Goal: Information Seeking & Learning: Learn about a topic

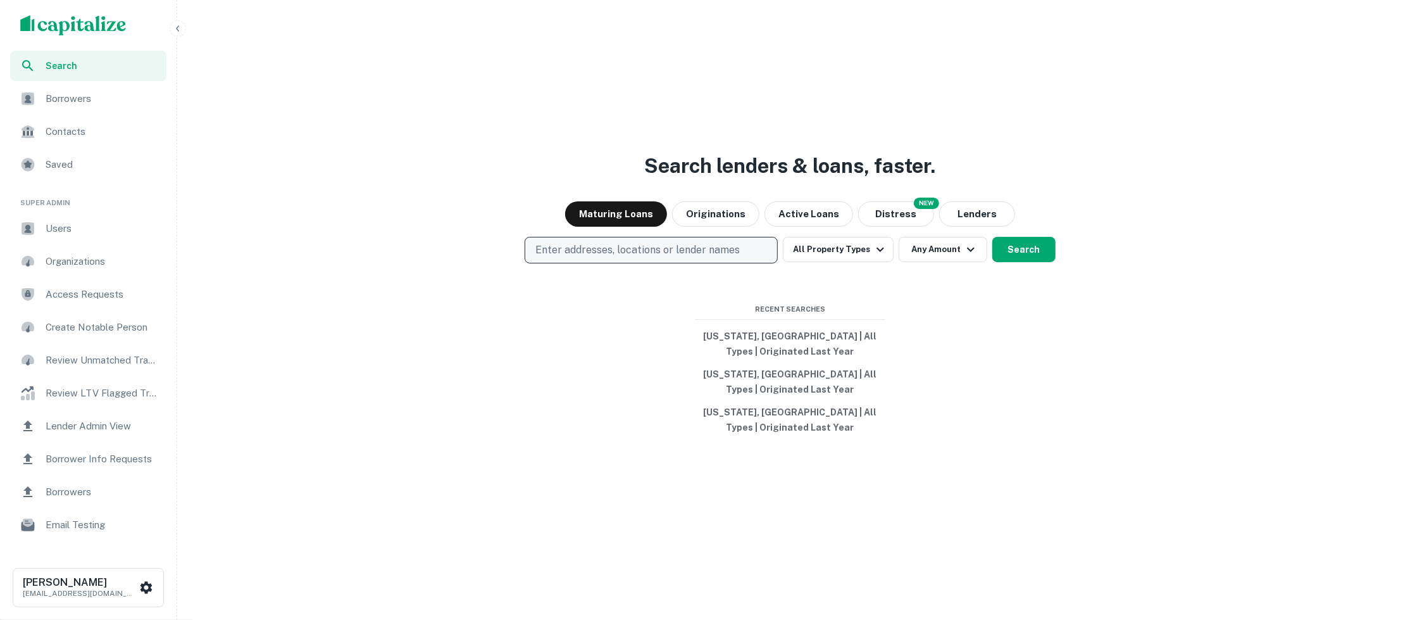
click at [714, 252] on p "Enter addresses, locations or lender names" at bounding box center [638, 249] width 204 height 15
type input "*"
type input "*******"
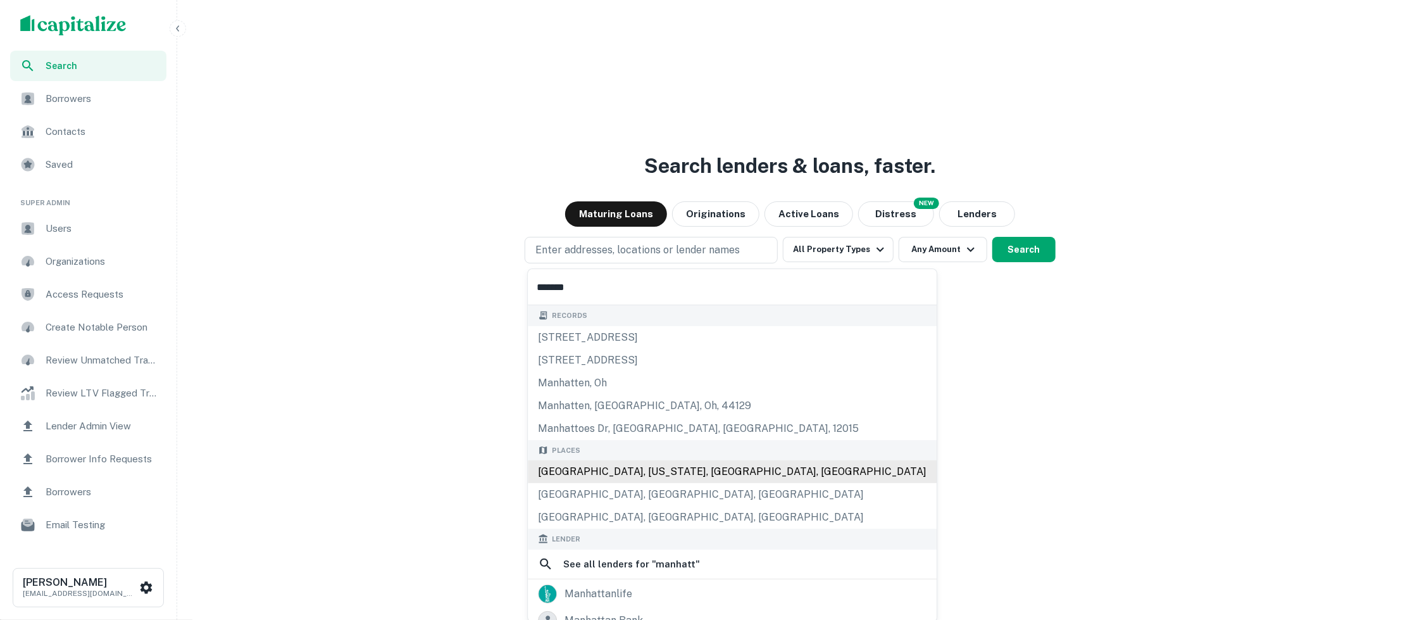
click at [629, 477] on div "Manhattan, New York, NY, USA" at bounding box center [732, 471] width 409 height 23
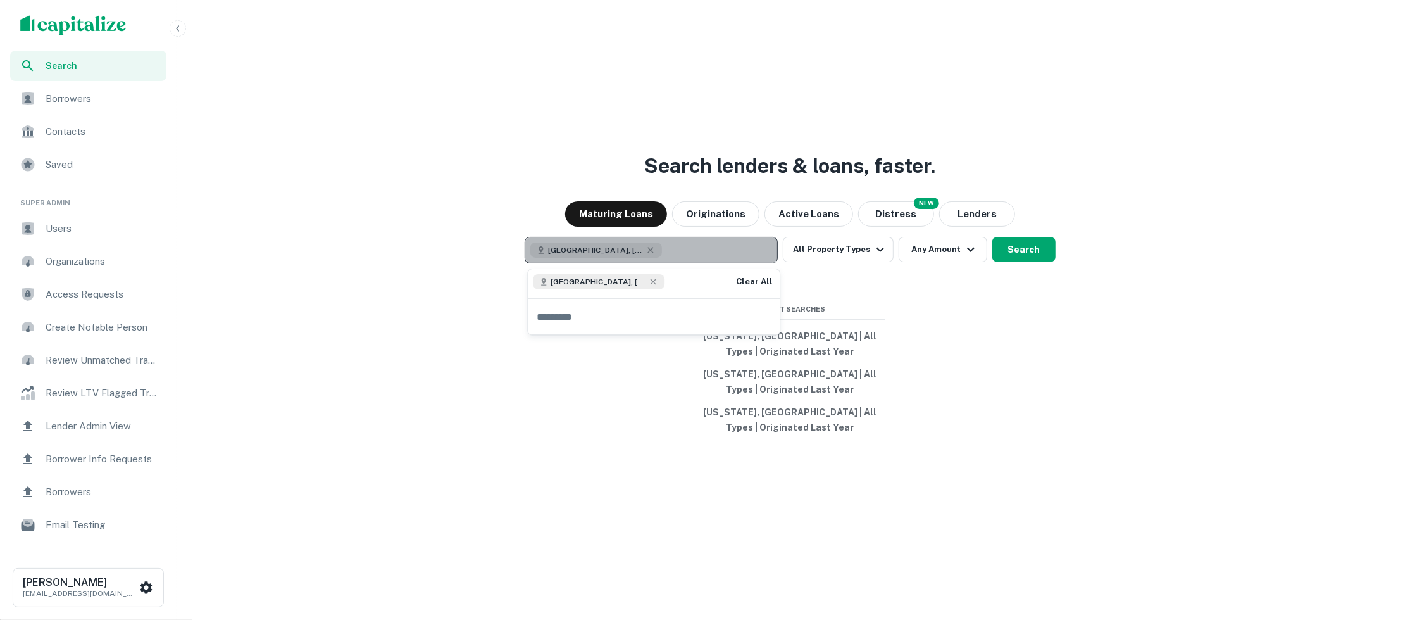
click at [686, 251] on button "Manhattan, New York, NY, USA" at bounding box center [651, 250] width 253 height 27
click at [656, 249] on icon "button" at bounding box center [651, 250] width 10 height 10
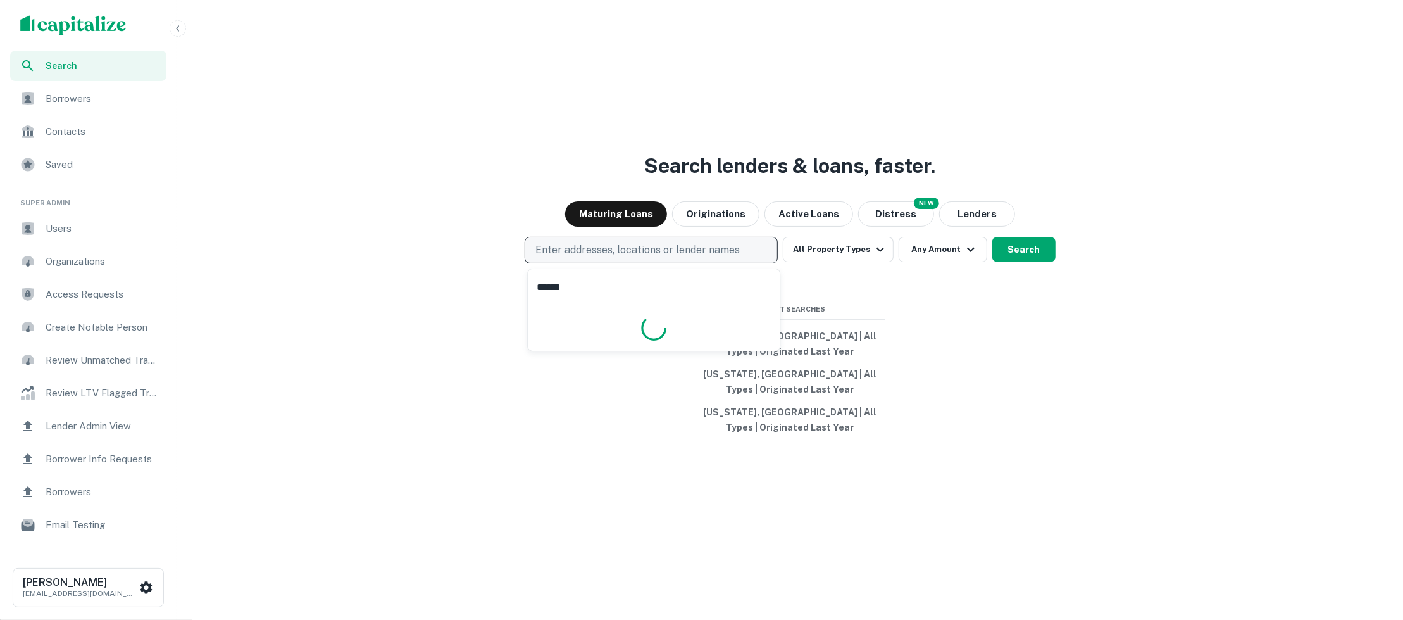
type input "*******"
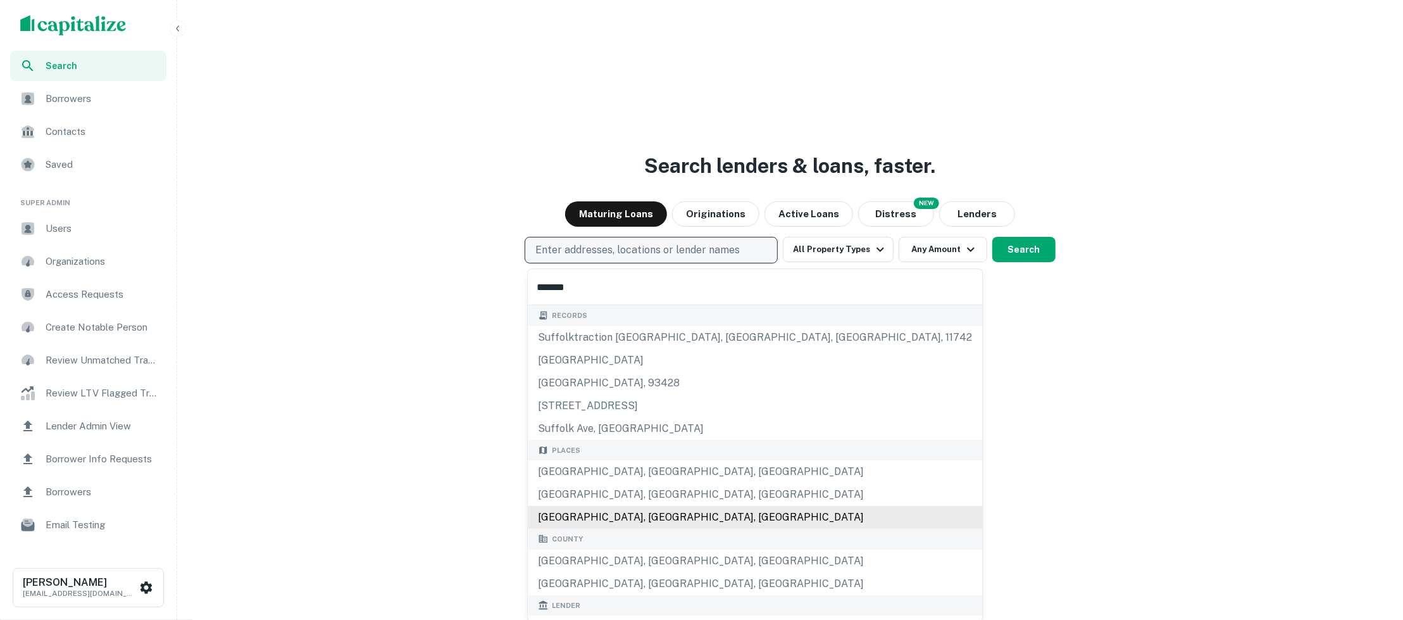
click at [602, 513] on div "Suffolk County, NY, USA" at bounding box center [755, 517] width 455 height 23
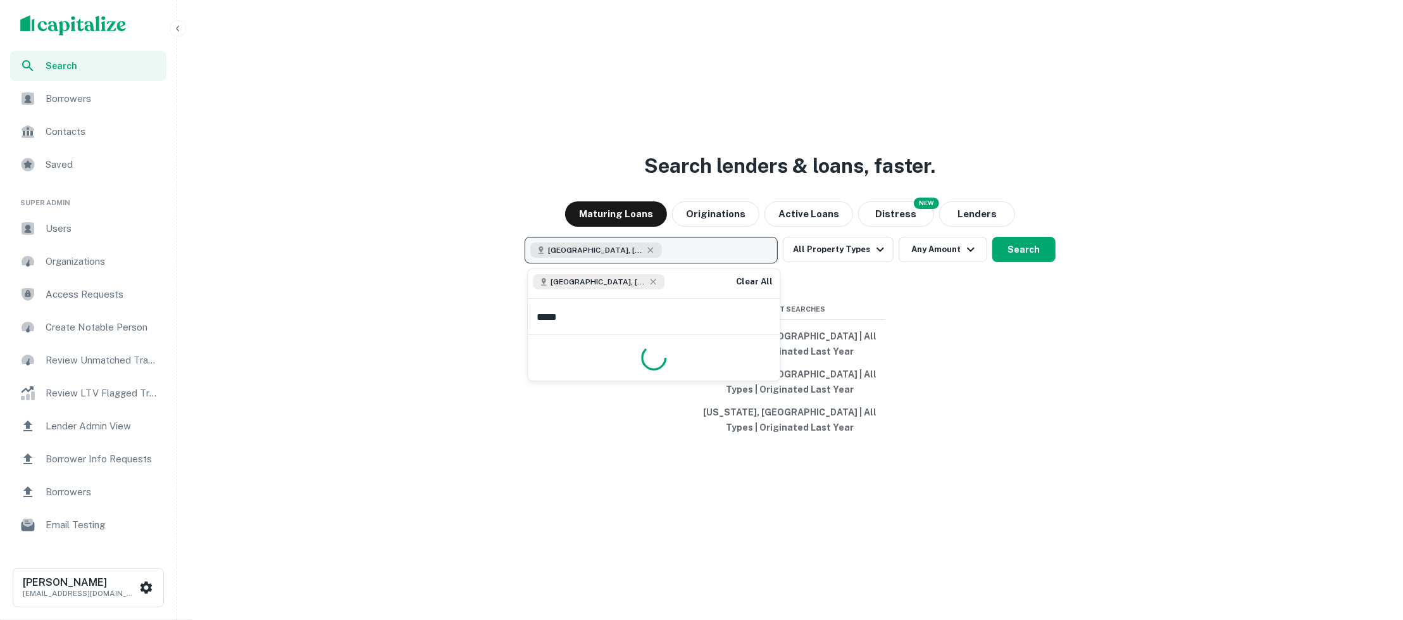
type input "******"
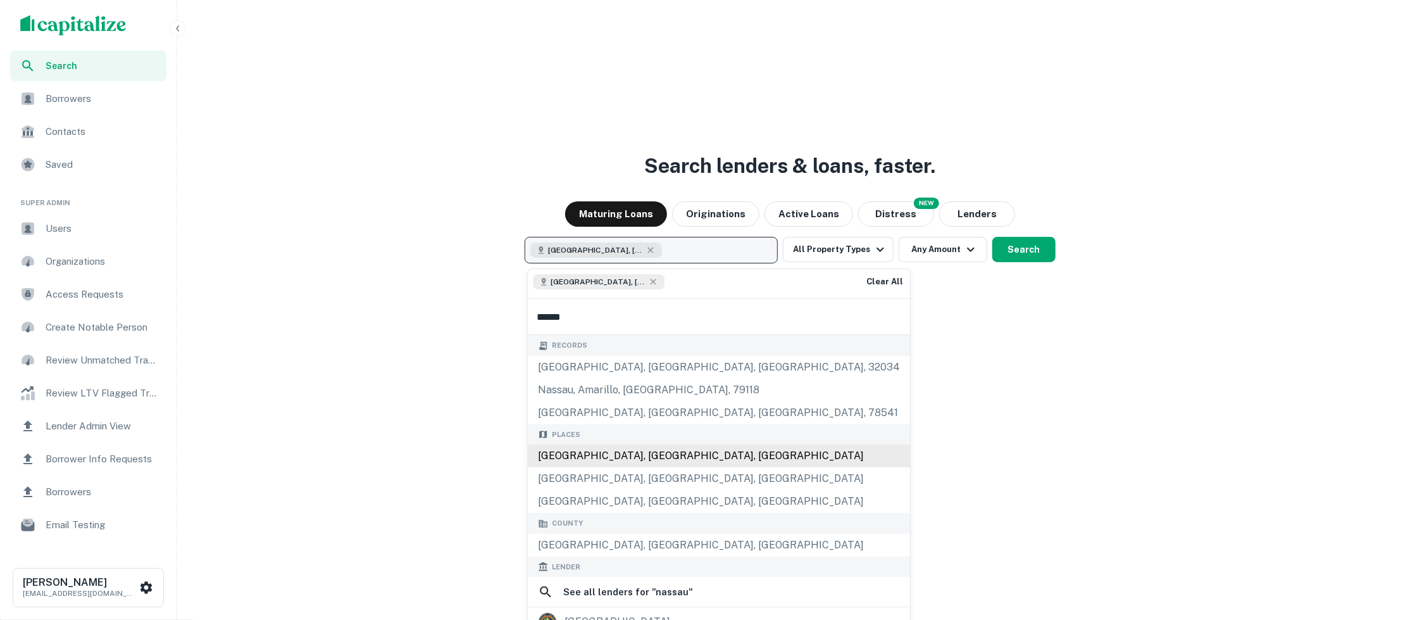
click at [647, 459] on div "Nassau County, NY, USA" at bounding box center [719, 455] width 382 height 23
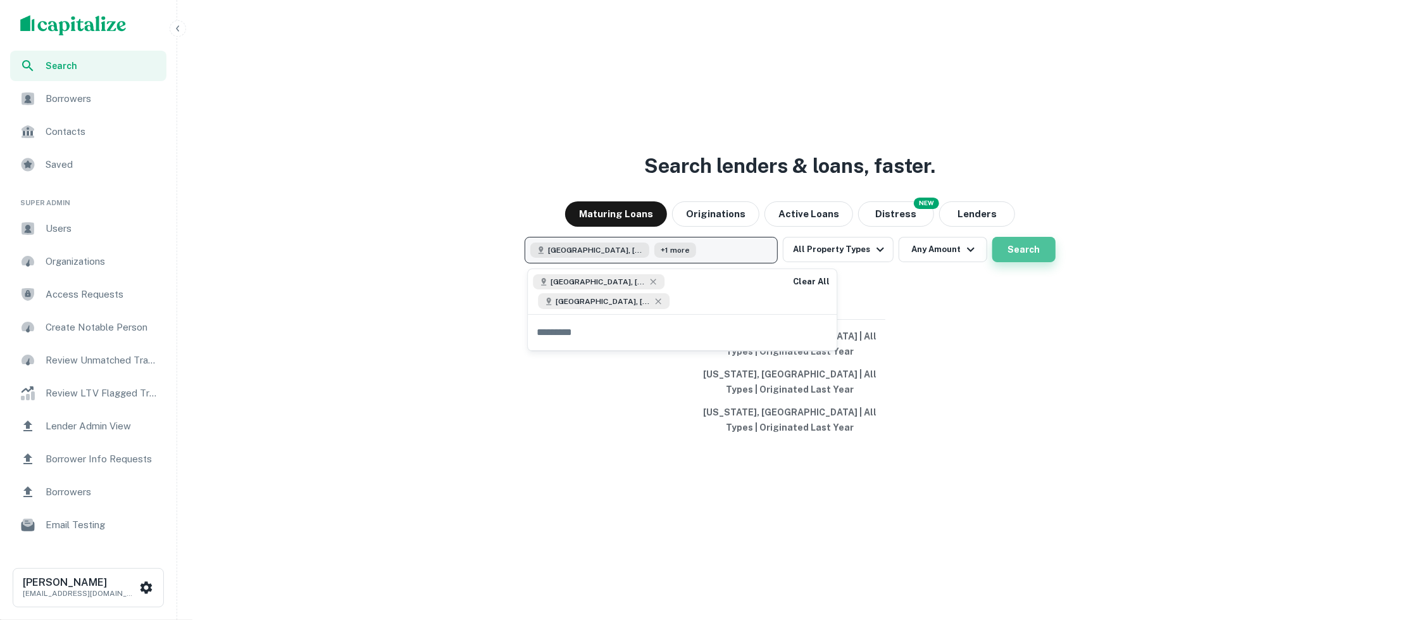
click at [1017, 254] on button "Search" at bounding box center [1024, 249] width 63 height 25
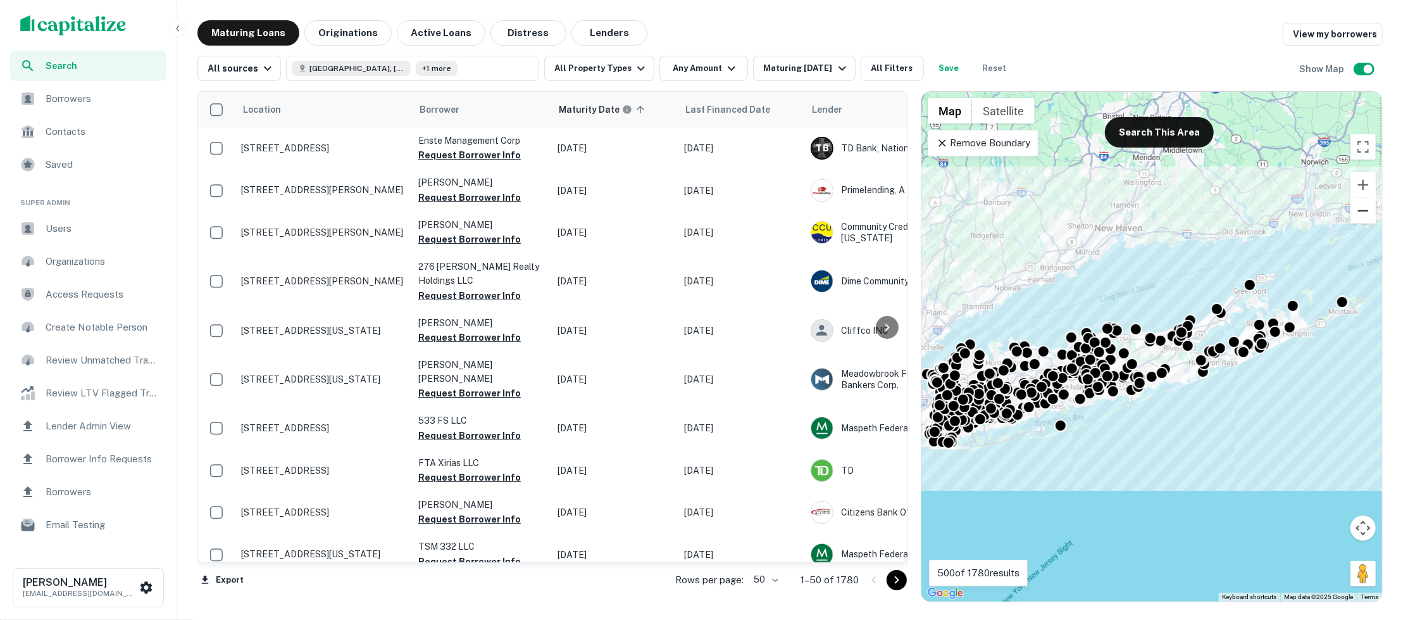
click at [1367, 205] on button "Zoom out" at bounding box center [1363, 210] width 25 height 25
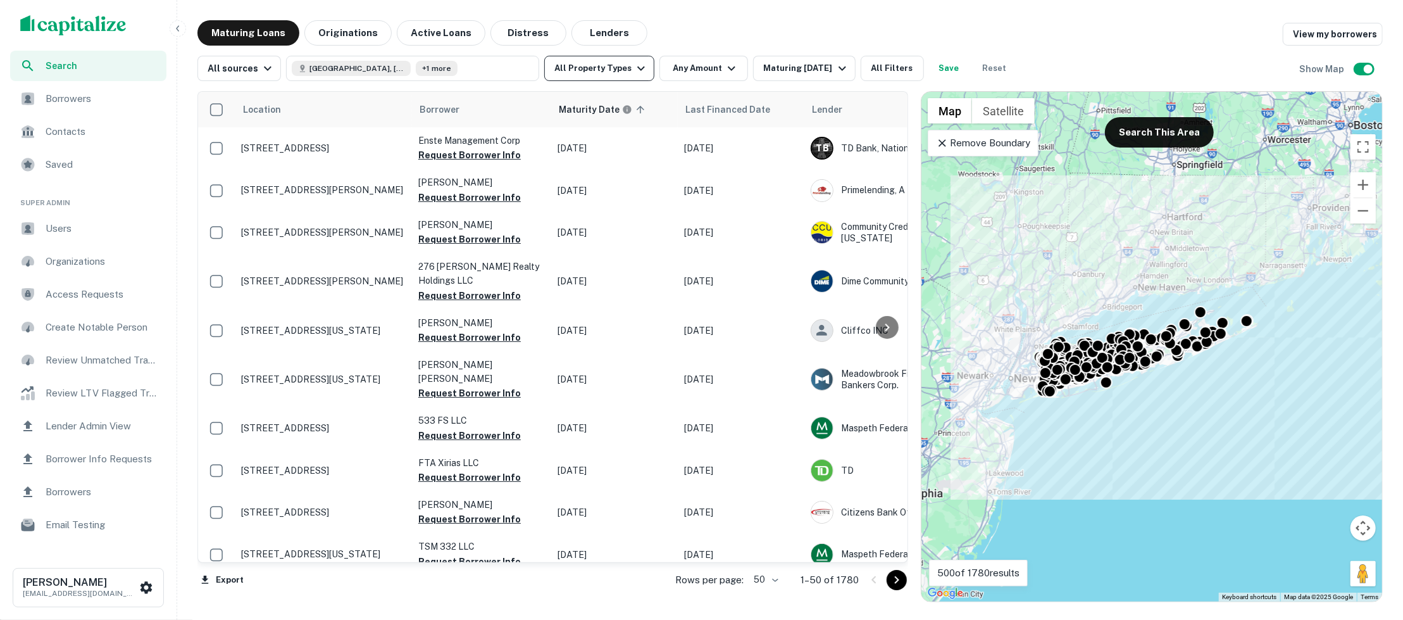
click at [637, 66] on icon "button" at bounding box center [641, 68] width 15 height 15
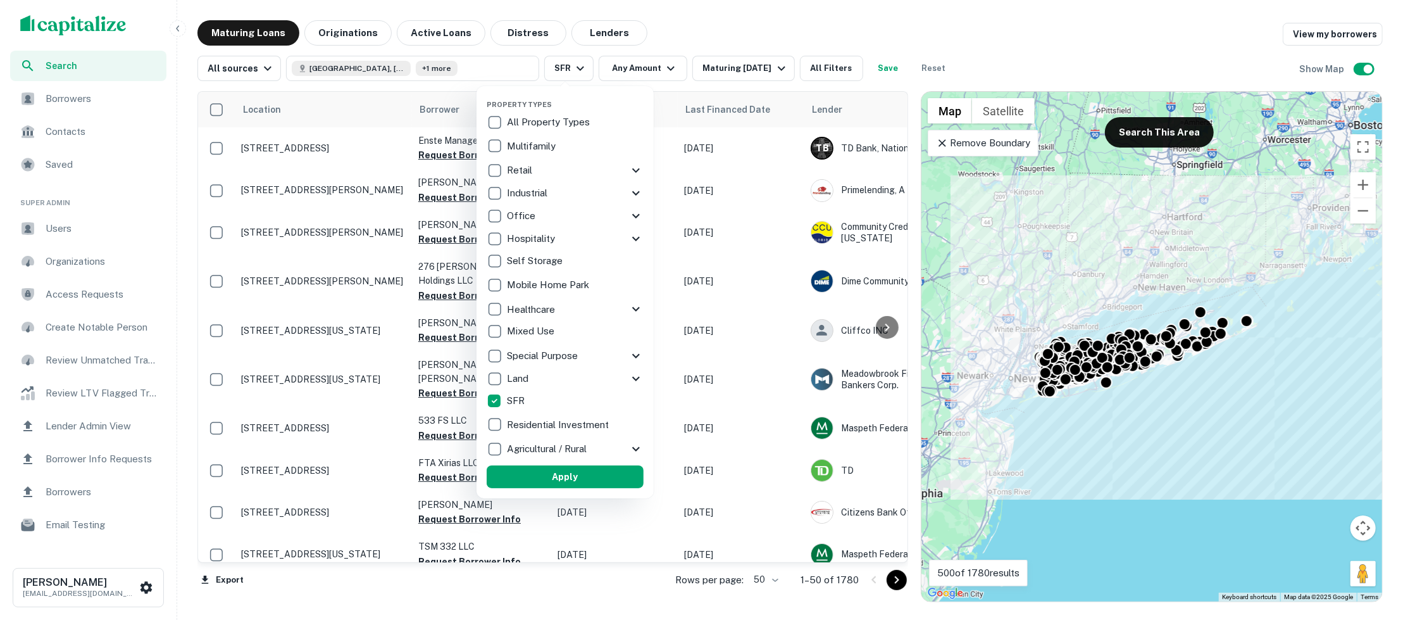
click at [507, 425] on p "Residential Investment" at bounding box center [559, 424] width 104 height 15
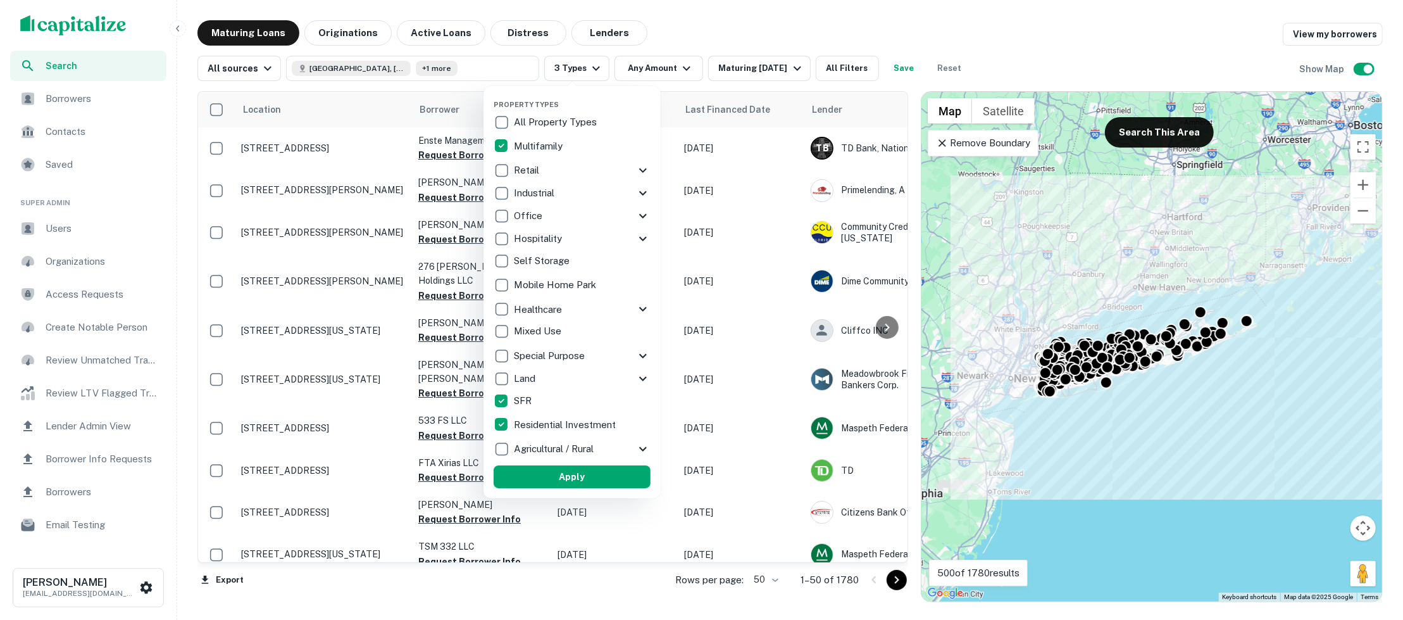
click at [612, 480] on button "Apply" at bounding box center [572, 476] width 157 height 23
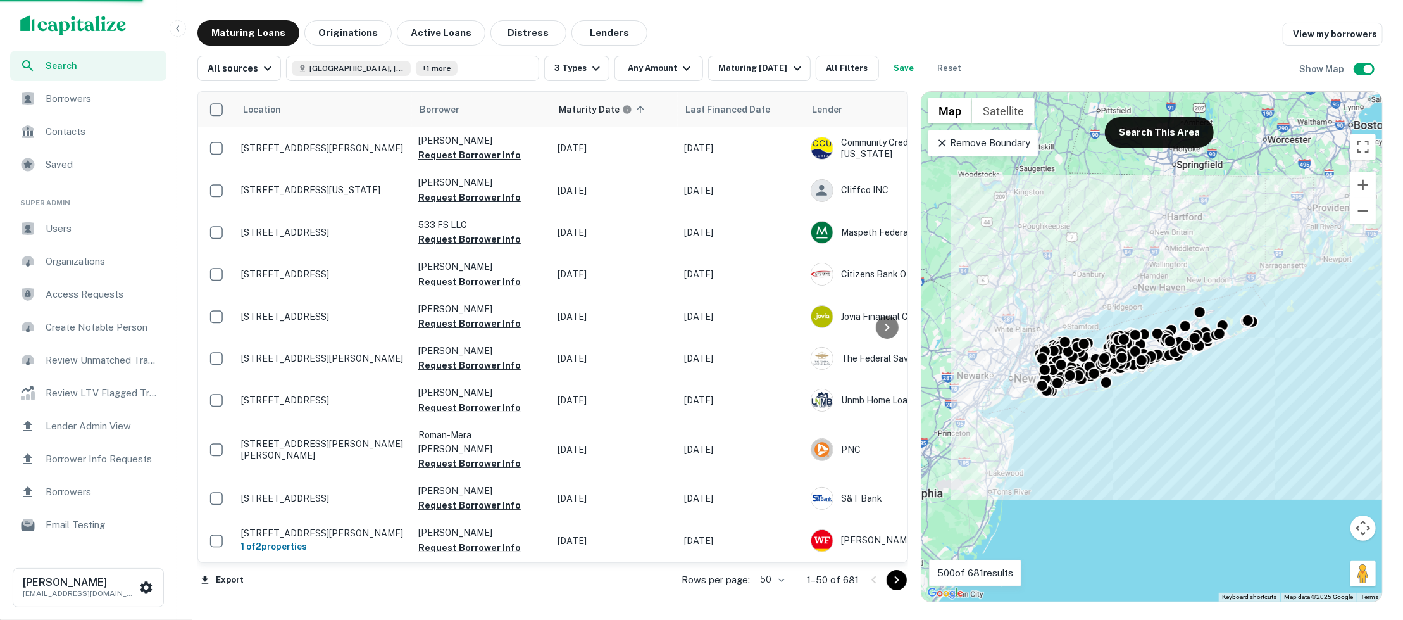
click at [849, 54] on div "All sources Suffolk County, NY, USA +1 more 3 Types Any Amount Maturing In 1 Ye…" at bounding box center [791, 63] width 1186 height 35
click at [848, 65] on button "All Filters" at bounding box center [847, 68] width 63 height 25
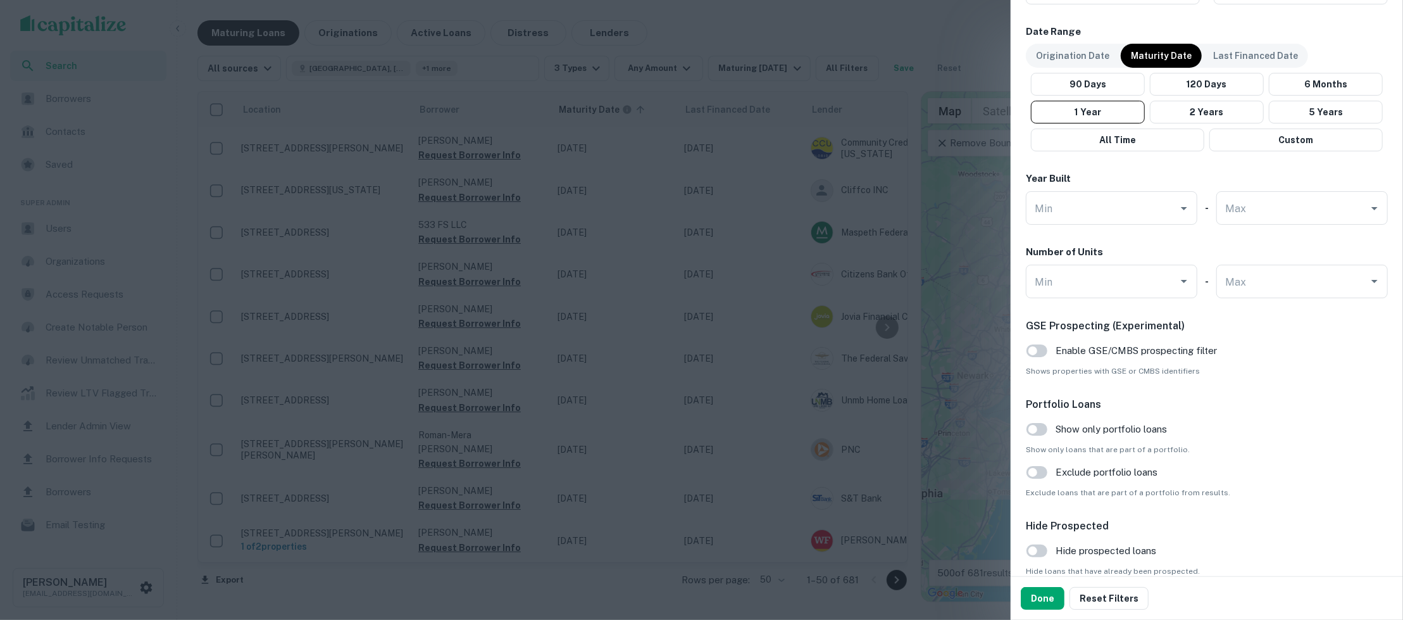
scroll to position [1010, 0]
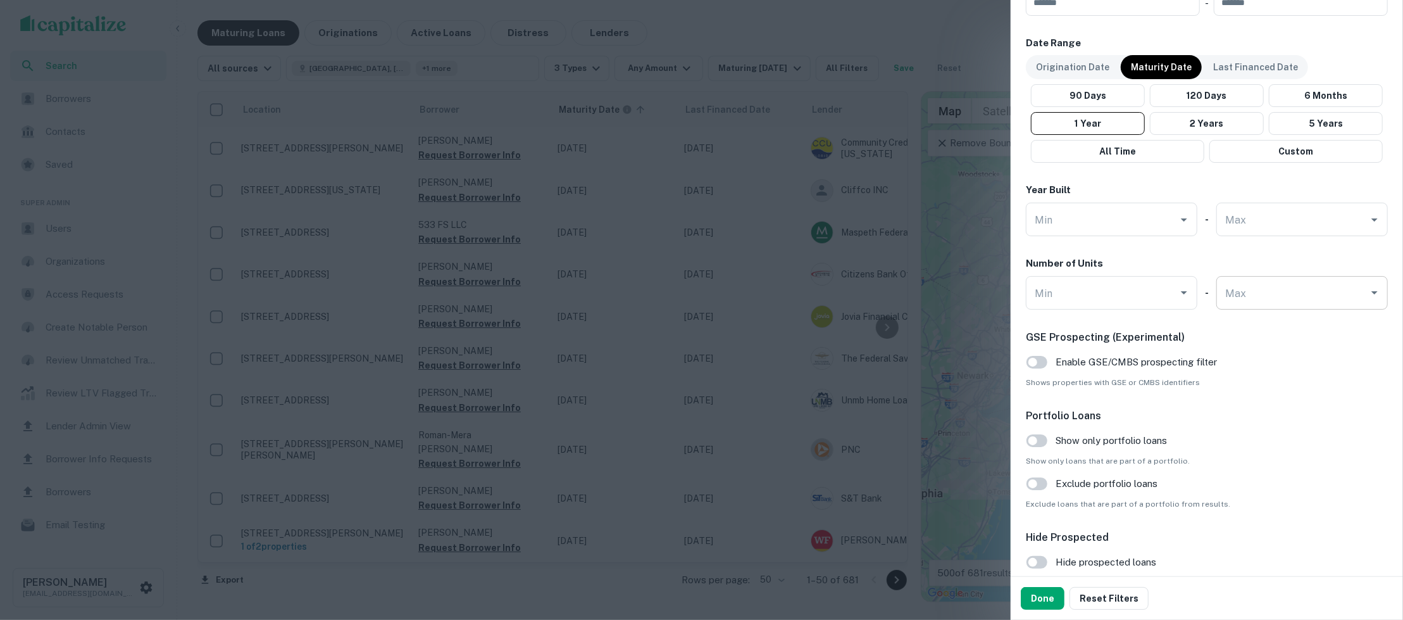
click at [1268, 293] on input "Max" at bounding box center [1292, 293] width 141 height 22
click at [1265, 420] on li "5" at bounding box center [1302, 427] width 161 height 23
type input "*"
click at [1037, 597] on button "Done" at bounding box center [1043, 598] width 44 height 23
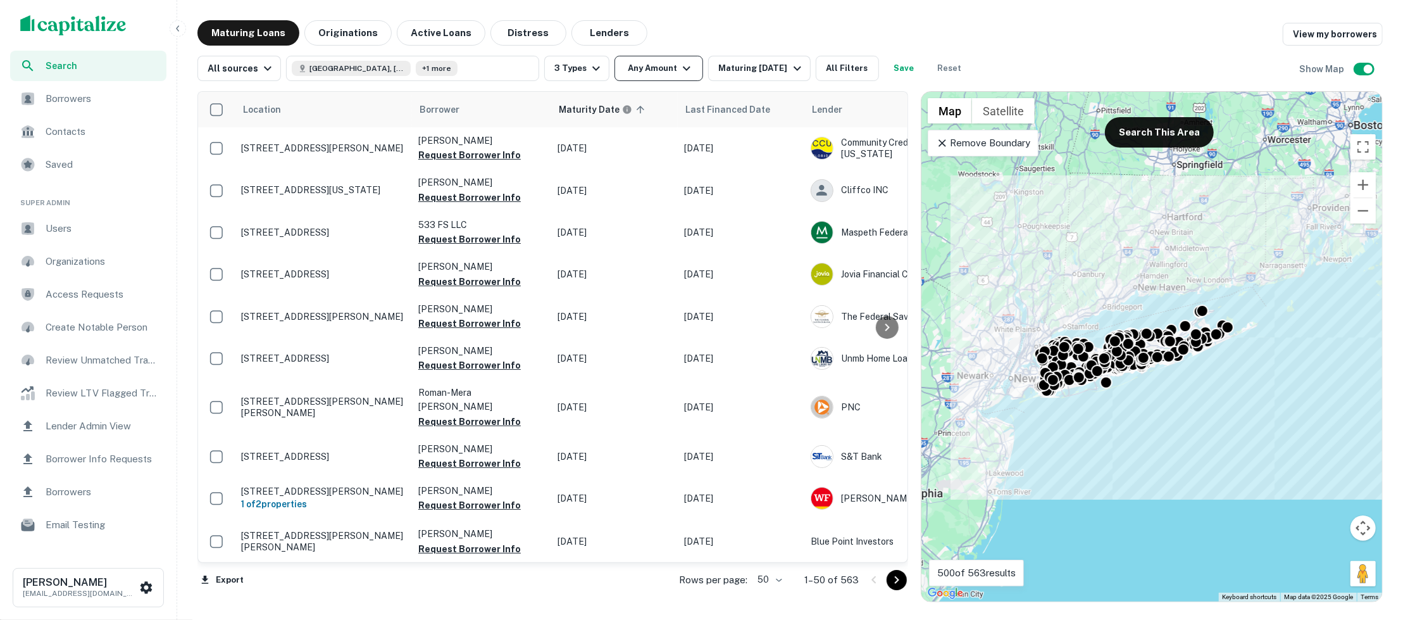
click at [689, 73] on button "Any Amount" at bounding box center [659, 68] width 89 height 25
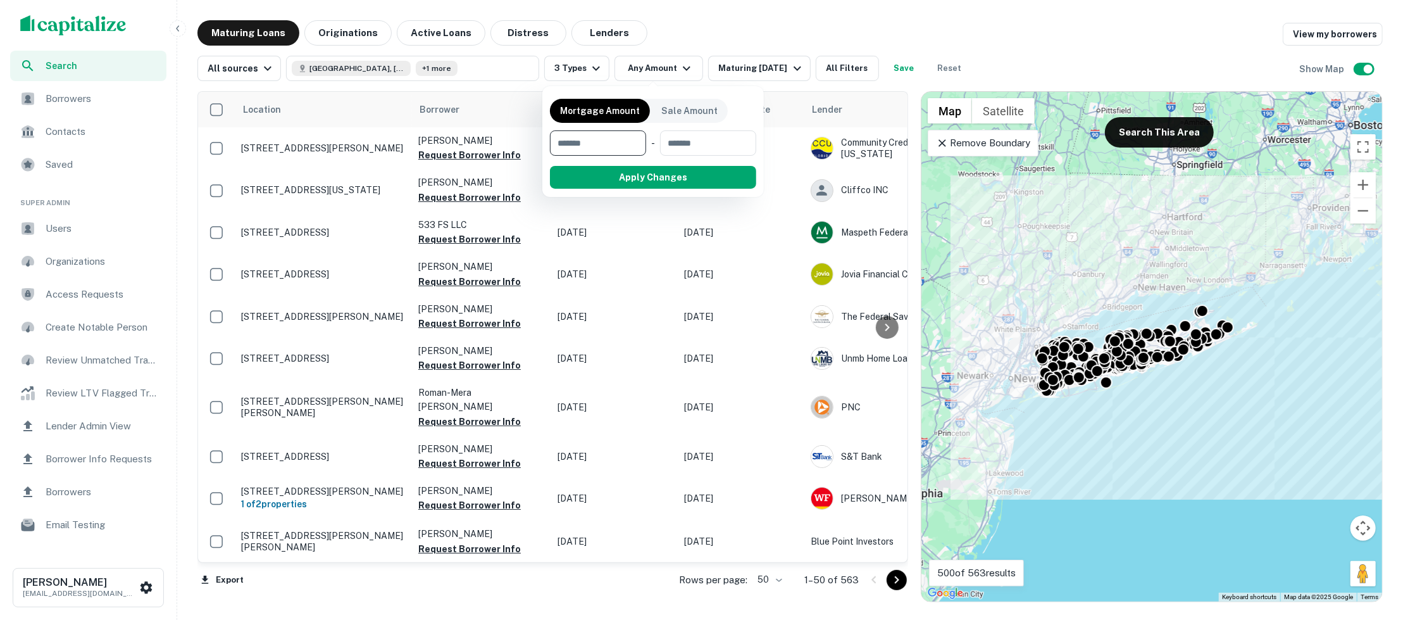
click at [623, 139] on input "number" at bounding box center [593, 142] width 87 height 25
click at [678, 142] on input "number" at bounding box center [703, 142] width 87 height 25
type input "*******"
click at [685, 174] on button "Apply Changes" at bounding box center [676, 177] width 161 height 23
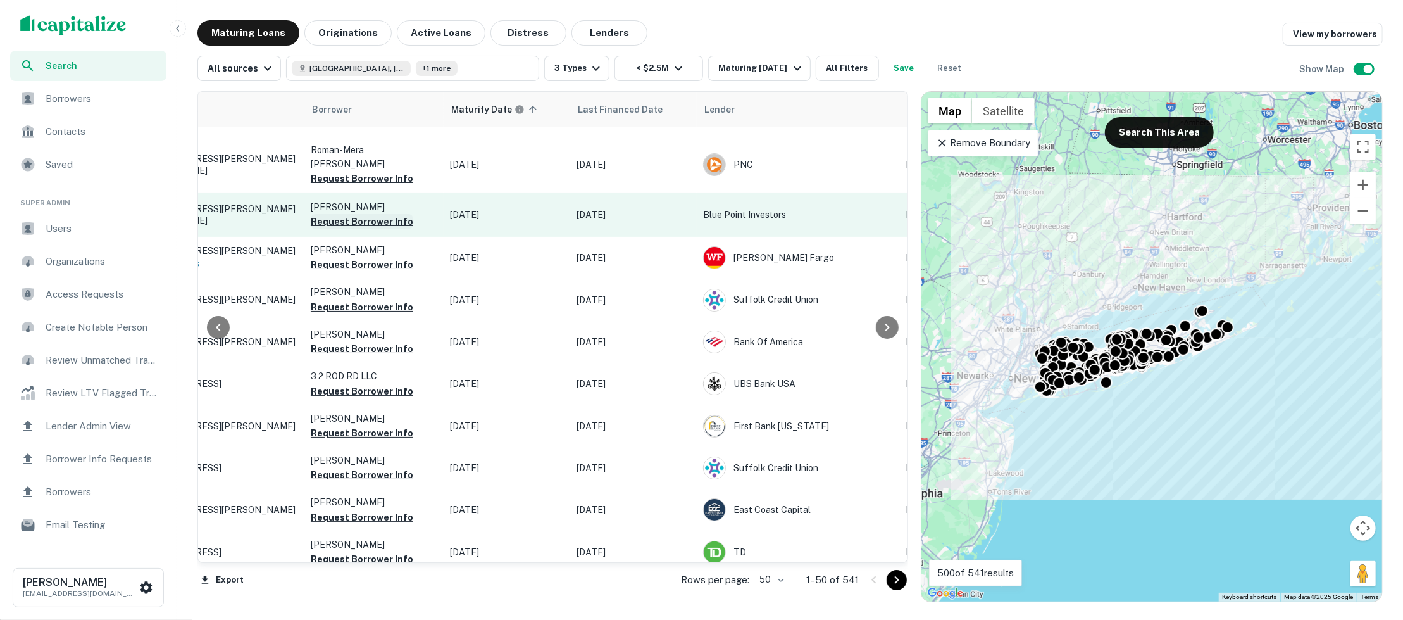
scroll to position [285, 68]
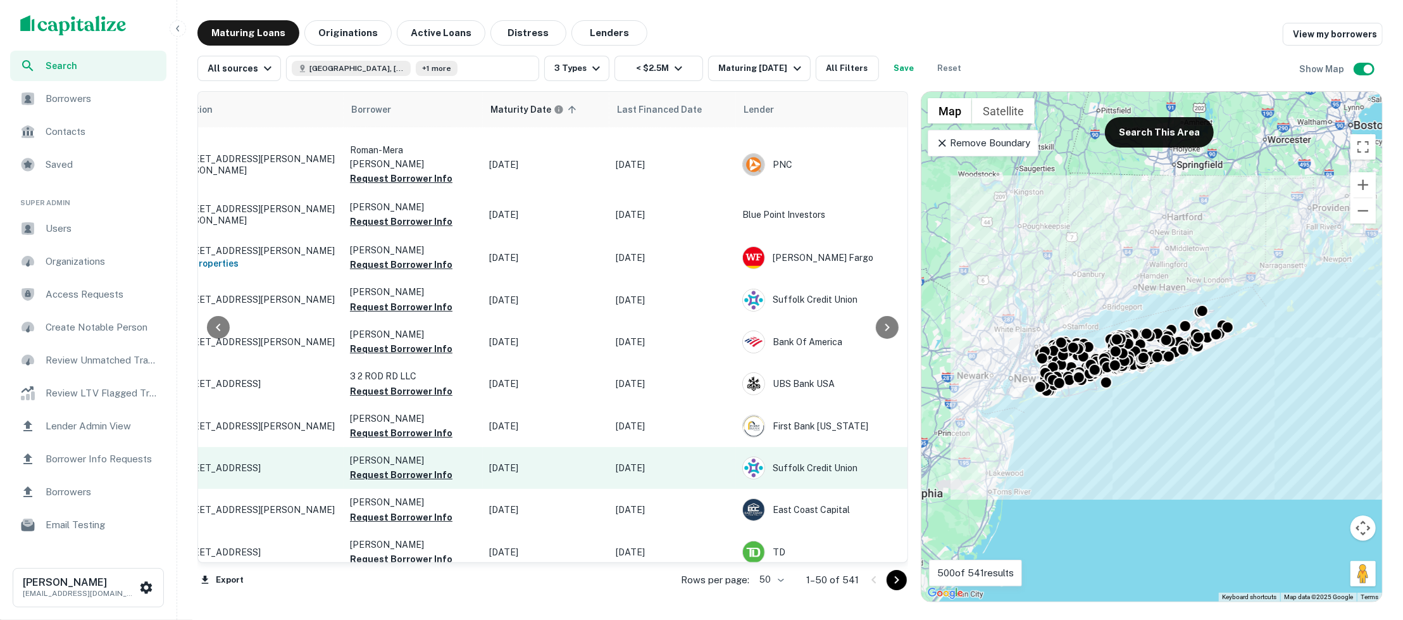
click at [282, 462] on p "136 Jims Trl Bayport, NY 11705" at bounding box center [255, 467] width 165 height 11
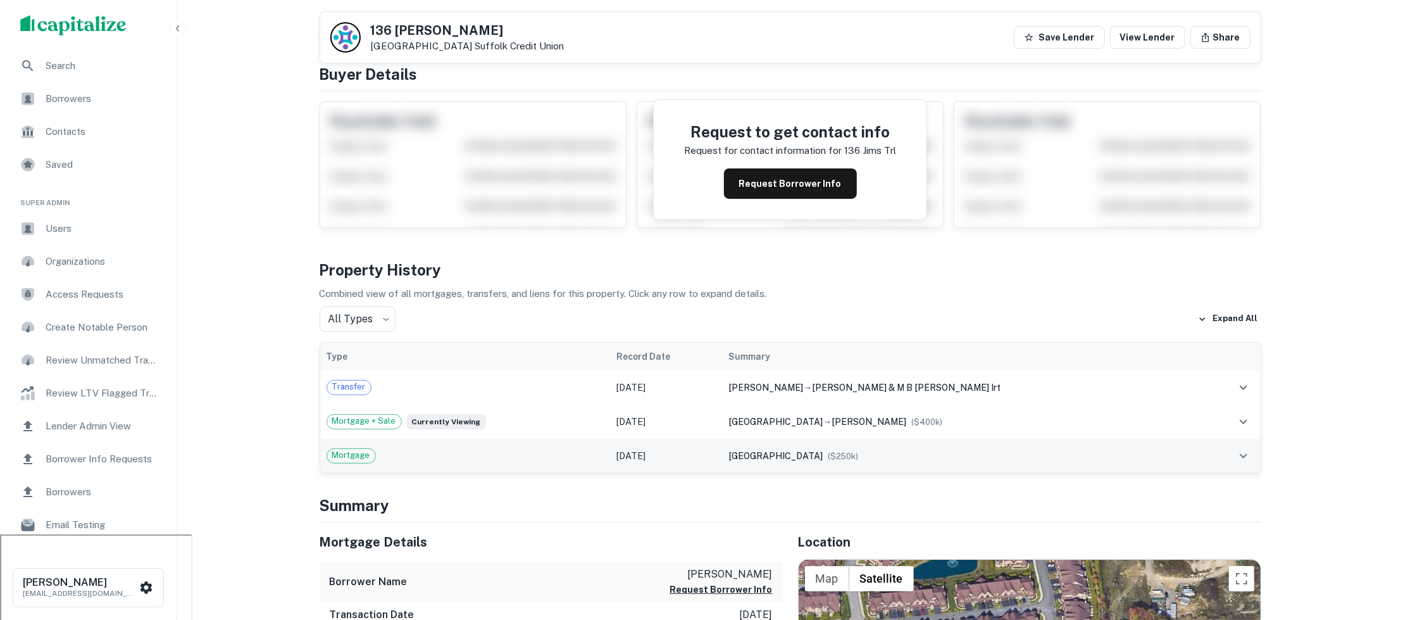
scroll to position [65, 0]
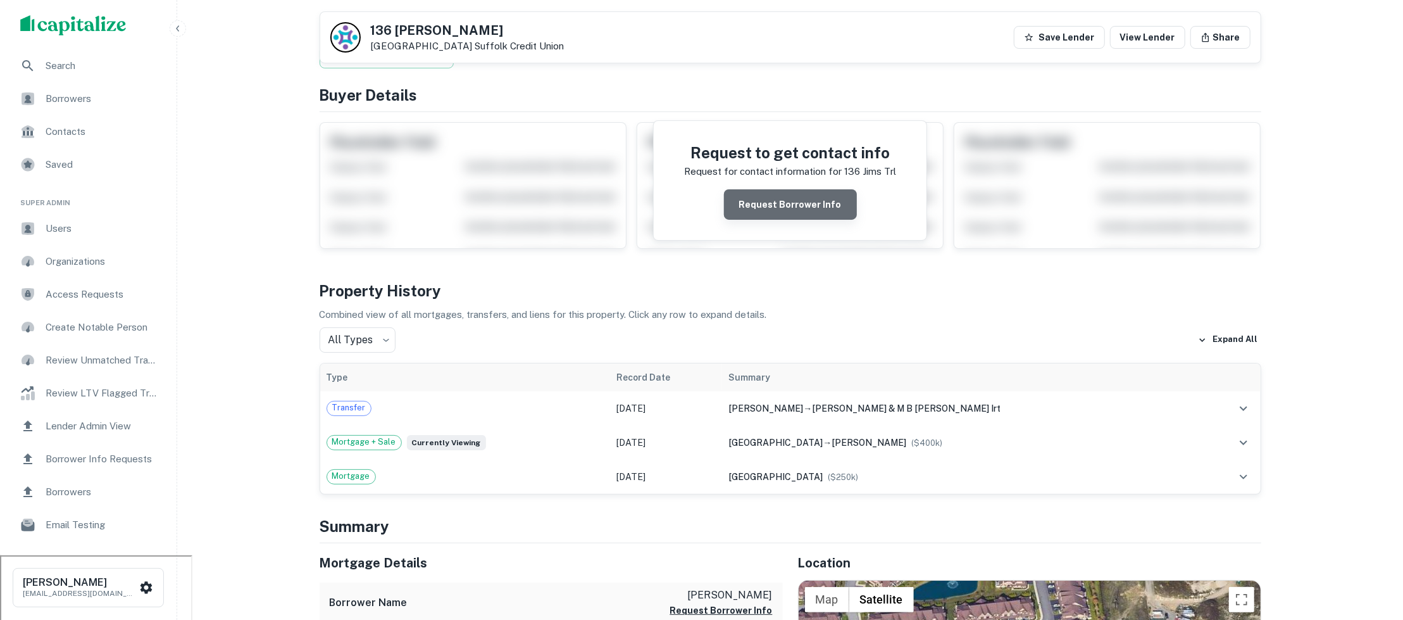
click at [809, 199] on button "Request Borrower Info" at bounding box center [790, 204] width 133 height 30
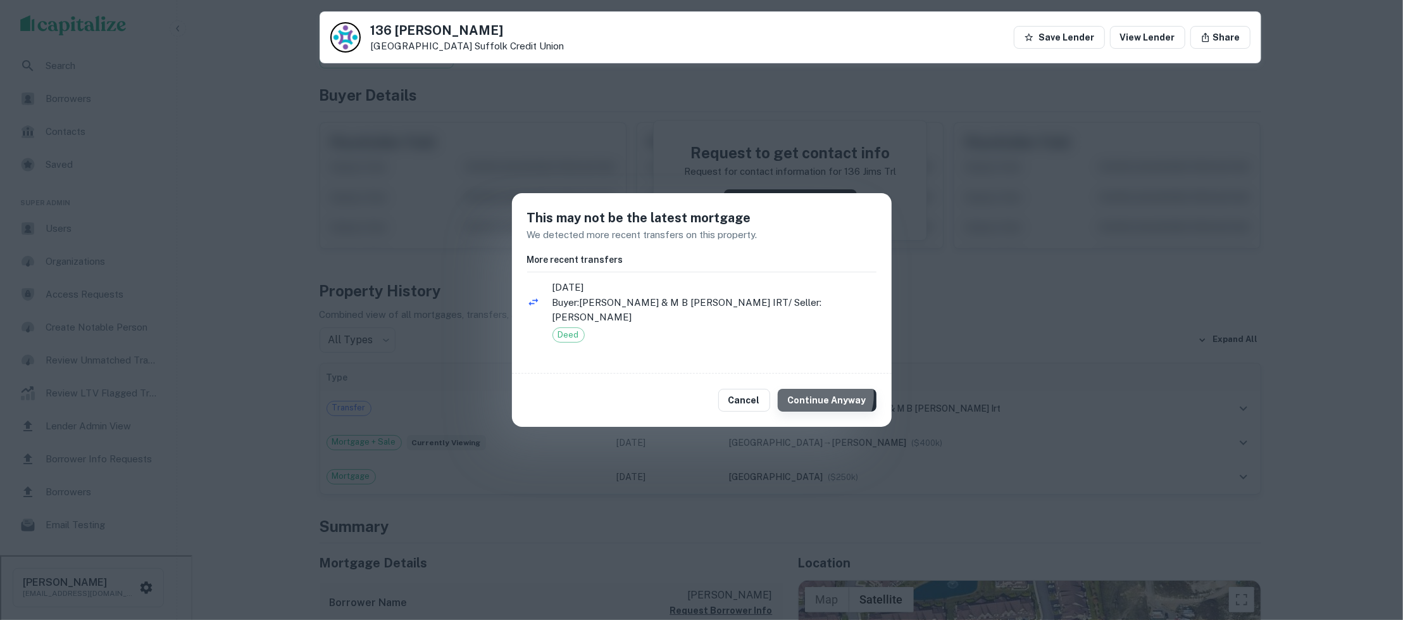
click at [822, 389] on button "Continue Anyway" at bounding box center [827, 400] width 99 height 23
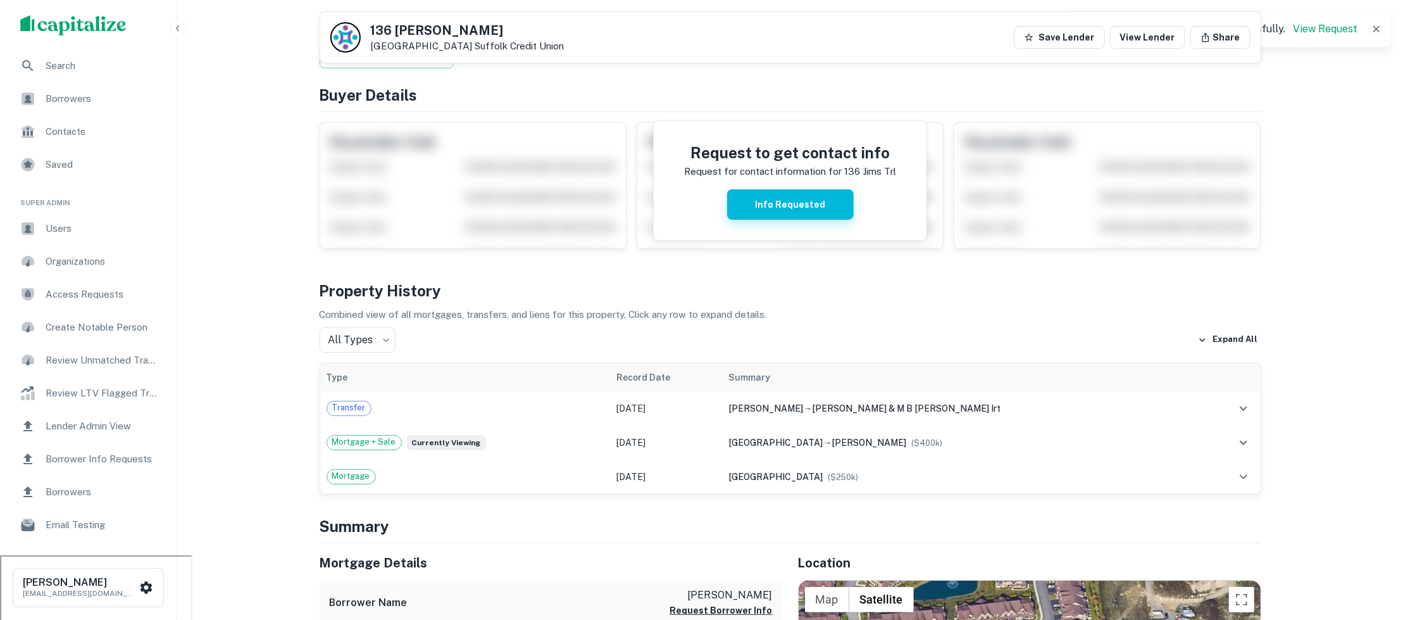
click at [760, 213] on button "Info Requested" at bounding box center [790, 204] width 127 height 30
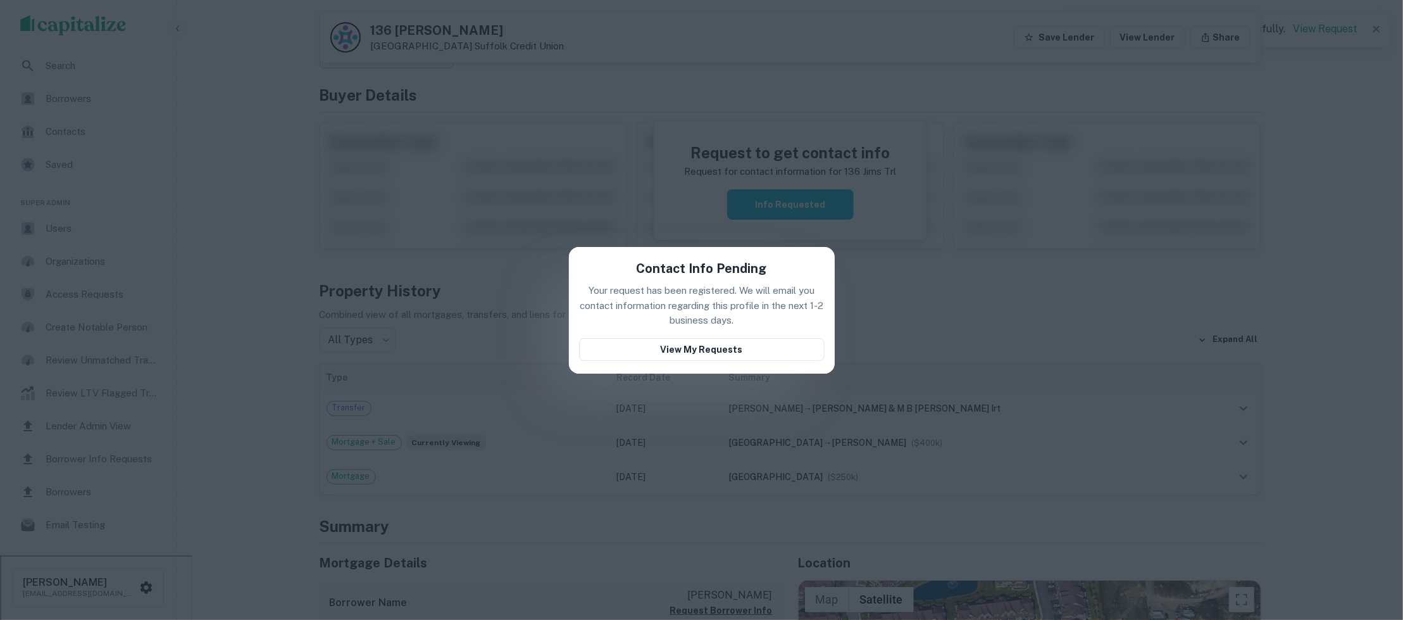
click at [873, 318] on div "Contact Info Pending Your request has been registered. We will email you contac…" at bounding box center [701, 310] width 1403 height 620
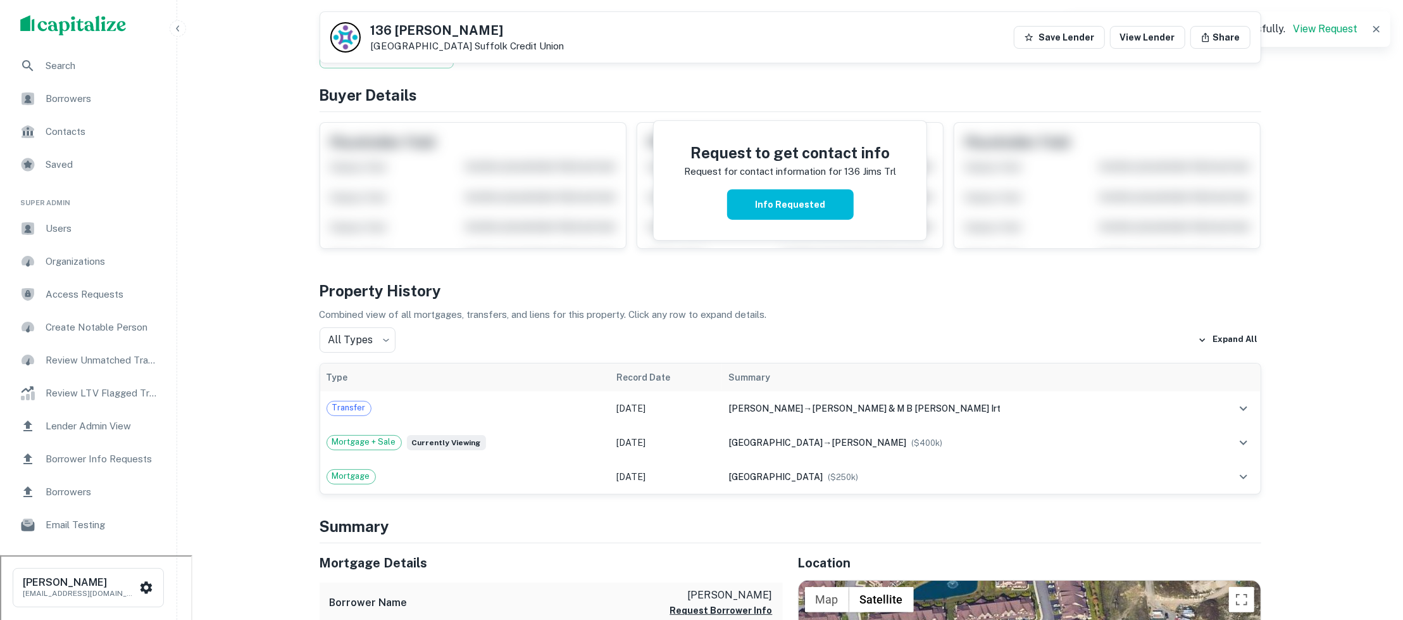
scroll to position [0, 0]
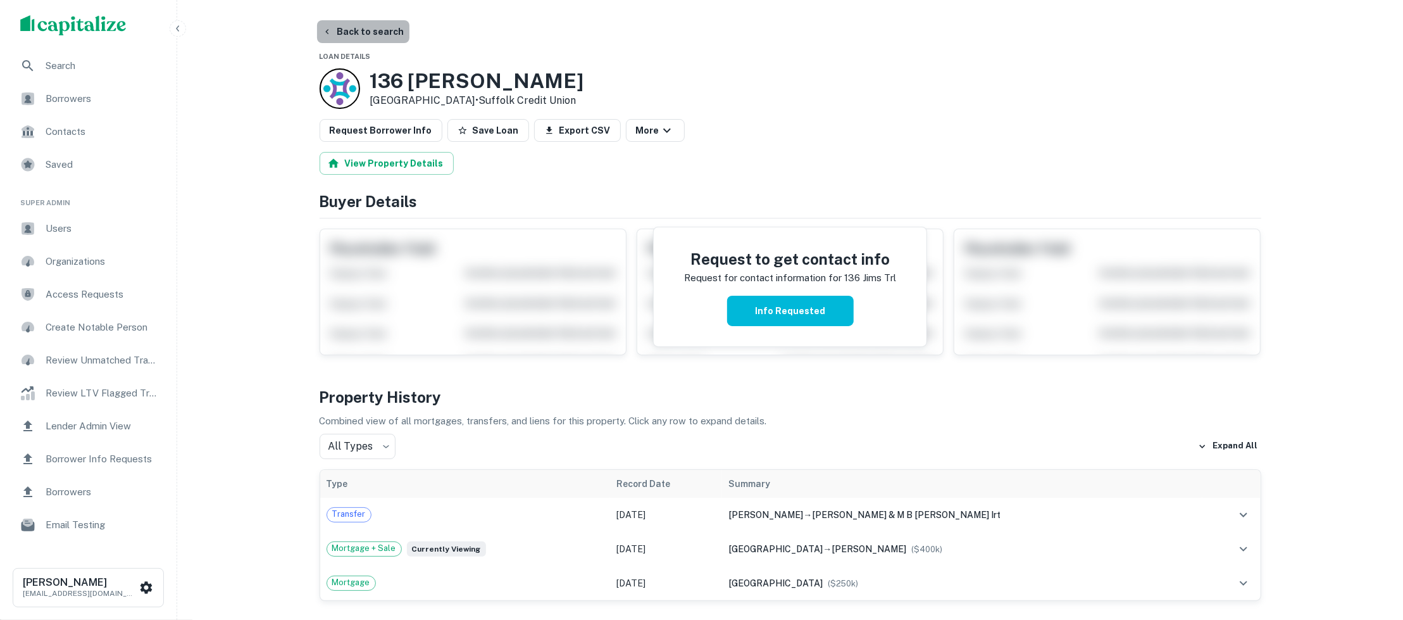
click at [389, 37] on button "Back to search" at bounding box center [363, 31] width 92 height 23
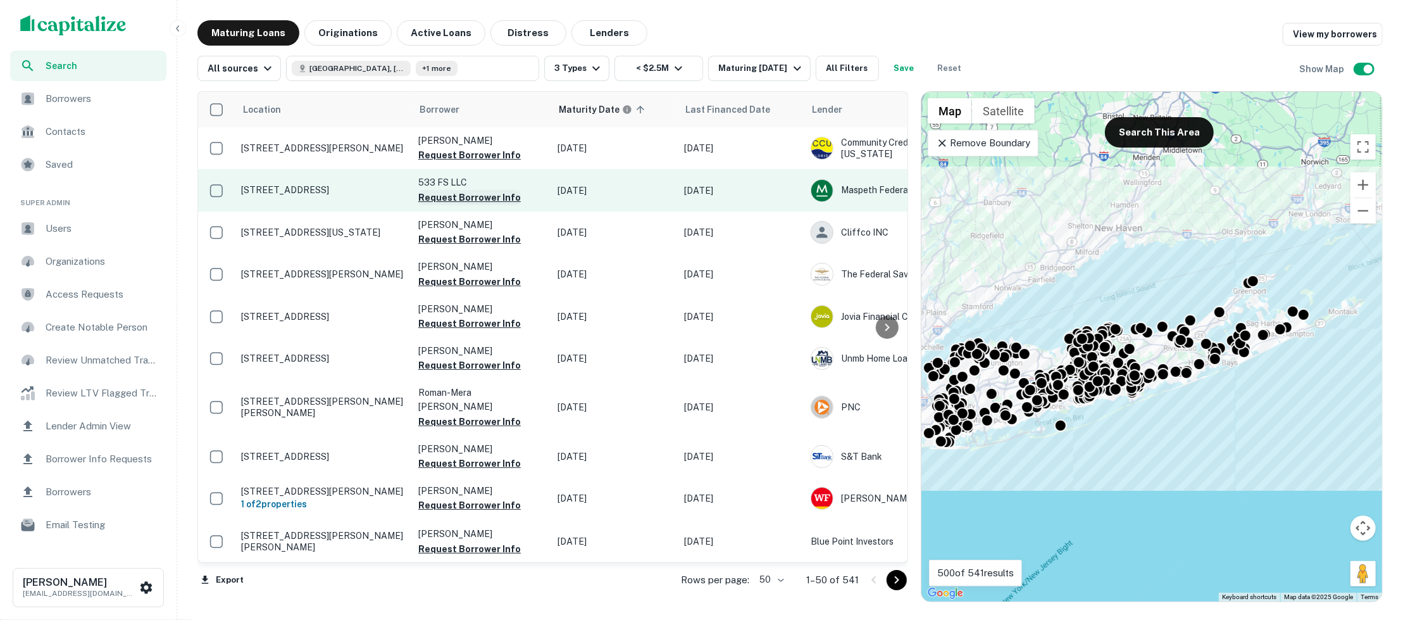
click at [471, 199] on button "Request Borrower Info" at bounding box center [469, 197] width 103 height 15
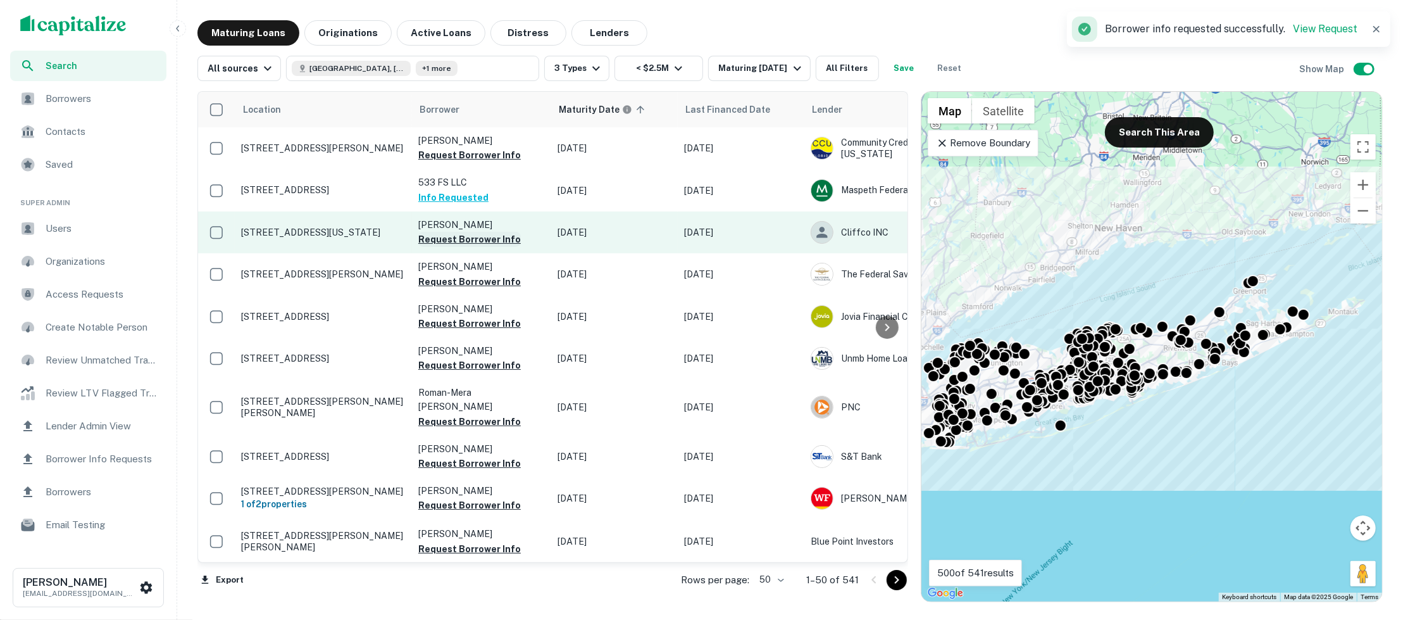
click at [474, 236] on button "Request Borrower Info" at bounding box center [469, 239] width 103 height 15
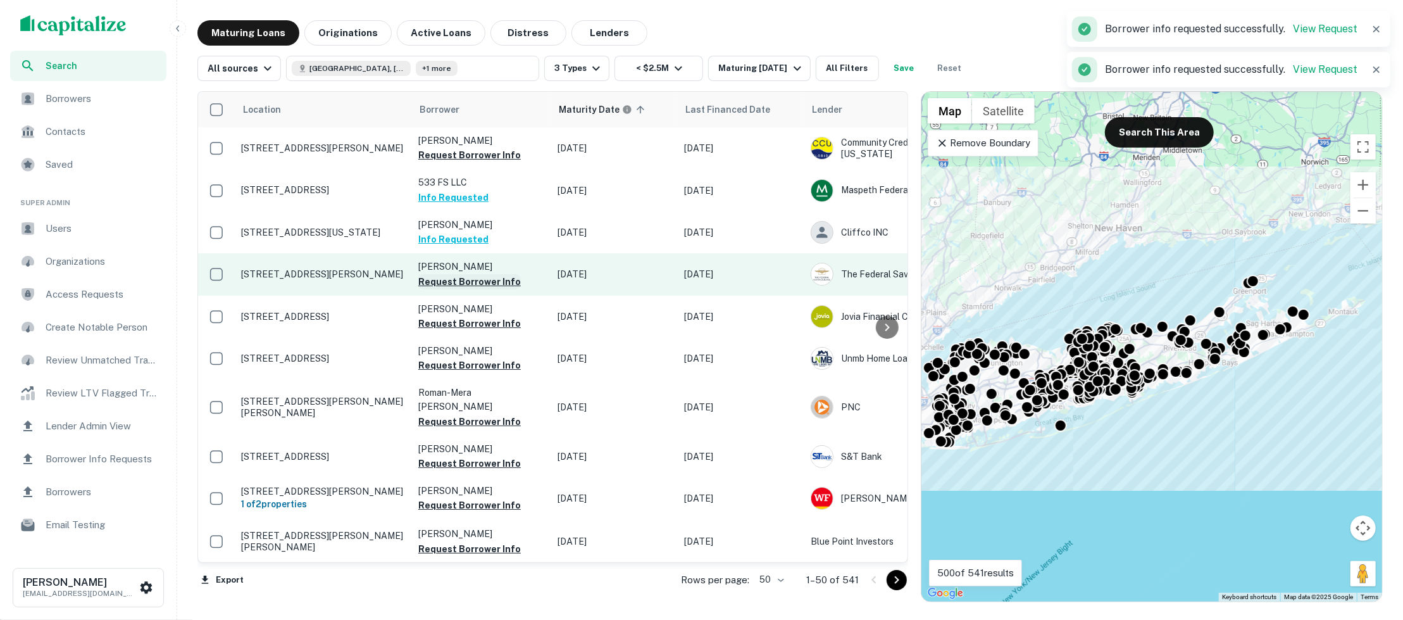
click at [471, 280] on button "Request Borrower Info" at bounding box center [469, 281] width 103 height 15
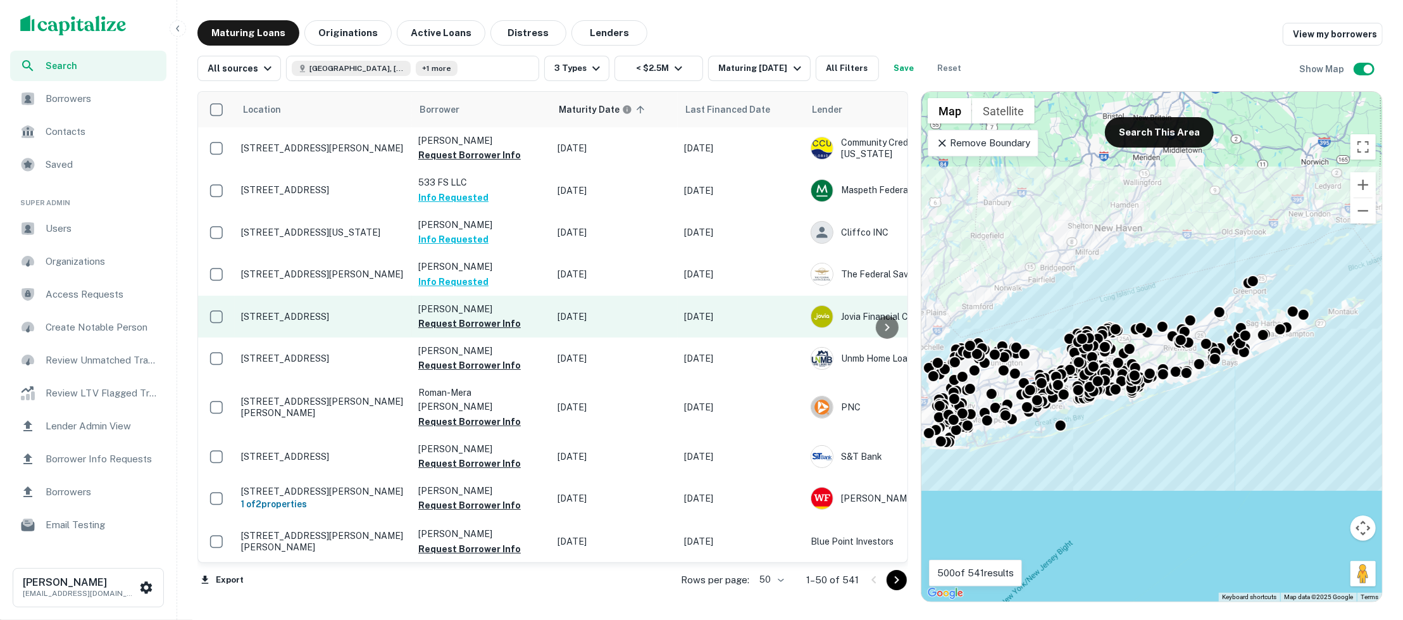
click at [315, 320] on p "880 Waverly Ave Holtsville, NY 11742" at bounding box center [323, 316] width 165 height 11
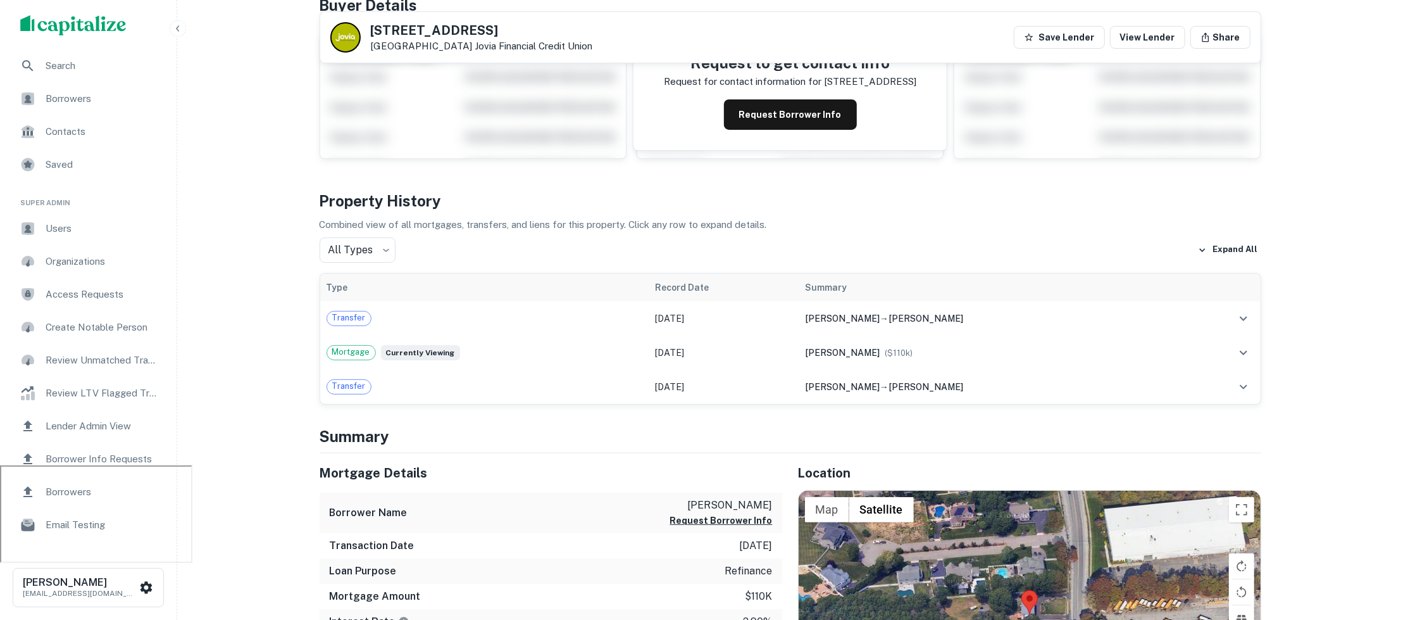
scroll to position [119, 0]
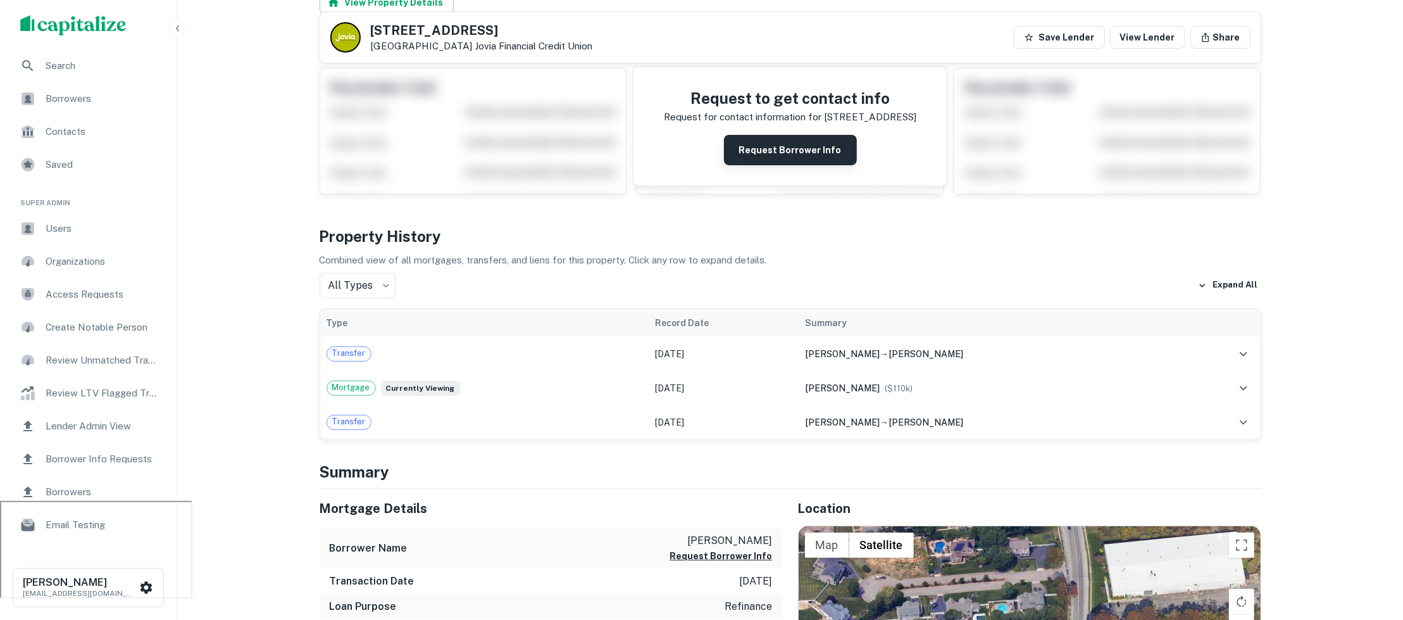
click at [806, 144] on button "Request Borrower Info" at bounding box center [790, 150] width 133 height 30
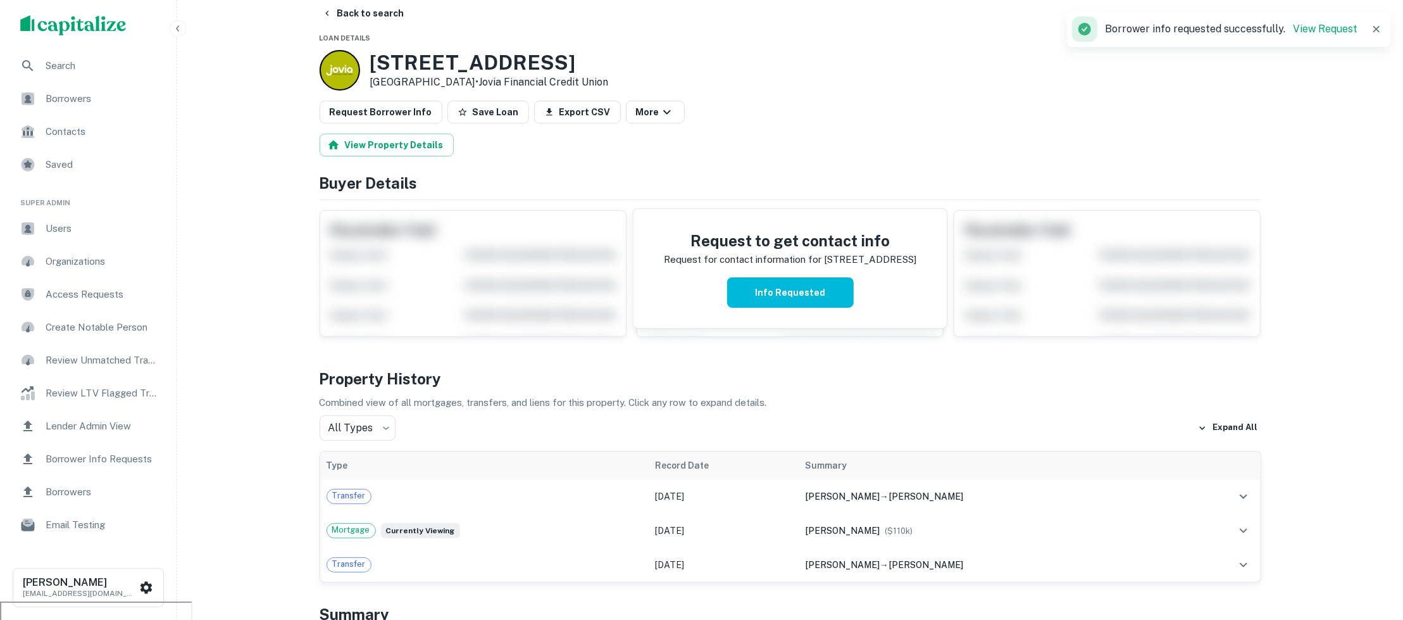
scroll to position [0, 0]
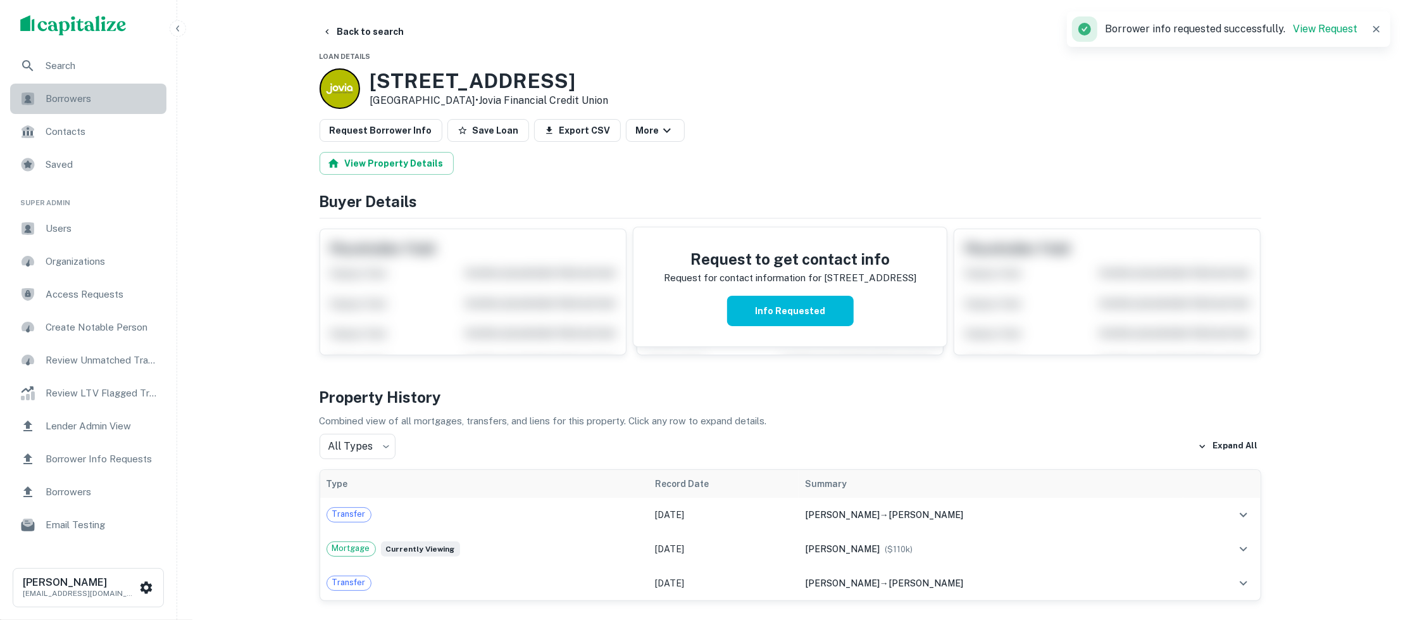
click at [89, 96] on span "Borrowers" at bounding box center [102, 98] width 113 height 15
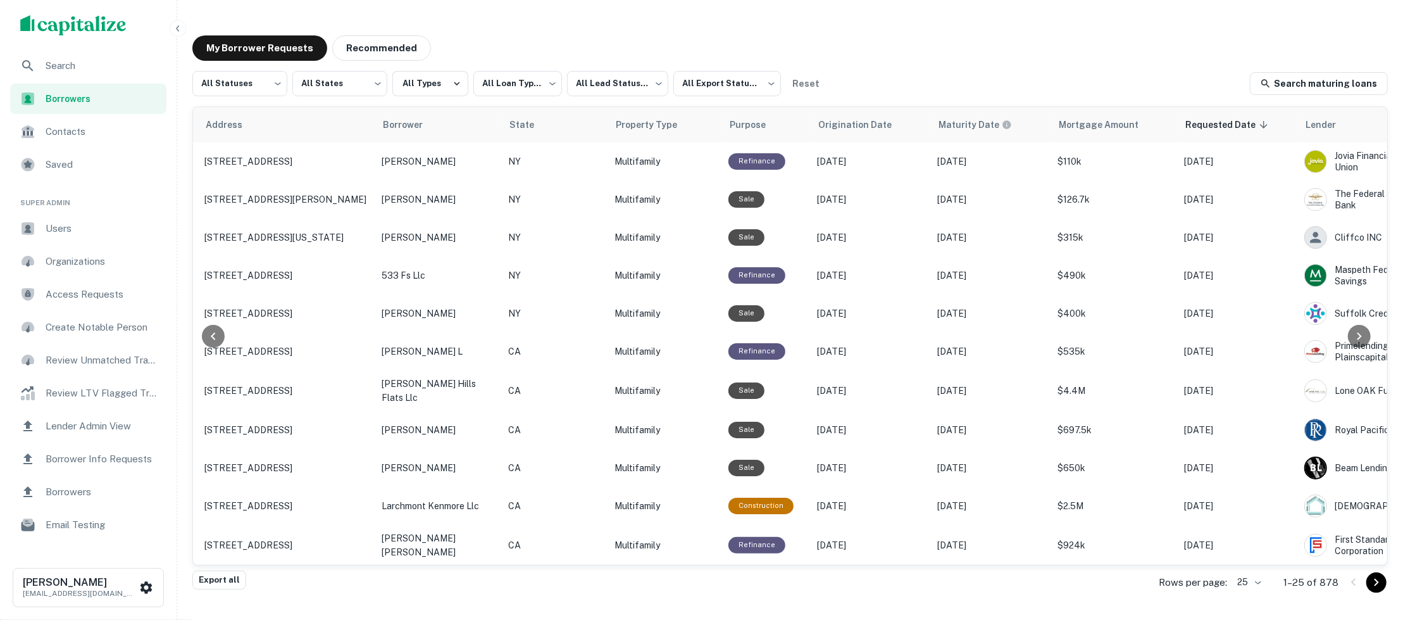
scroll to position [0, 145]
click at [279, 85] on body "**********" at bounding box center [701, 310] width 1403 height 620
click at [241, 156] on li "Fulfilled" at bounding box center [239, 162] width 95 height 23
type input "*********"
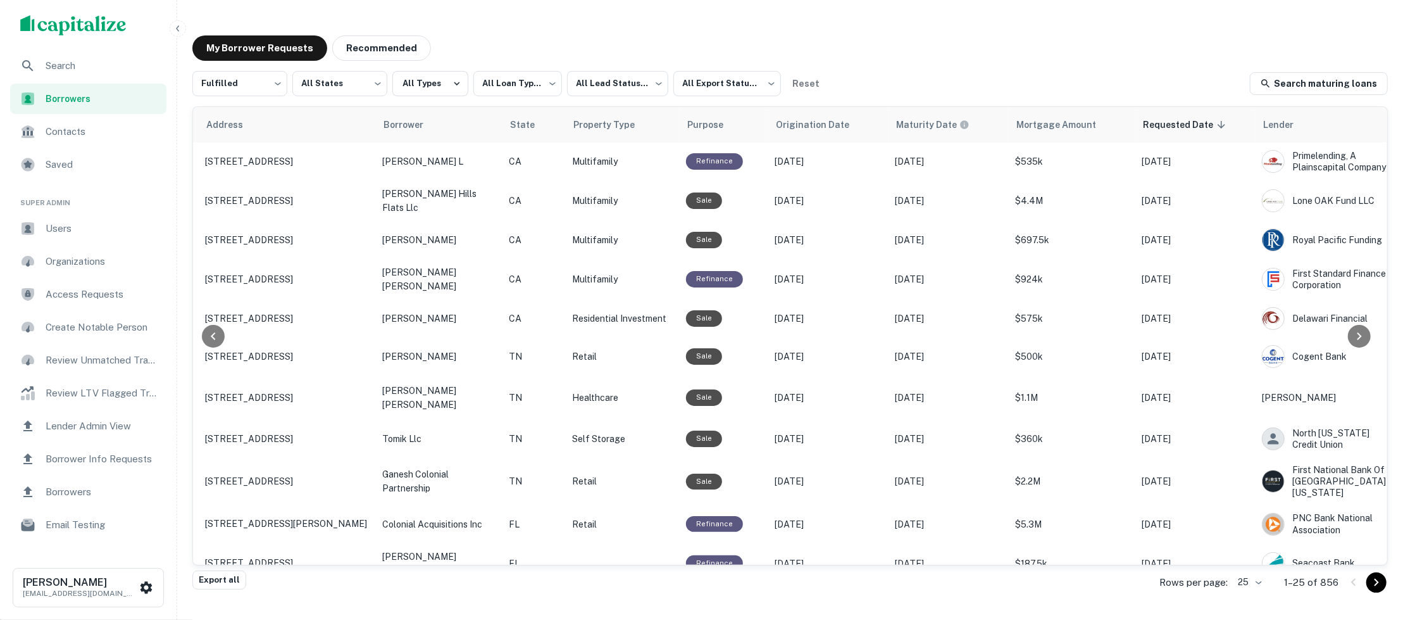
scroll to position [0, 294]
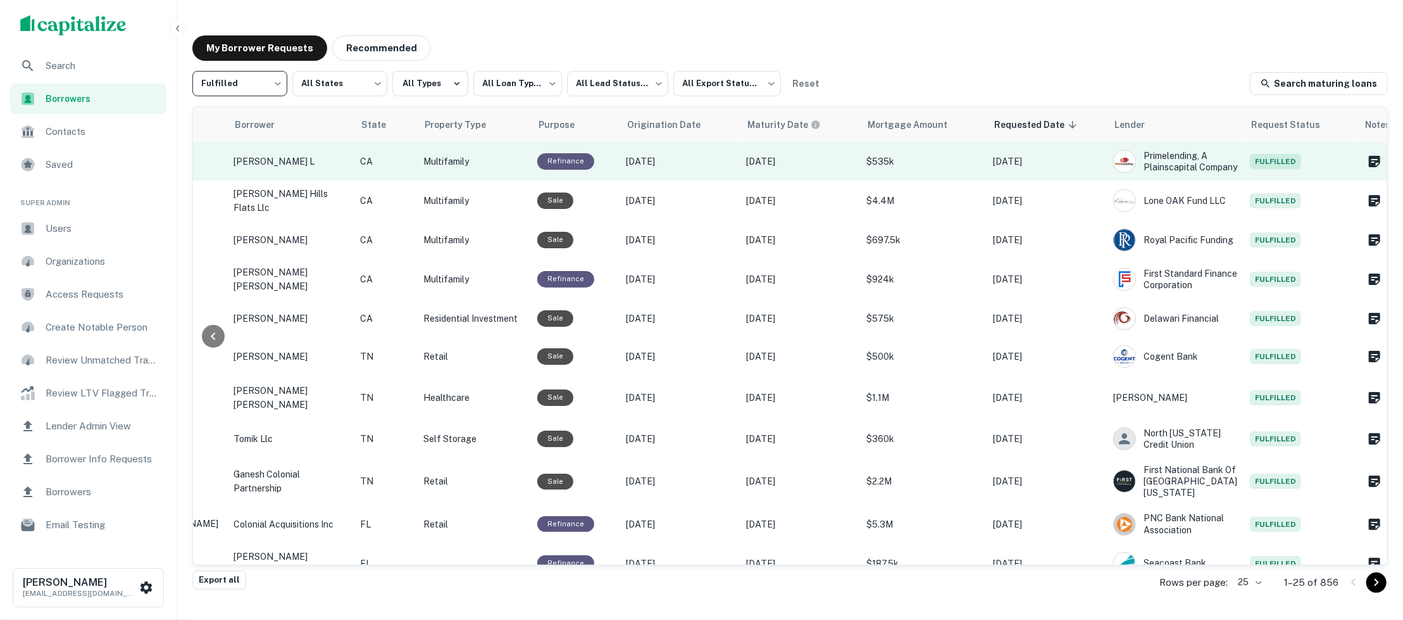
click at [1084, 161] on p "[DATE]" at bounding box center [1047, 161] width 108 height 14
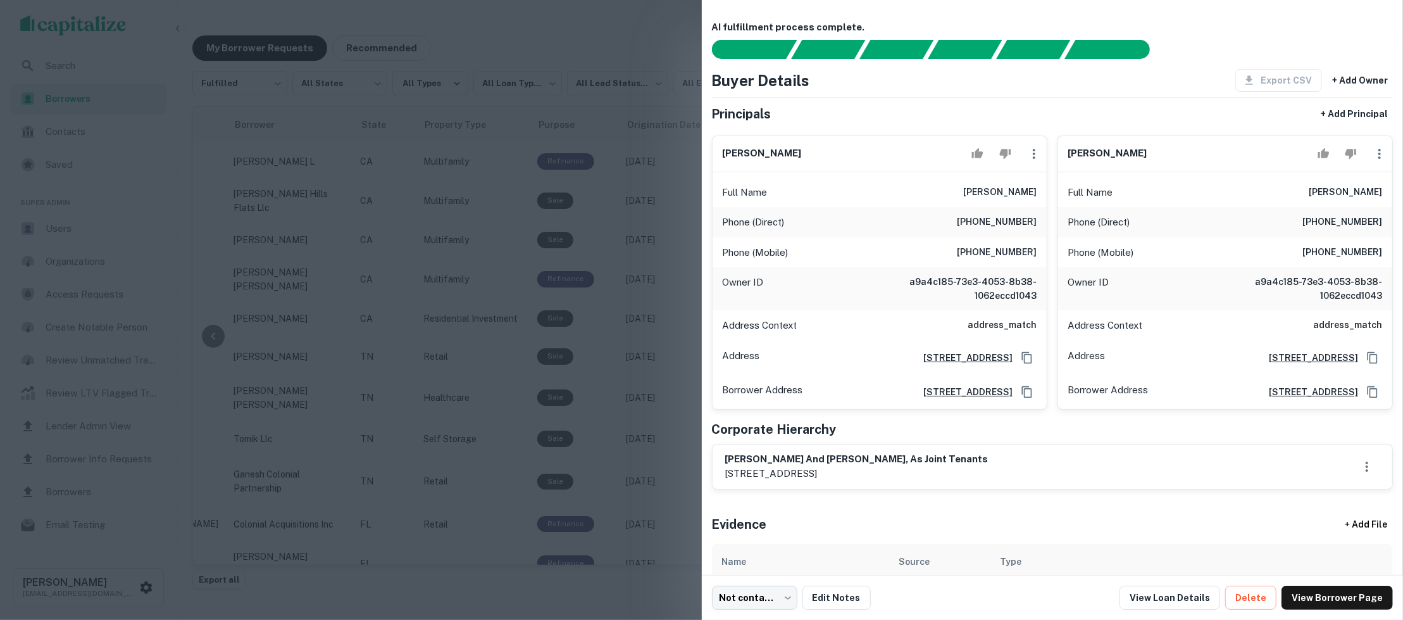
click at [693, 308] on div at bounding box center [701, 310] width 1403 height 620
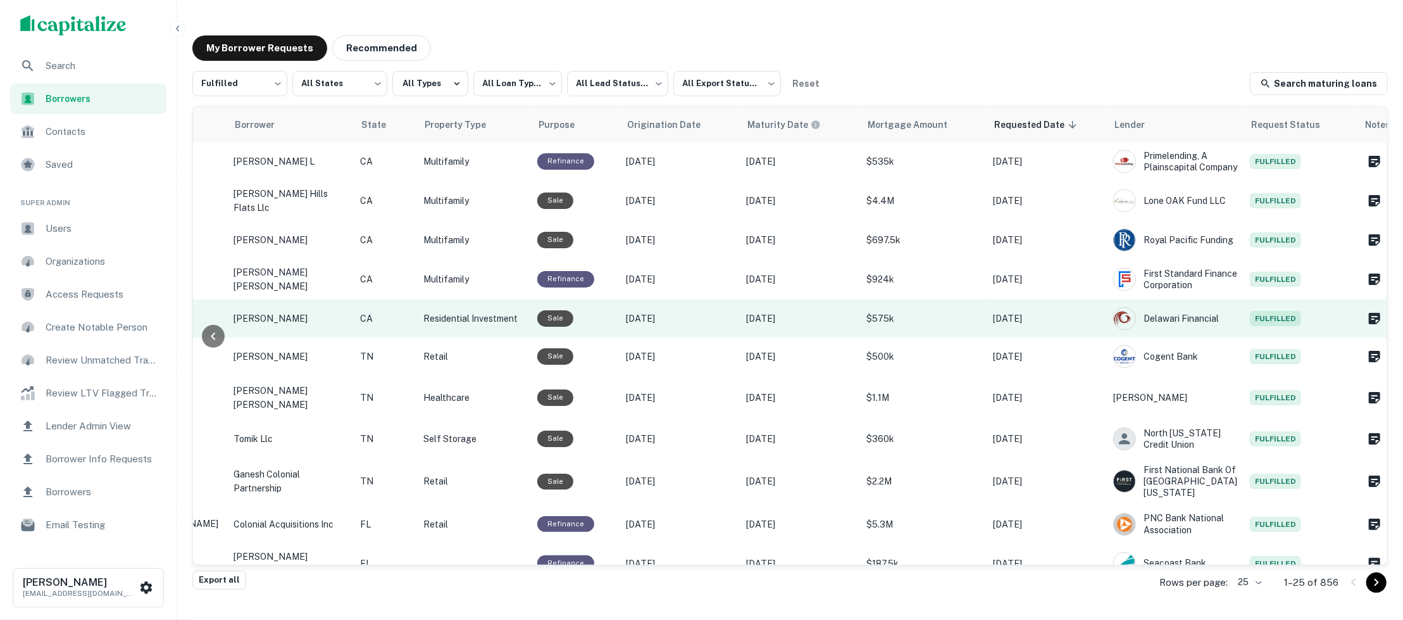
click at [1074, 312] on td "[DATE]" at bounding box center [1047, 318] width 120 height 38
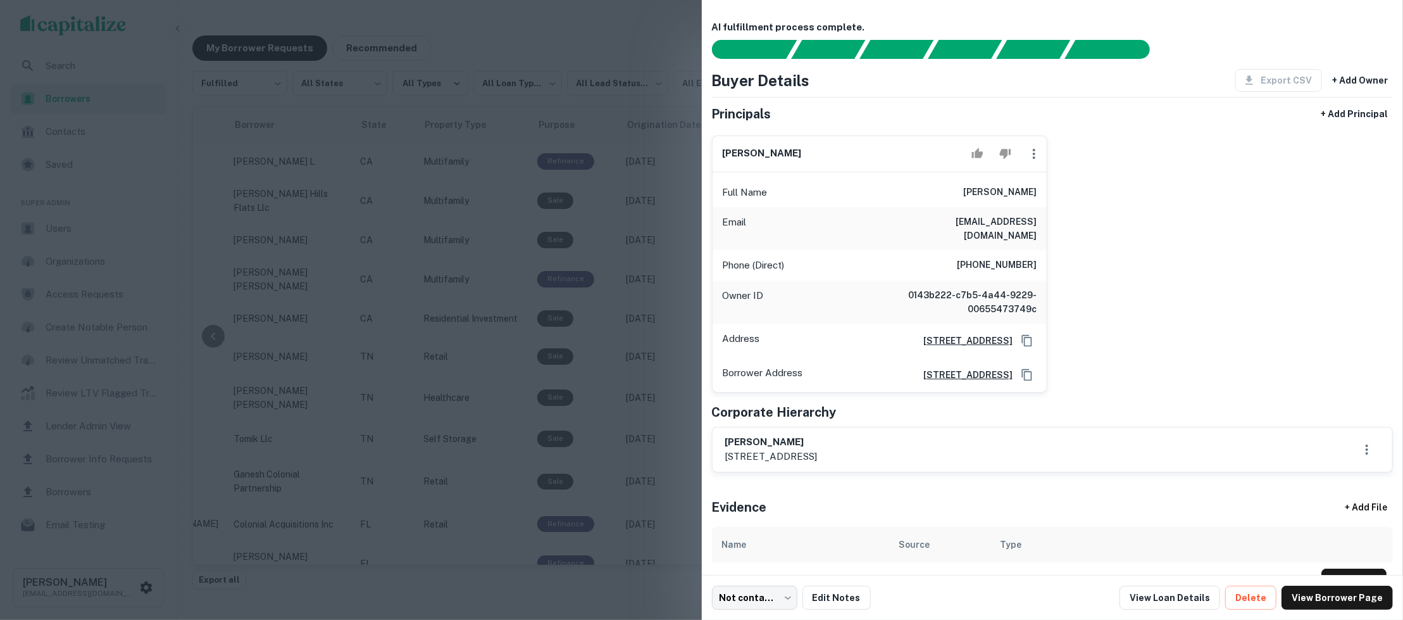
click at [670, 246] on div at bounding box center [701, 310] width 1403 height 620
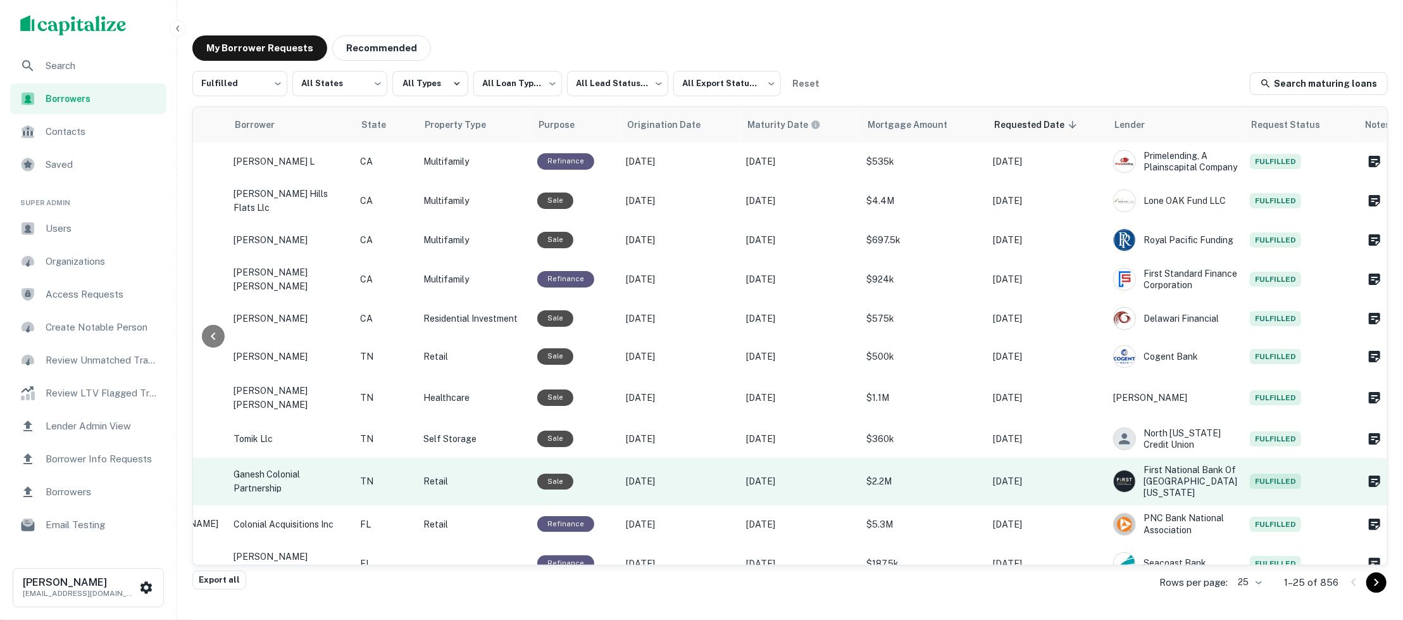
click at [1075, 484] on p "[DATE]" at bounding box center [1047, 481] width 108 height 14
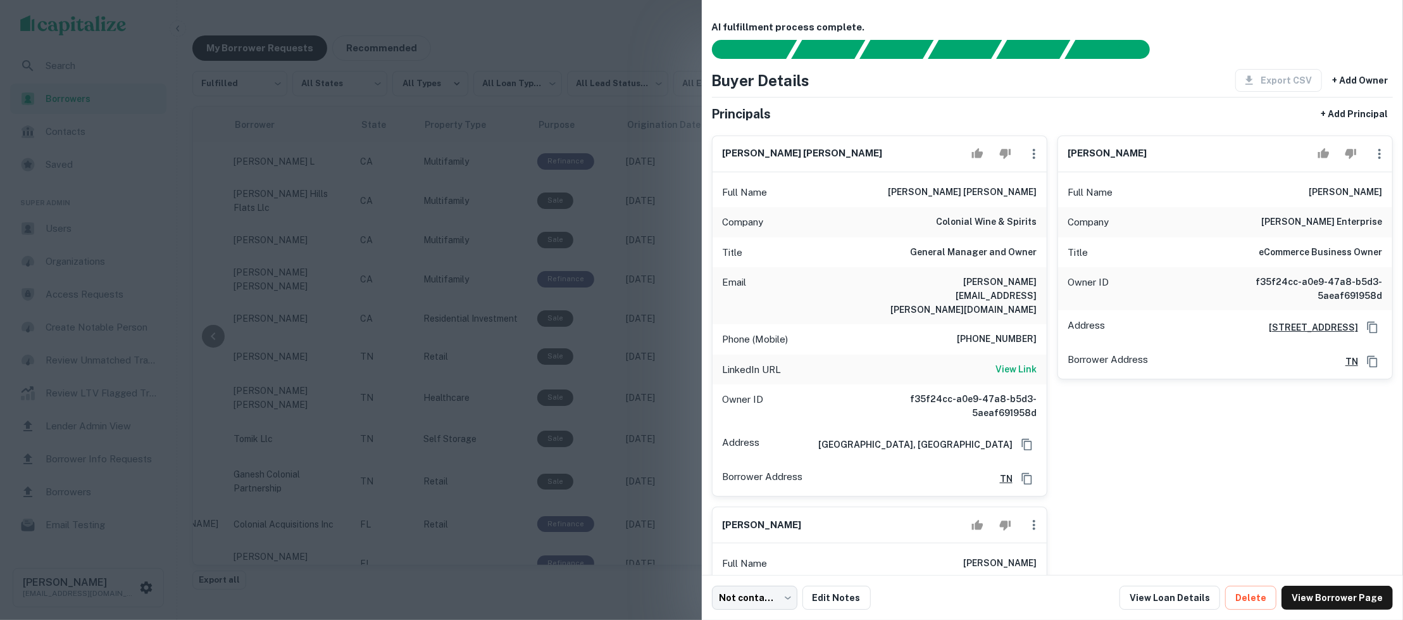
click at [1000, 194] on h6 "kalp patel" at bounding box center [962, 192] width 149 height 15
click at [264, 356] on div at bounding box center [701, 310] width 1403 height 620
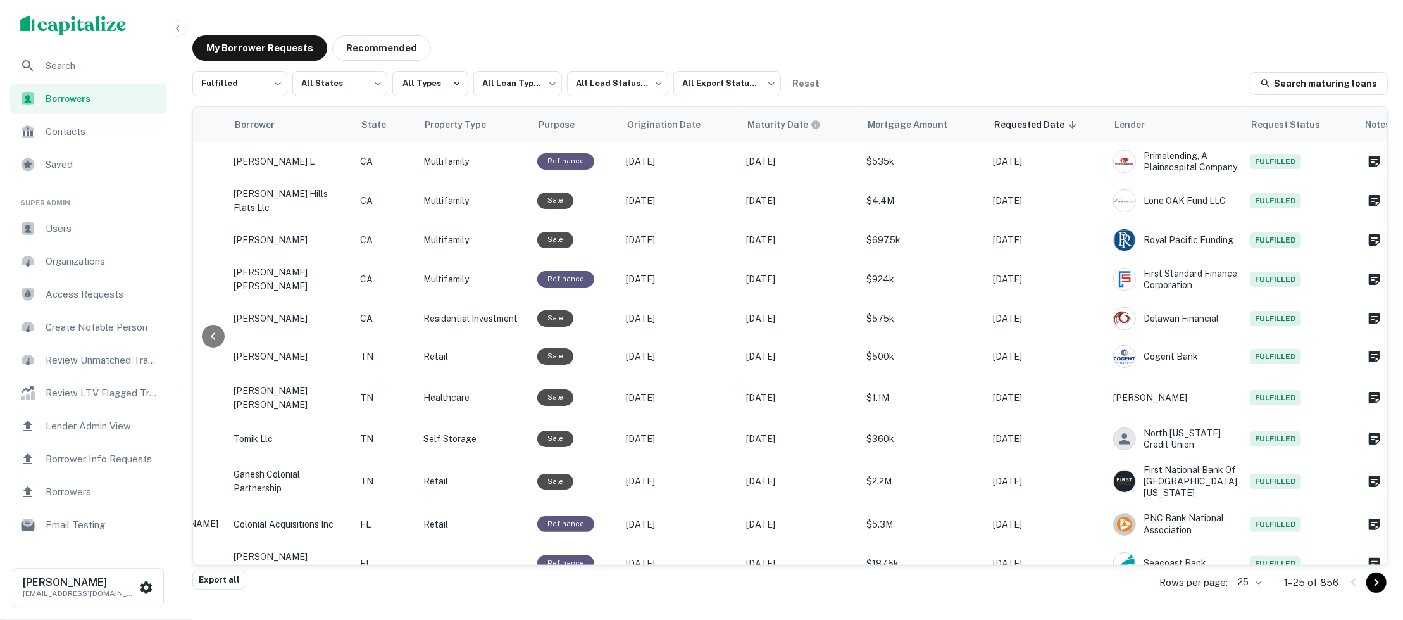
click at [99, 63] on span "Search" at bounding box center [102, 65] width 113 height 15
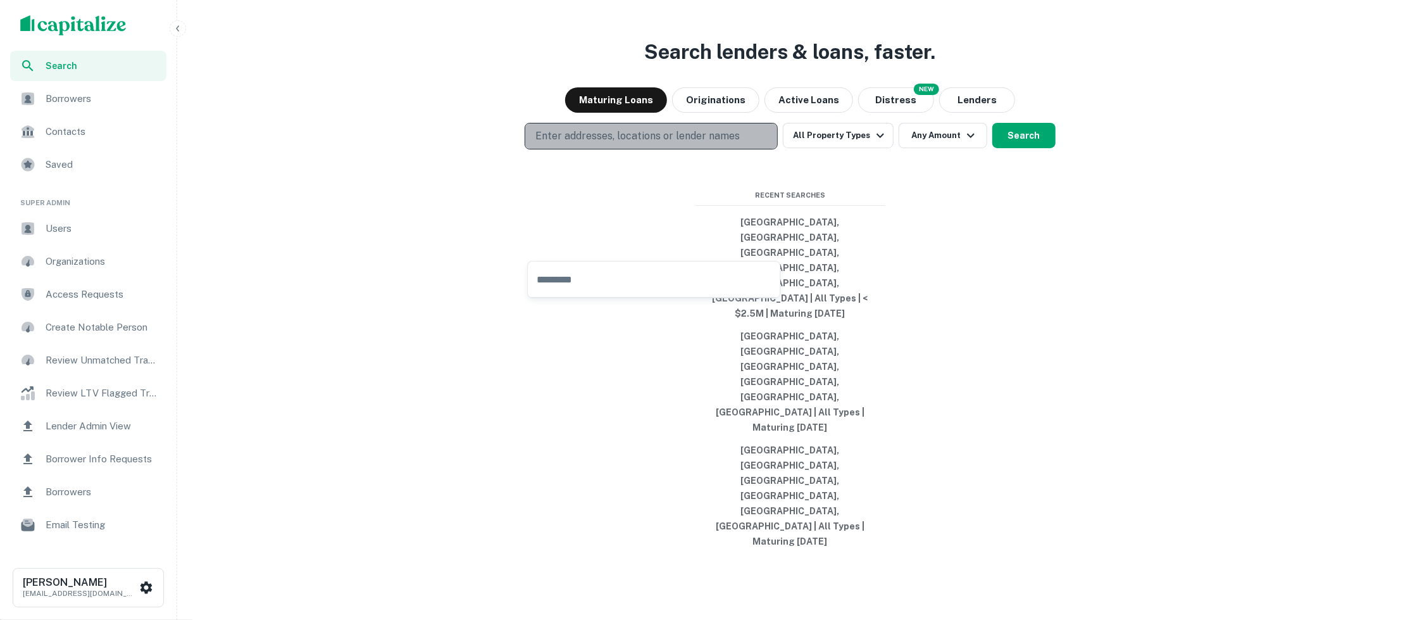
click at [666, 149] on button "Enter addresses, locations or lender names" at bounding box center [651, 136] width 253 height 27
click at [659, 144] on p "Enter addresses, locations or lender names" at bounding box center [638, 136] width 204 height 15
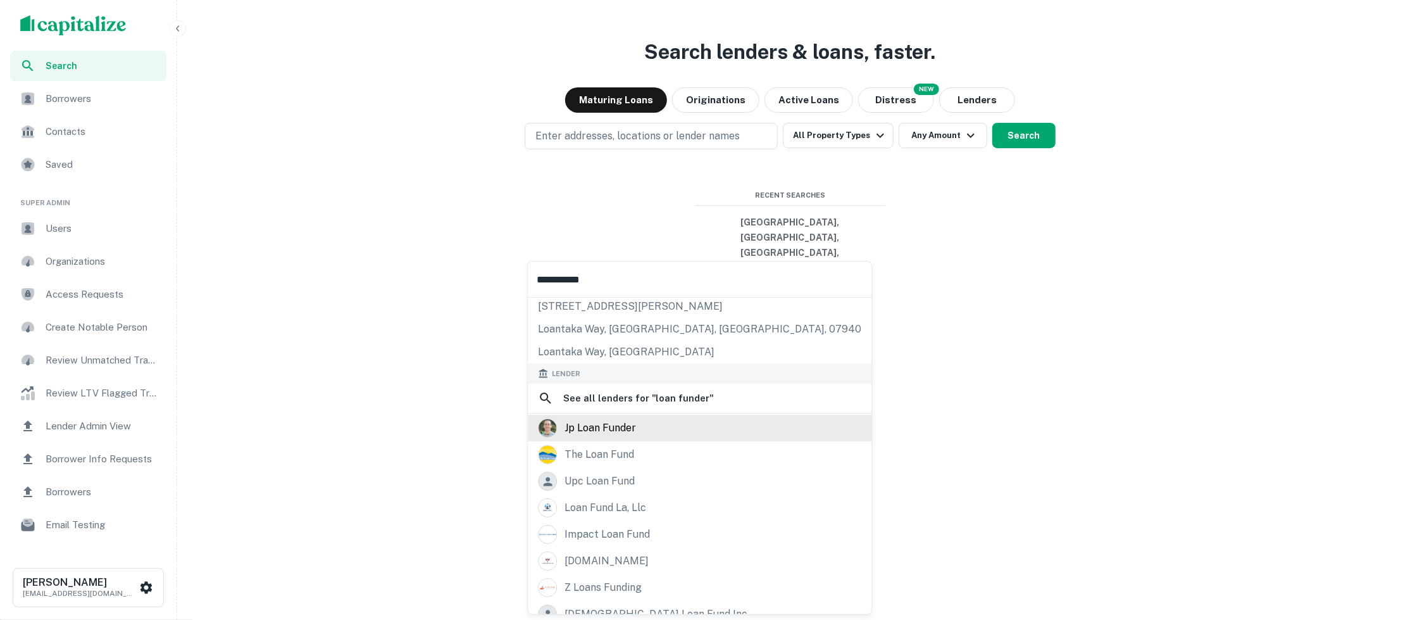
scroll to position [44, 0]
click at [624, 279] on input "**********" at bounding box center [700, 278] width 344 height 35
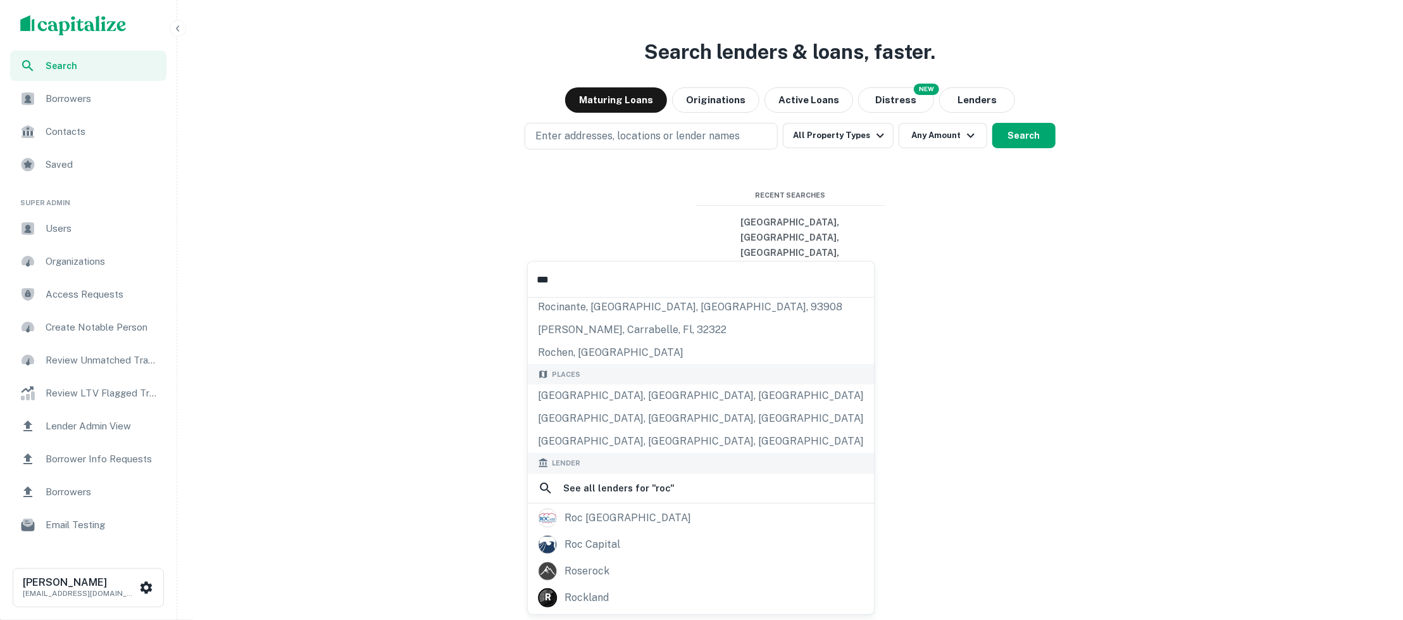
scroll to position [109, 0]
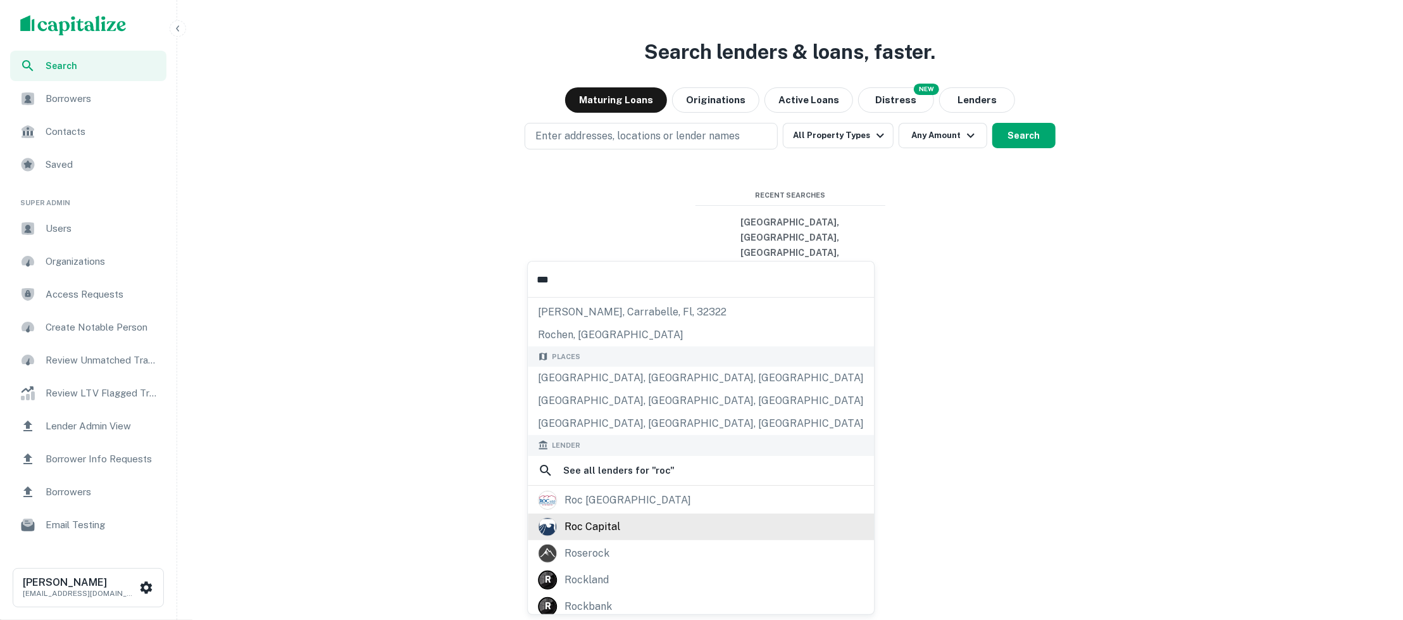
type input "***"
click at [622, 524] on div "roc capital" at bounding box center [701, 526] width 326 height 19
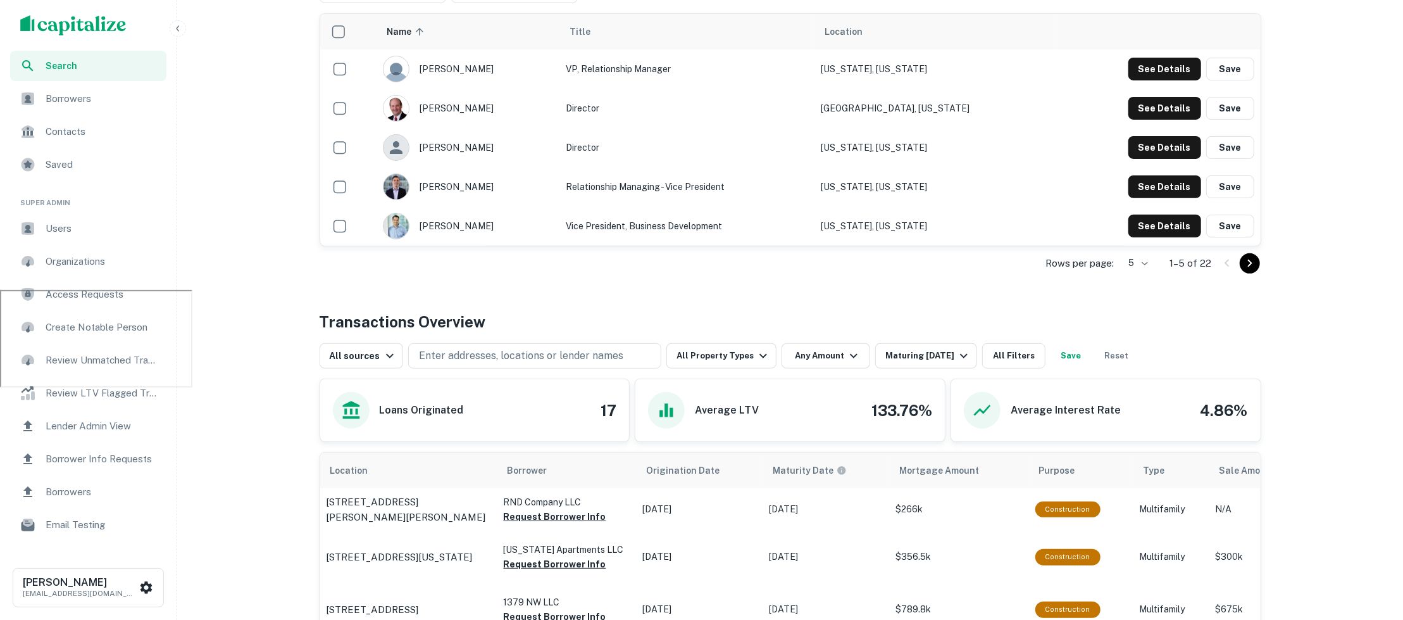
scroll to position [380, 0]
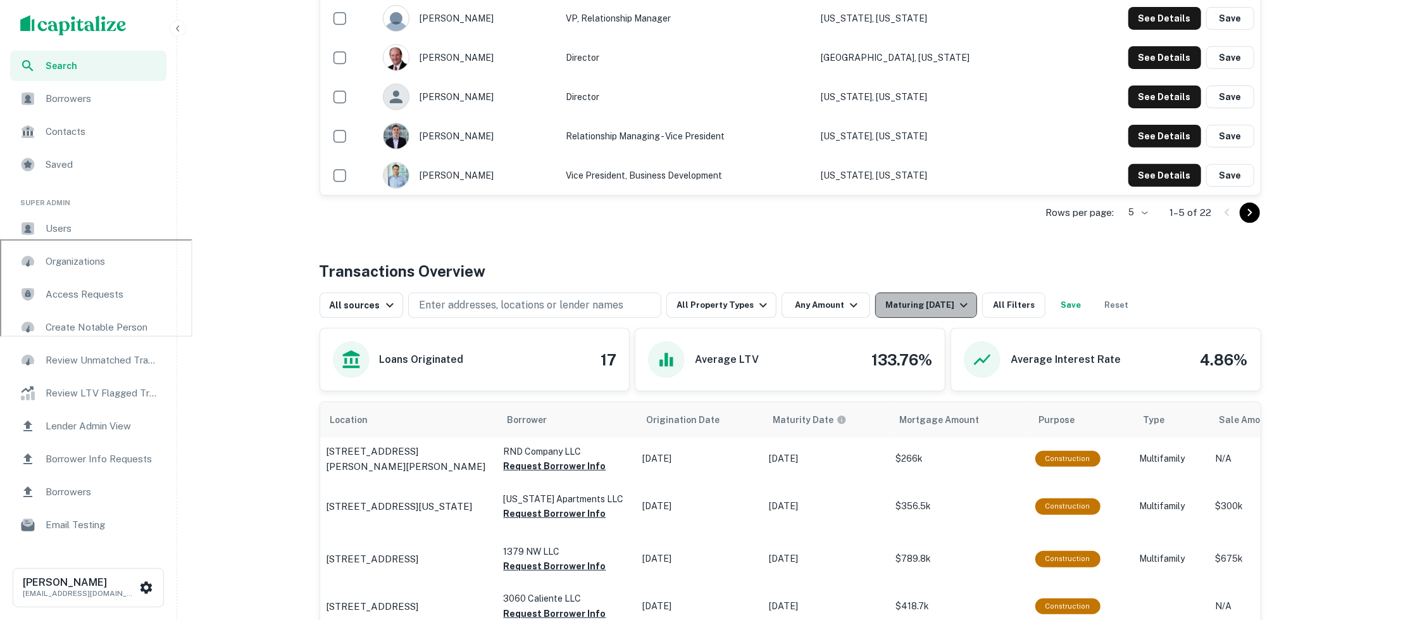
click at [960, 304] on icon "button" at bounding box center [964, 305] width 8 height 4
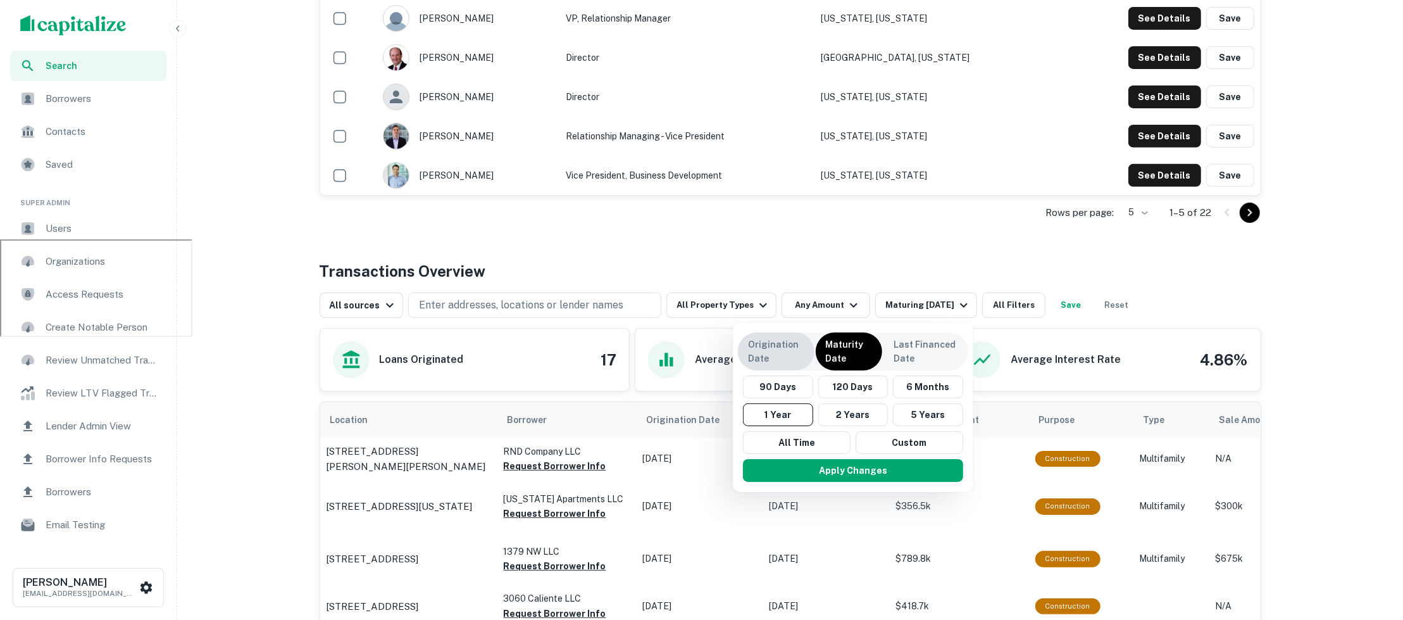
click at [780, 343] on p "Origination Date" at bounding box center [776, 351] width 56 height 28
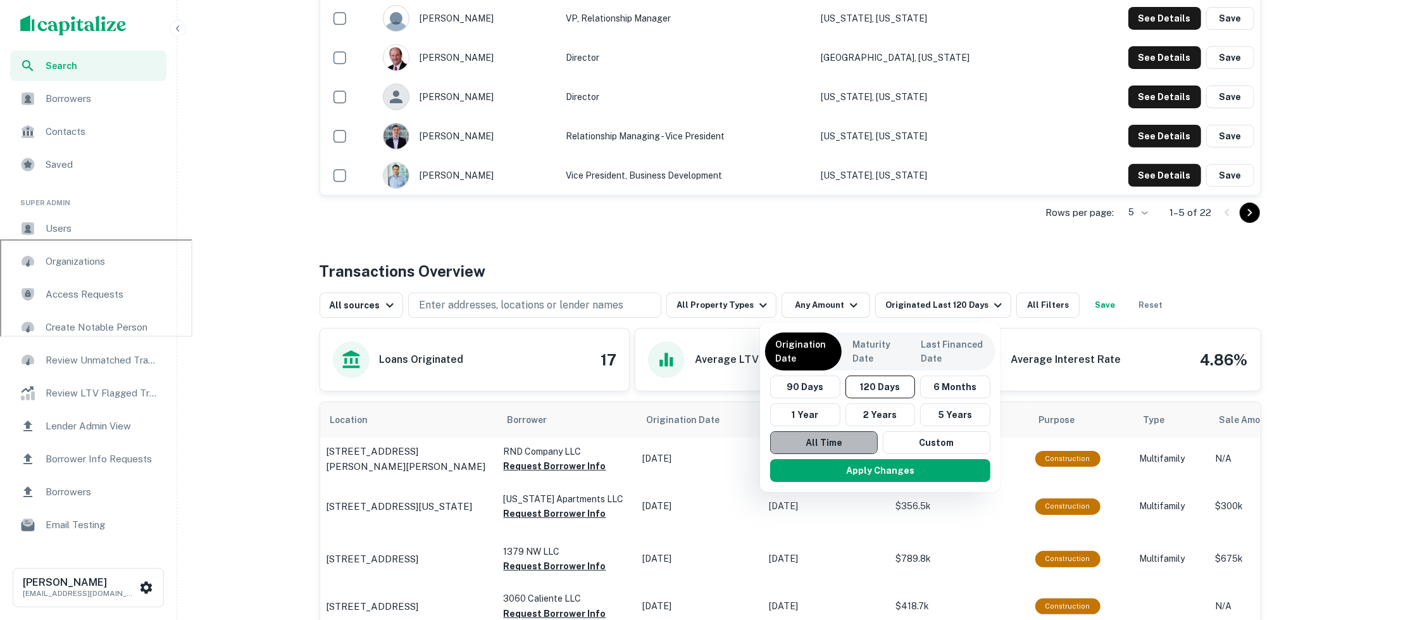
click at [807, 439] on button "All Time" at bounding box center [824, 442] width 108 height 23
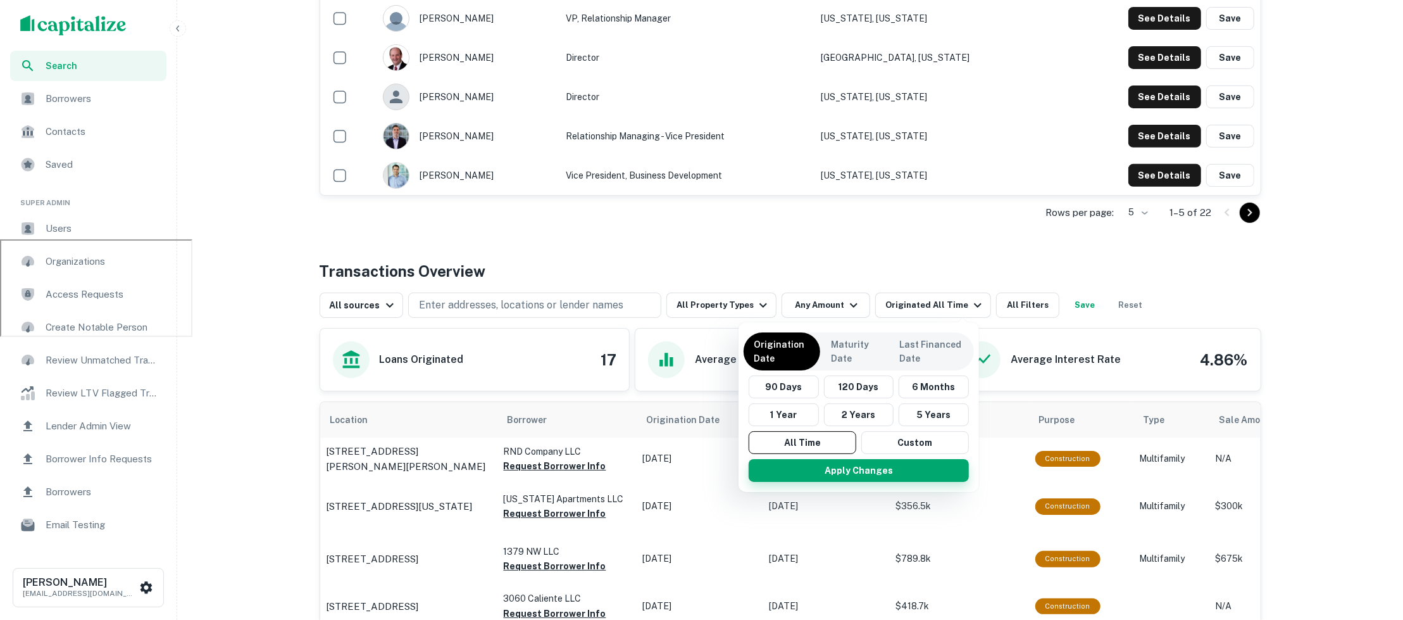
click at [811, 466] on button "Apply Changes" at bounding box center [859, 470] width 220 height 23
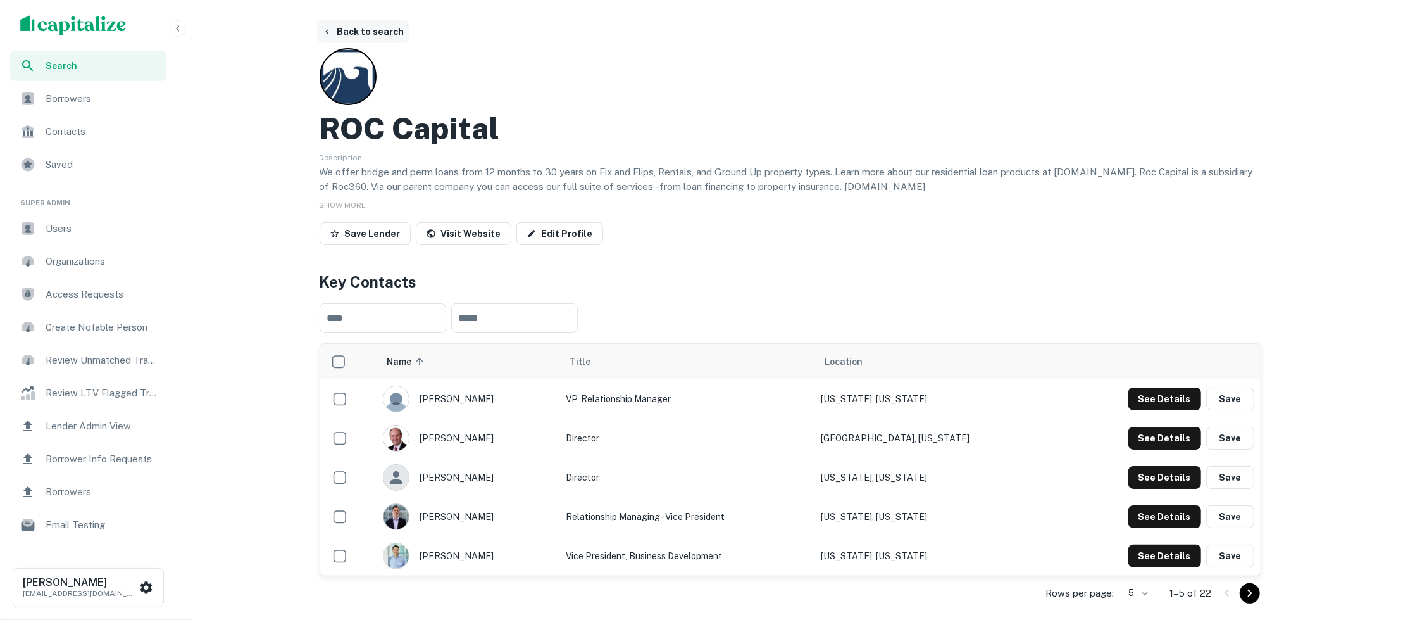
click at [349, 30] on button "Back to search" at bounding box center [363, 31] width 92 height 23
click at [146, 582] on icon "scrollable content" at bounding box center [147, 587] width 12 height 12
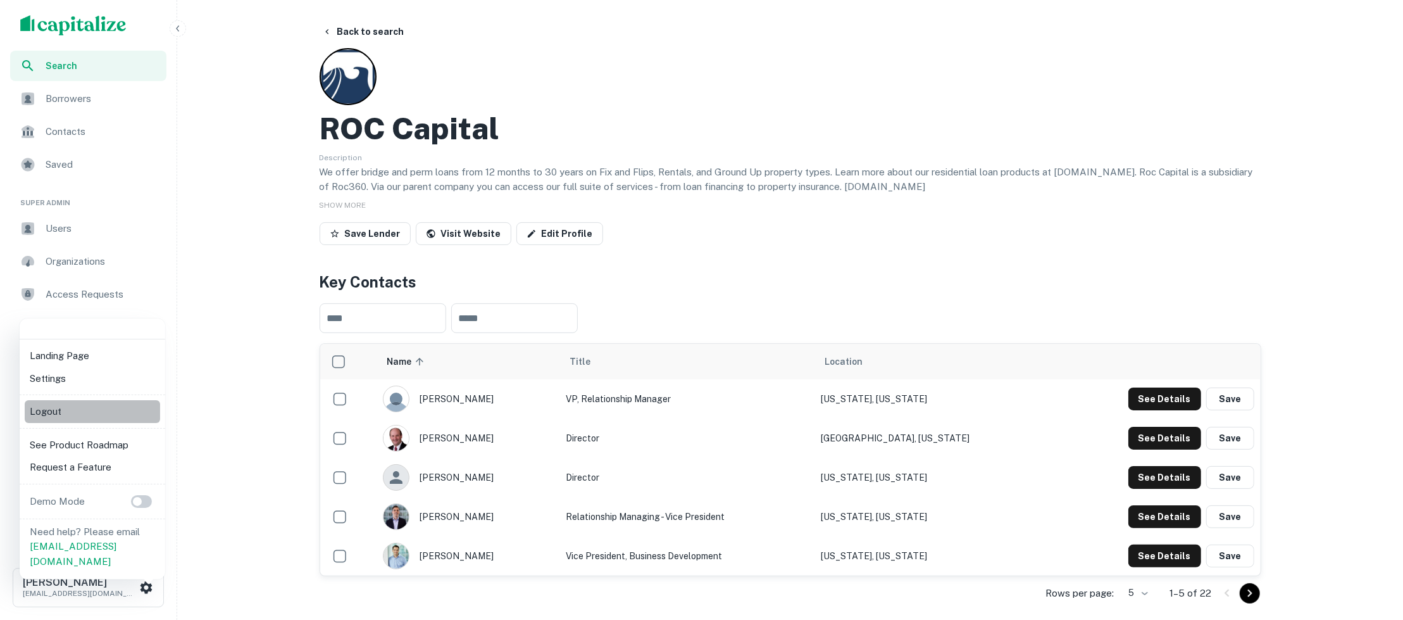
click at [65, 406] on li "Logout" at bounding box center [92, 411] width 135 height 23
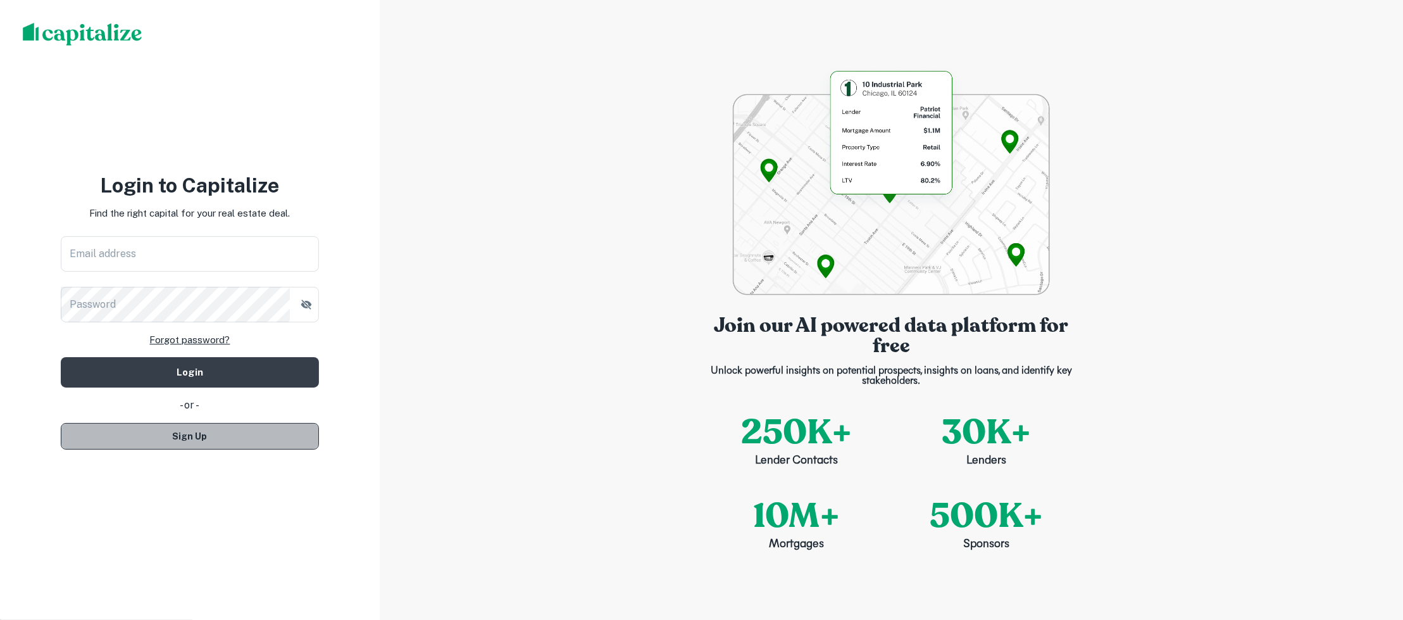
click at [230, 444] on button "Sign Up" at bounding box center [190, 436] width 258 height 27
select select "**"
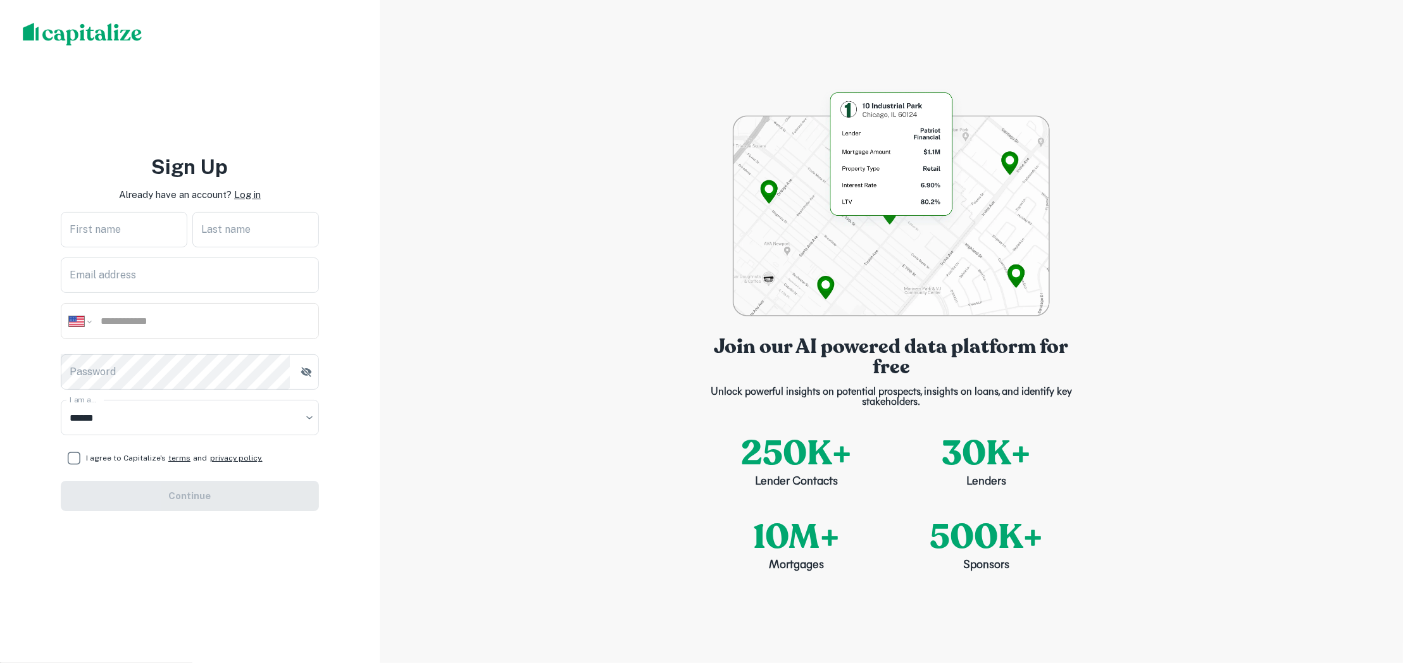
click at [238, 197] on p "Log in" at bounding box center [247, 194] width 27 height 15
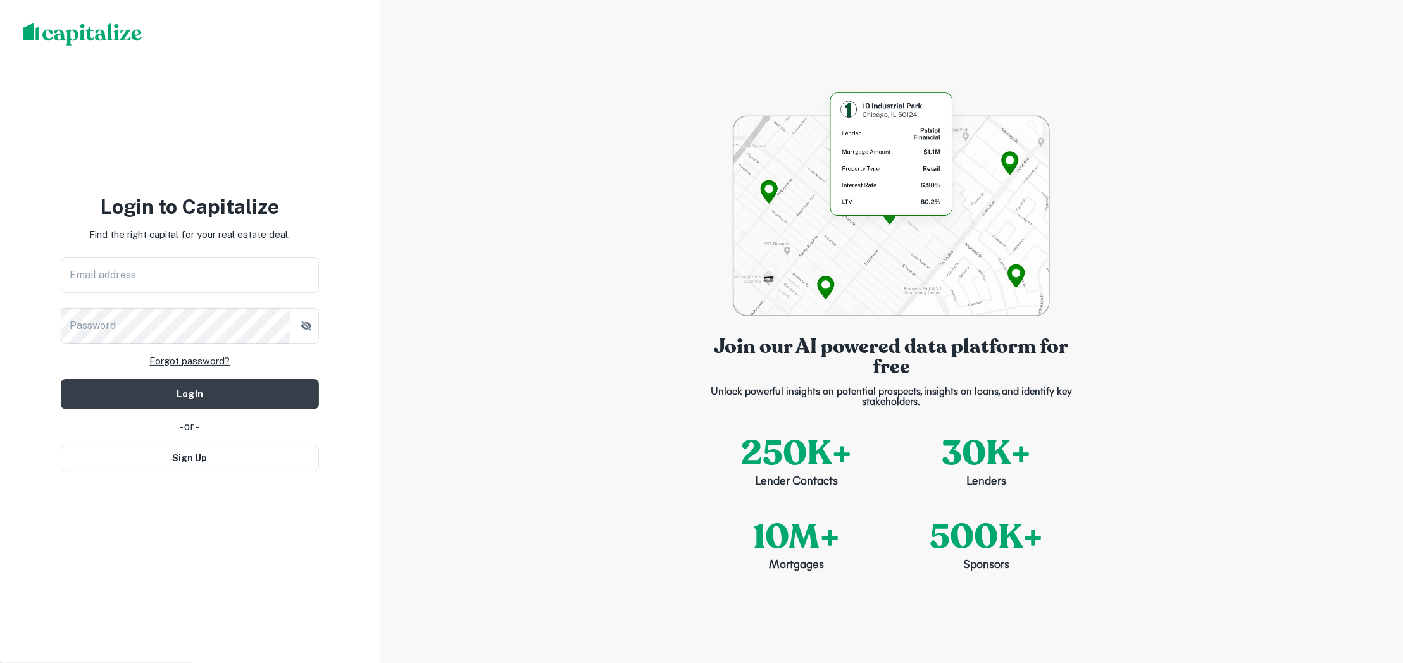
click at [254, 252] on div "Login to Capitalize Find the right capital for your real estate deal. Email add…" at bounding box center [190, 331] width 258 height 279
click at [254, 260] on input "Email address" at bounding box center [190, 275] width 258 height 35
type input "**********"
click at [211, 393] on button "Login" at bounding box center [190, 394] width 258 height 30
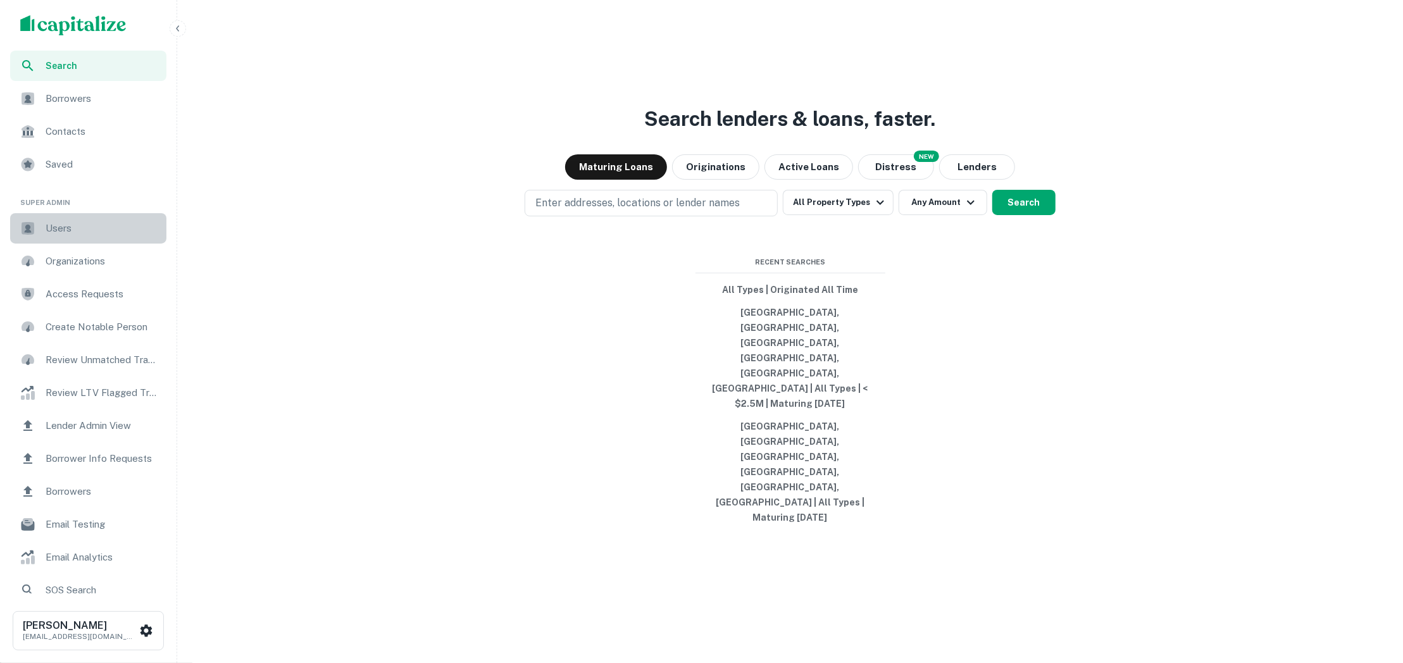
click at [77, 225] on span "Users" at bounding box center [102, 228] width 113 height 15
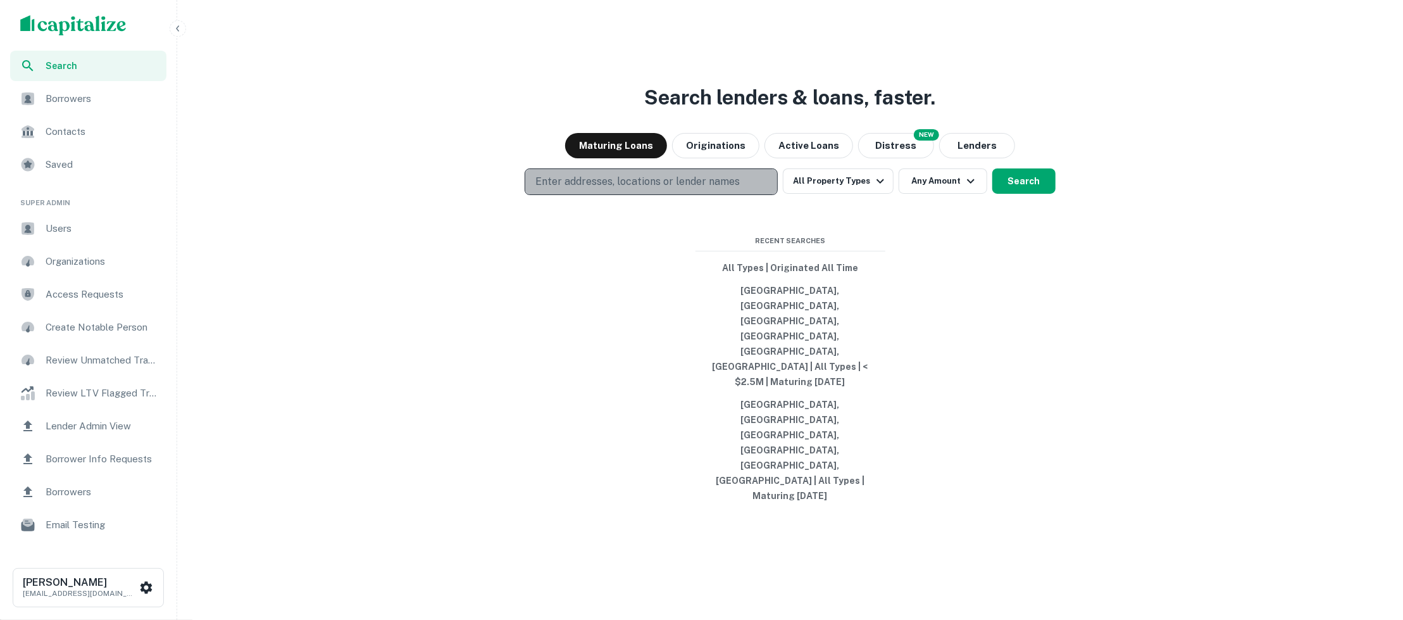
click at [672, 189] on p "Enter addresses, locations or lender names" at bounding box center [638, 181] width 204 height 15
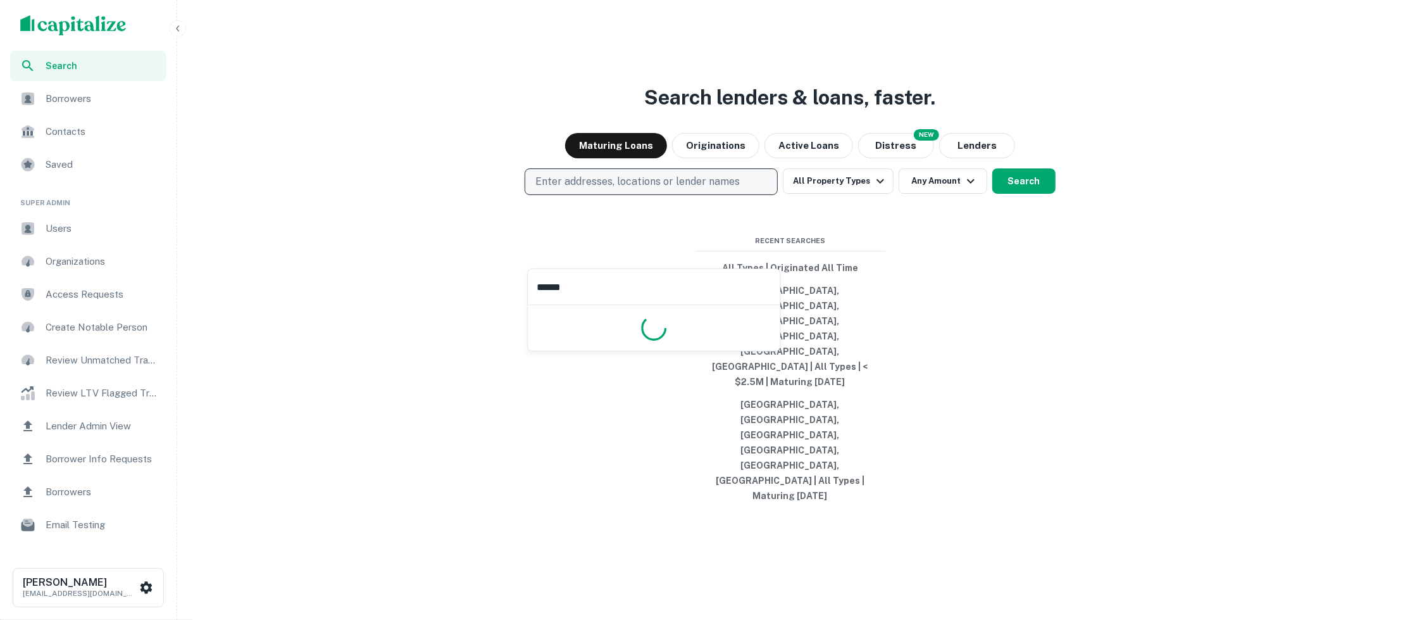
type input "*******"
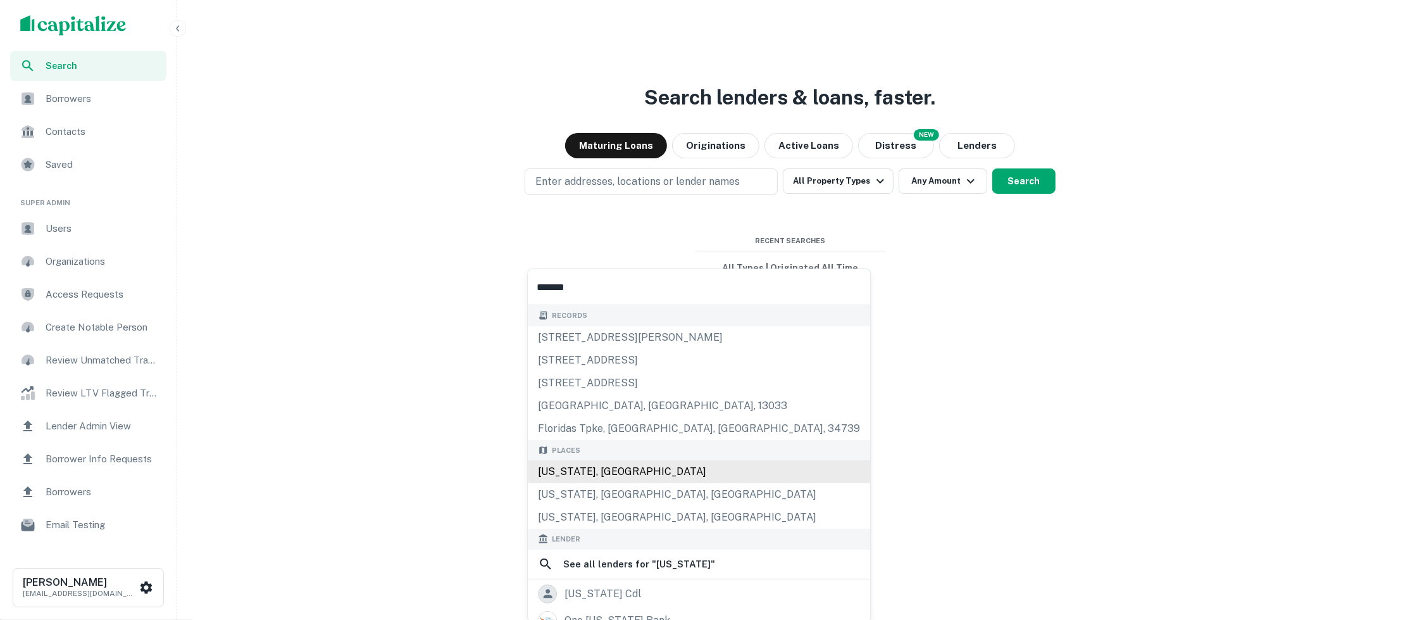
click at [664, 472] on div "Florida, USA" at bounding box center [699, 471] width 342 height 23
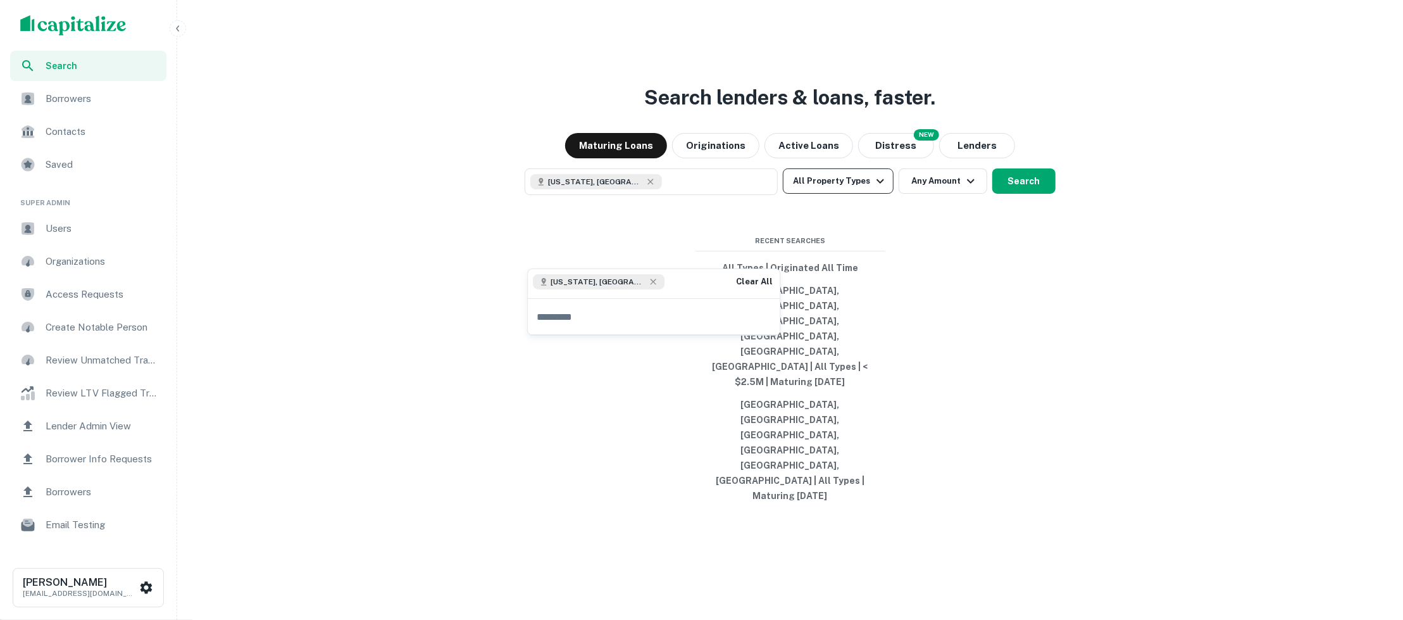
click at [876, 194] on button "All Property Types" at bounding box center [838, 180] width 110 height 25
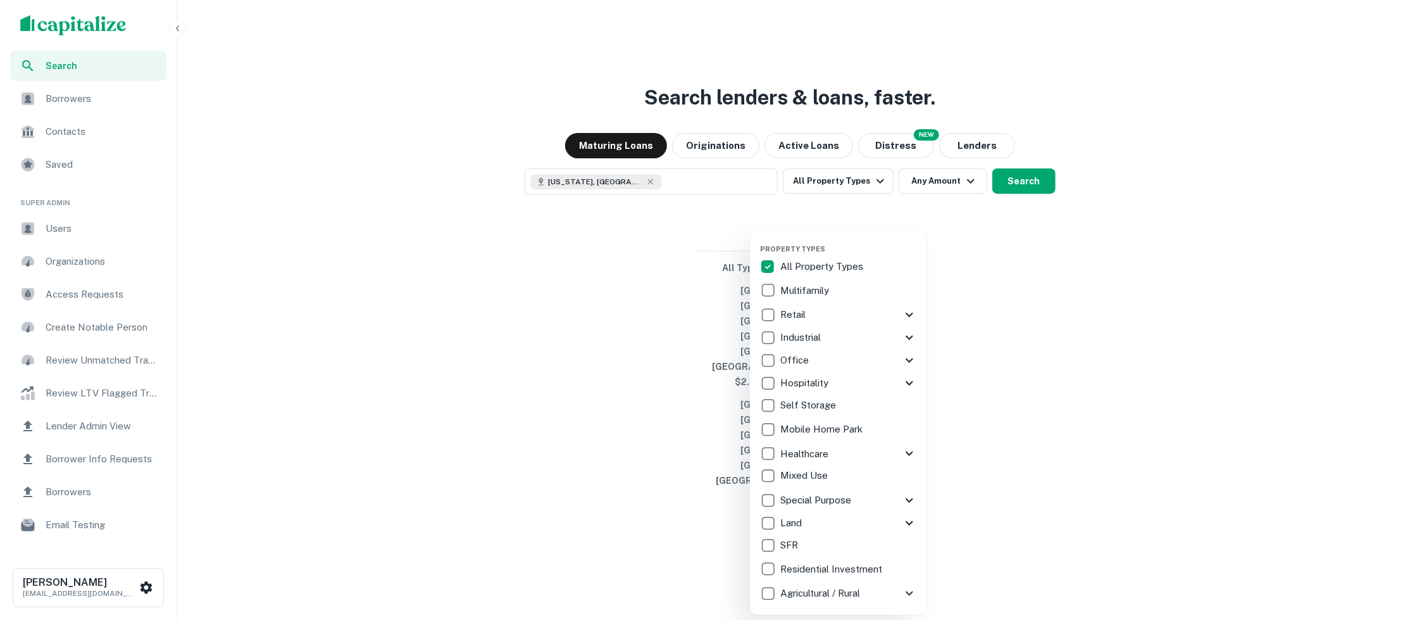
click at [972, 346] on div at bounding box center [701, 310] width 1403 height 620
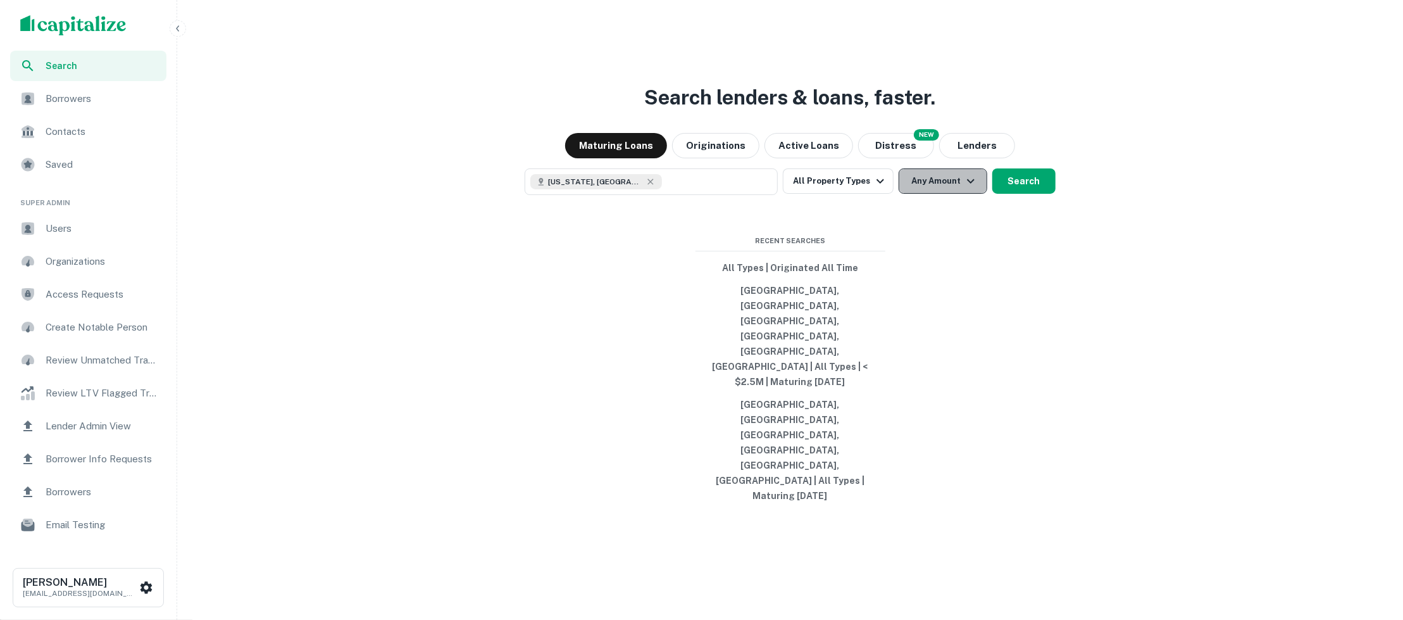
click at [967, 194] on button "Any Amount" at bounding box center [943, 180] width 89 height 25
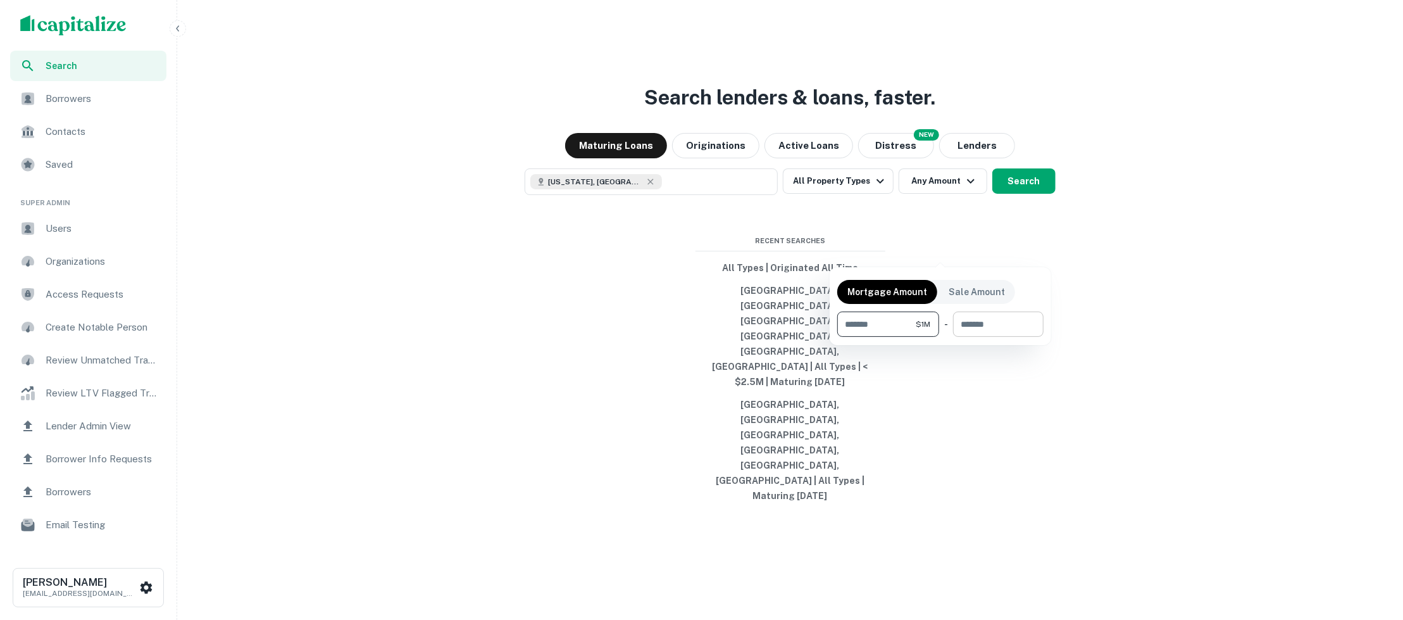
type input "*******"
click at [976, 327] on input "number" at bounding box center [994, 323] width 82 height 25
type input "********"
click at [1030, 249] on div at bounding box center [701, 310] width 1403 height 620
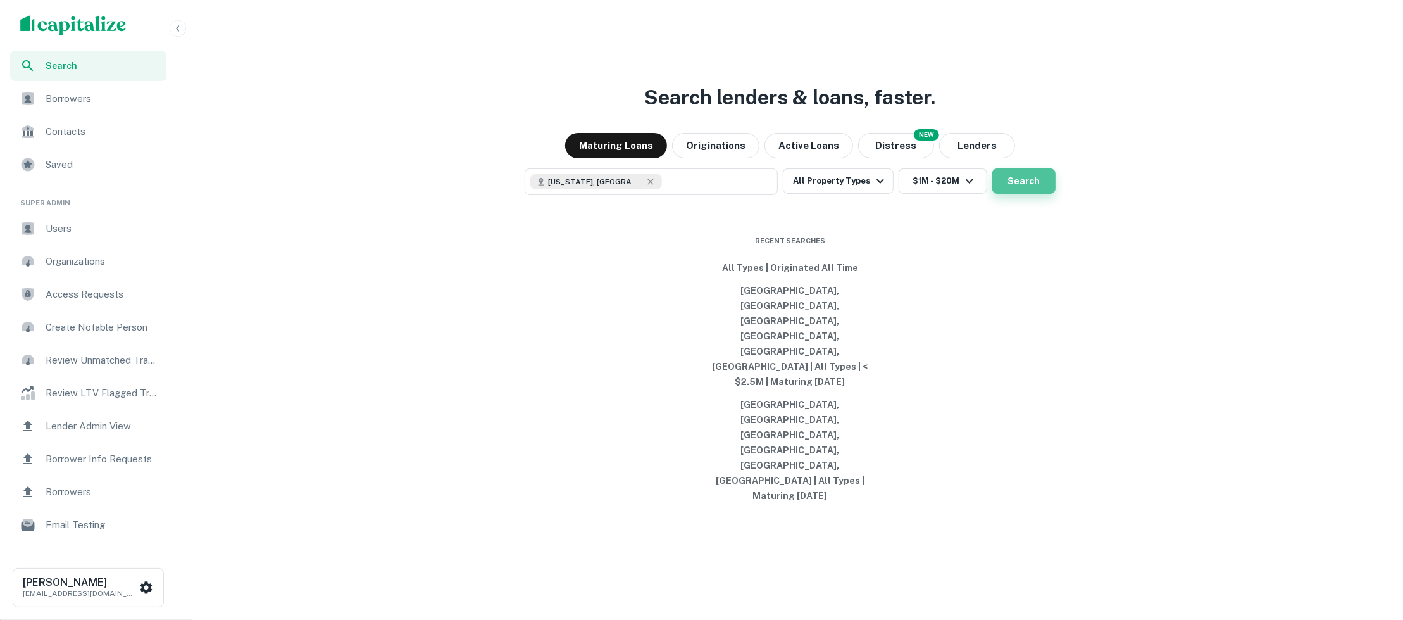
click at [1036, 194] on button "Search" at bounding box center [1024, 180] width 63 height 25
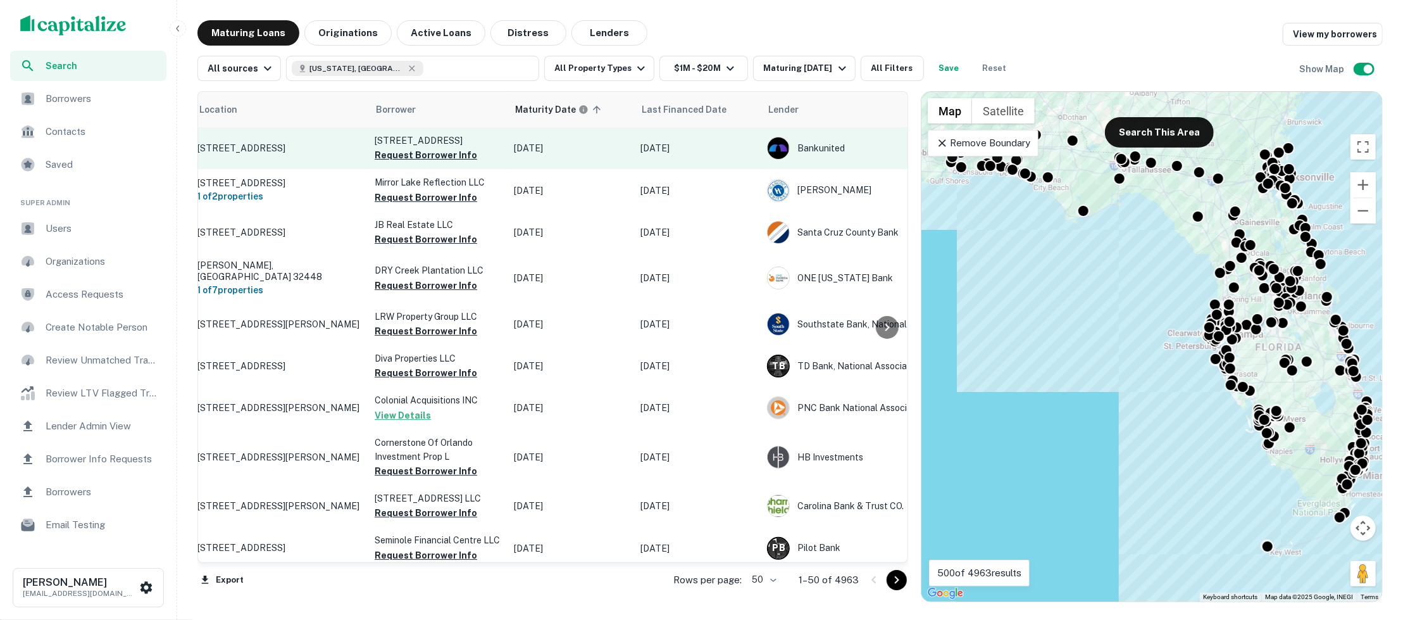
scroll to position [0, 14]
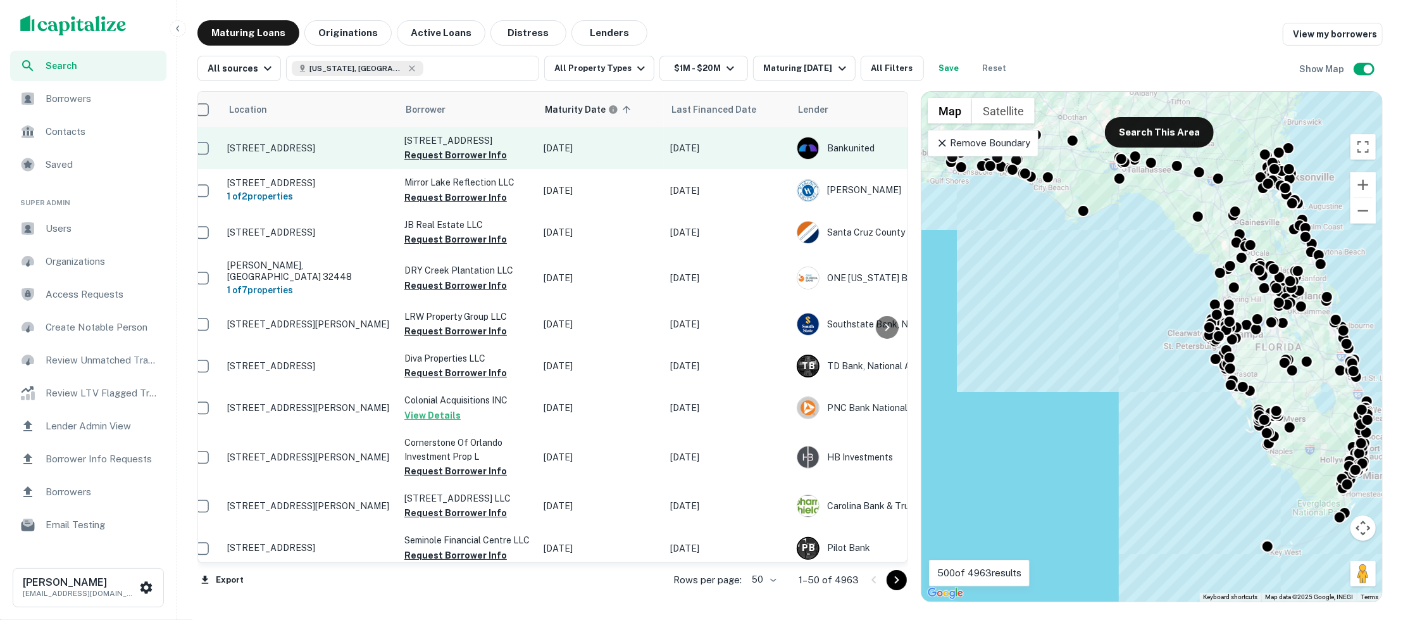
click at [343, 149] on p "4901 N Armenia Ave Ste 1 Tampa, FL 33603" at bounding box center [309, 147] width 165 height 11
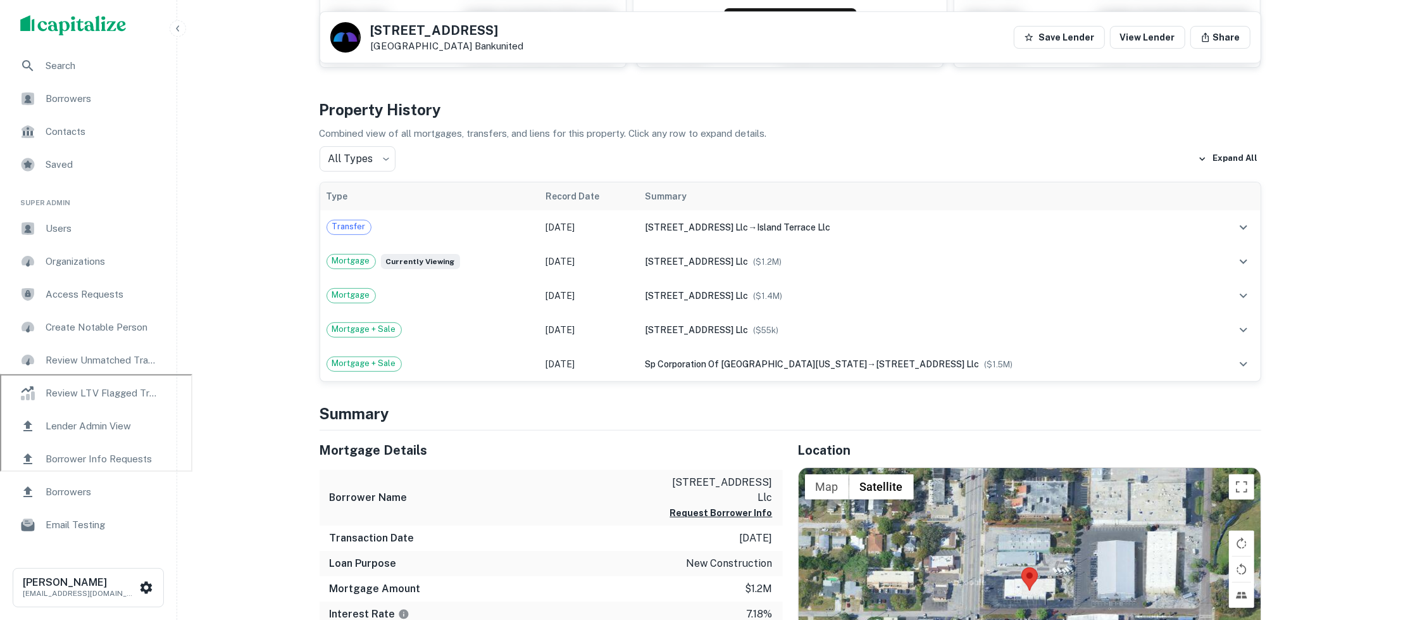
scroll to position [84, 0]
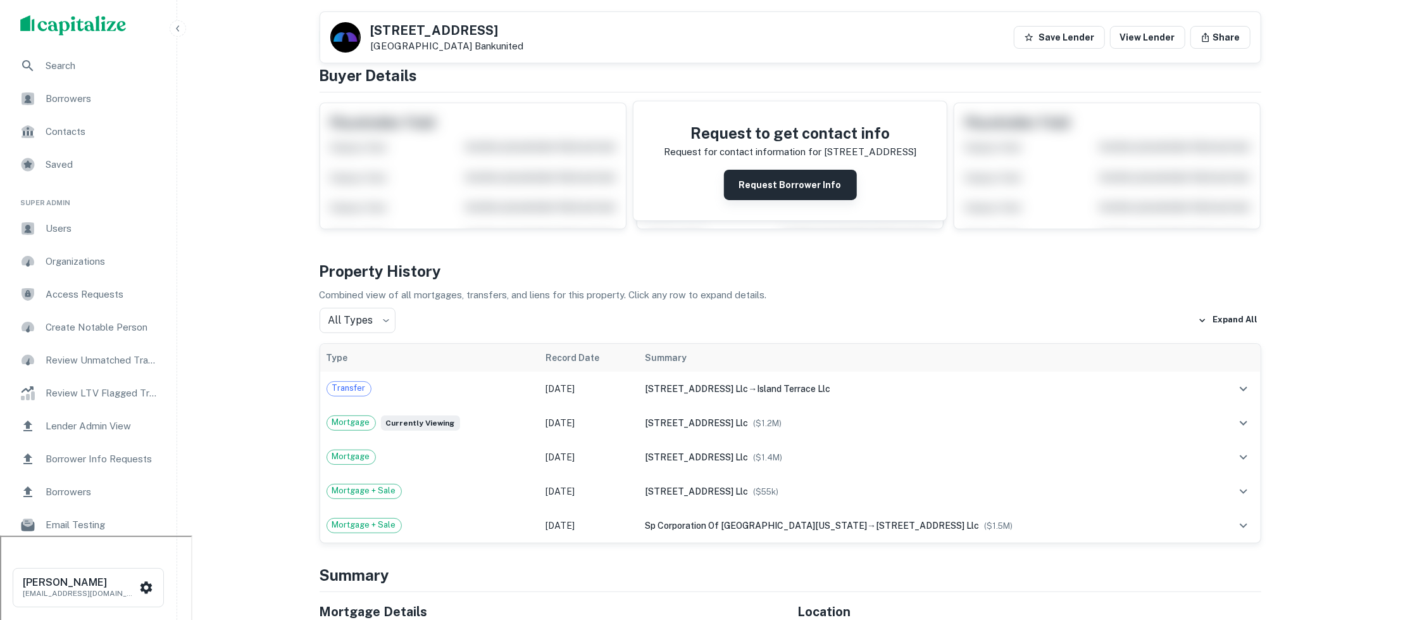
click at [774, 188] on button "Request Borrower Info" at bounding box center [790, 185] width 133 height 30
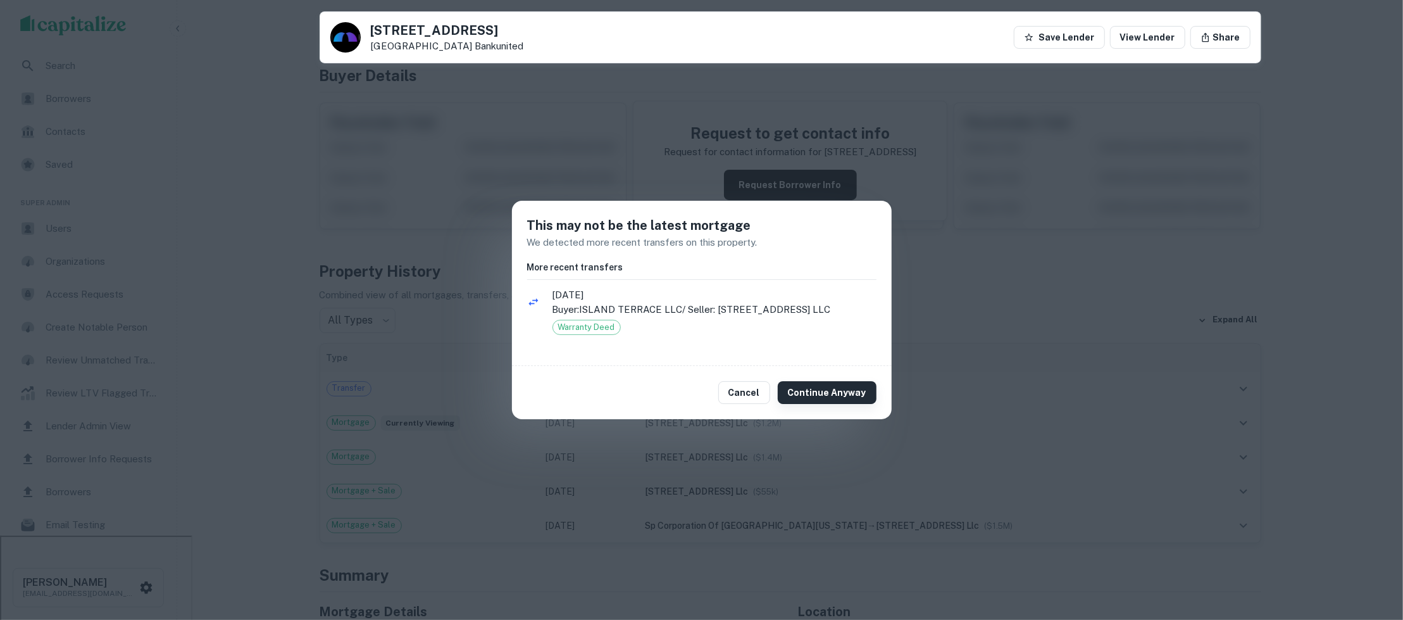
click at [817, 401] on button "Continue Anyway" at bounding box center [827, 392] width 99 height 23
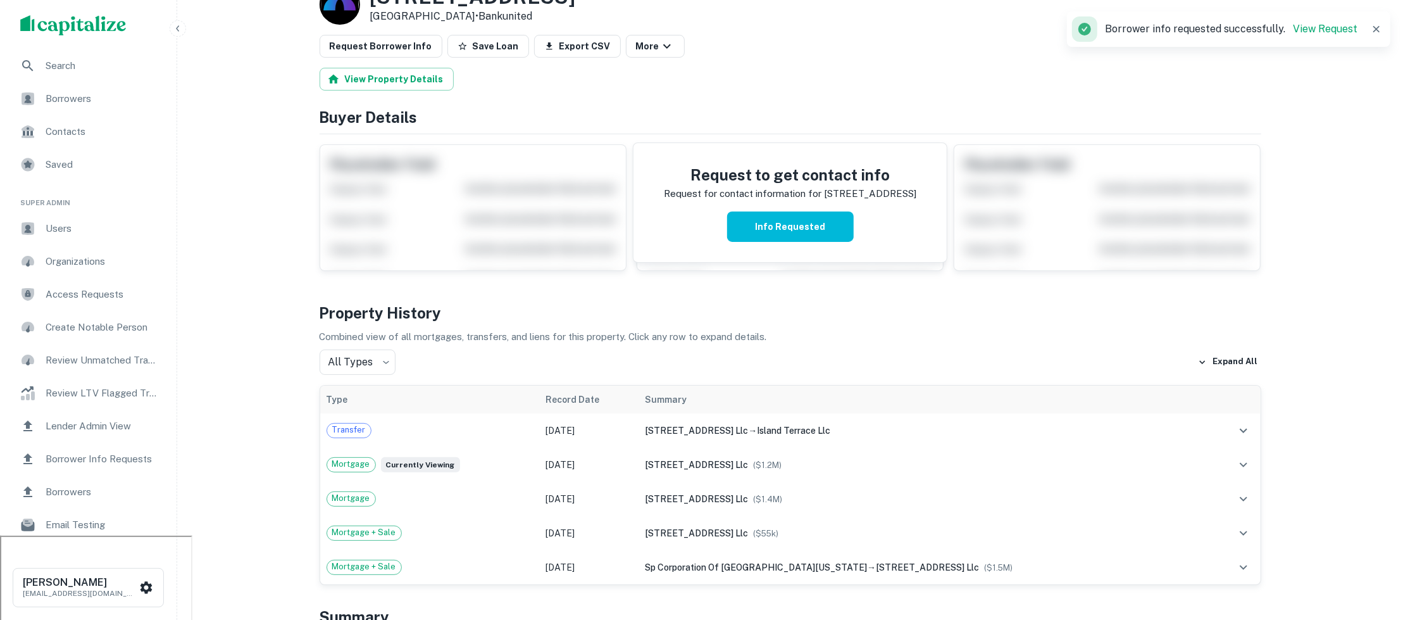
scroll to position [0, 0]
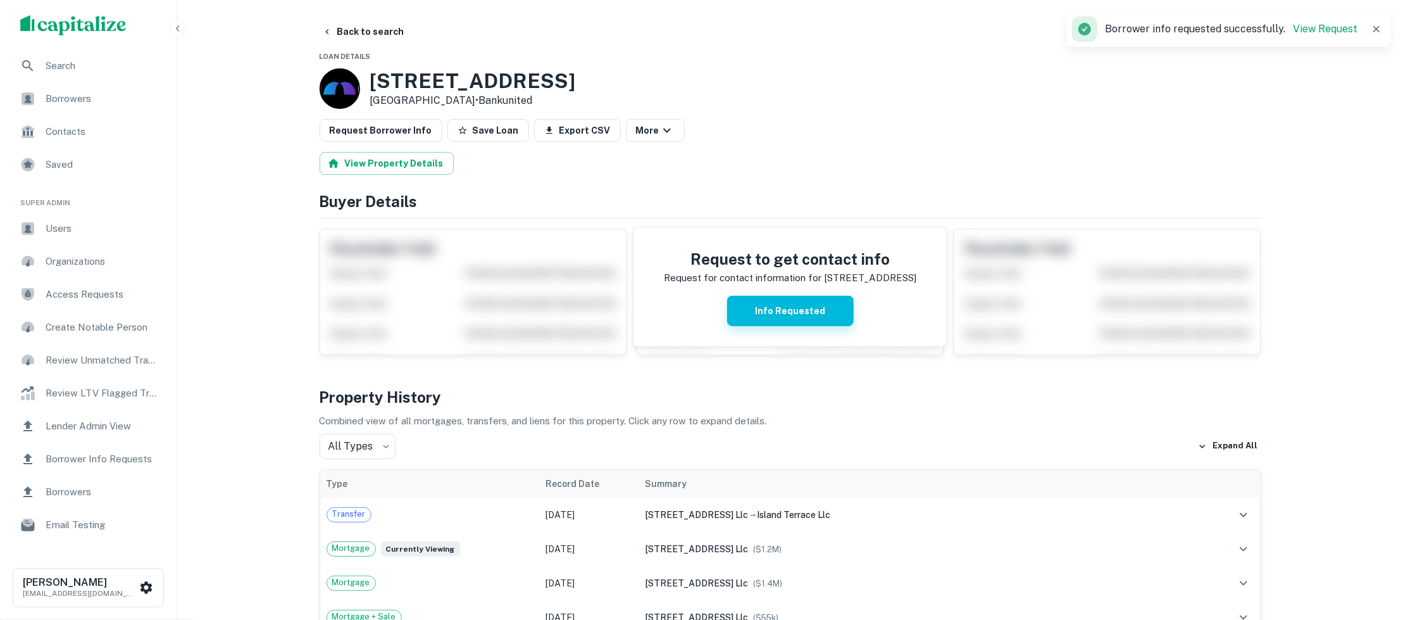
click at [795, 311] on button "Info Requested" at bounding box center [790, 311] width 127 height 30
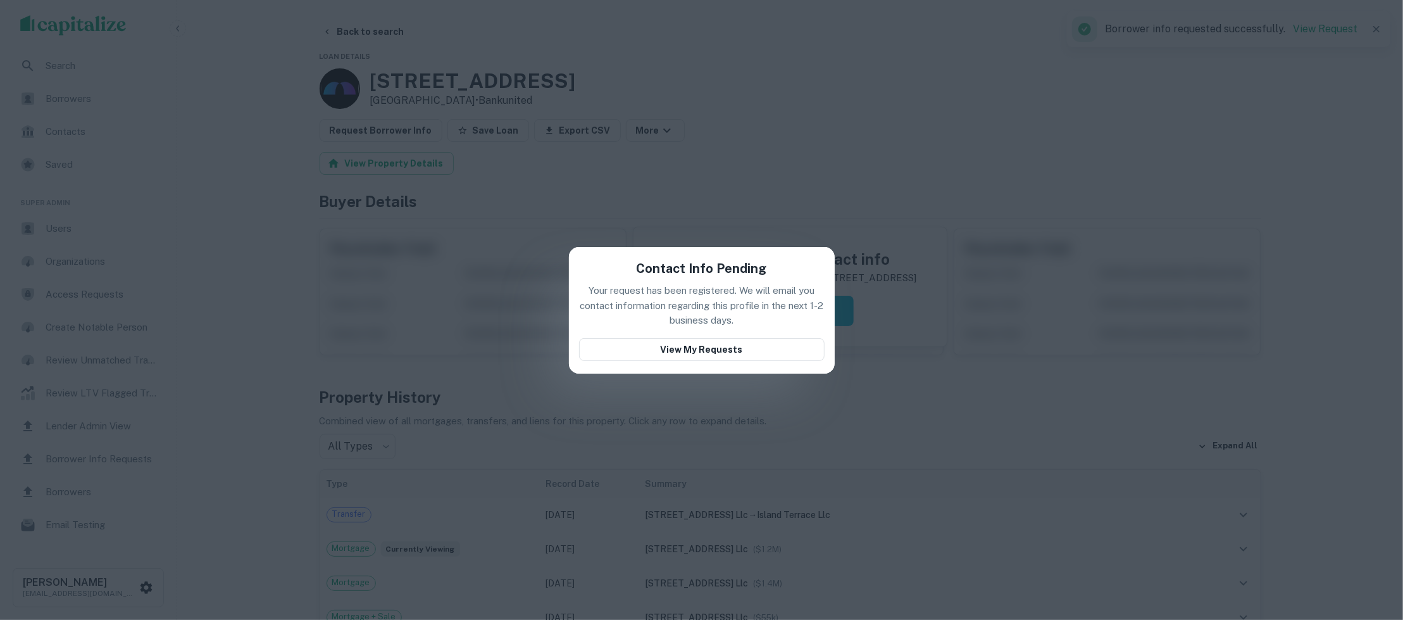
click at [807, 152] on div "Contact Info Pending Your request has been registered. We will email you contac…" at bounding box center [701, 310] width 1403 height 620
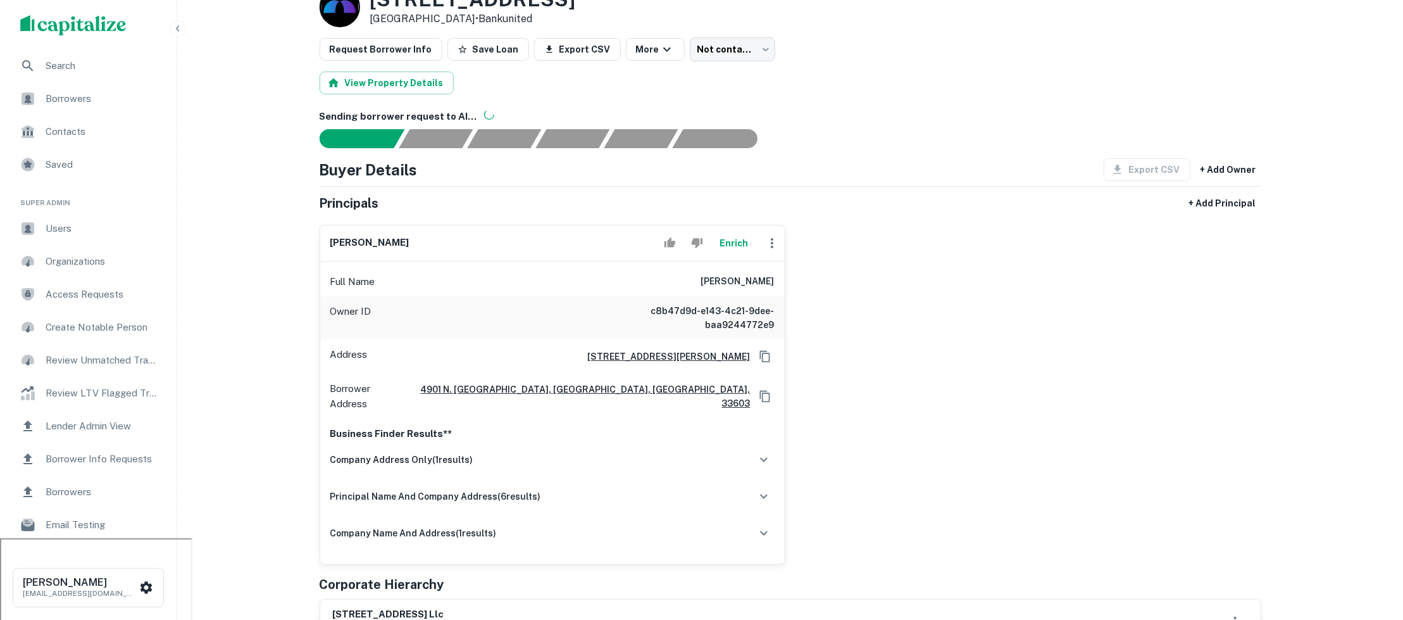
scroll to position [85, 0]
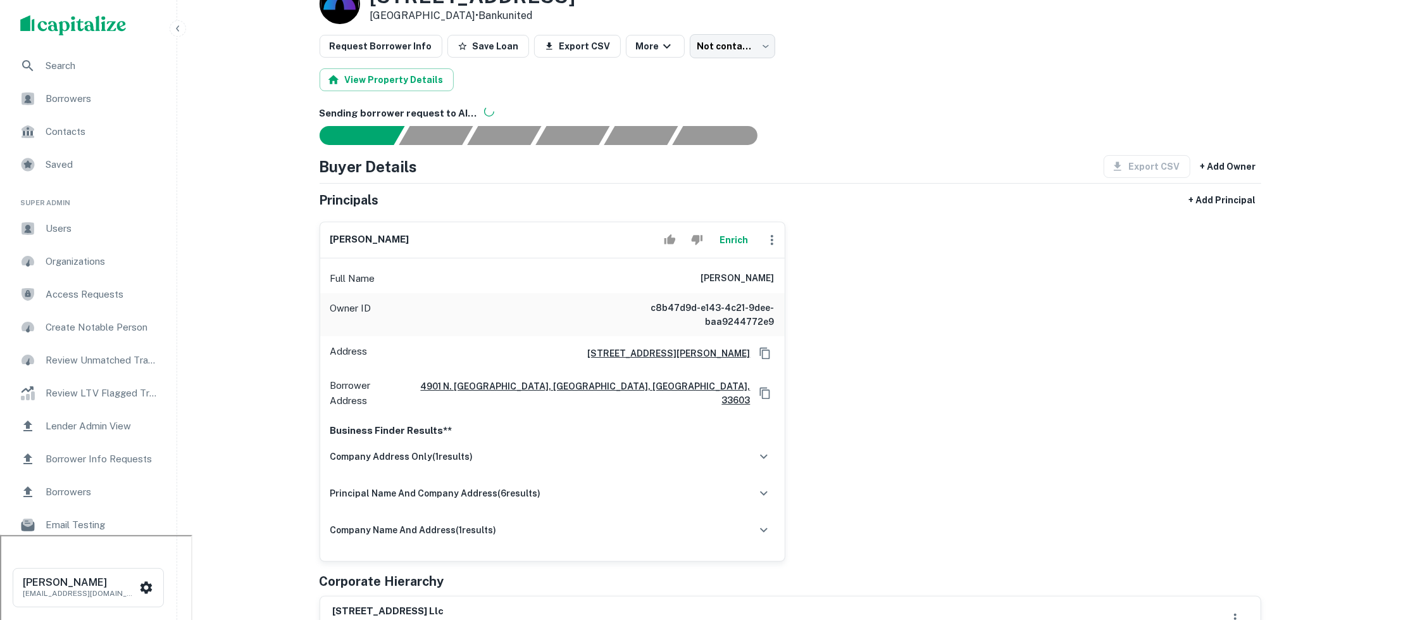
drag, startPoint x: 717, startPoint y: 276, endPoint x: 799, endPoint y: 274, distance: 82.3
click at [799, 274] on div "justin m faltus Enrich Full Name justin m faltus Owner ID c8b47d9d-e143-4c21-9d…" at bounding box center [786, 386] width 952 height 350
click at [872, 296] on div "justin m faltus Enrich Full Name justin m faltus Owner ID c8b47d9d-e143-4c21-9d…" at bounding box center [786, 386] width 952 height 350
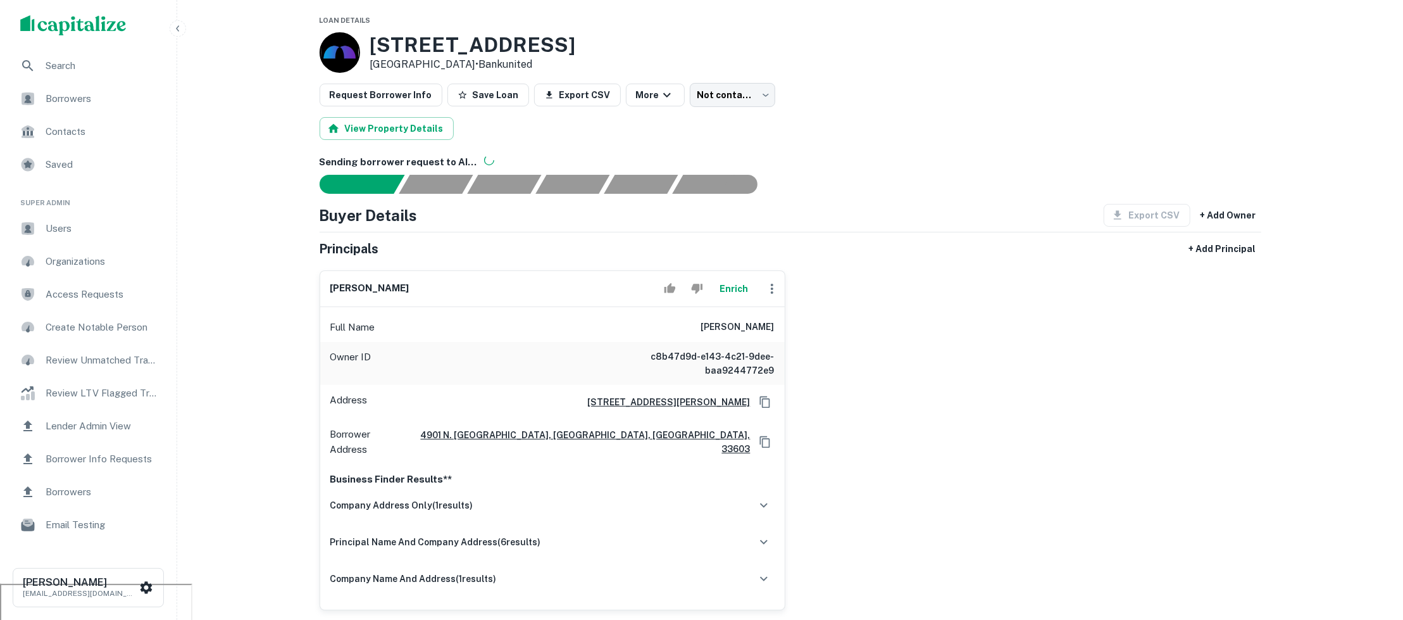
scroll to position [19, 0]
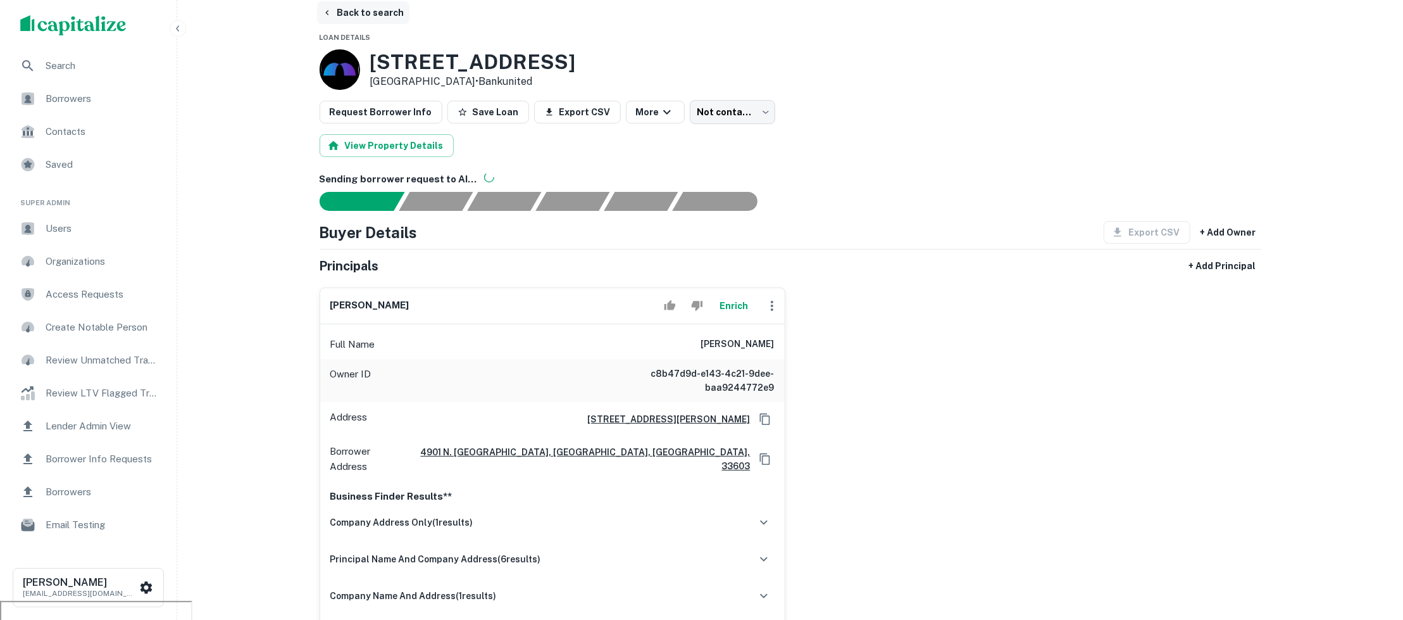
click at [380, 9] on button "Back to search" at bounding box center [363, 12] width 92 height 23
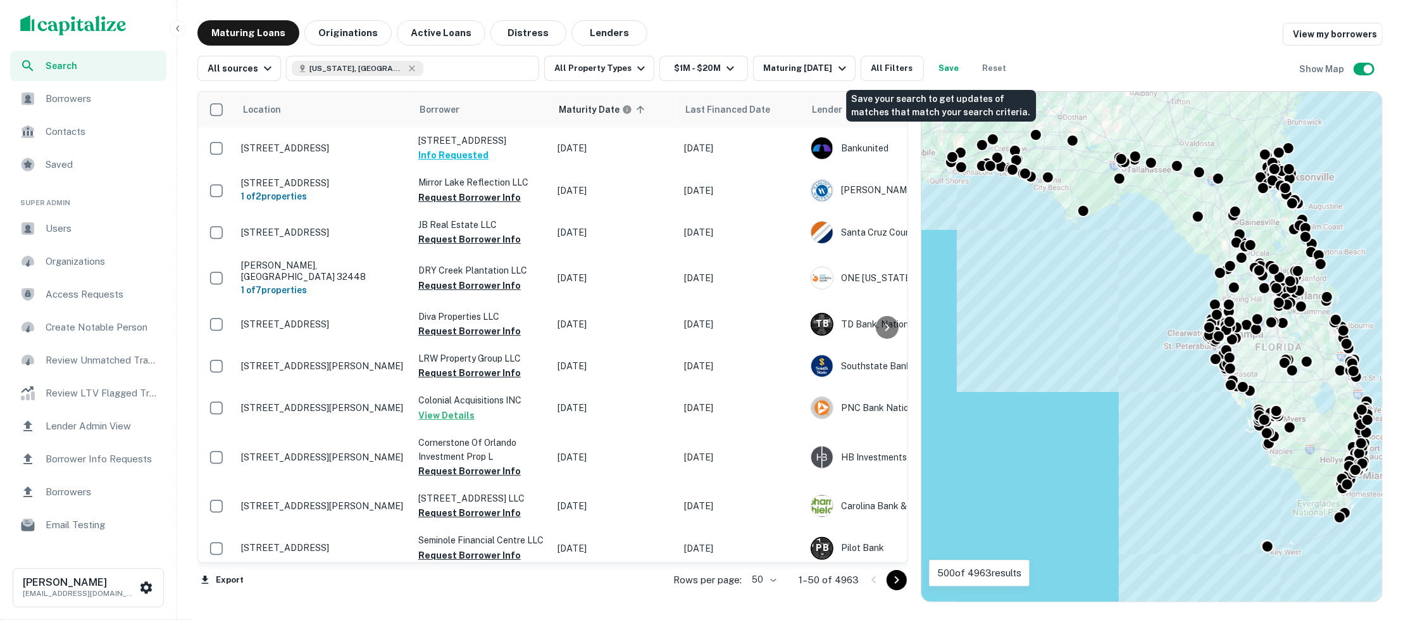
click at [938, 67] on button "Save" at bounding box center [949, 68] width 41 height 25
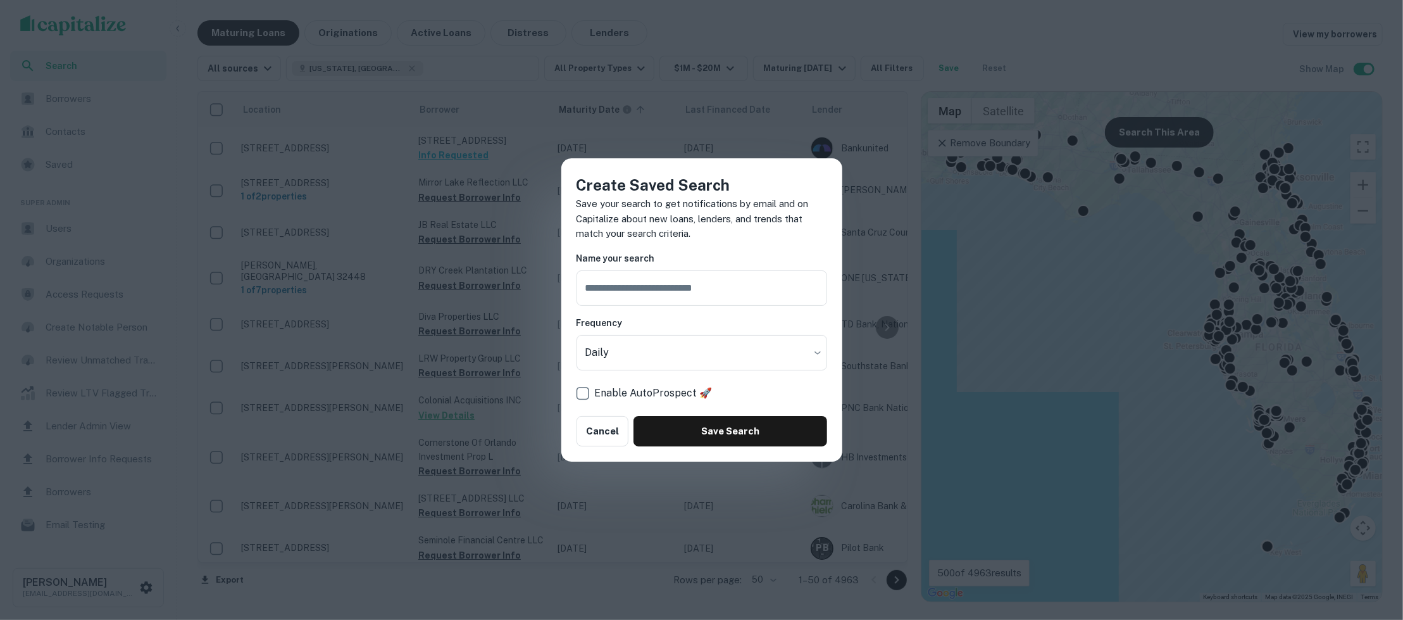
click at [327, 210] on div "Create Saved Search Save your search to get notifications by email and on Capit…" at bounding box center [701, 310] width 1403 height 620
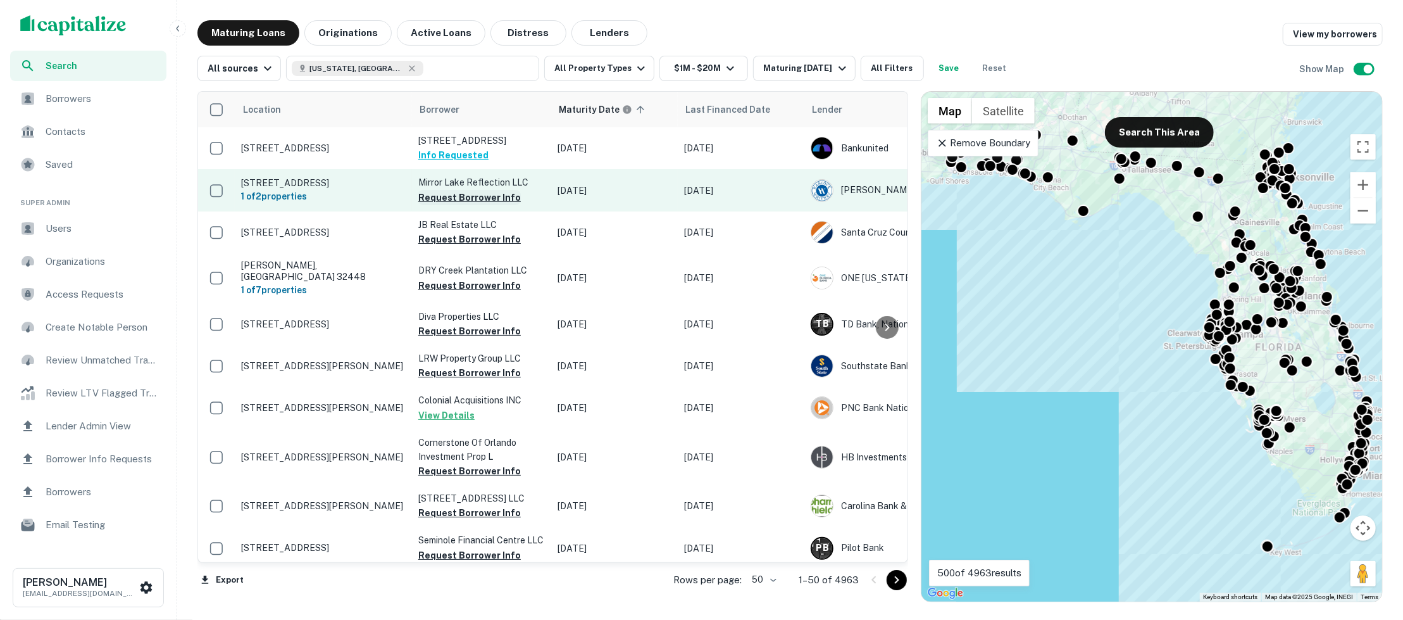
click at [482, 198] on button "Request Borrower Info" at bounding box center [469, 197] width 103 height 15
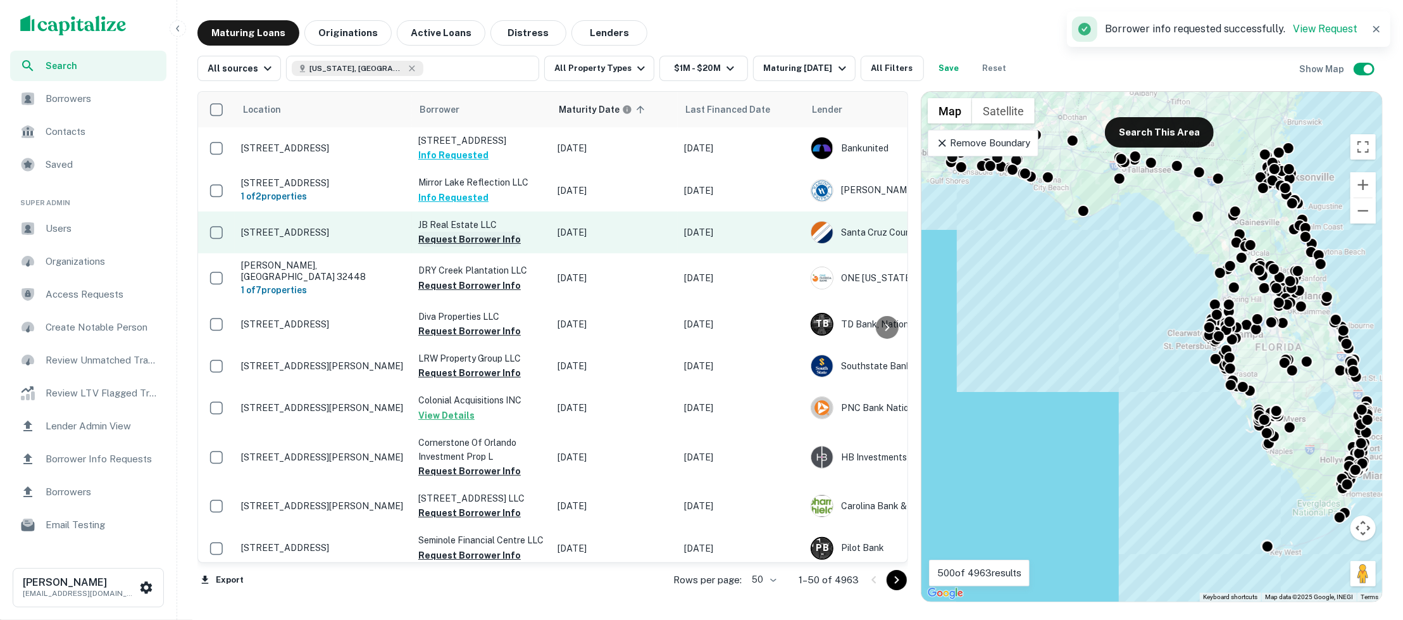
click at [476, 243] on button "Request Borrower Info" at bounding box center [469, 239] width 103 height 15
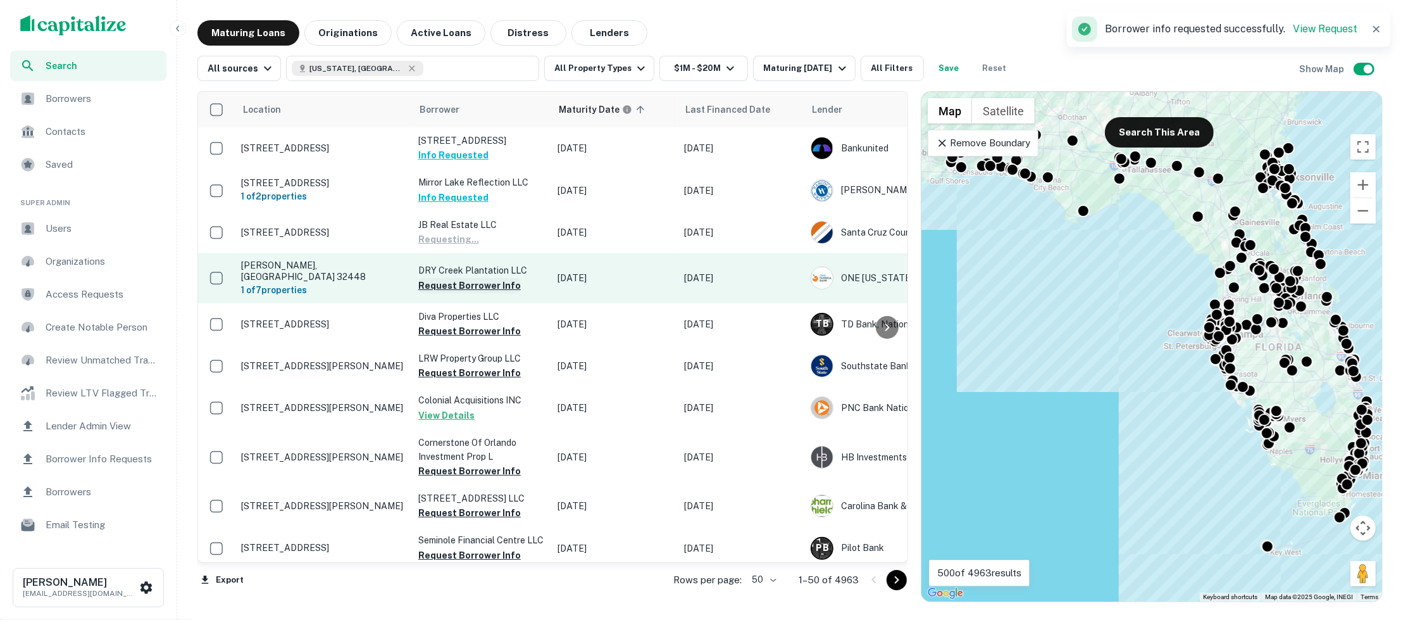
click at [473, 282] on button "Request Borrower Info" at bounding box center [469, 285] width 103 height 15
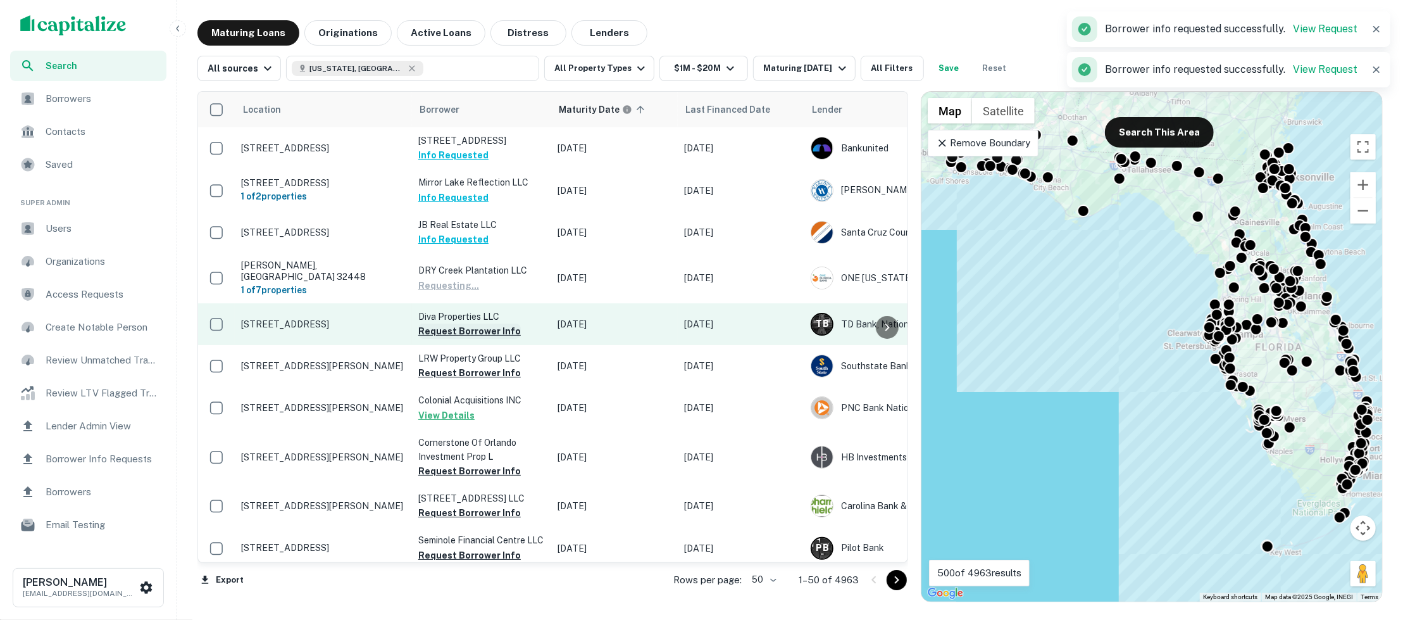
click at [467, 334] on button "Request Borrower Info" at bounding box center [469, 330] width 103 height 15
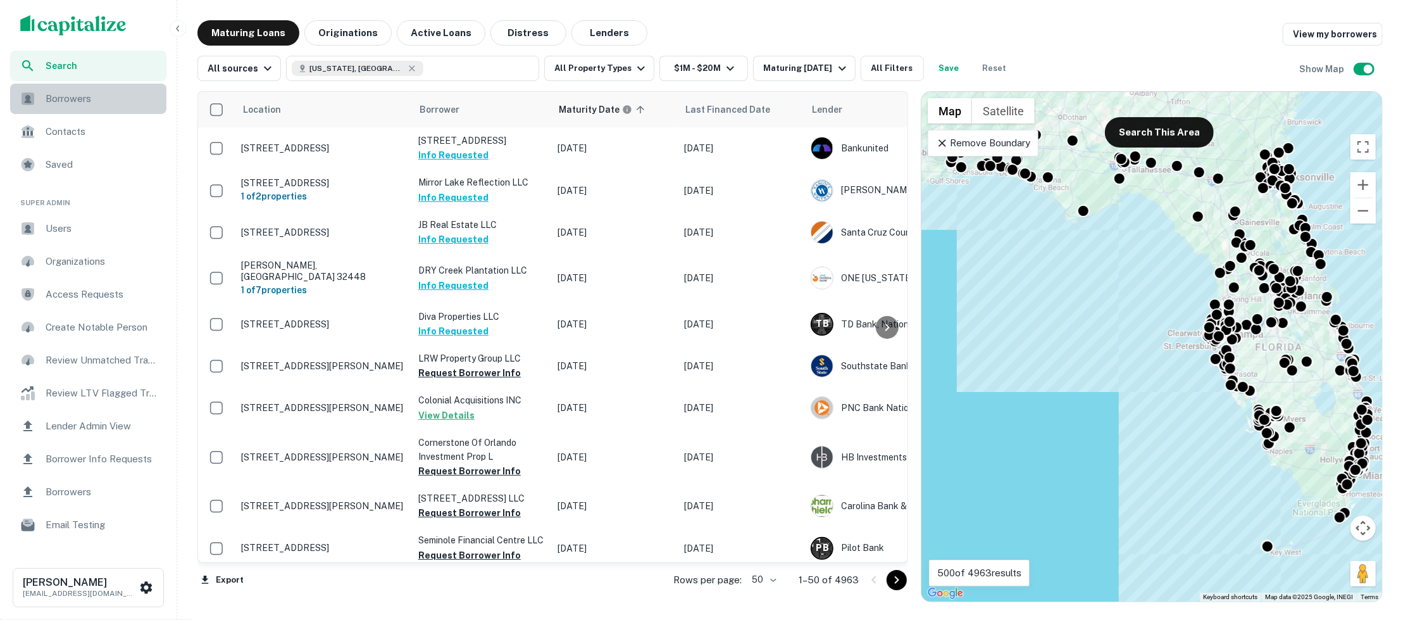
click at [74, 106] on span "Borrowers" at bounding box center [102, 98] width 113 height 15
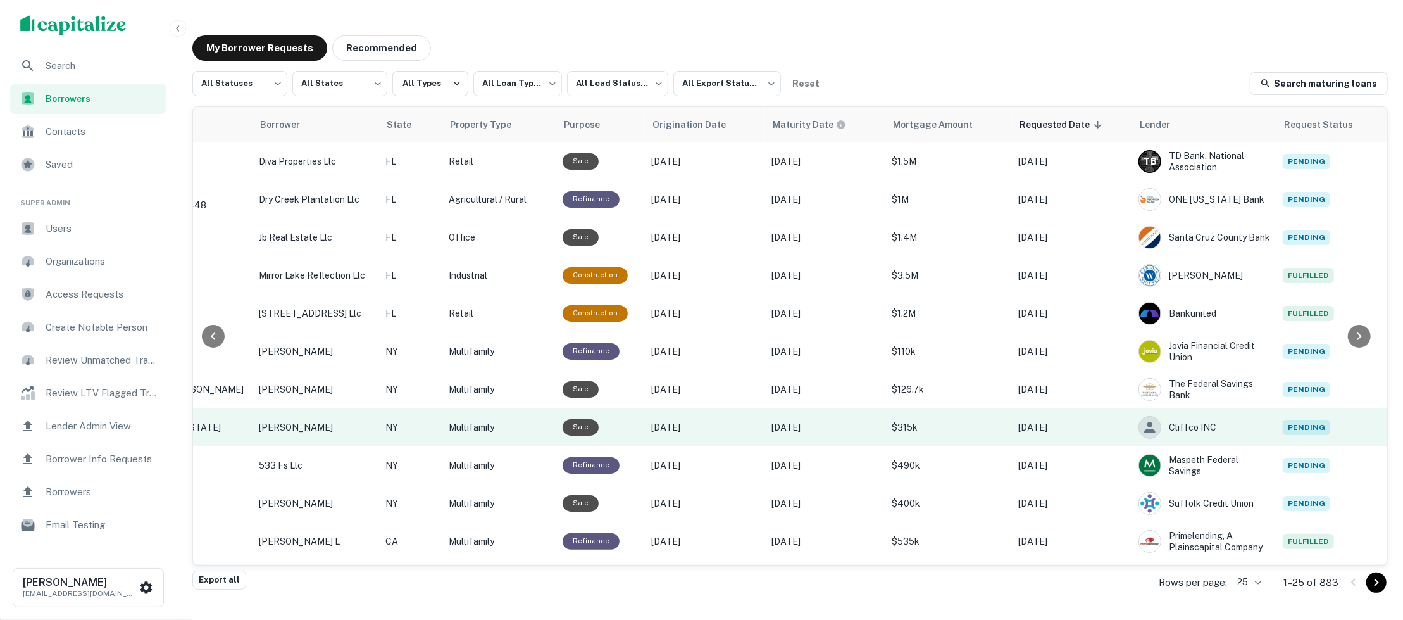
scroll to position [0, 267]
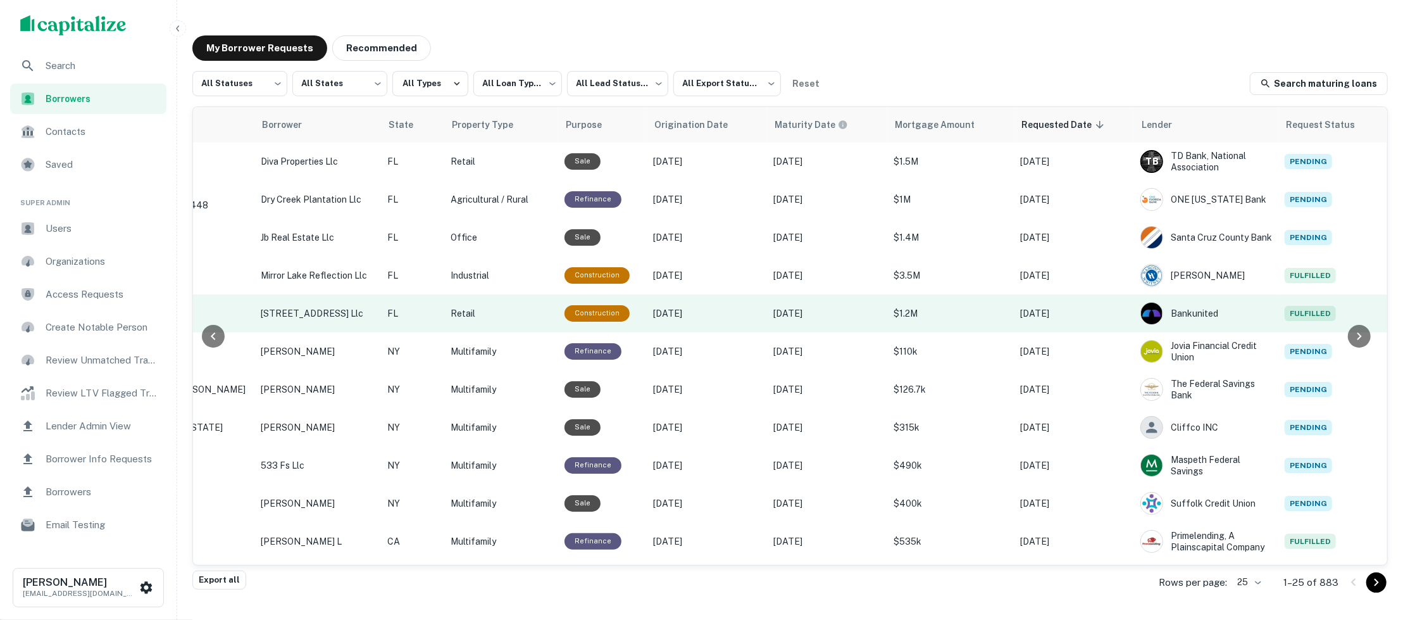
click at [1106, 311] on p "[DATE]" at bounding box center [1074, 313] width 108 height 14
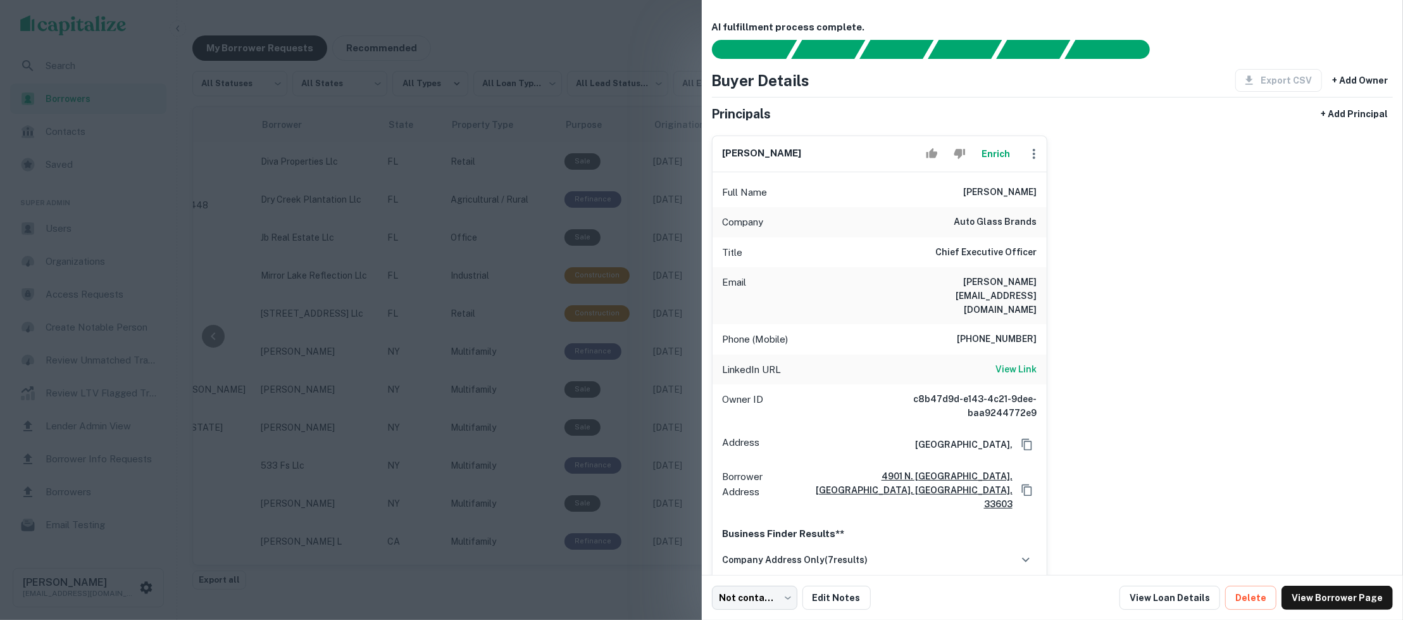
scroll to position [41, 0]
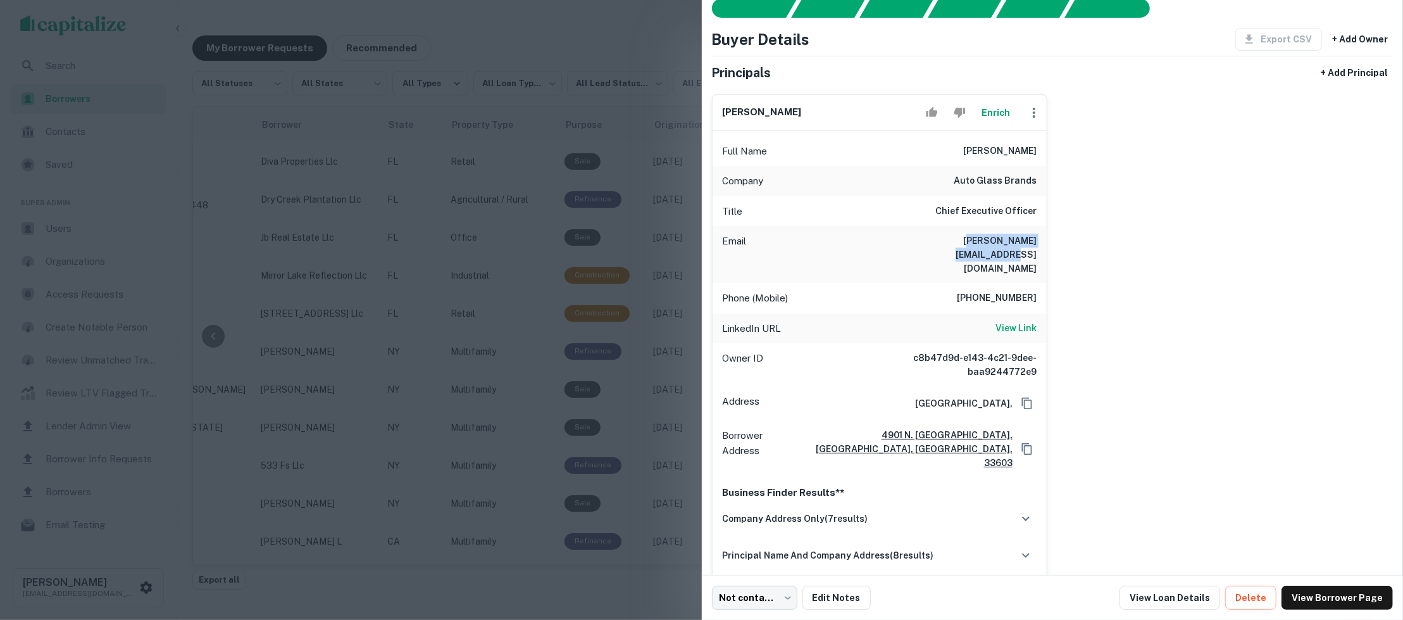
drag, startPoint x: 920, startPoint y: 235, endPoint x: 1027, endPoint y: 233, distance: 107.0
click at [1027, 234] on h6 "[PERSON_NAME][EMAIL_ADDRESS][DOMAIN_NAME]" at bounding box center [961, 255] width 152 height 42
click at [653, 405] on div at bounding box center [701, 310] width 1403 height 620
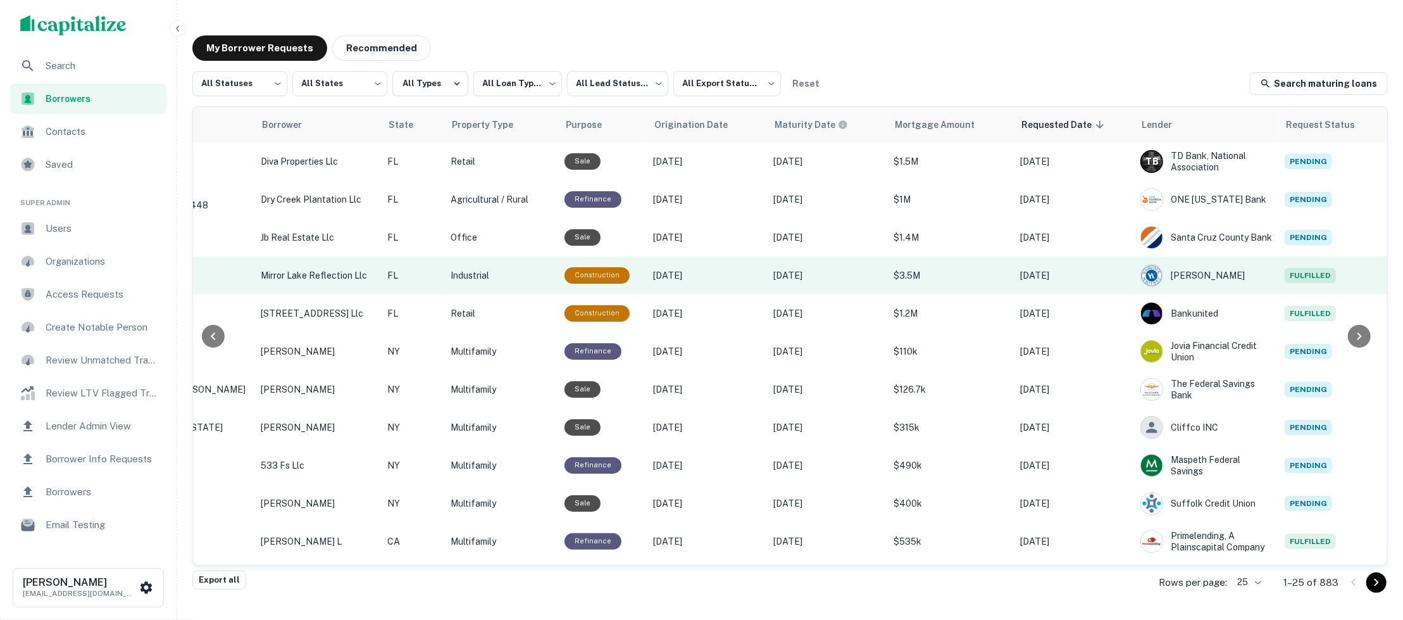
click at [860, 276] on p "[DATE]" at bounding box center [828, 275] width 108 height 14
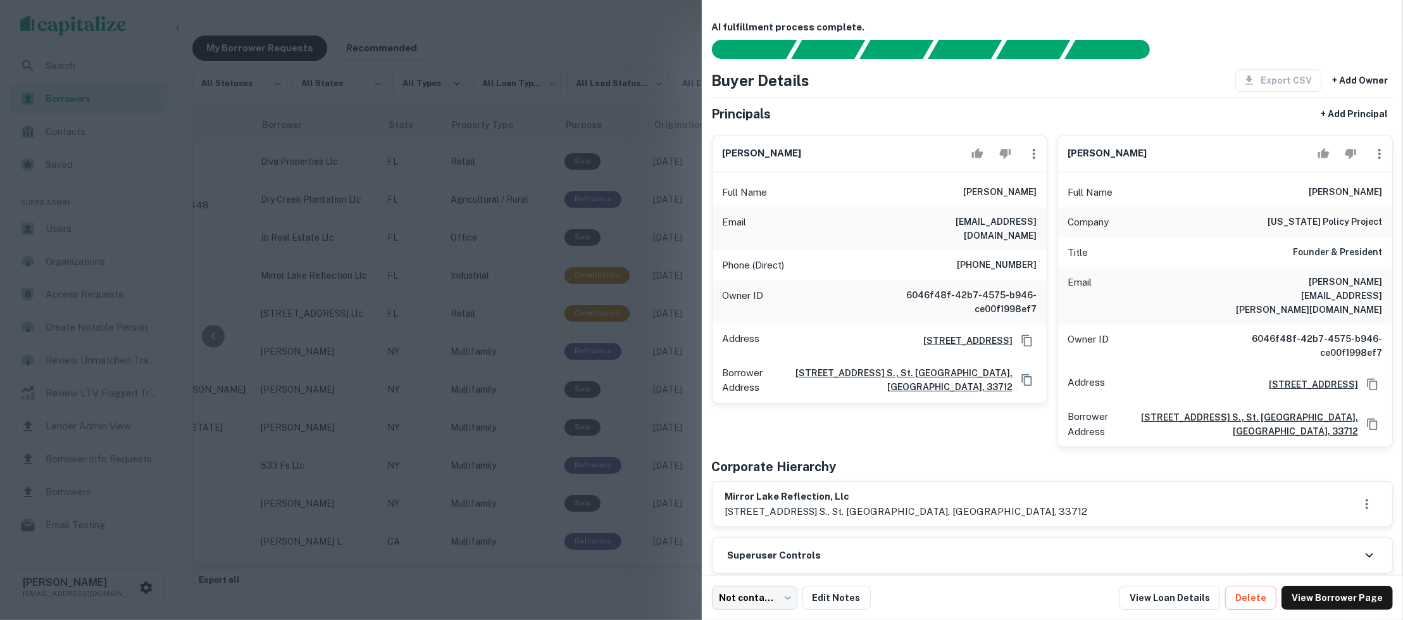
click at [598, 322] on div at bounding box center [701, 310] width 1403 height 620
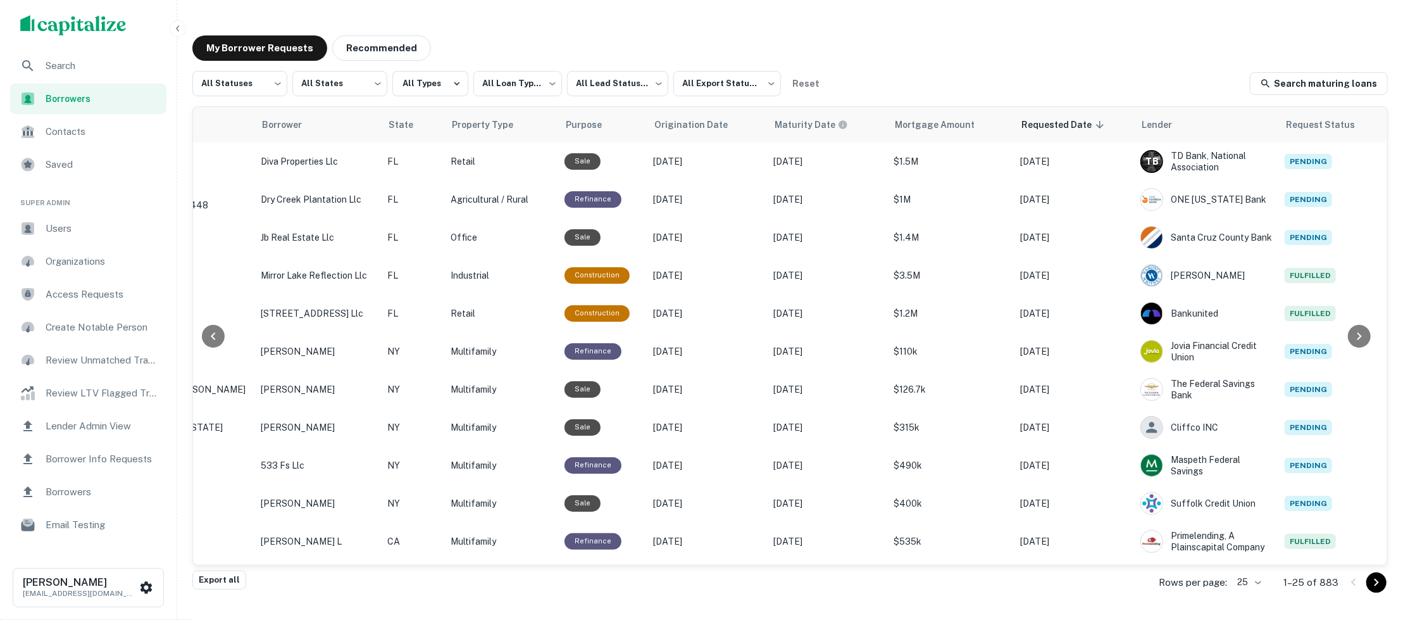
click at [104, 71] on span "Search" at bounding box center [102, 65] width 113 height 15
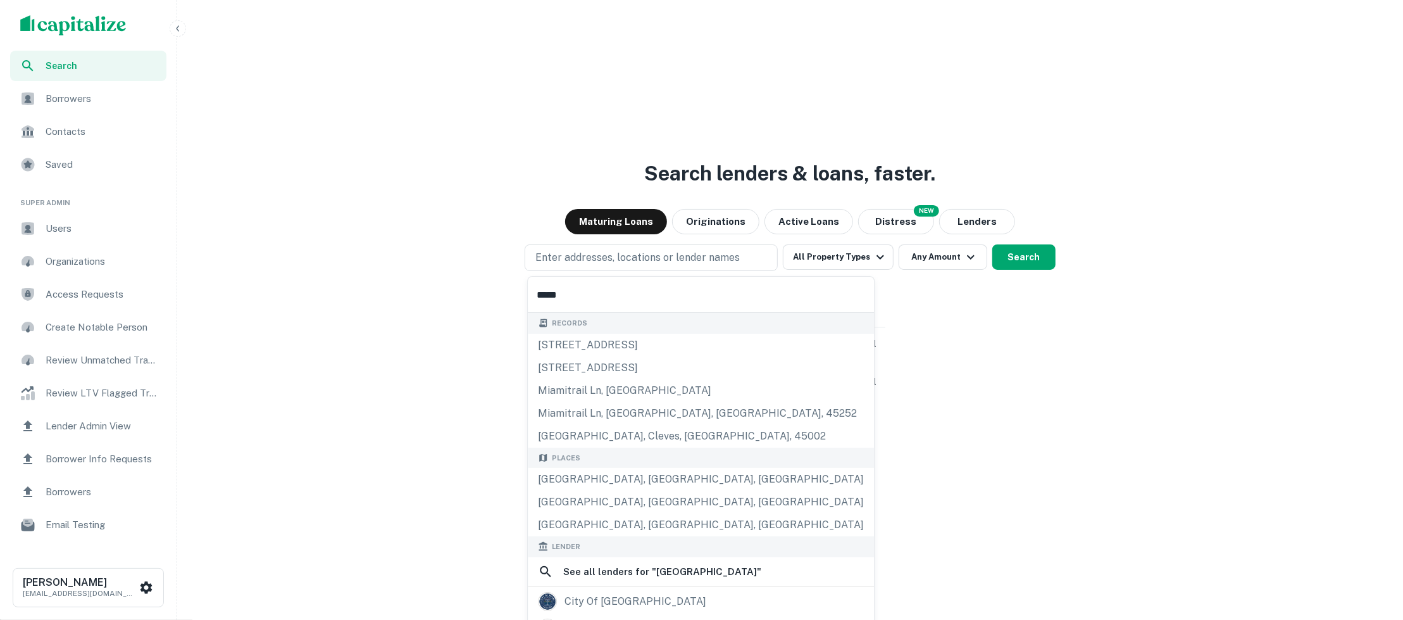
click at [646, 298] on input "*****" at bounding box center [701, 294] width 346 height 35
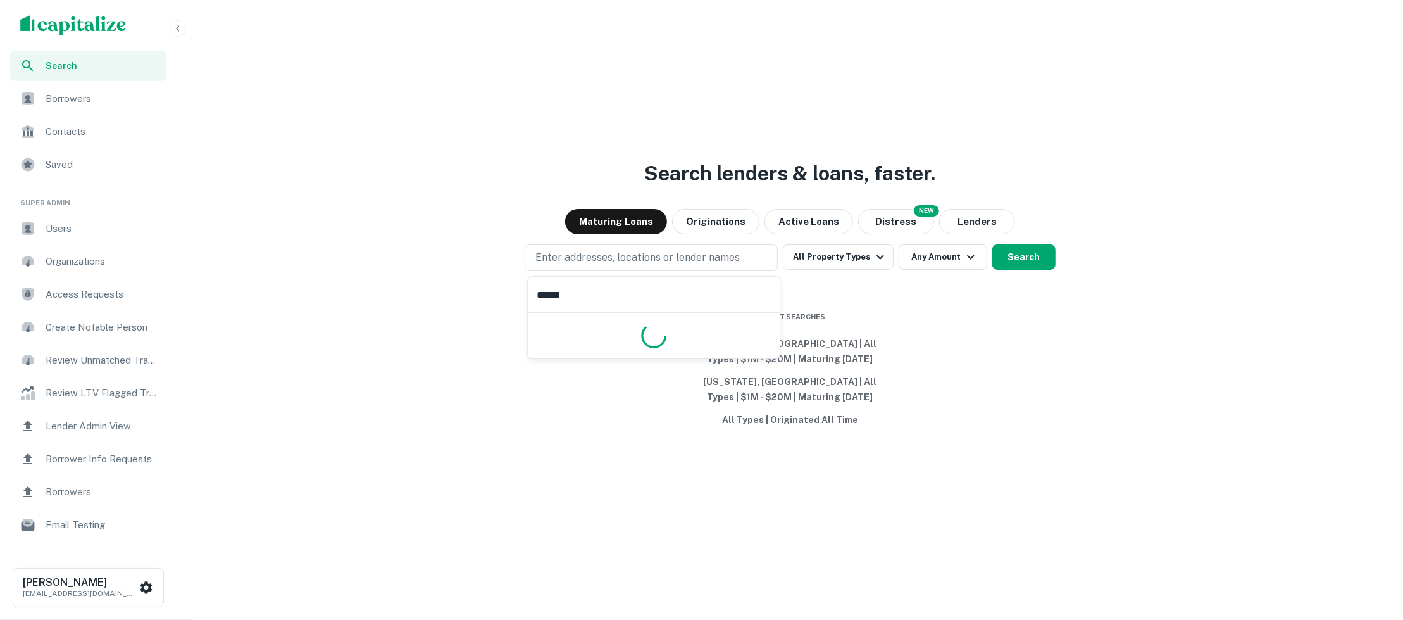
type input "*******"
click at [1014, 268] on button "Search" at bounding box center [1024, 256] width 63 height 25
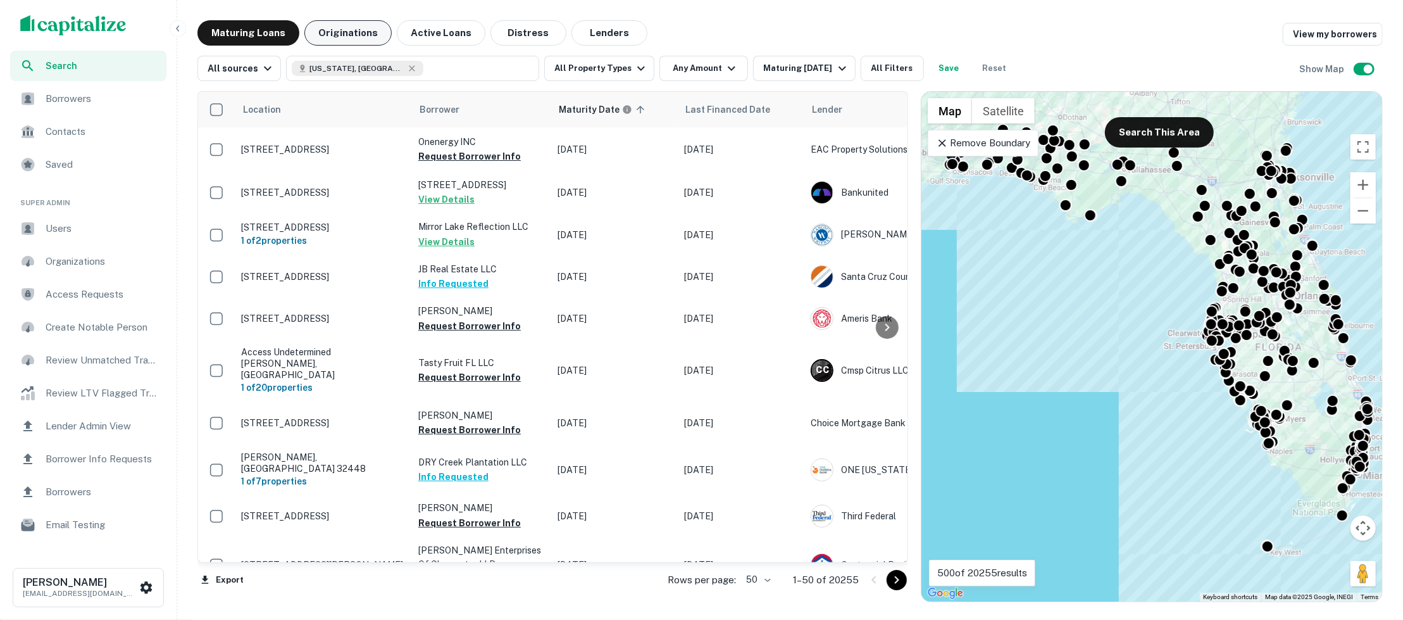
click at [343, 31] on button "Originations" at bounding box center [347, 32] width 87 height 25
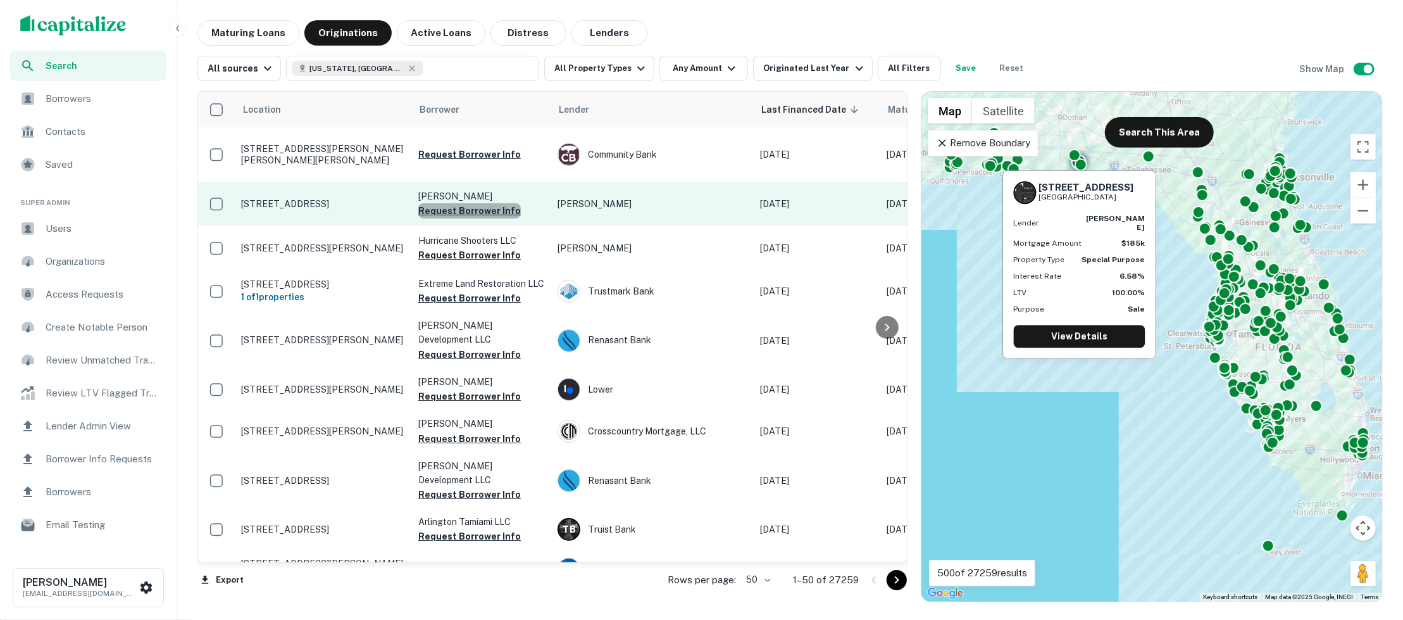
click at [482, 218] on button "Request Borrower Info" at bounding box center [469, 210] width 103 height 15
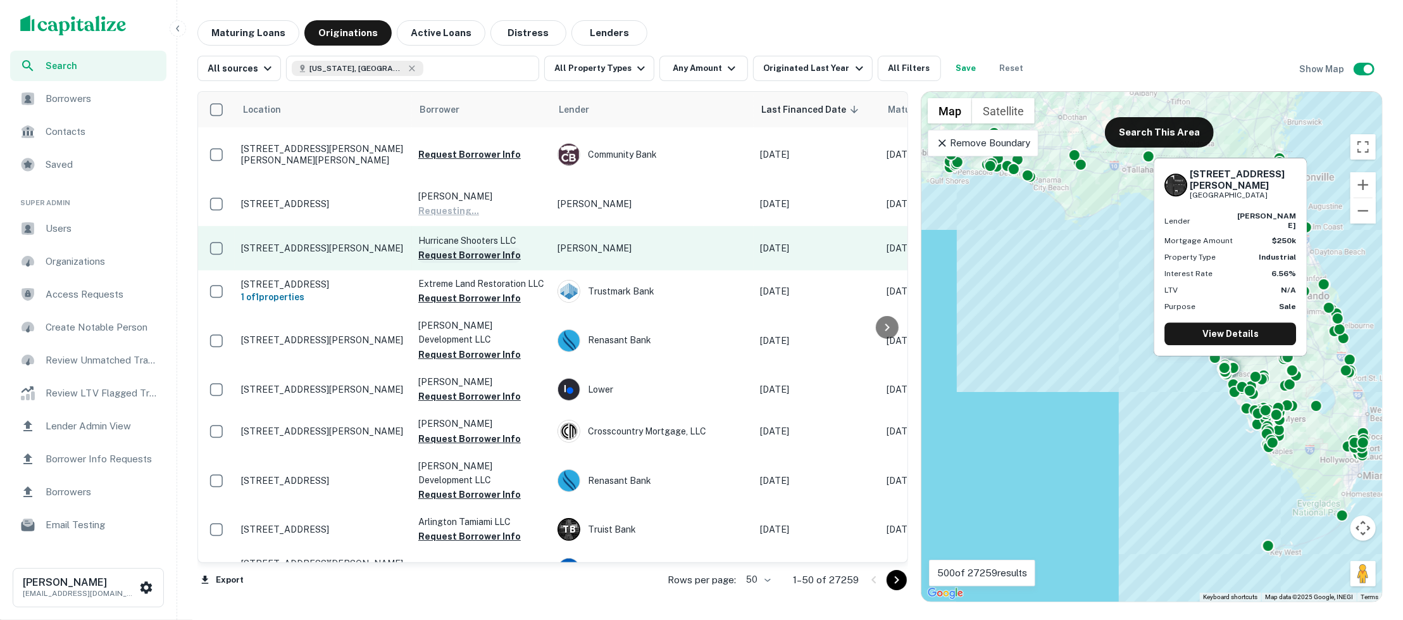
click at [484, 263] on button "Request Borrower Info" at bounding box center [469, 255] width 103 height 15
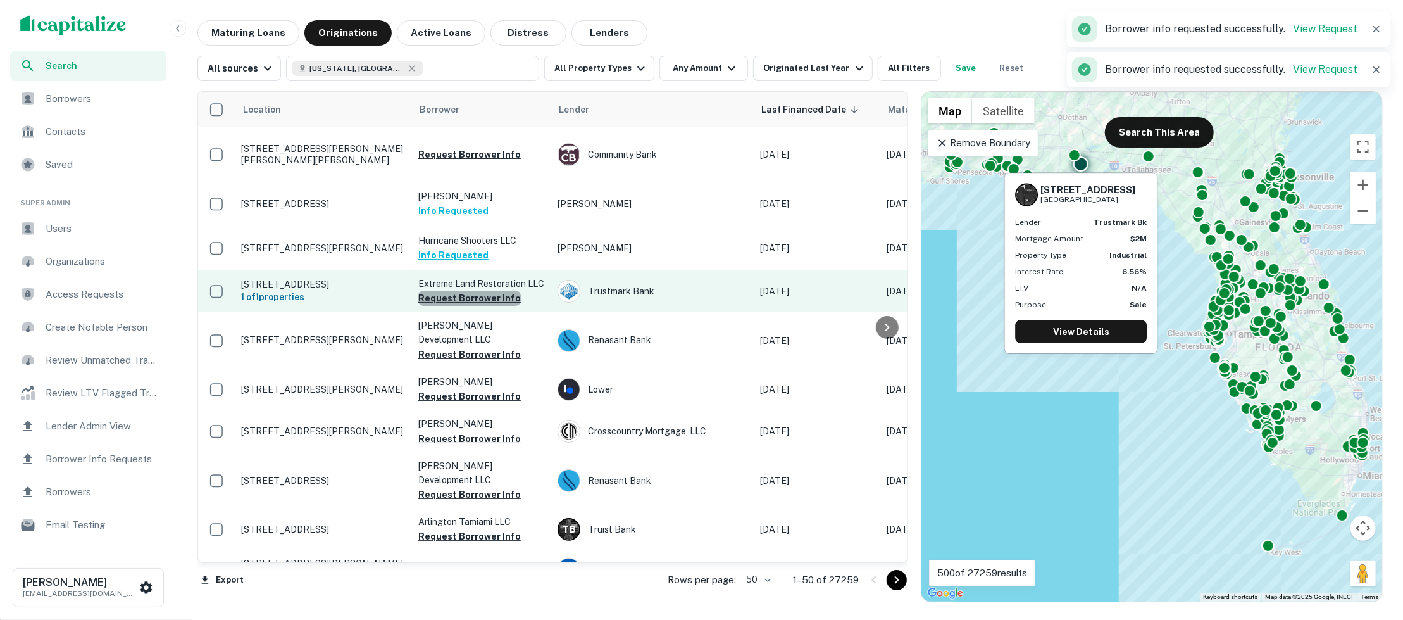
click at [480, 306] on button "Request Borrower Info" at bounding box center [469, 298] width 103 height 15
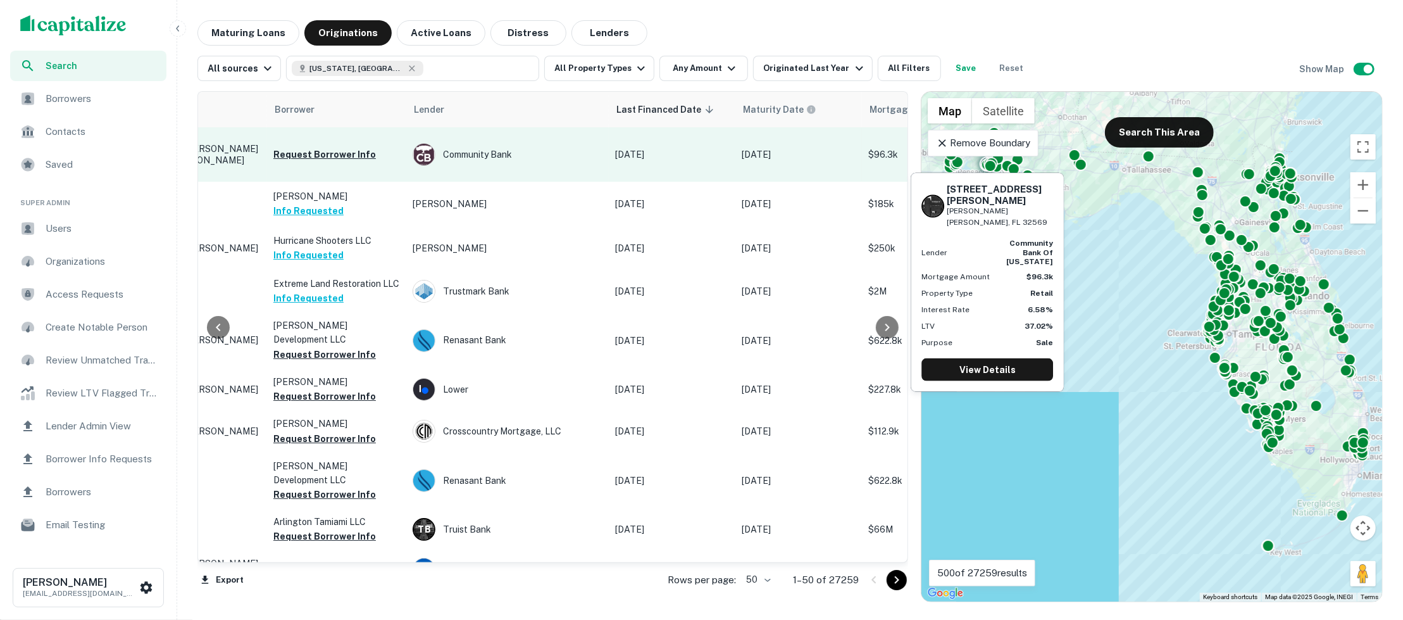
scroll to position [0, 146]
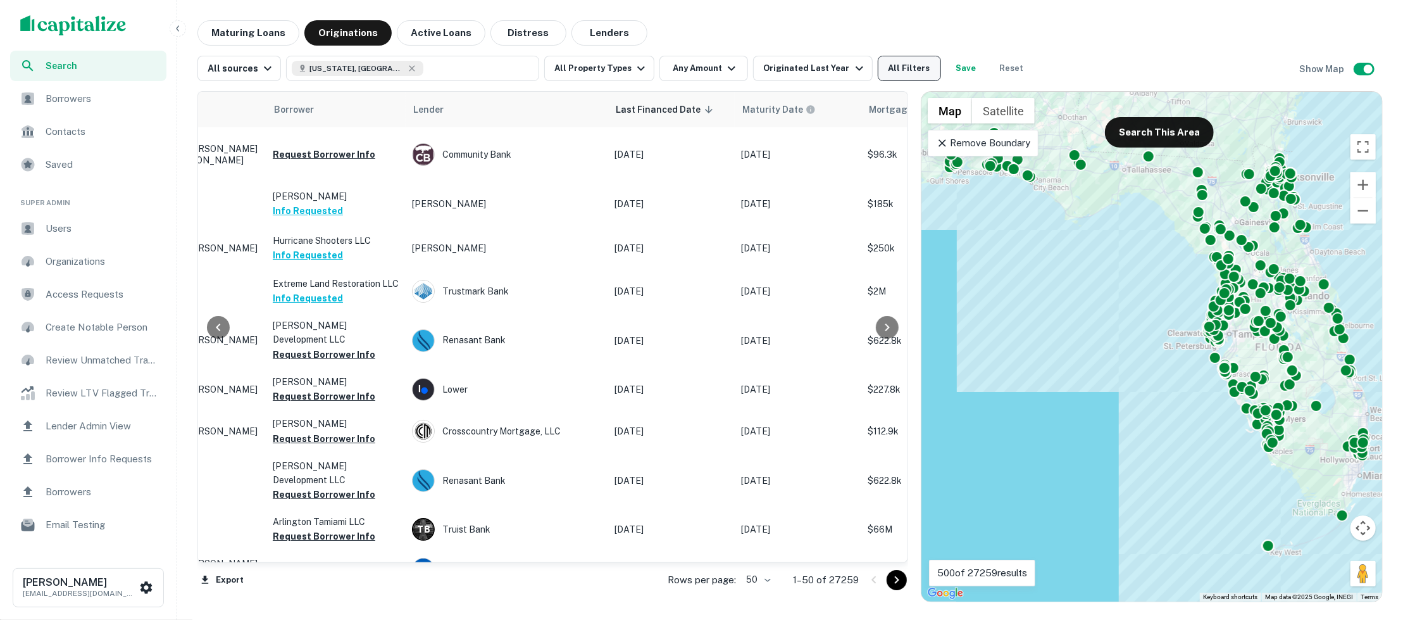
click at [900, 62] on button "All Filters" at bounding box center [909, 68] width 63 height 25
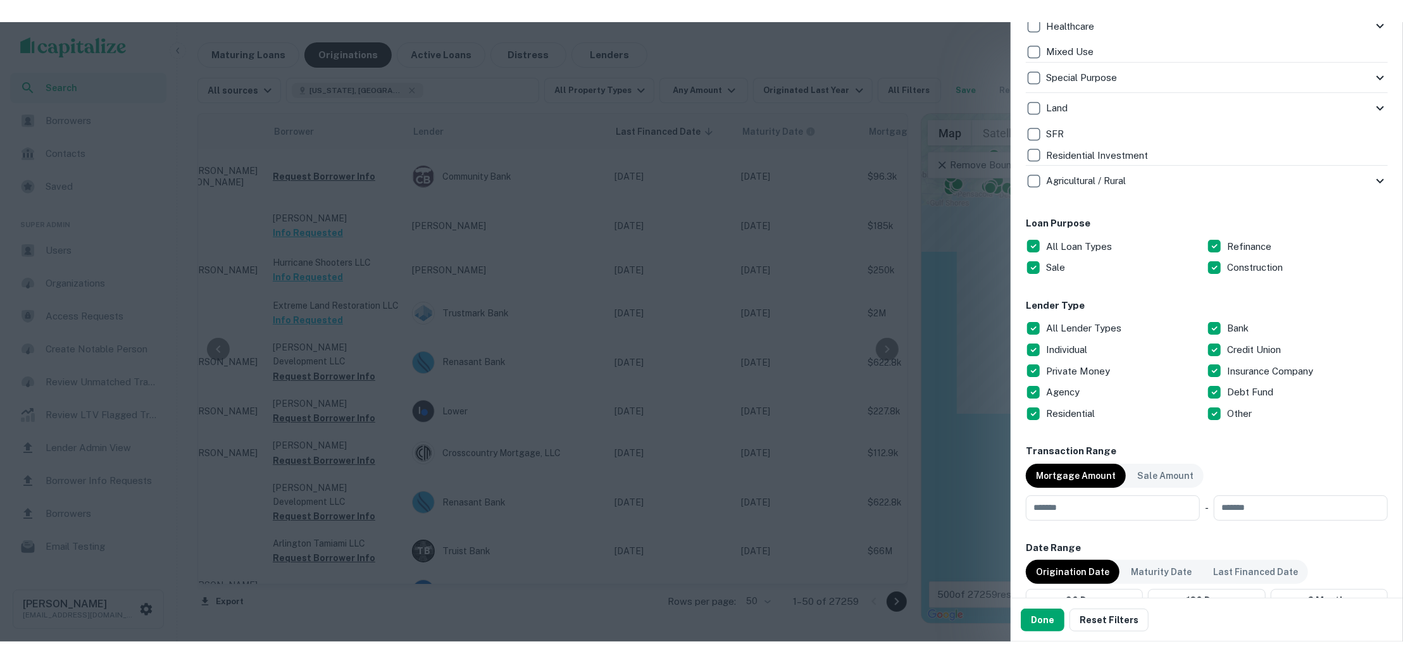
scroll to position [646, 0]
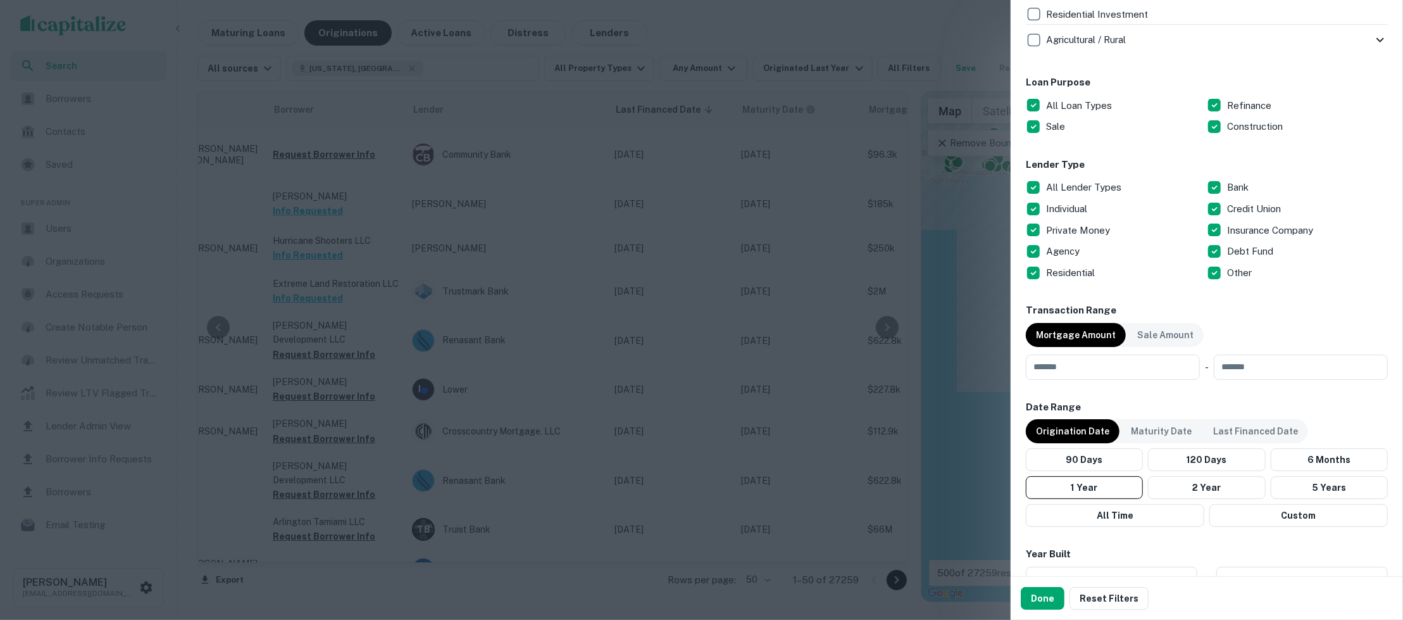
click at [972, 239] on div at bounding box center [701, 310] width 1403 height 620
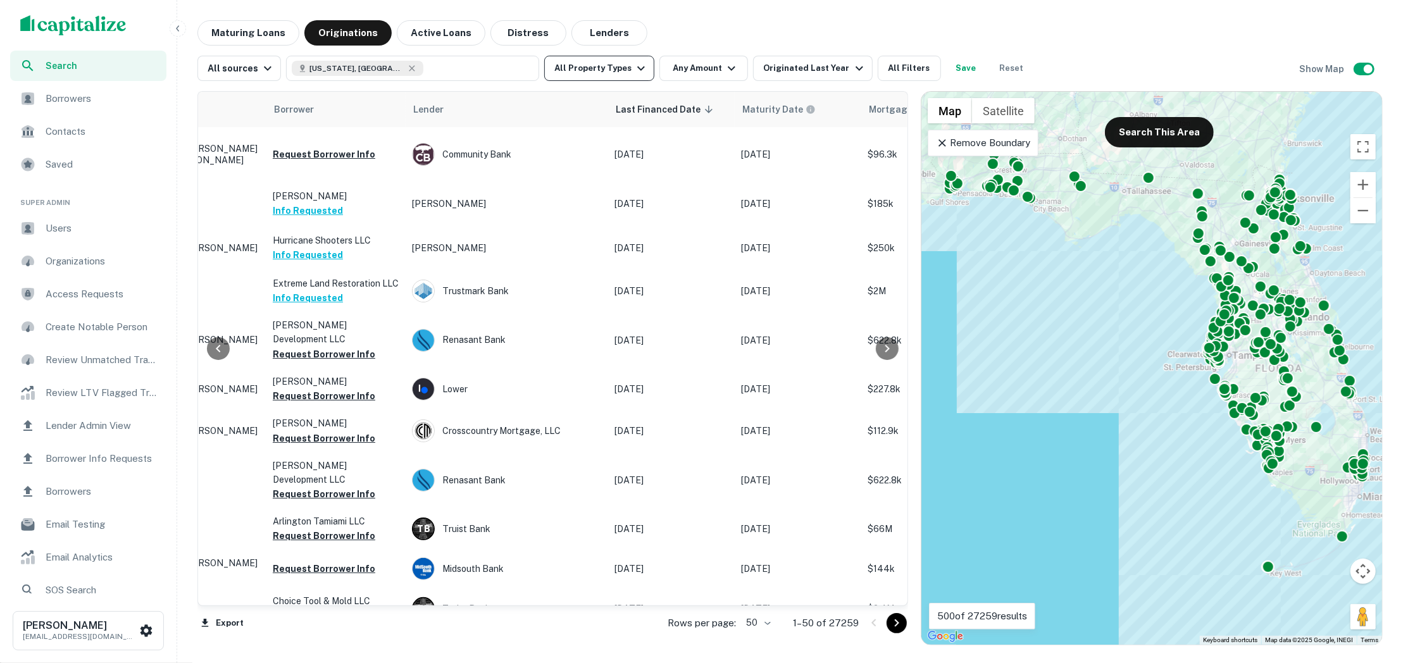
click at [634, 75] on icon "button" at bounding box center [641, 68] width 15 height 15
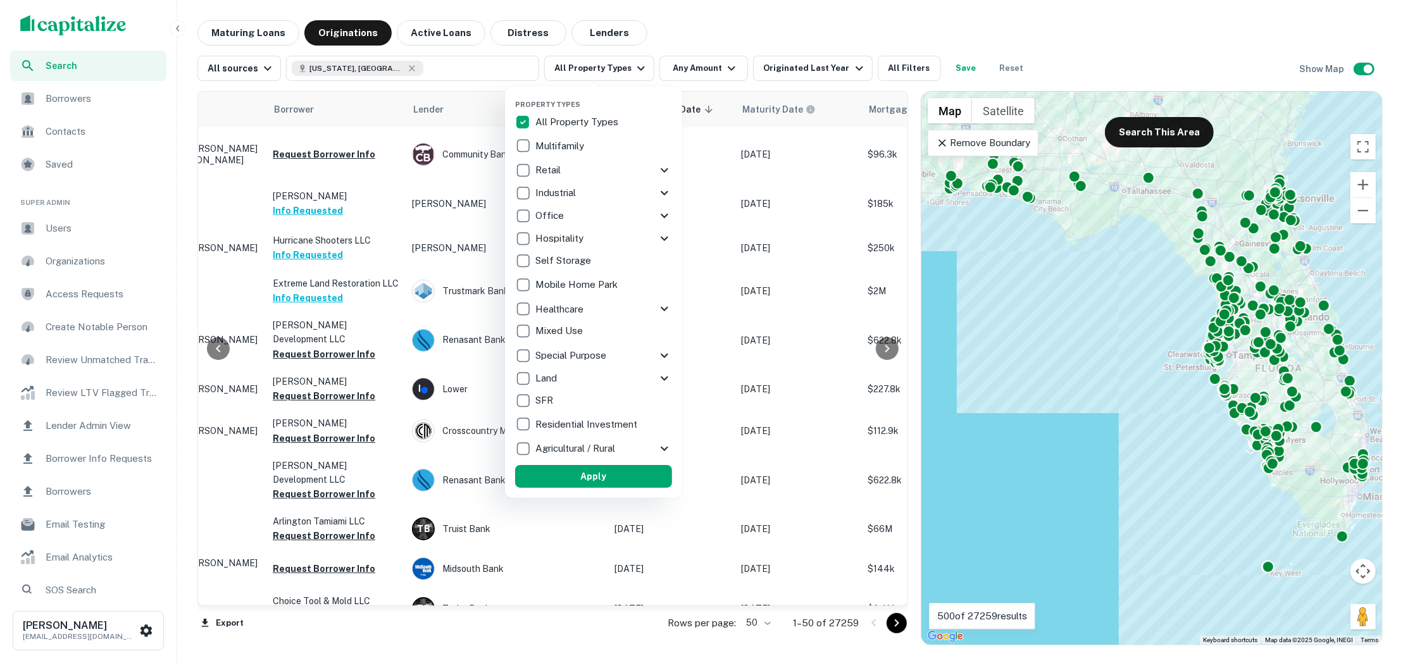
click at [650, 168] on div "Retail" at bounding box center [586, 171] width 142 height 22
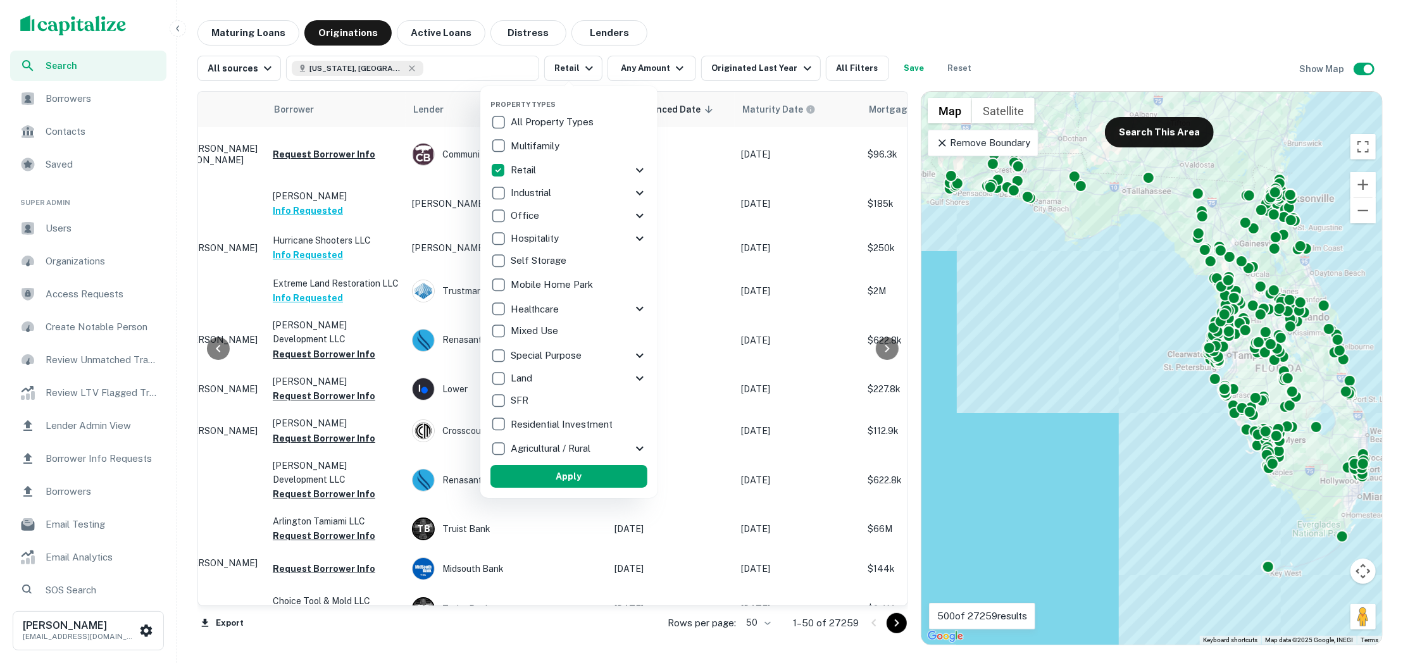
click at [641, 168] on icon at bounding box center [639, 170] width 15 height 15
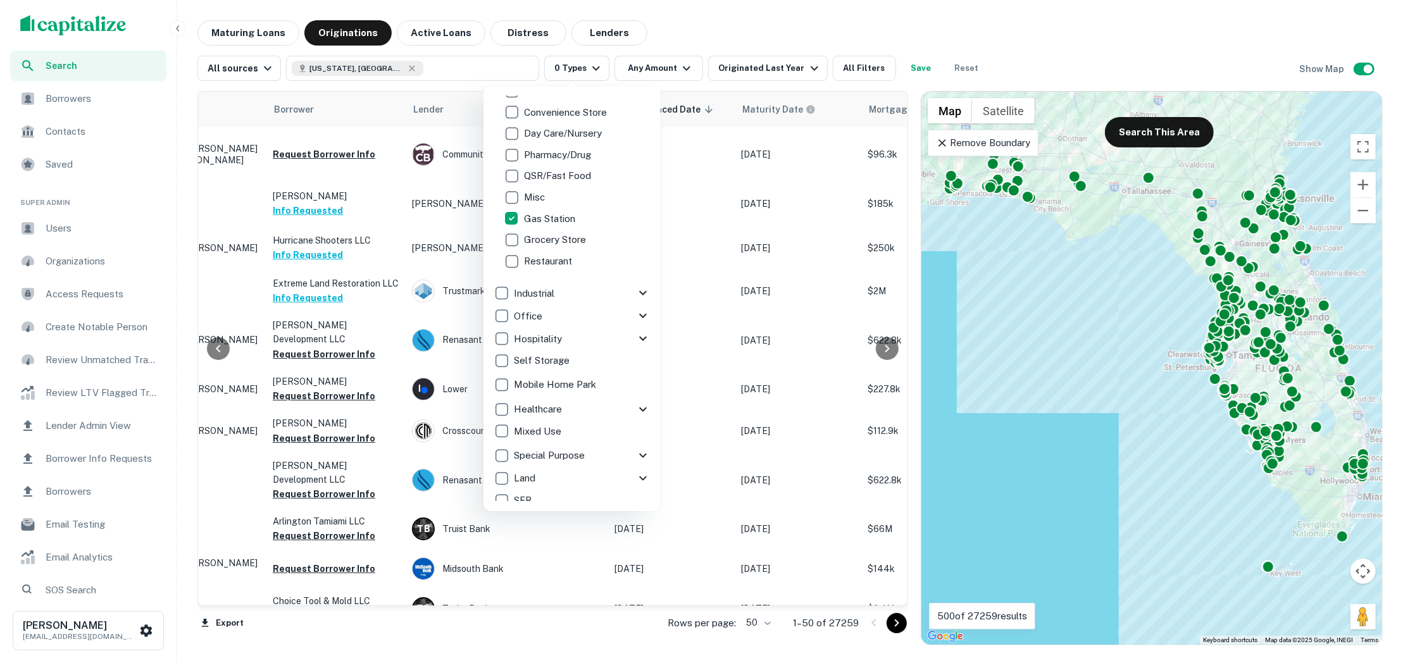
scroll to position [220, 0]
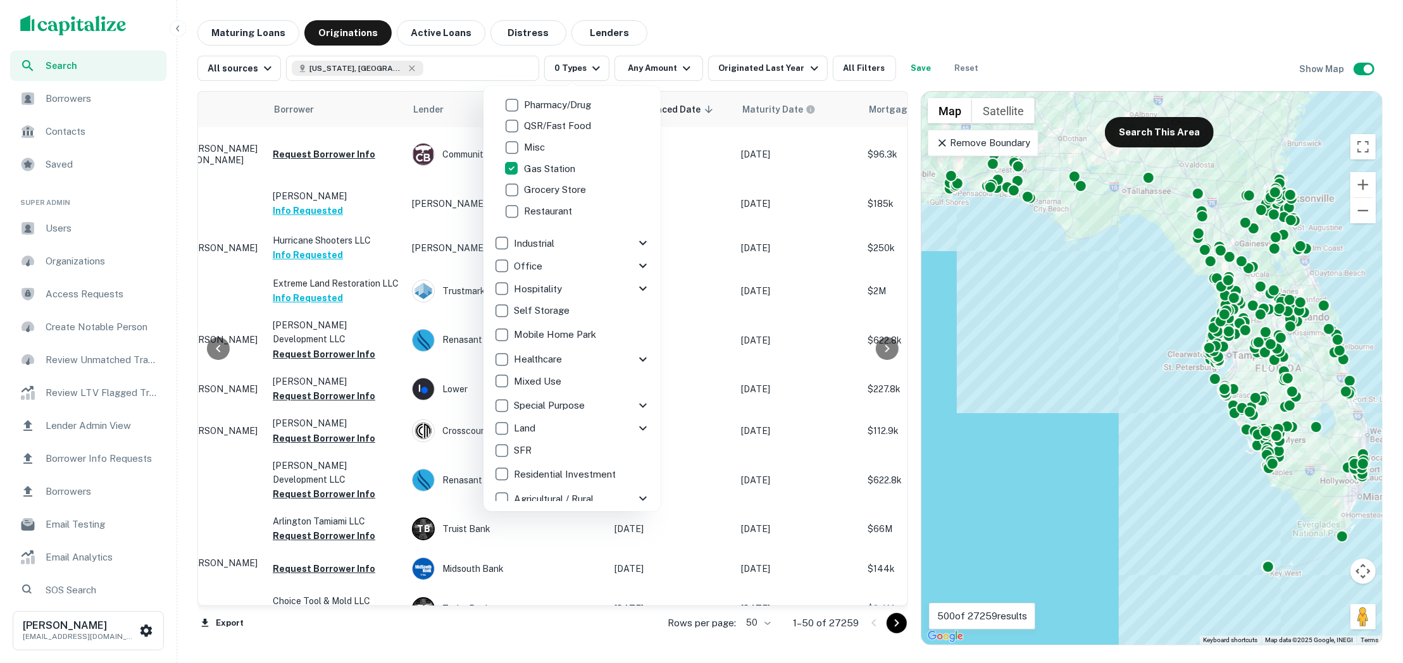
click at [704, 33] on div at bounding box center [701, 331] width 1403 height 663
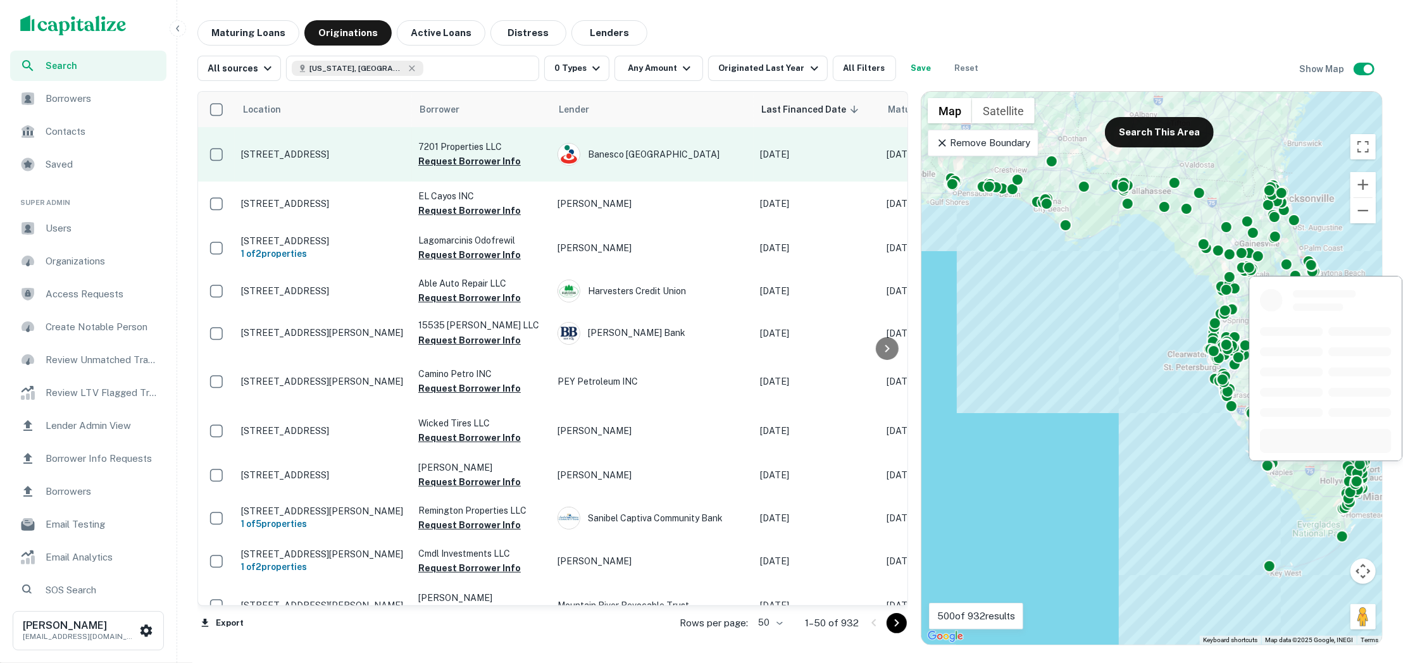
click at [327, 160] on p "7201 Sheridan St Hollywood, FL 33024" at bounding box center [323, 154] width 165 height 11
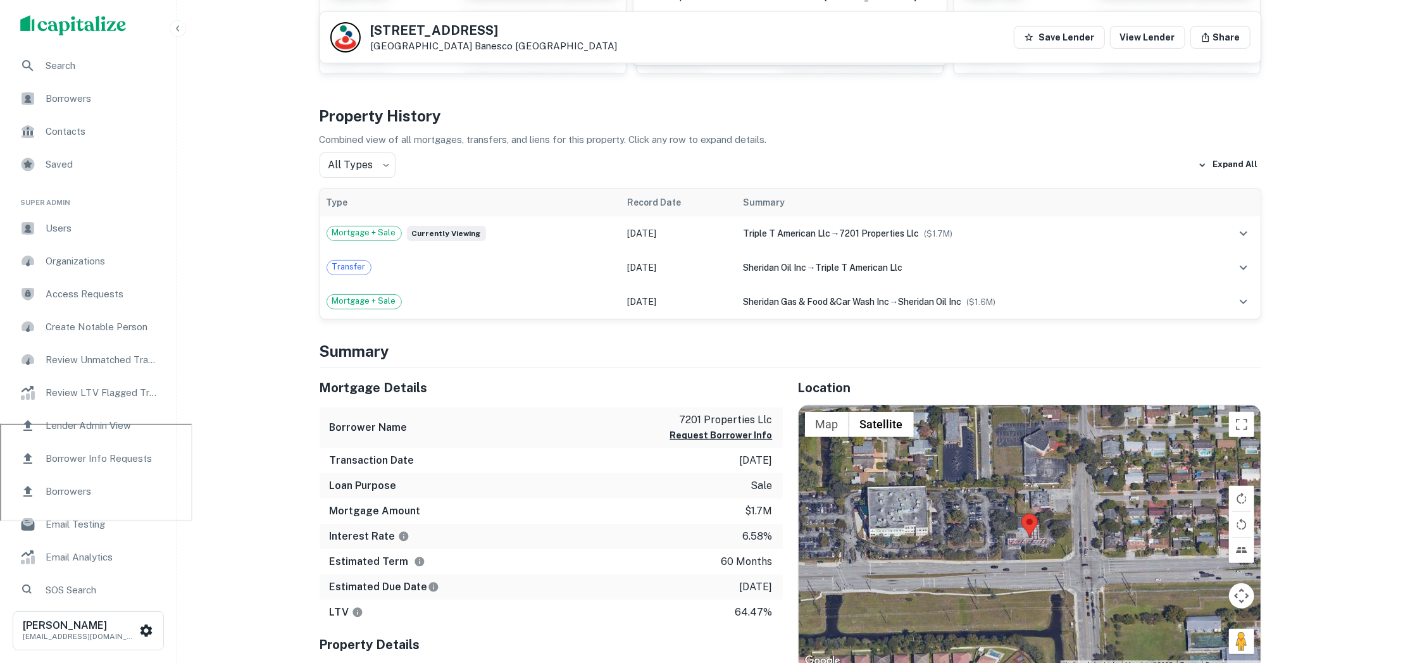
scroll to position [371, 0]
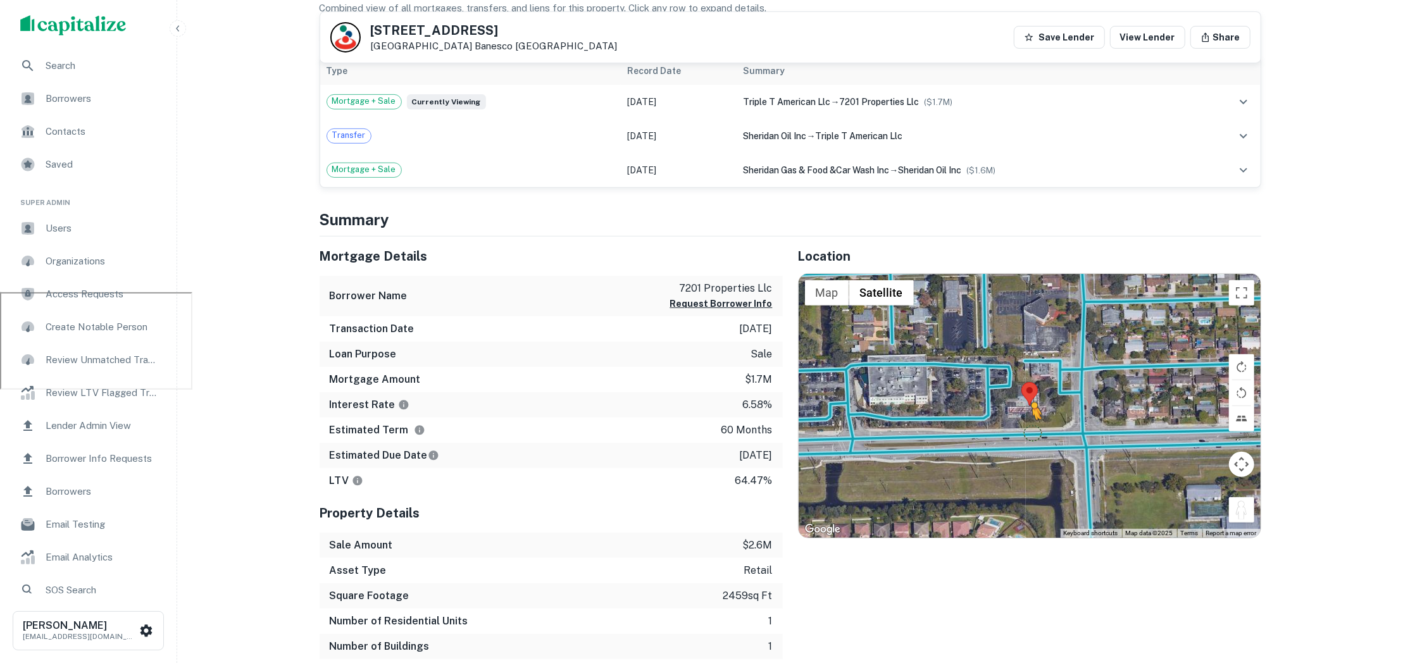
drag, startPoint x: 1245, startPoint y: 509, endPoint x: 1031, endPoint y: 430, distance: 228.1
click at [1031, 430] on div "To activate drag with keyboard, press Alt + Enter. Once in keyboard drag state,…" at bounding box center [1030, 406] width 462 height 264
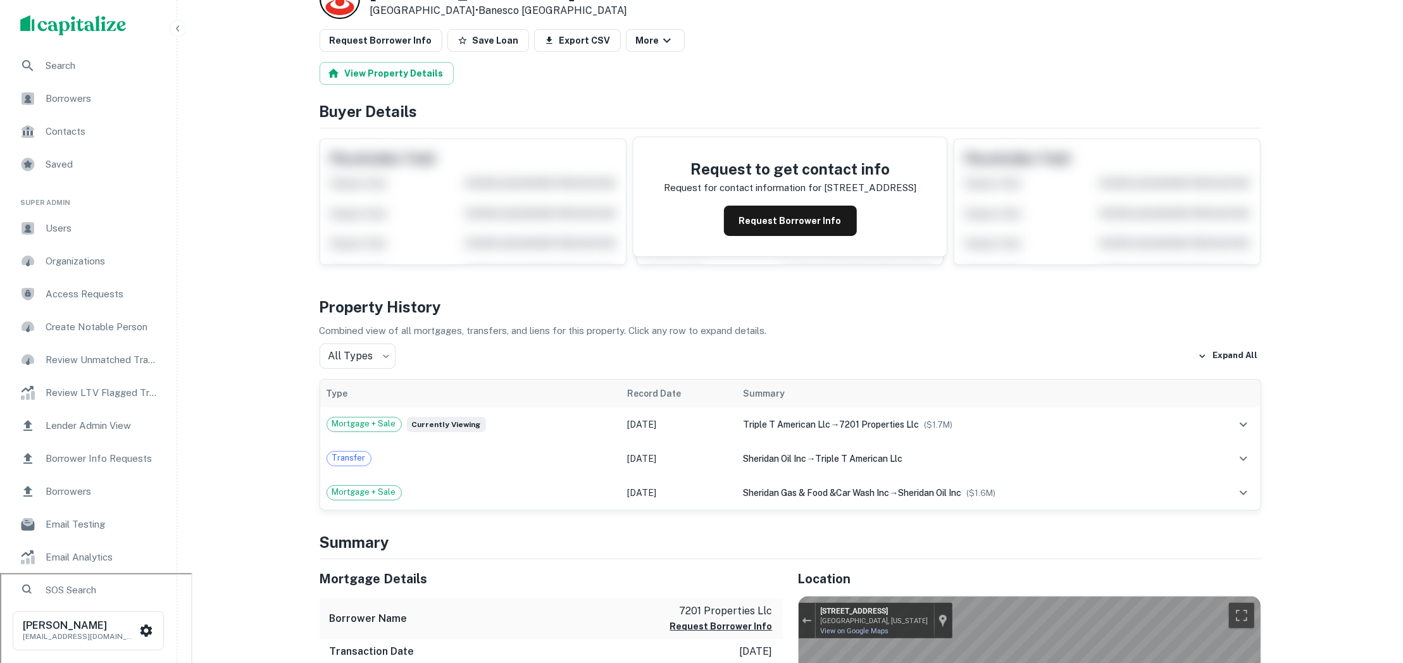
scroll to position [0, 0]
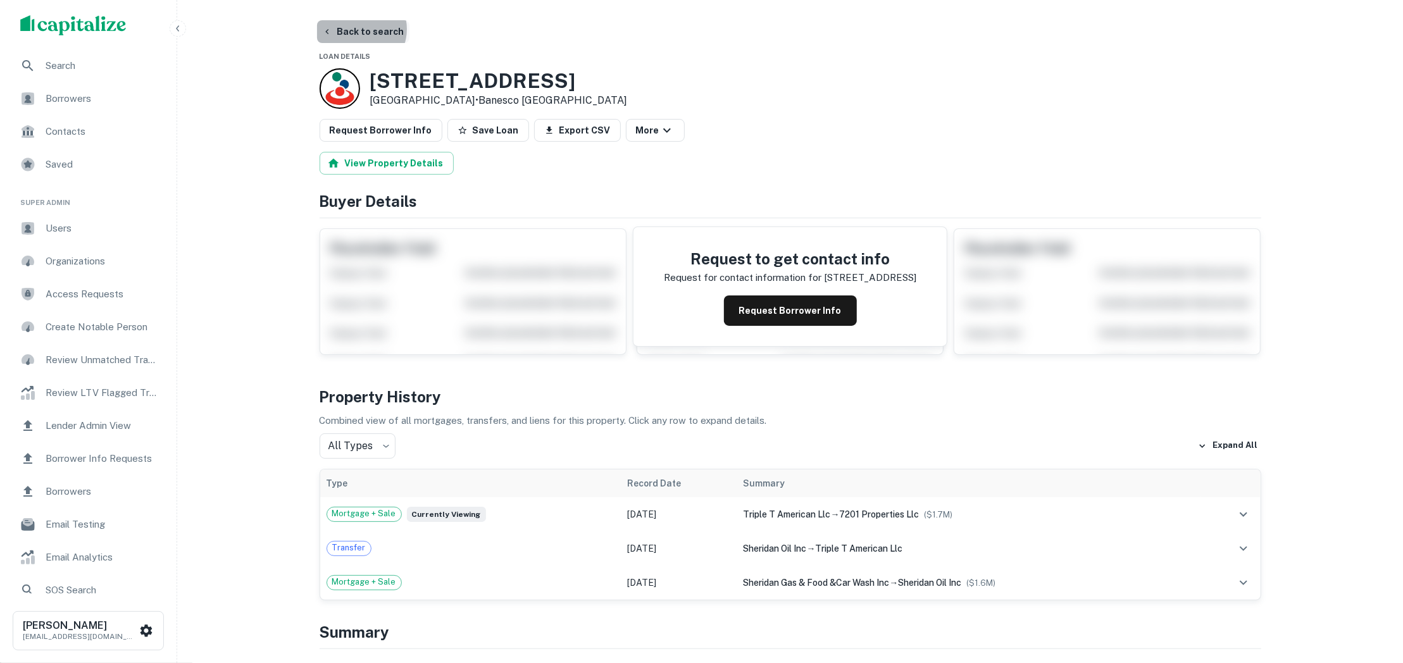
click at [360, 29] on button "Back to search" at bounding box center [363, 31] width 92 height 23
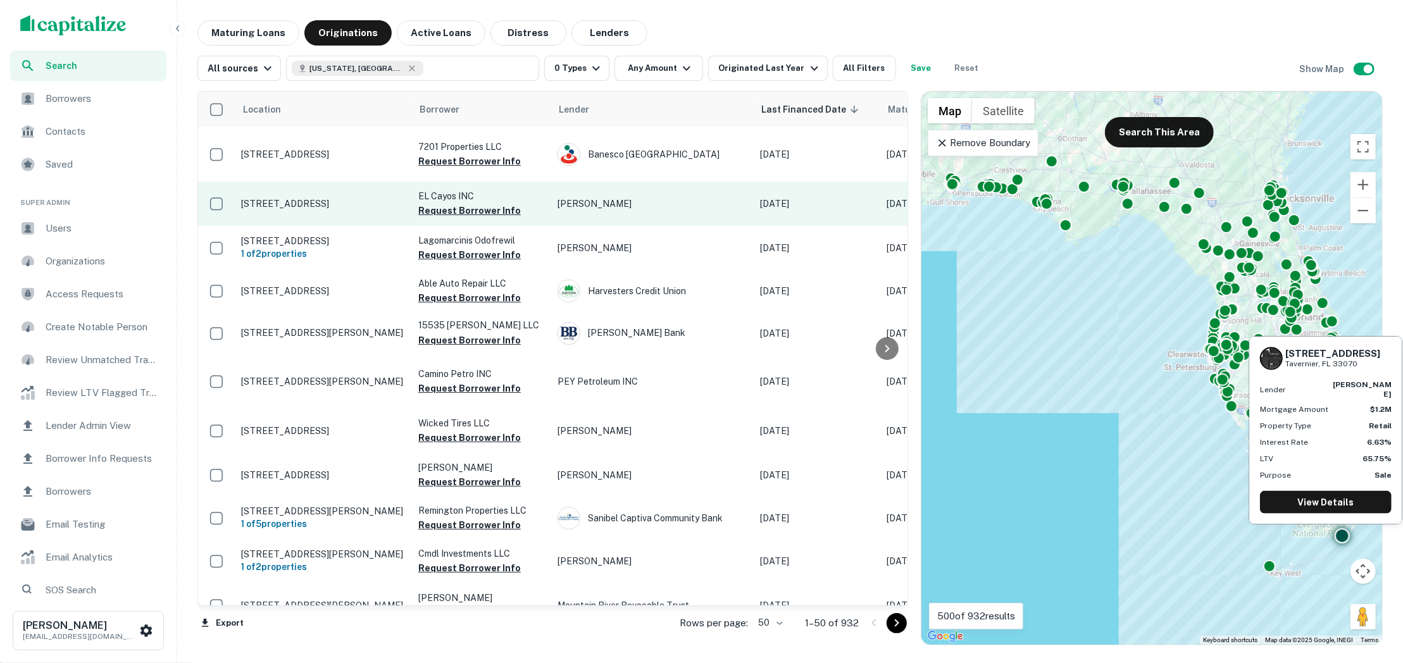
click at [313, 199] on p "94381 Overseas Hwy Tavernier, FL 33070" at bounding box center [323, 203] width 165 height 11
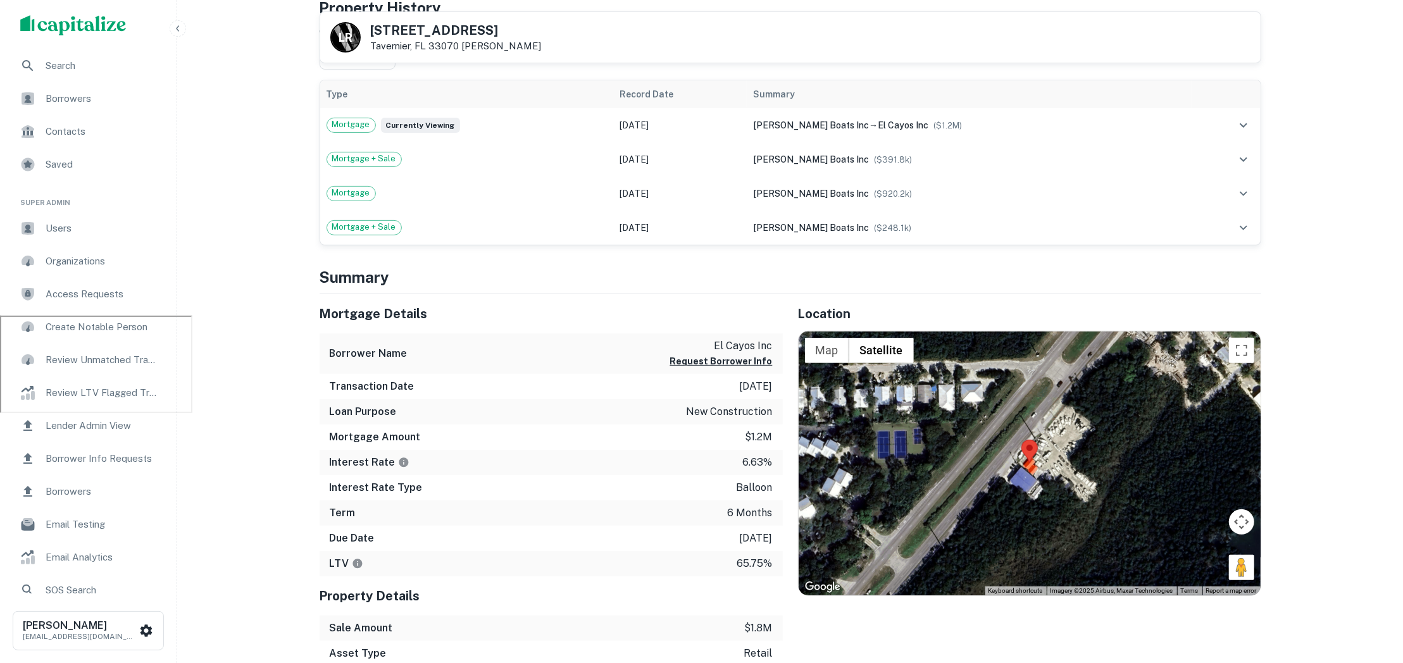
scroll to position [372, 0]
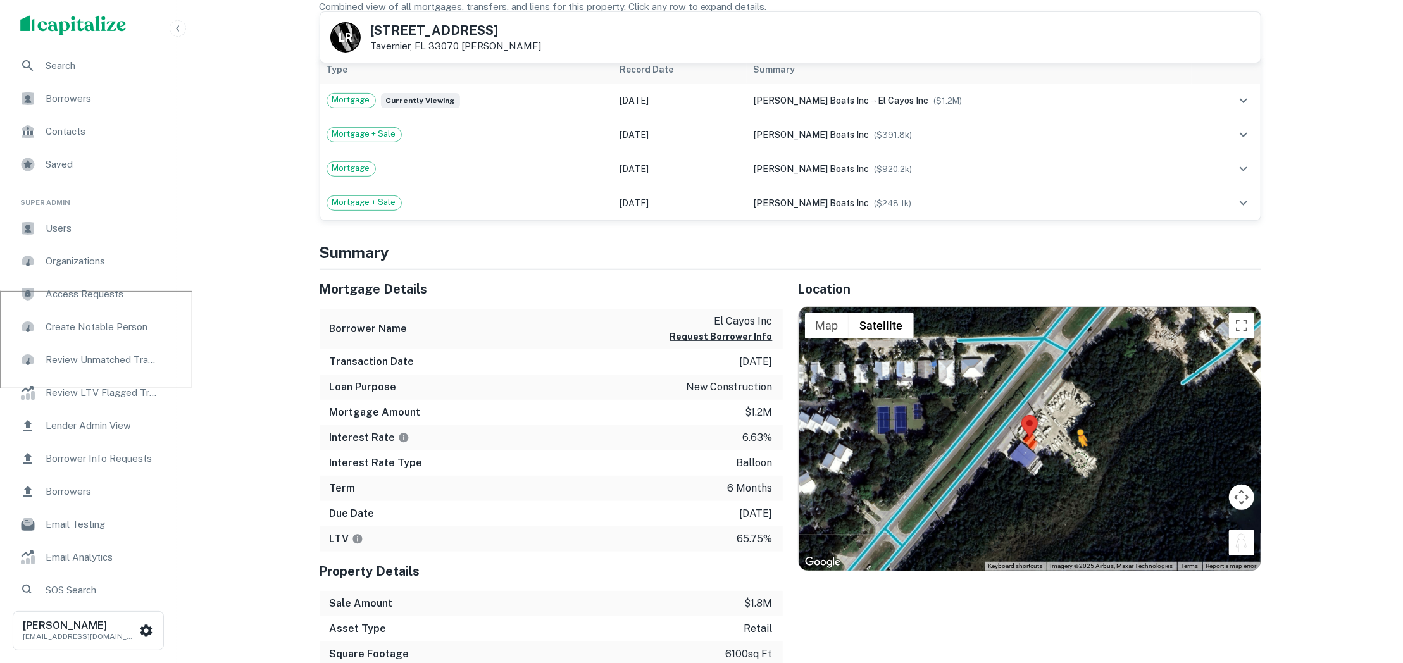
drag, startPoint x: 1236, startPoint y: 551, endPoint x: 1055, endPoint y: 444, distance: 210.0
click at [1055, 444] on div "To activate drag with keyboard, press Alt + Enter. Once in keyboard drag state,…" at bounding box center [1030, 439] width 462 height 264
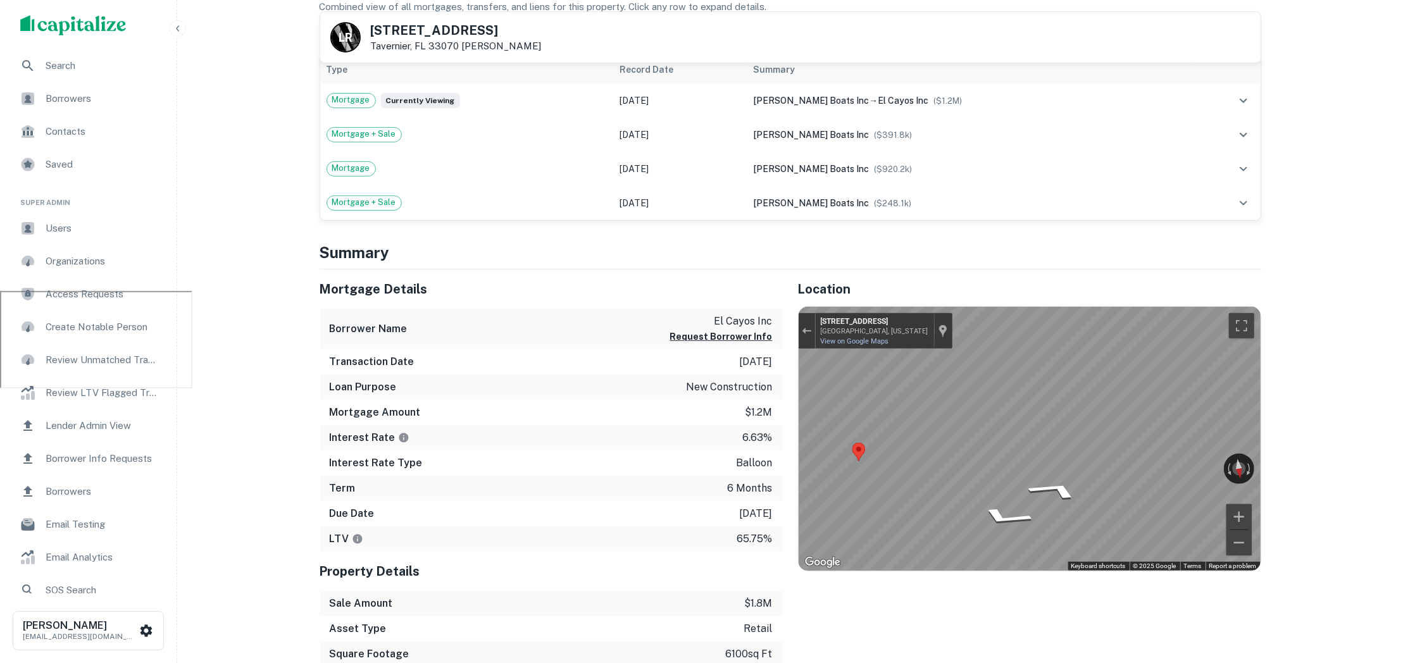
click at [797, 462] on div "Location ← Move left → Move right ↑ Move up ↓ Move down + Zoom in - Zoom out Ho…" at bounding box center [1022, 507] width 479 height 474
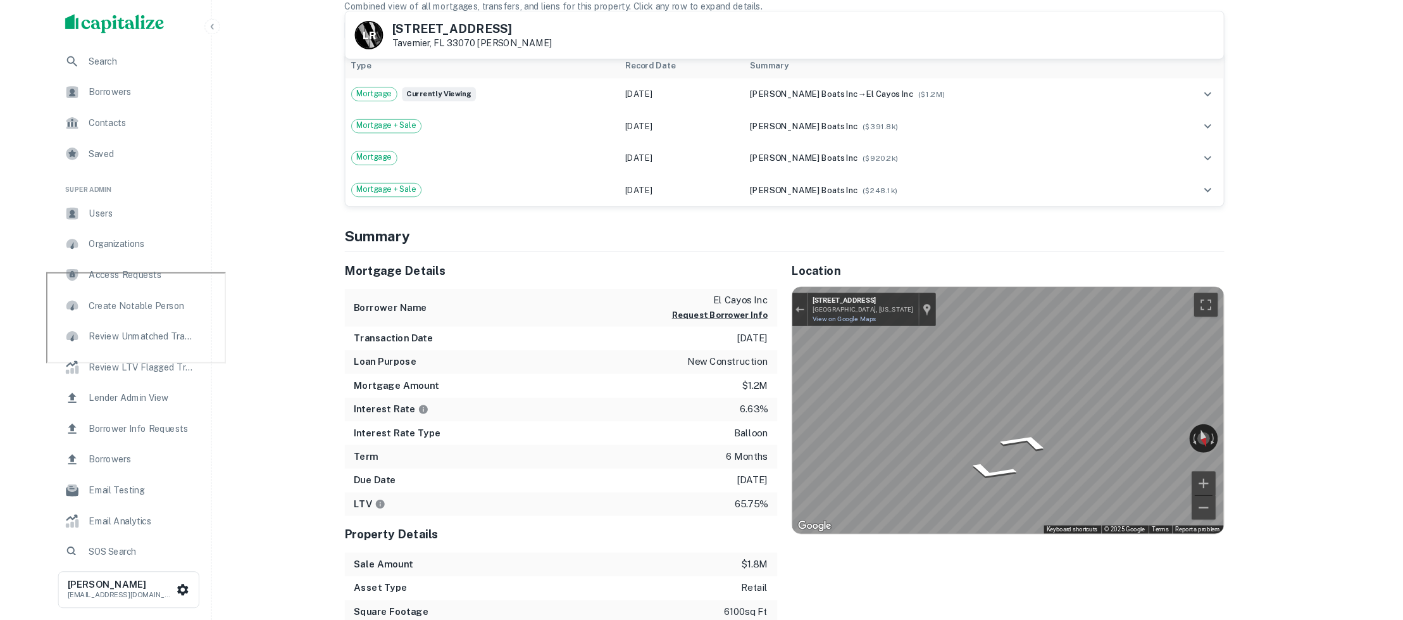
scroll to position [0, 0]
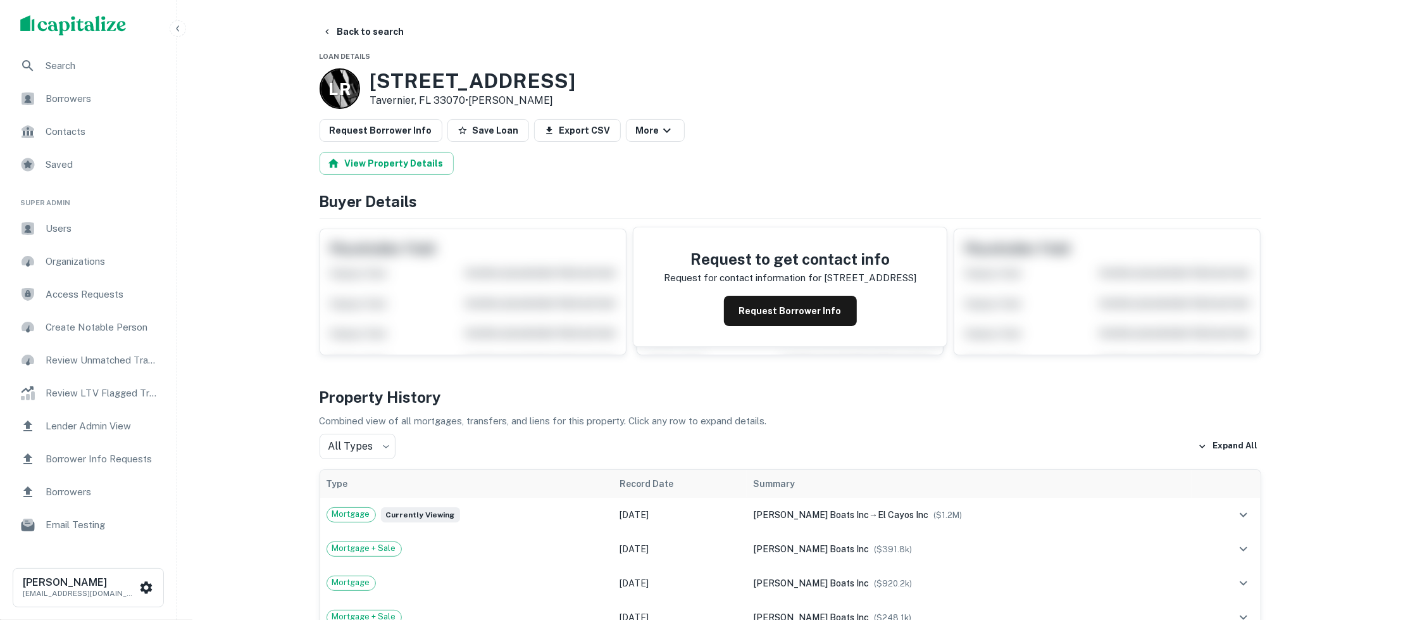
click at [85, 63] on span "Search" at bounding box center [102, 65] width 113 height 15
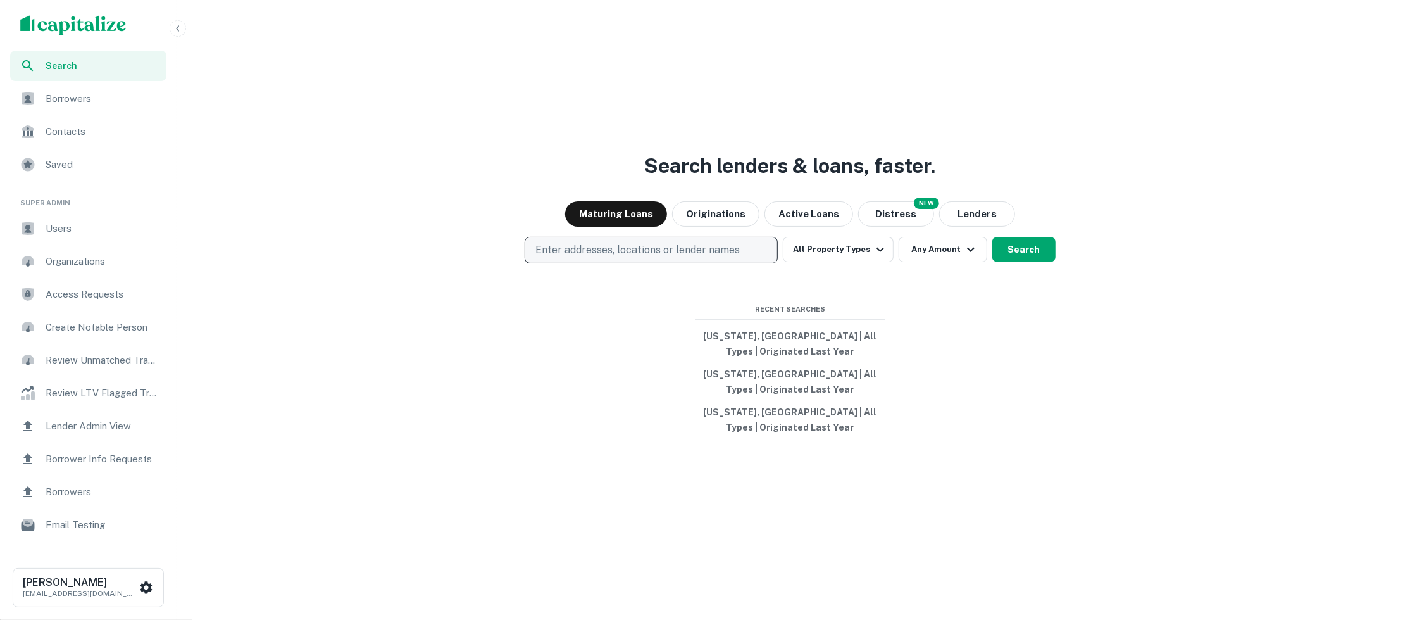
click at [689, 246] on p "Enter addresses, locations or lender names" at bounding box center [638, 249] width 204 height 15
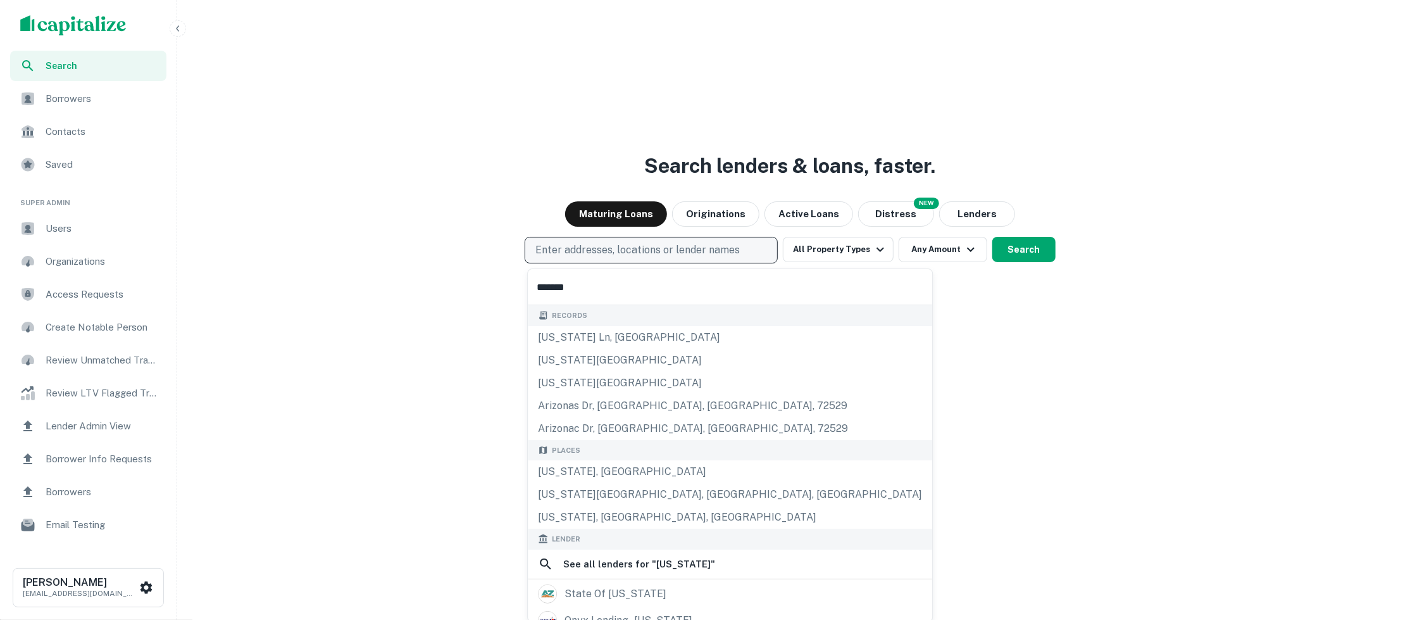
type input "*******"
click at [673, 248] on p "Enter addresses, locations or lender names" at bounding box center [638, 249] width 204 height 15
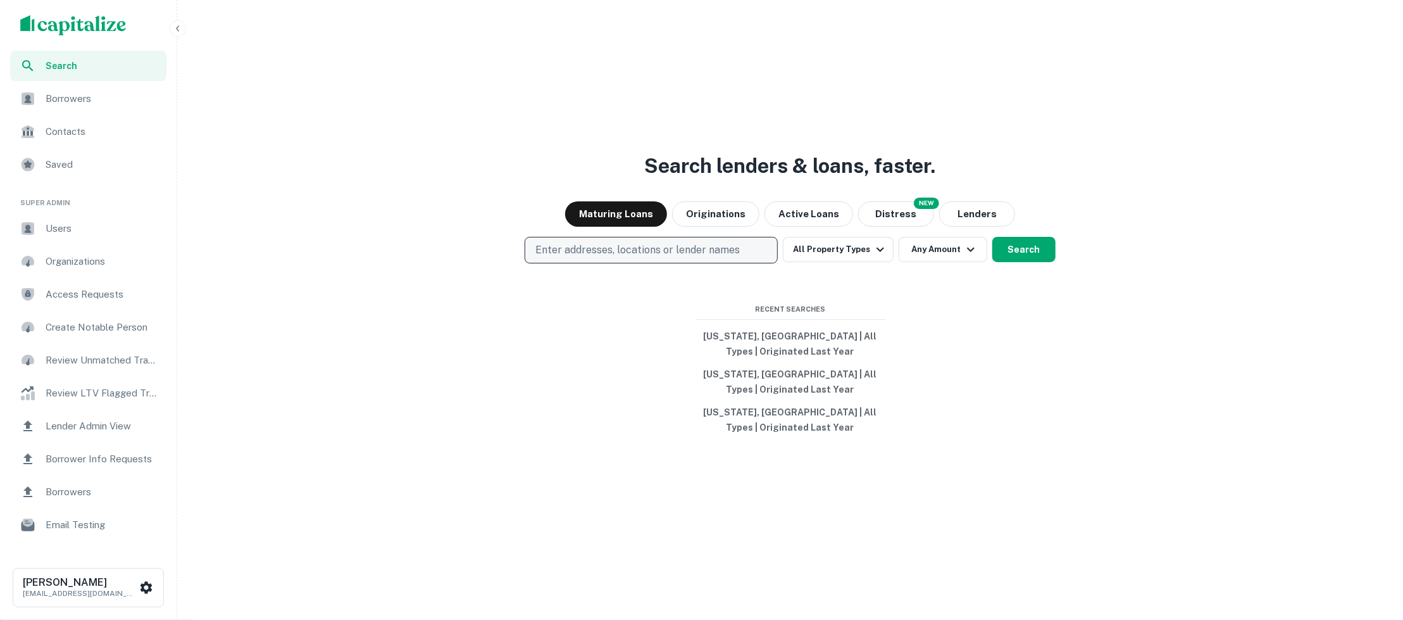
click at [673, 248] on p "Enter addresses, locations or lender names" at bounding box center [638, 249] width 204 height 15
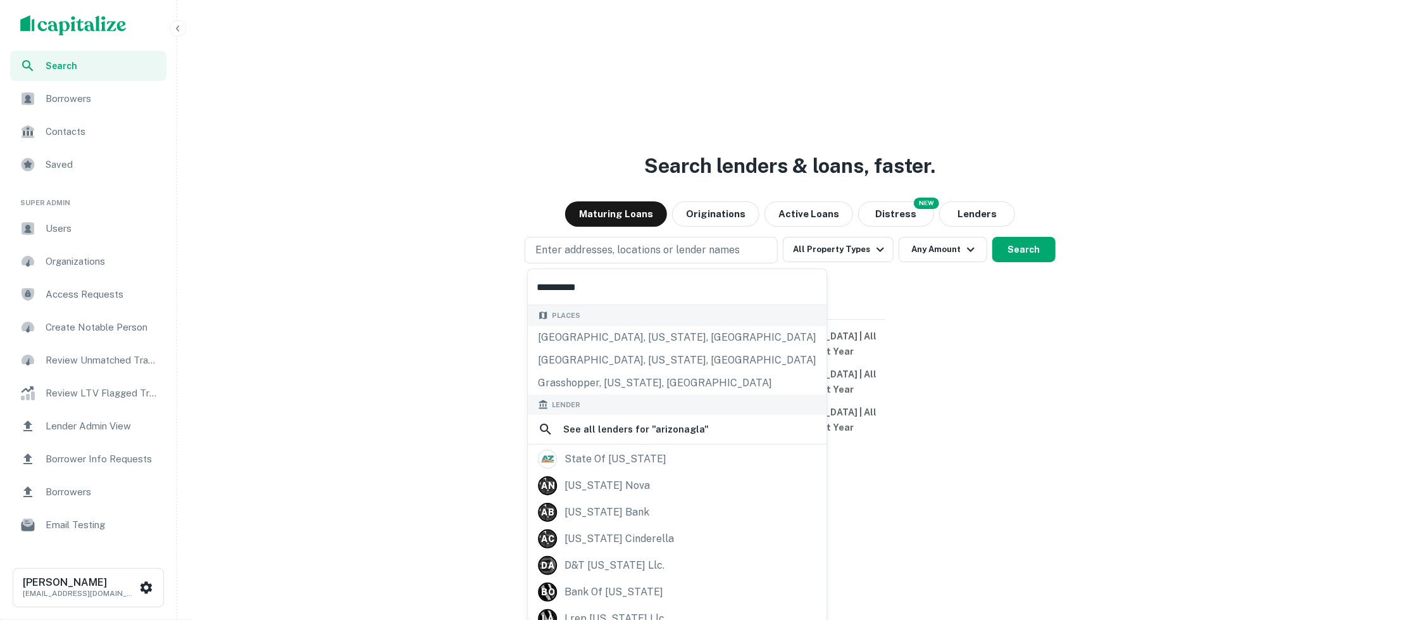
click at [658, 289] on input "**********" at bounding box center [677, 286] width 299 height 35
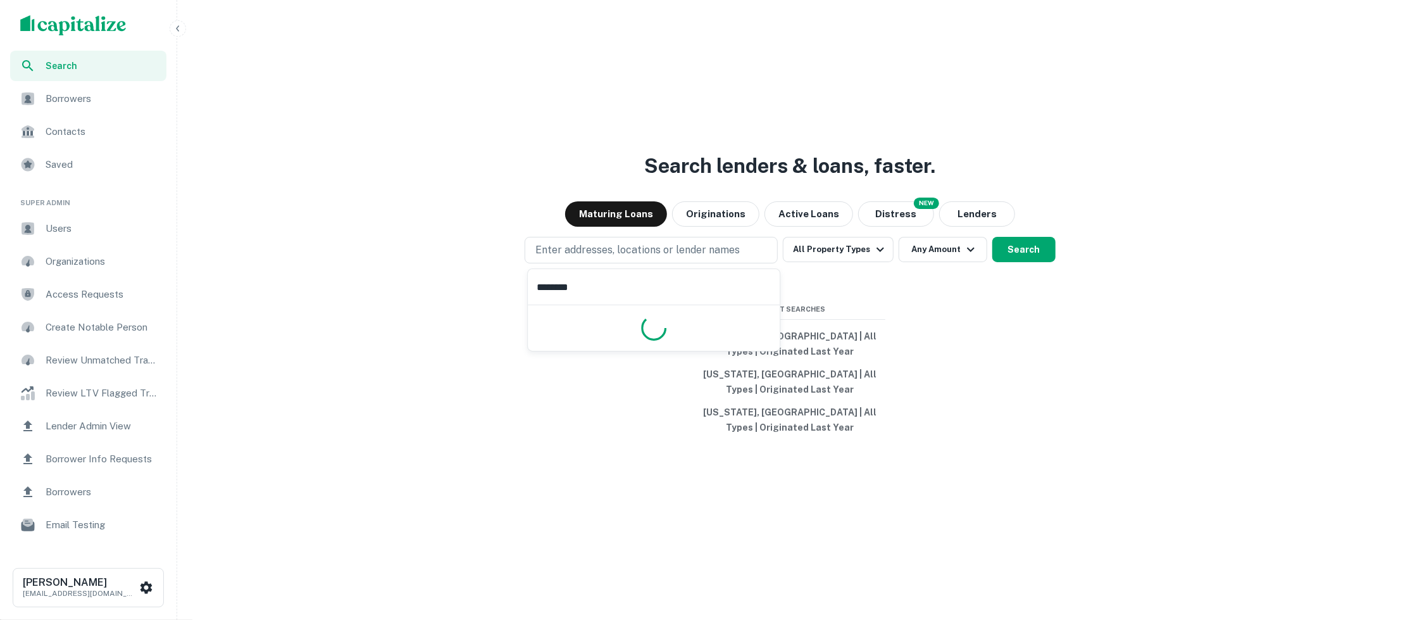
type input "*********"
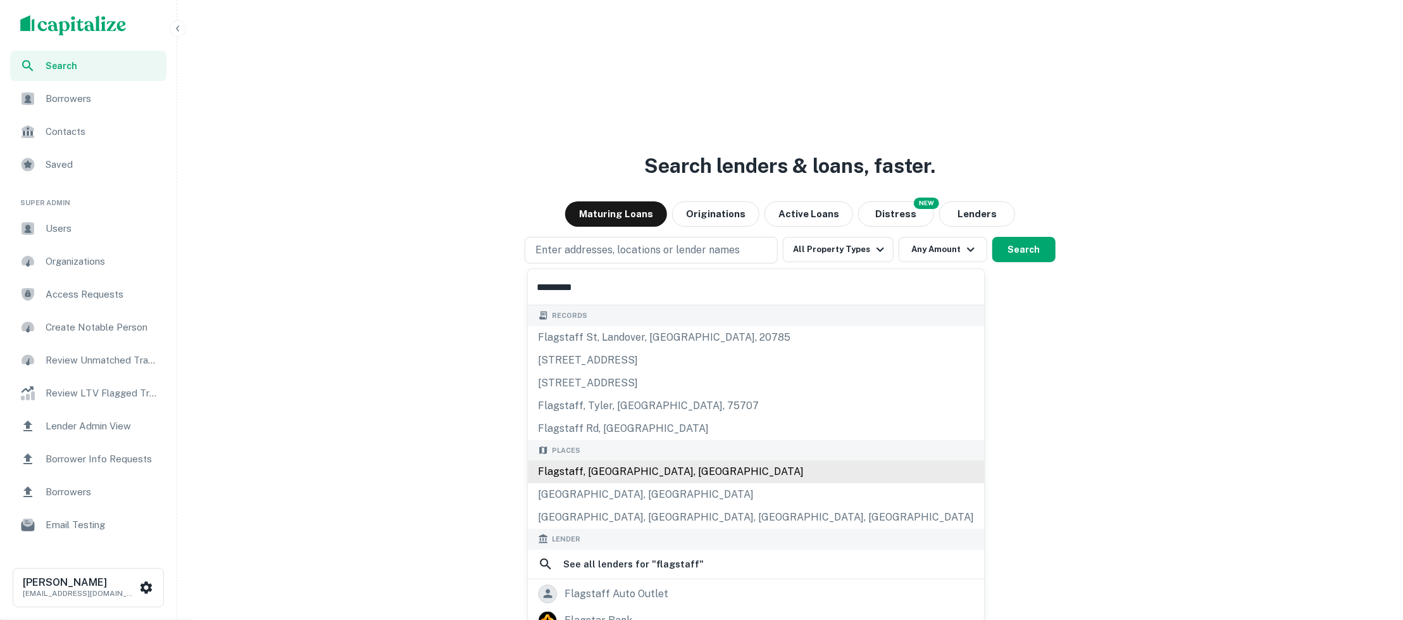
click at [653, 478] on div "Flagstaff, [GEOGRAPHIC_DATA], [GEOGRAPHIC_DATA]" at bounding box center [756, 471] width 456 height 23
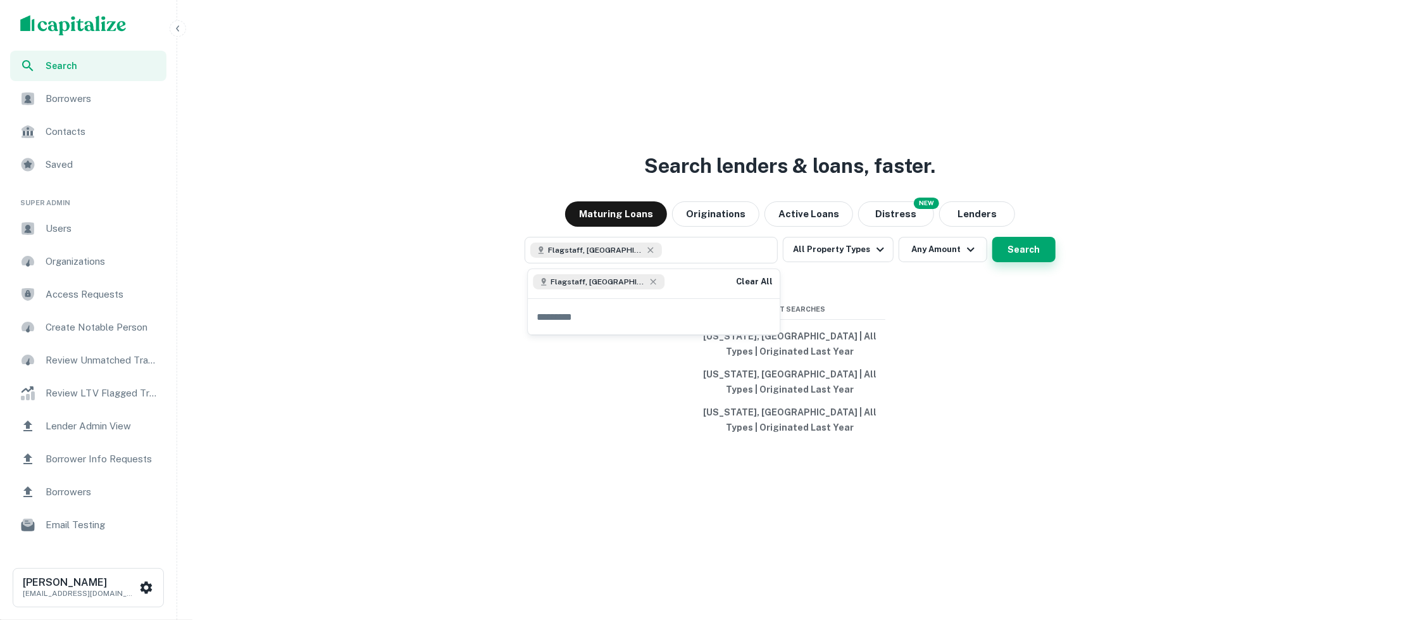
click at [1031, 239] on button "Search" at bounding box center [1024, 249] width 63 height 25
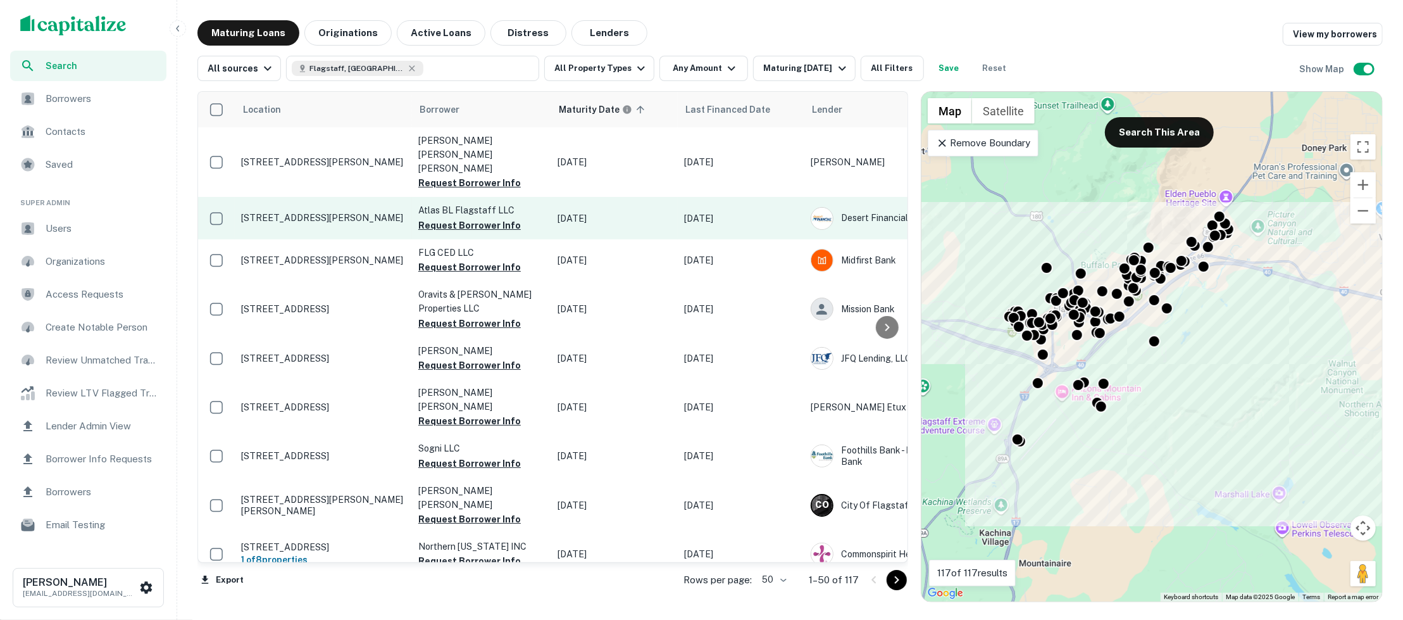
click at [341, 212] on p "[STREET_ADDRESS][PERSON_NAME]" at bounding box center [323, 217] width 165 height 11
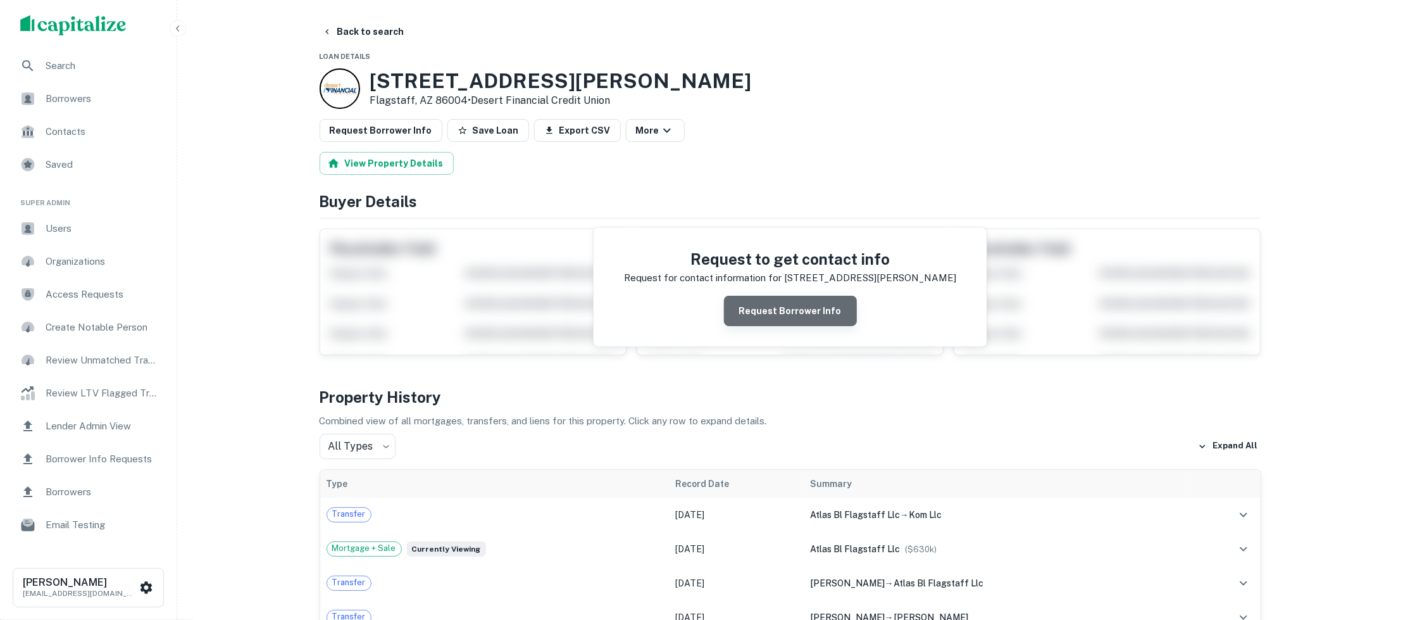
click at [833, 318] on button "Request Borrower Info" at bounding box center [790, 311] width 133 height 30
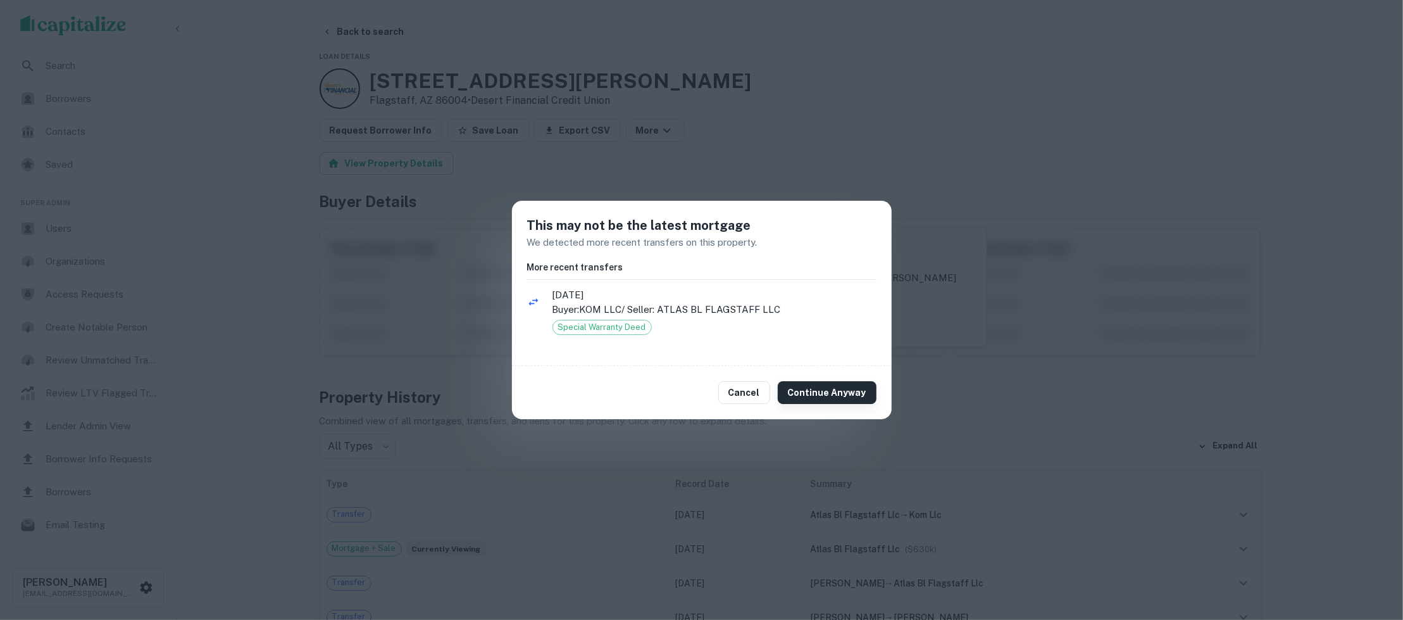
click at [820, 397] on button "Continue Anyway" at bounding box center [827, 392] width 99 height 23
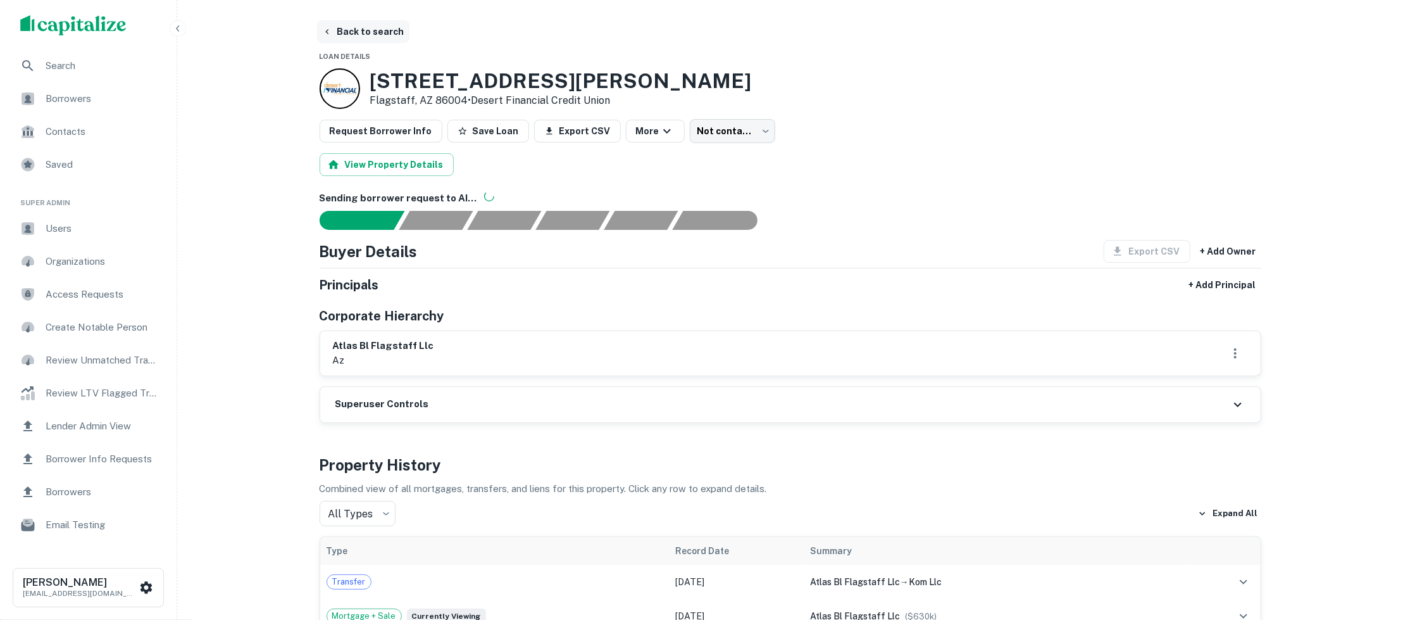
click at [364, 28] on button "Back to search" at bounding box center [363, 31] width 92 height 23
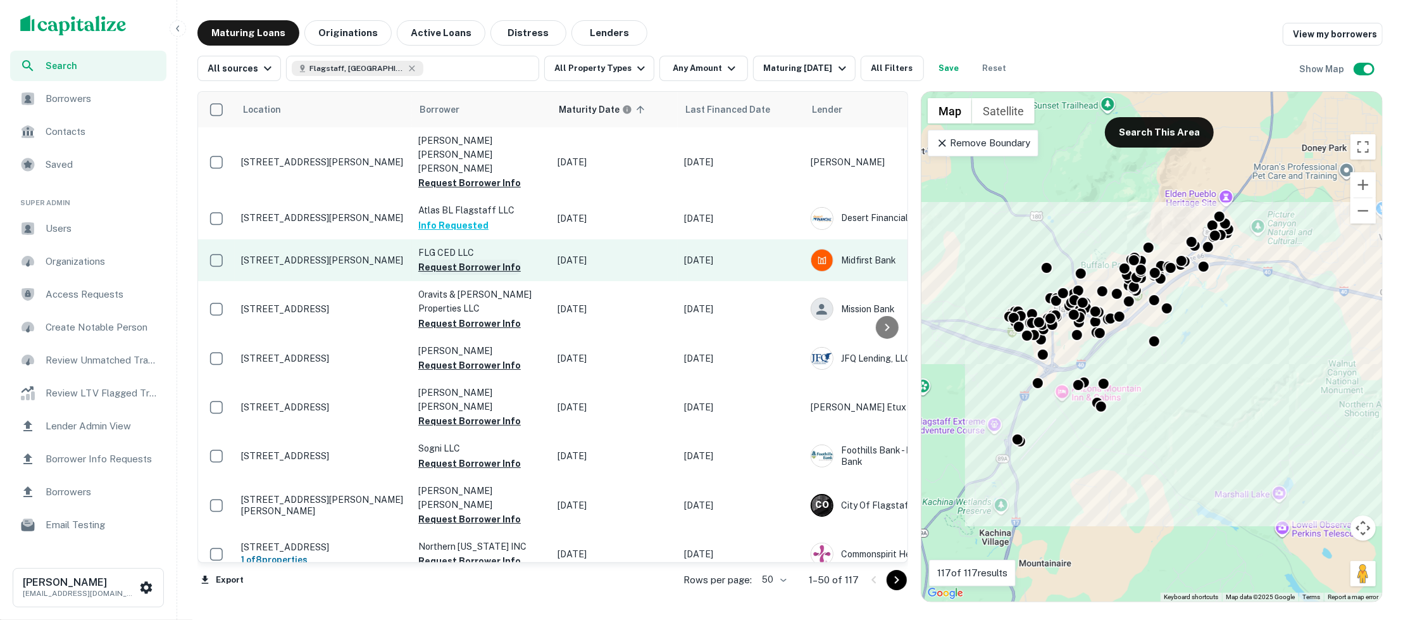
click at [479, 260] on button "Request Borrower Info" at bounding box center [469, 267] width 103 height 15
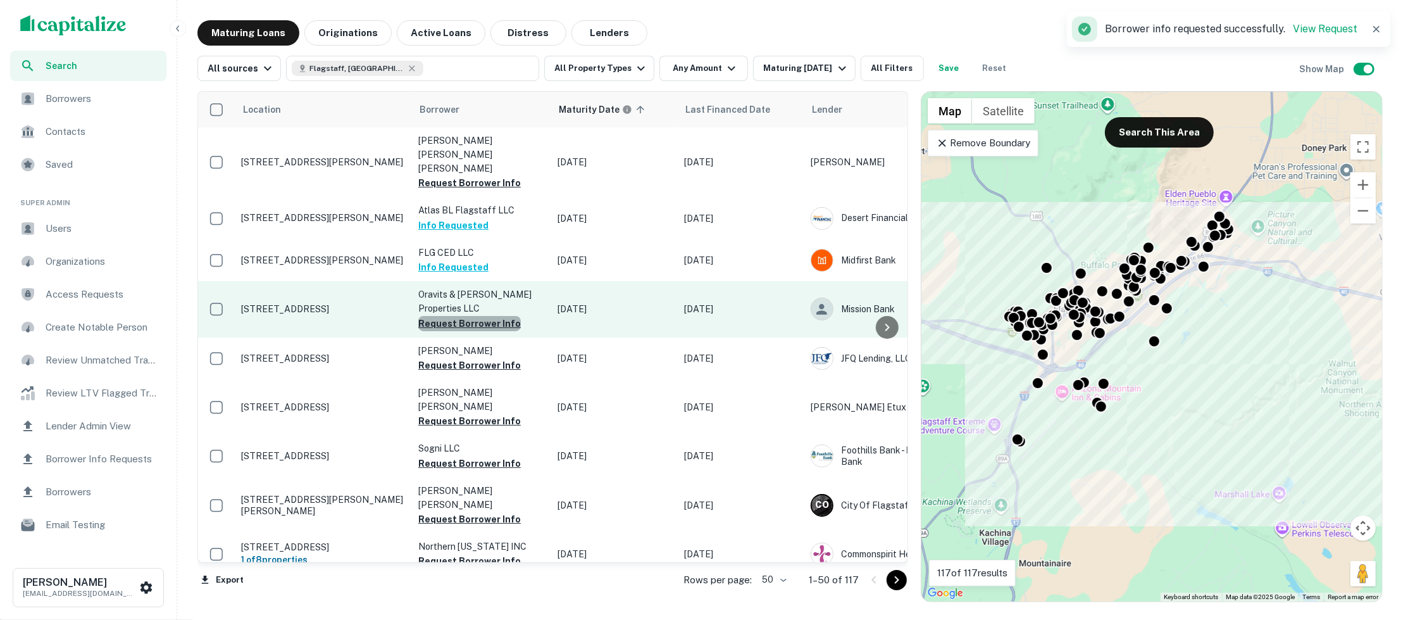
click at [481, 316] on button "Request Borrower Info" at bounding box center [469, 323] width 103 height 15
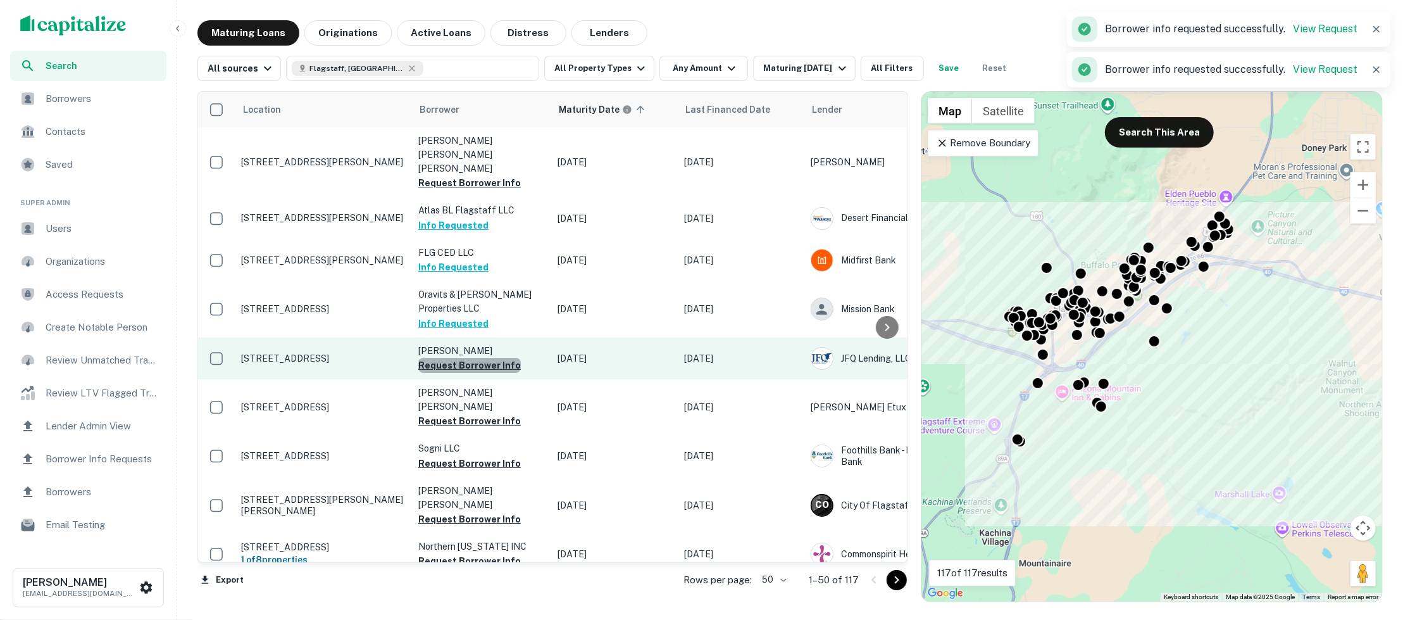
click at [481, 358] on button "Request Borrower Info" at bounding box center [469, 365] width 103 height 15
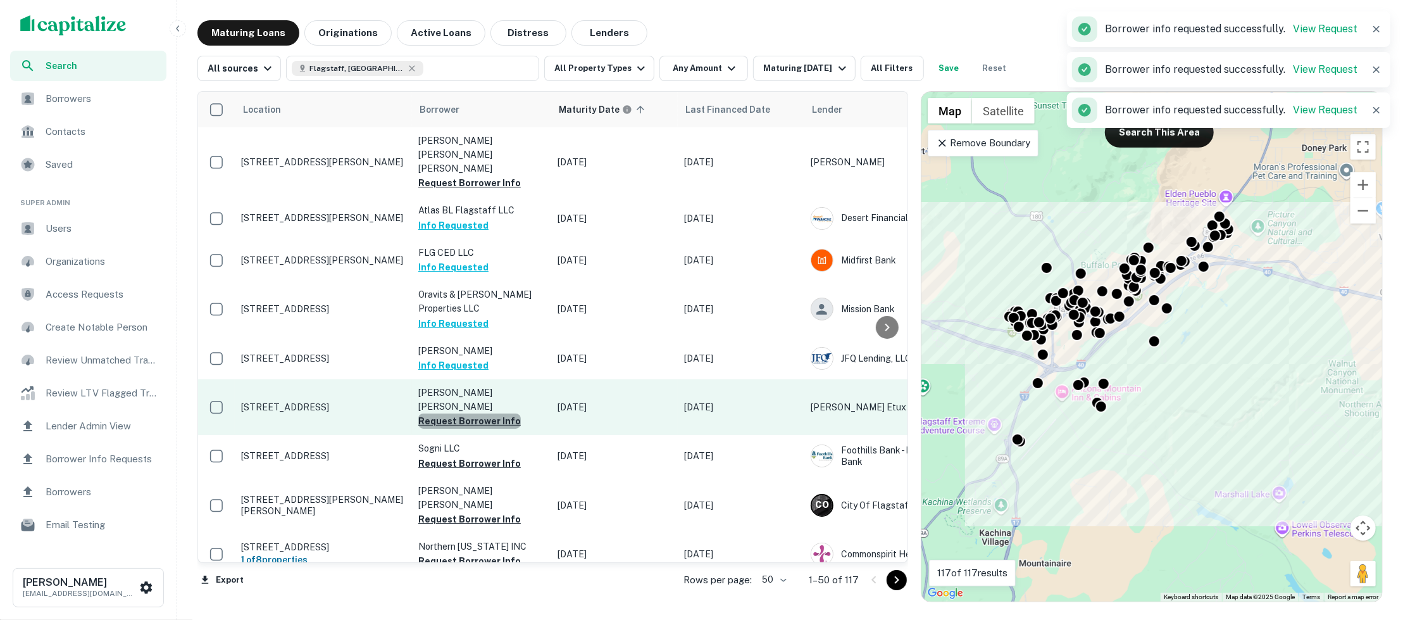
click at [475, 413] on button "Request Borrower Info" at bounding box center [469, 420] width 103 height 15
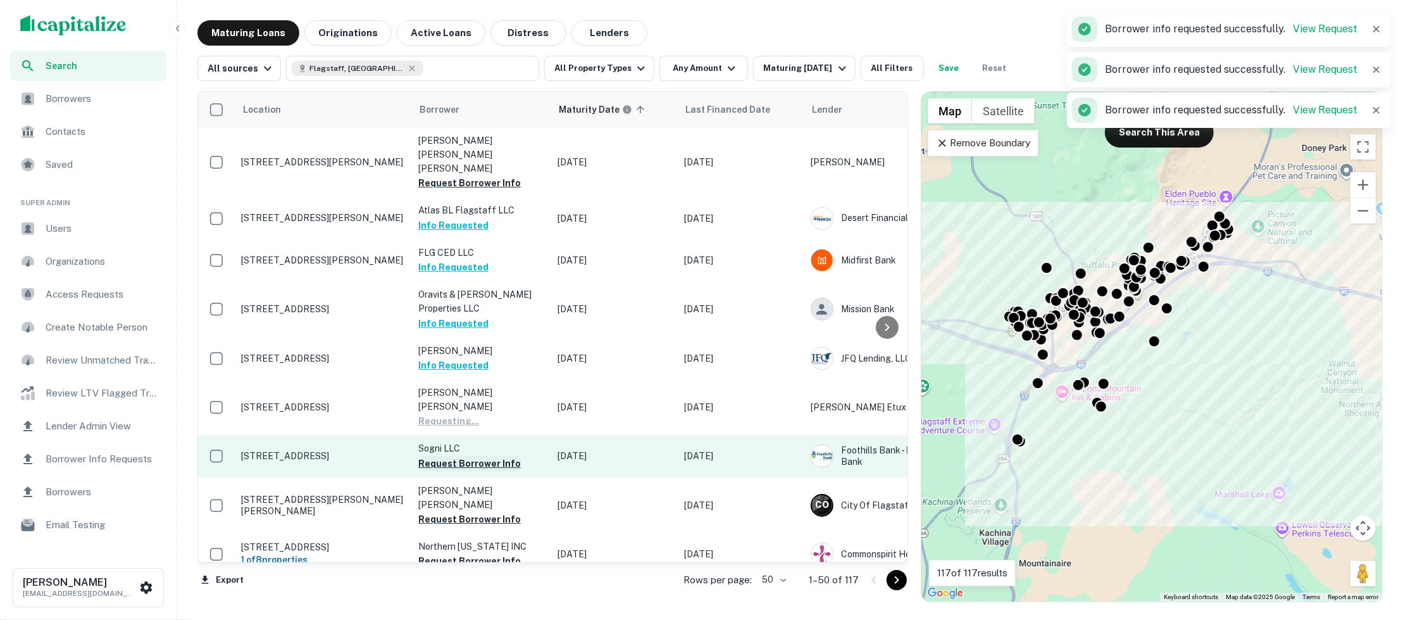
click at [472, 456] on button "Request Borrower Info" at bounding box center [469, 463] width 103 height 15
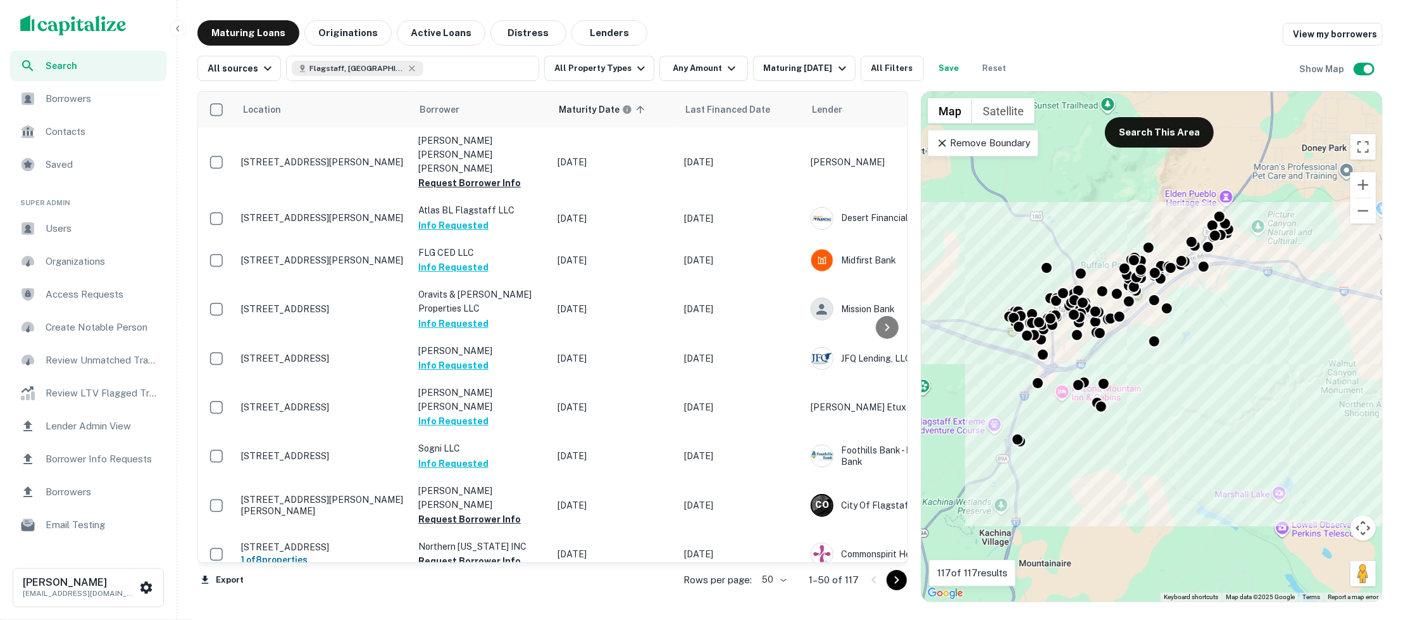
click at [632, 83] on div "Location Borrower Maturity Date sorted ascending Last Financed Date Lender Type…" at bounding box center [791, 341] width 1186 height 521
click at [634, 74] on icon "button" at bounding box center [641, 68] width 15 height 15
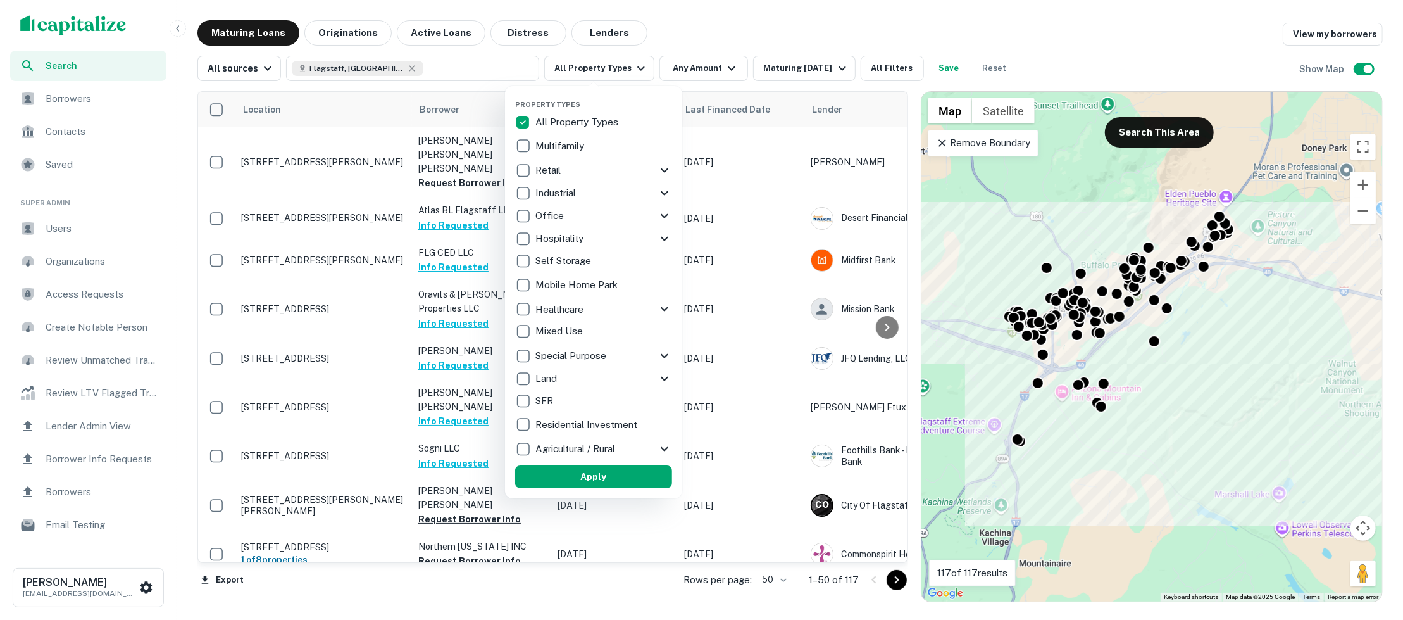
drag, startPoint x: 724, startPoint y: 49, endPoint x: 726, endPoint y: 70, distance: 21.7
click at [724, 49] on div at bounding box center [701, 310] width 1403 height 620
click at [726, 70] on div at bounding box center [701, 310] width 1403 height 620
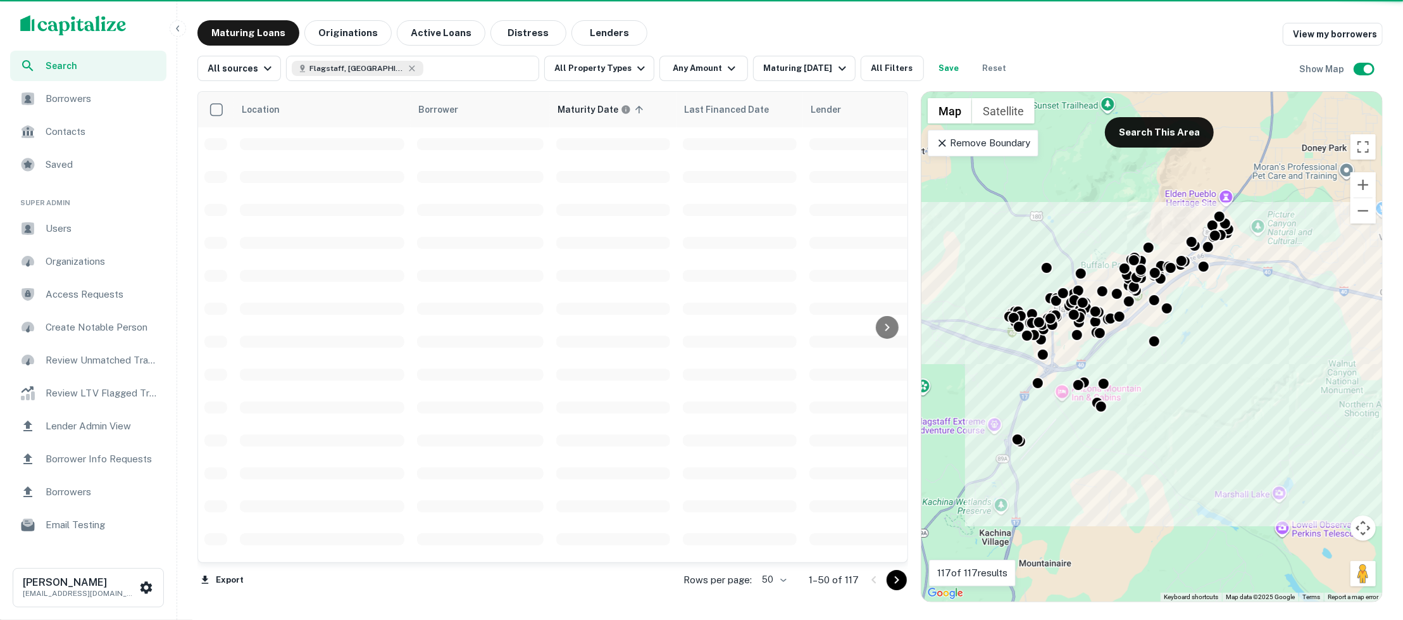
click at [726, 70] on div at bounding box center [701, 310] width 1403 height 620
click at [724, 68] on icon "button" at bounding box center [731, 68] width 15 height 15
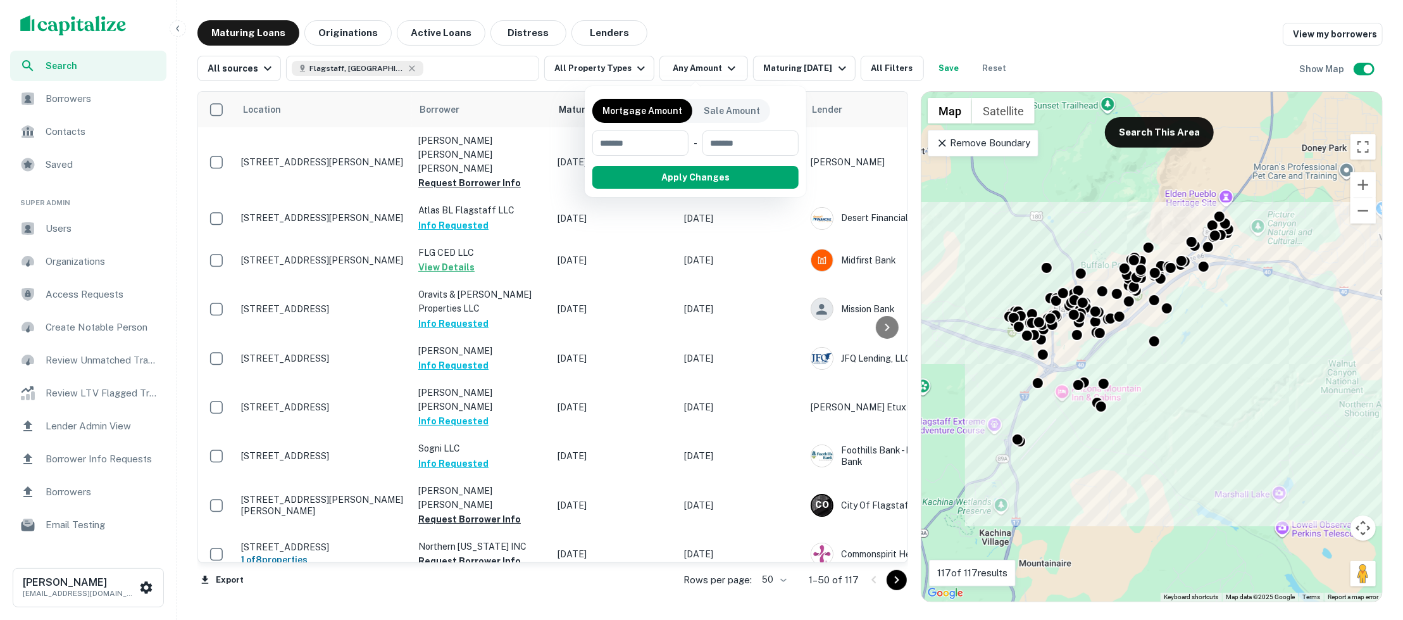
click at [884, 37] on div at bounding box center [701, 310] width 1403 height 620
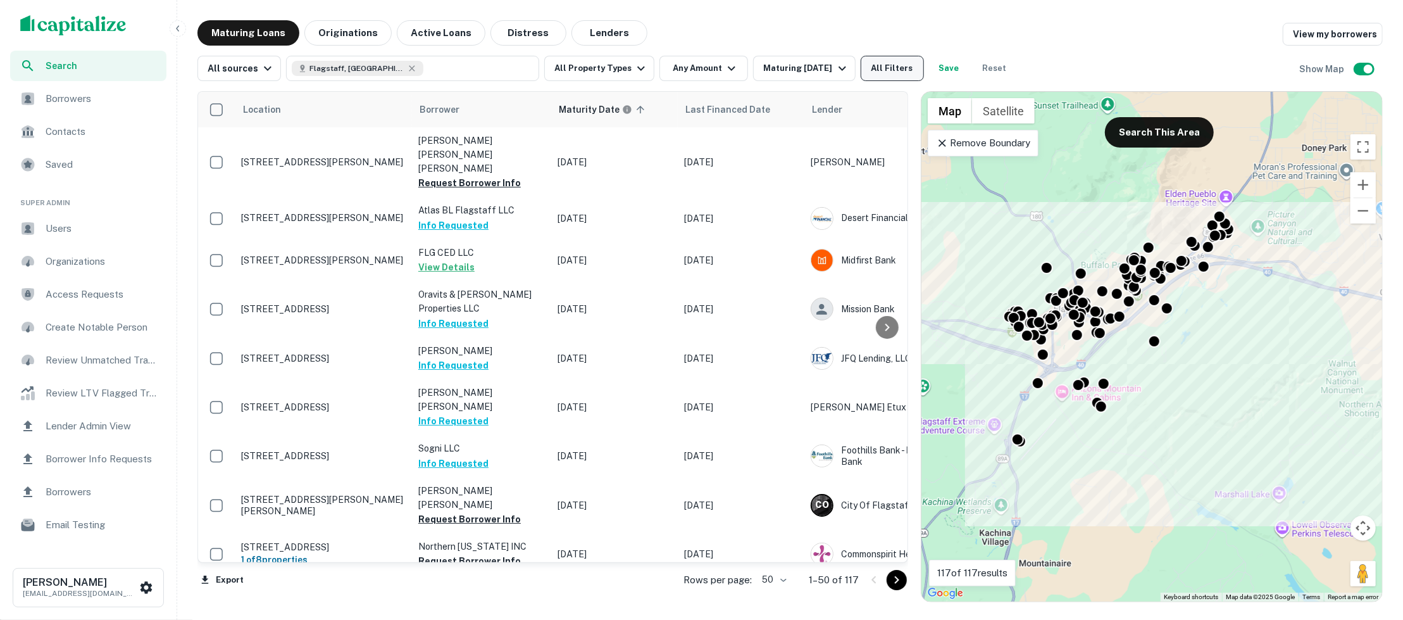
click at [892, 70] on button "All Filters" at bounding box center [892, 68] width 63 height 25
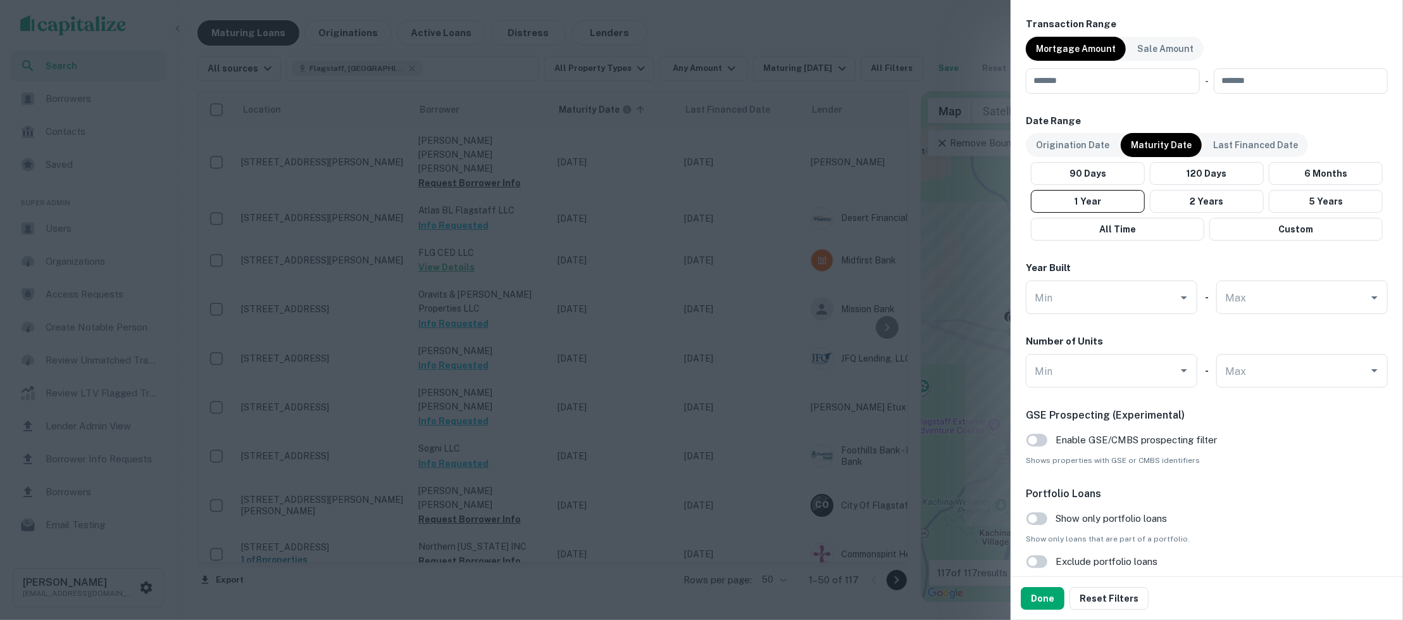
scroll to position [951, 0]
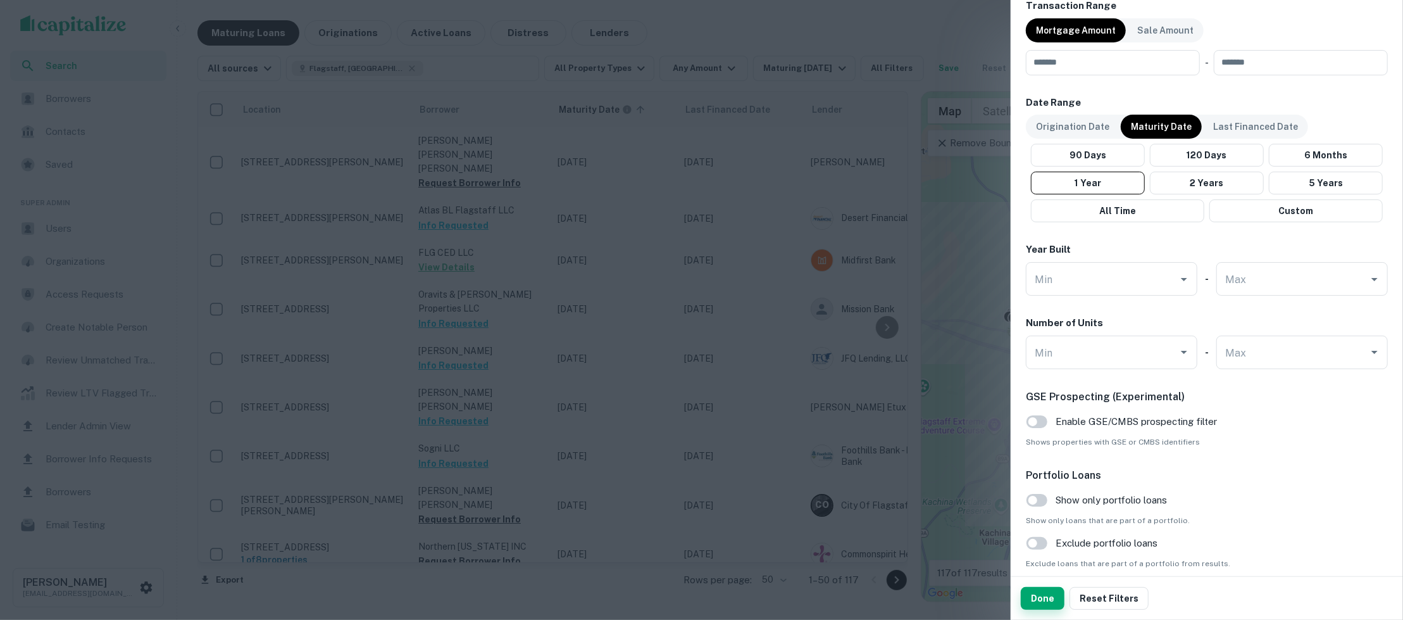
click at [1039, 596] on button "Done" at bounding box center [1043, 598] width 44 height 23
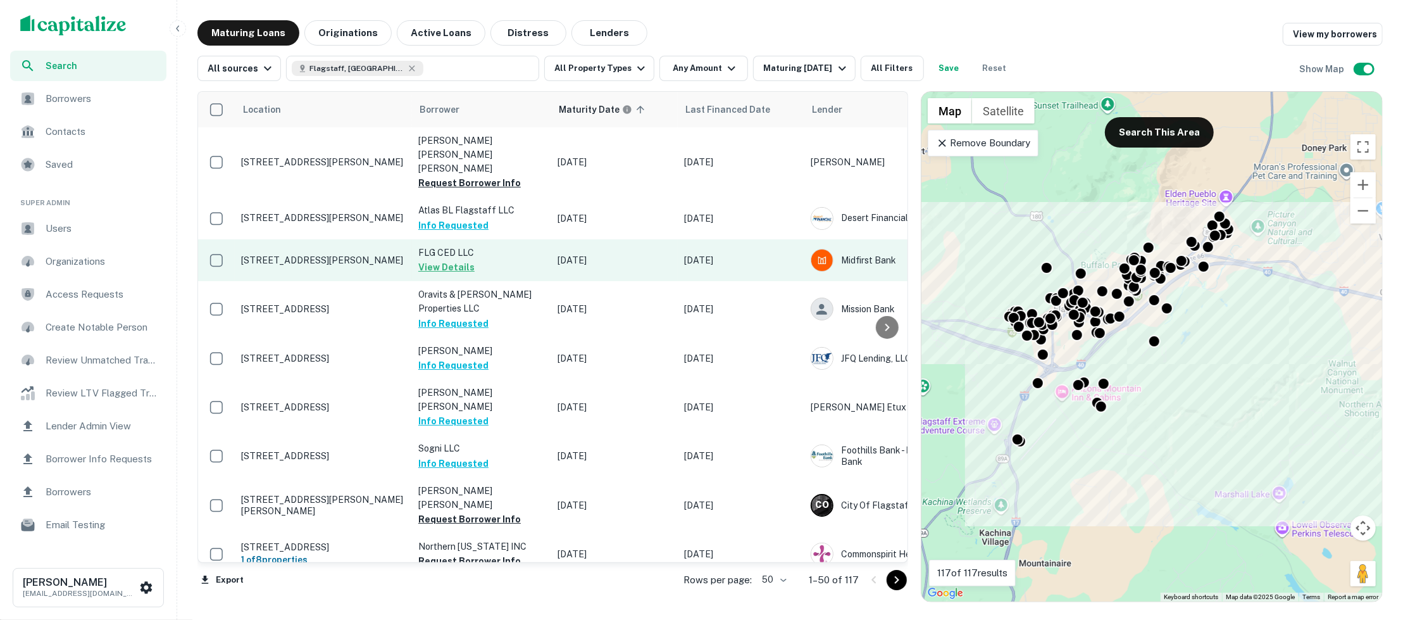
click at [365, 256] on p "[STREET_ADDRESS][PERSON_NAME]" at bounding box center [323, 259] width 165 height 11
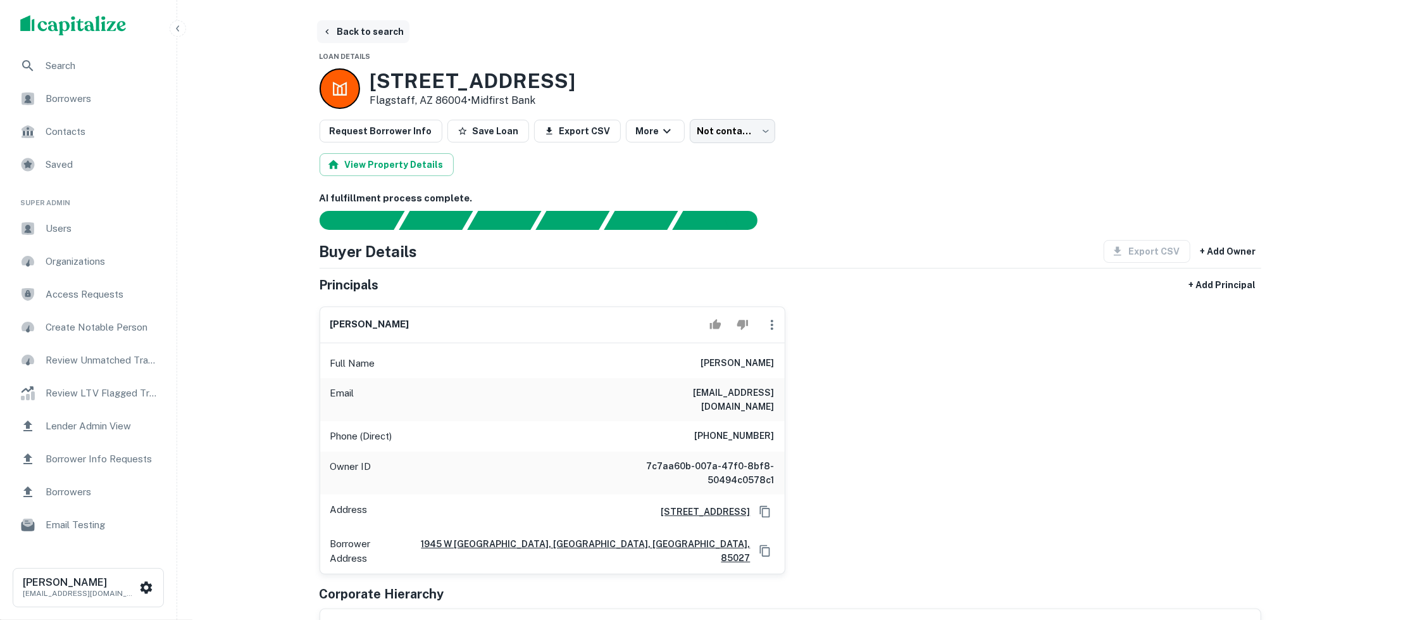
click at [377, 29] on button "Back to search" at bounding box center [363, 31] width 92 height 23
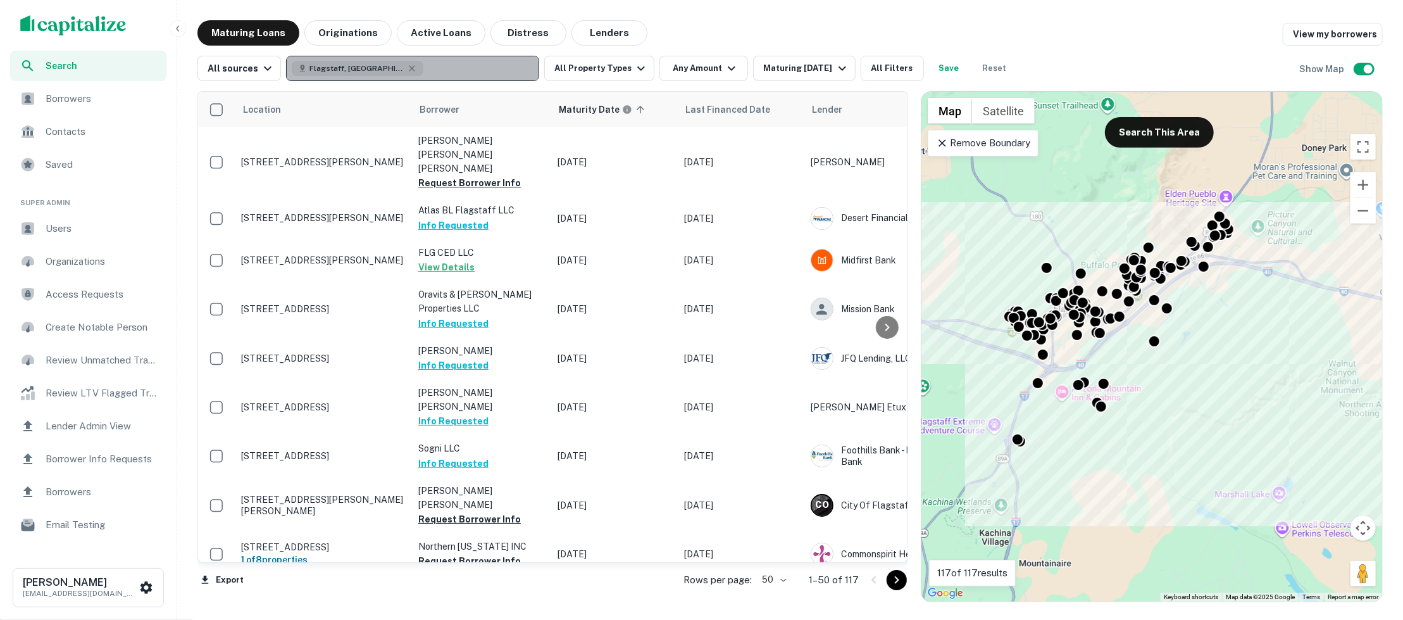
click at [516, 65] on button "Flagstaff, [GEOGRAPHIC_DATA], [GEOGRAPHIC_DATA]" at bounding box center [412, 68] width 253 height 25
click at [516, 65] on button "Flagstaff, AZ, USA" at bounding box center [412, 68] width 253 height 25
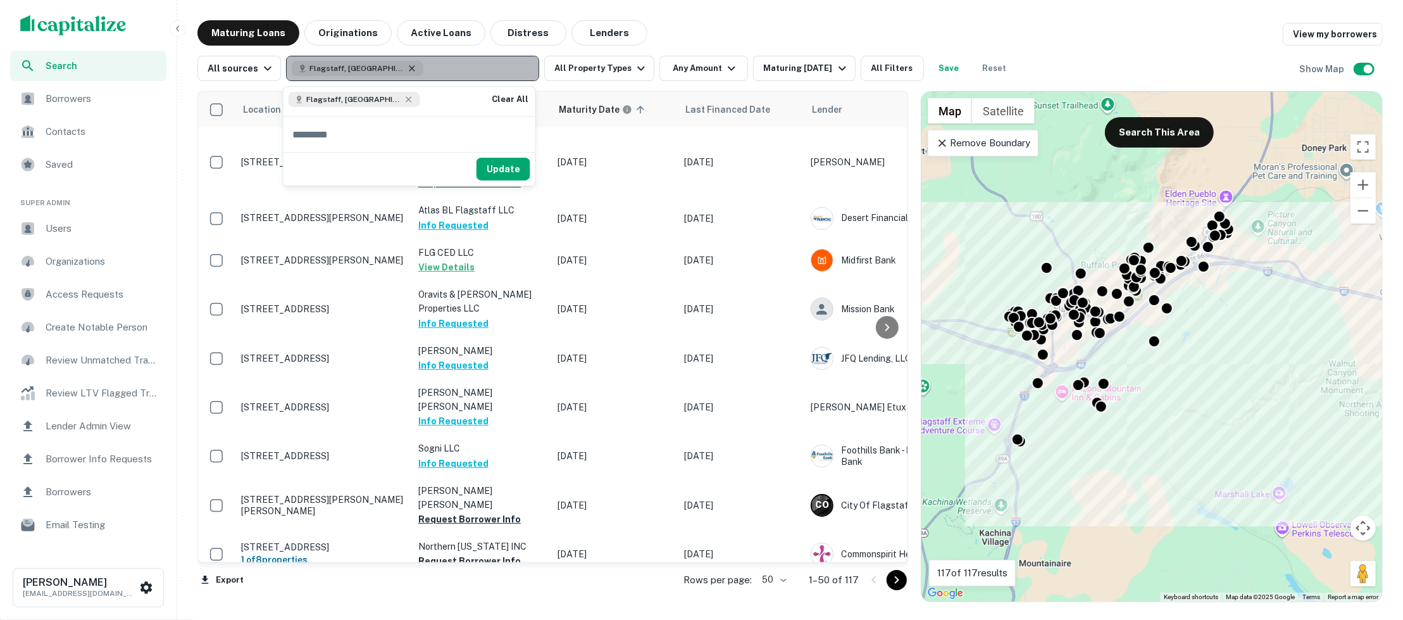
click at [407, 67] on icon "button" at bounding box center [412, 68] width 10 height 10
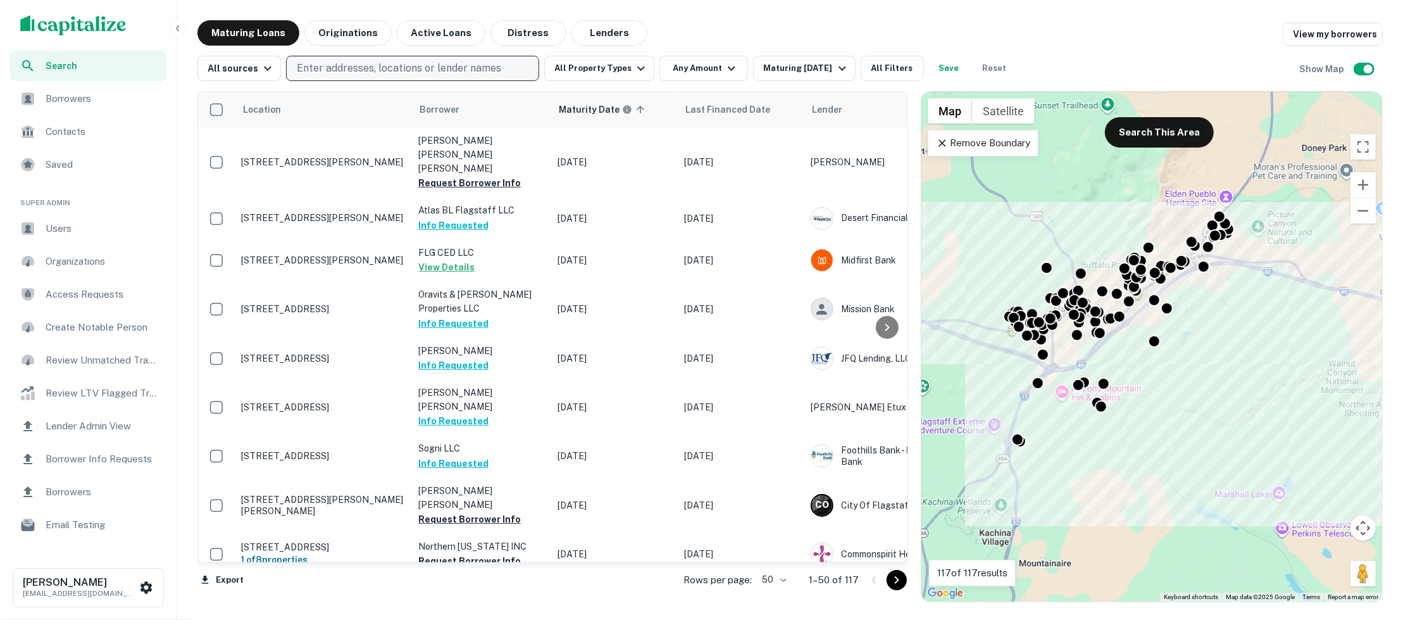
click at [382, 67] on p "Enter addresses, locations or lender names" at bounding box center [399, 68] width 204 height 15
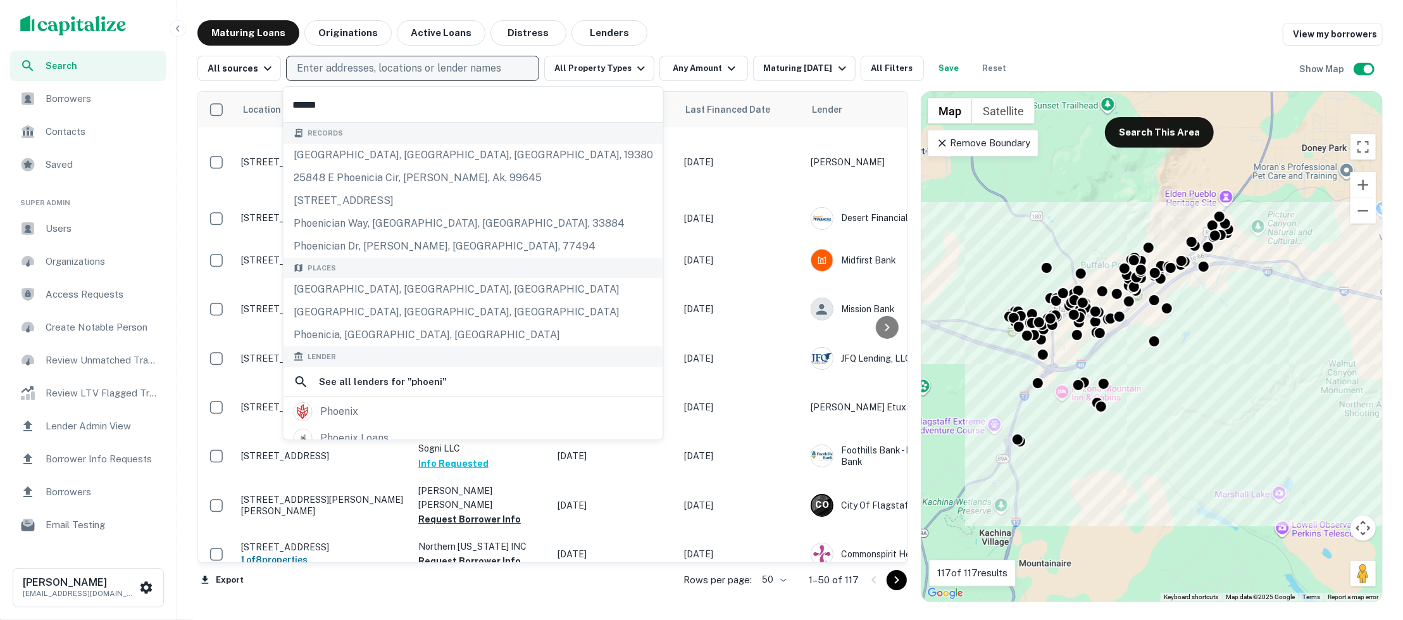
type input "*******"
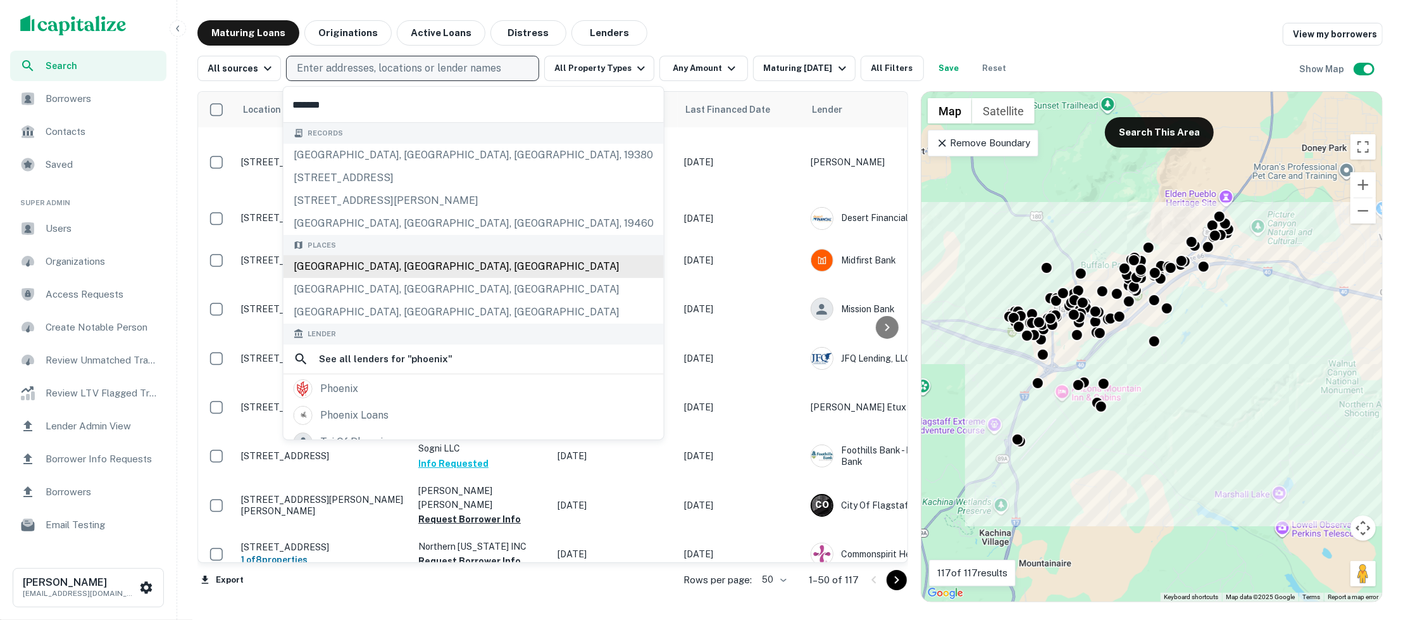
click at [386, 267] on div "Phoenix, AZ, USA" at bounding box center [474, 266] width 380 height 23
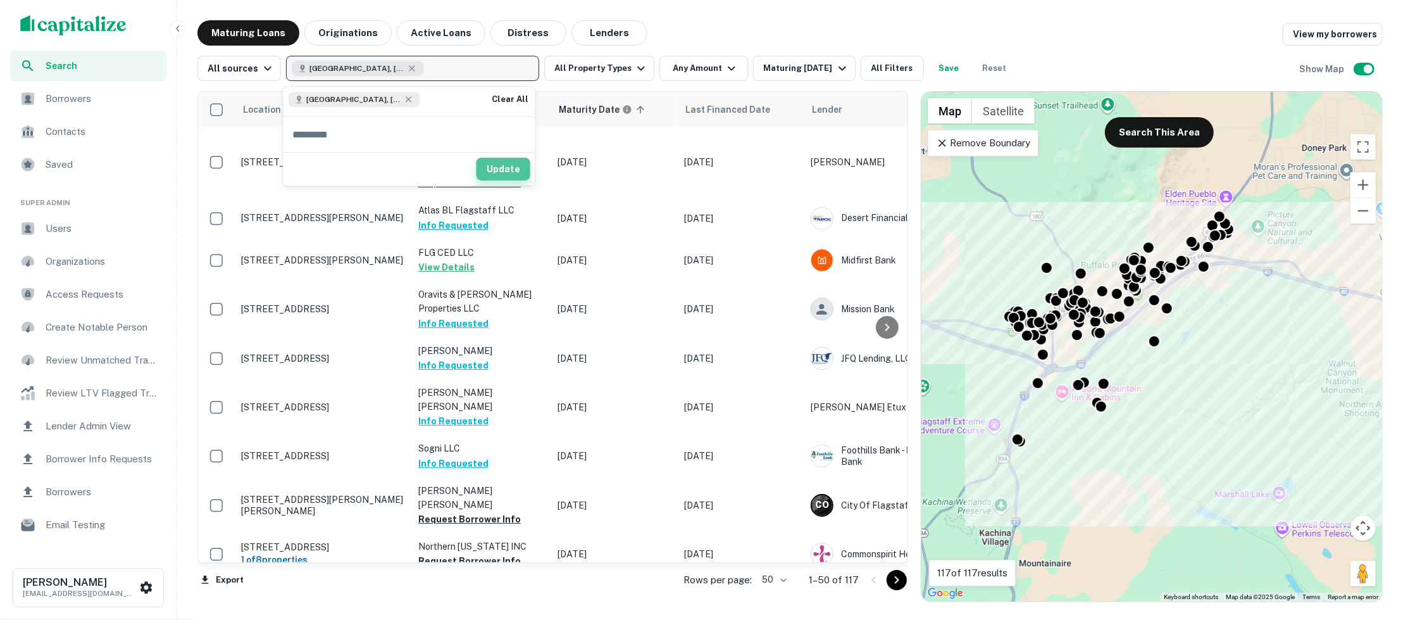
click at [505, 168] on button "Update" at bounding box center [504, 169] width 54 height 23
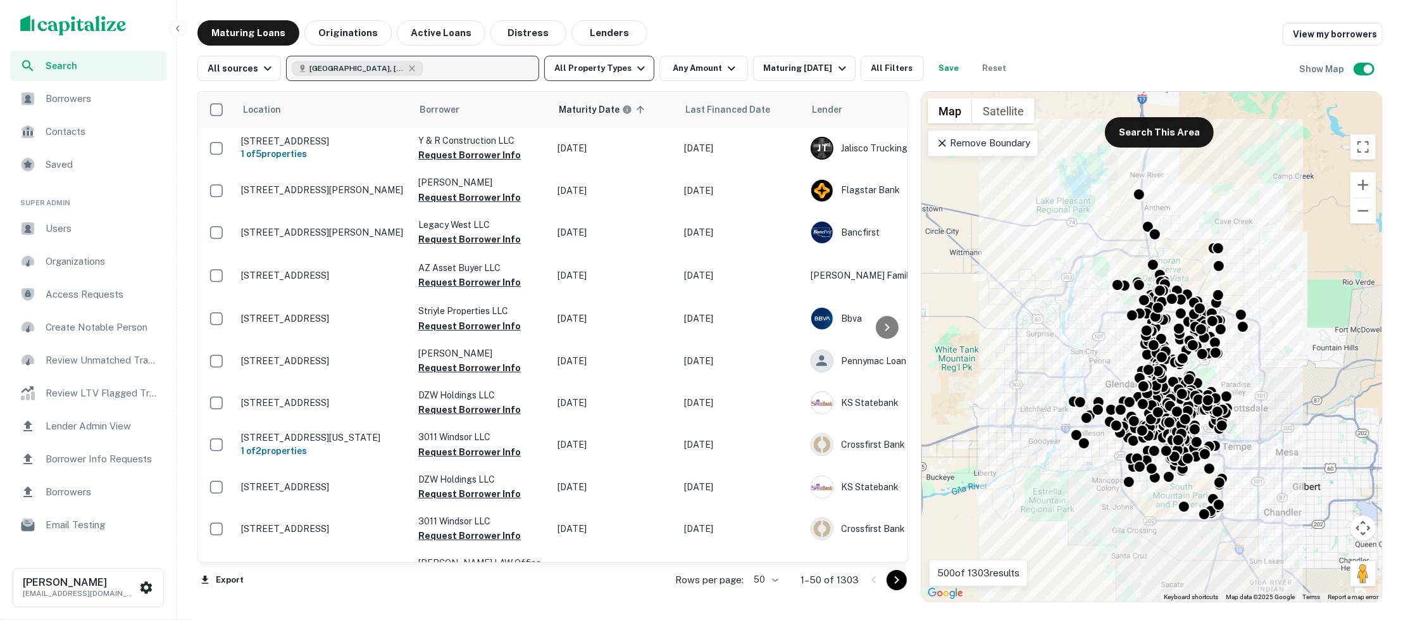
click at [636, 66] on icon "button" at bounding box center [641, 68] width 15 height 15
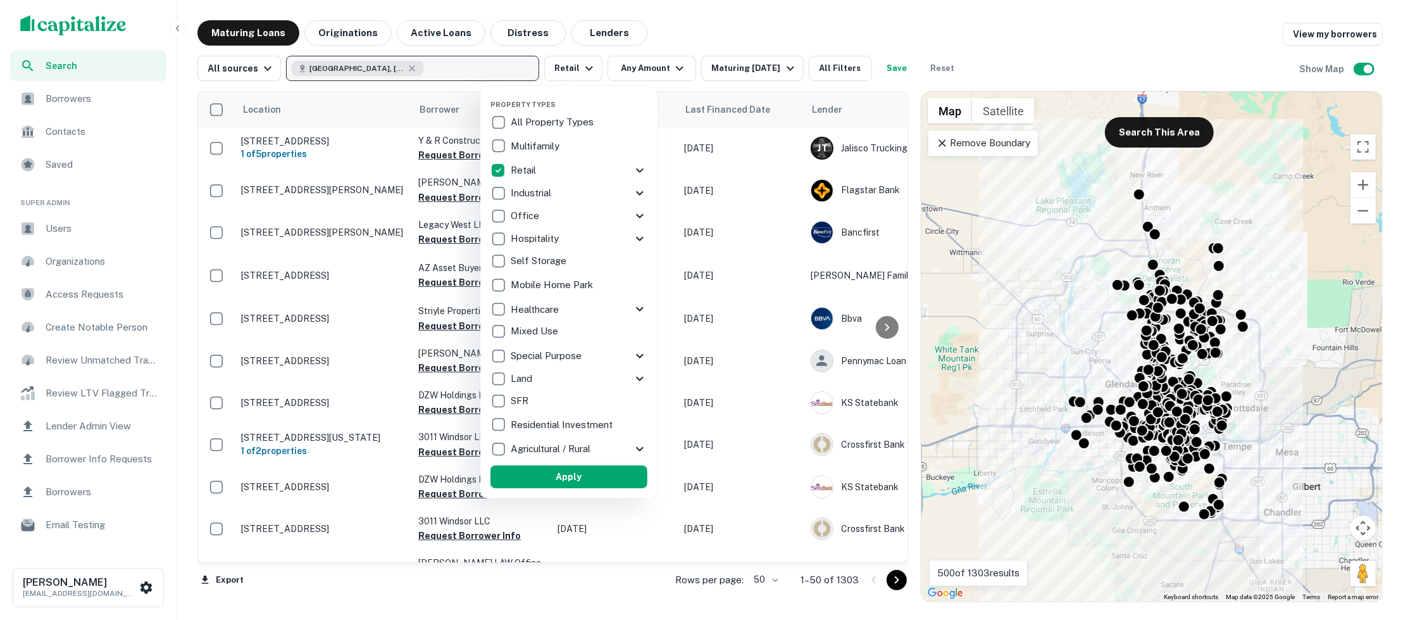
click at [611, 471] on button "Apply" at bounding box center [569, 476] width 157 height 23
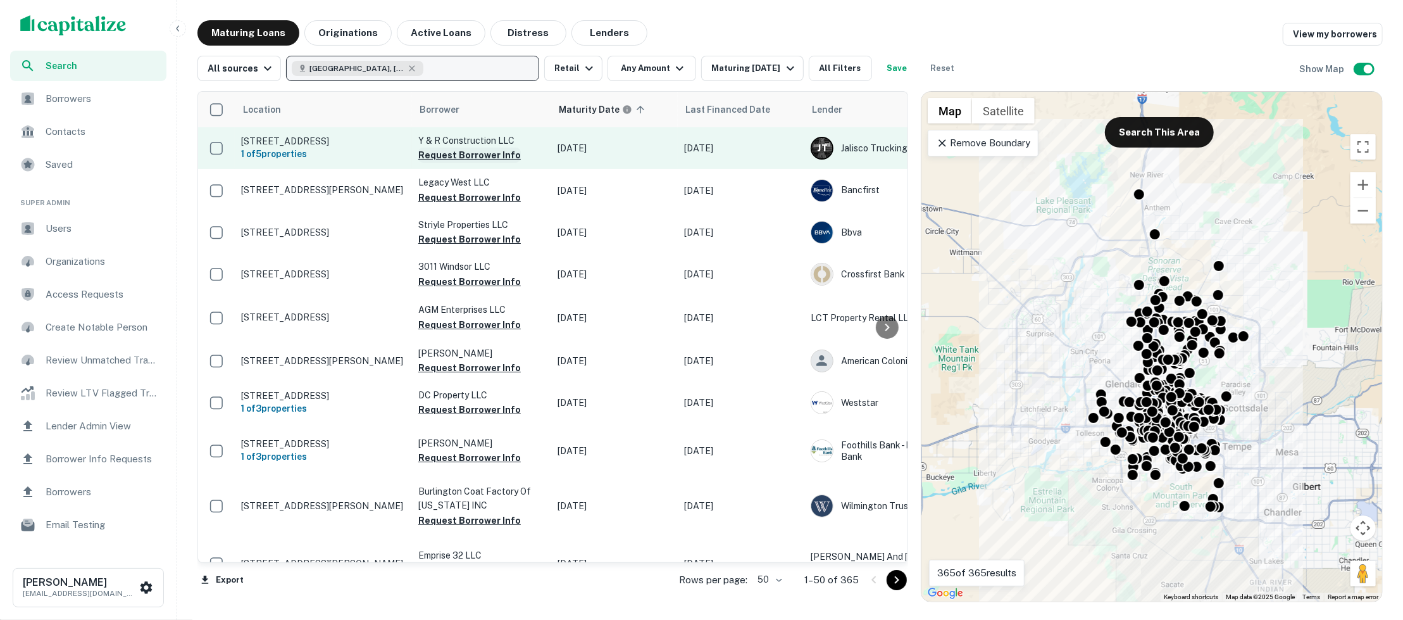
click at [473, 153] on button "Request Borrower Info" at bounding box center [469, 155] width 103 height 15
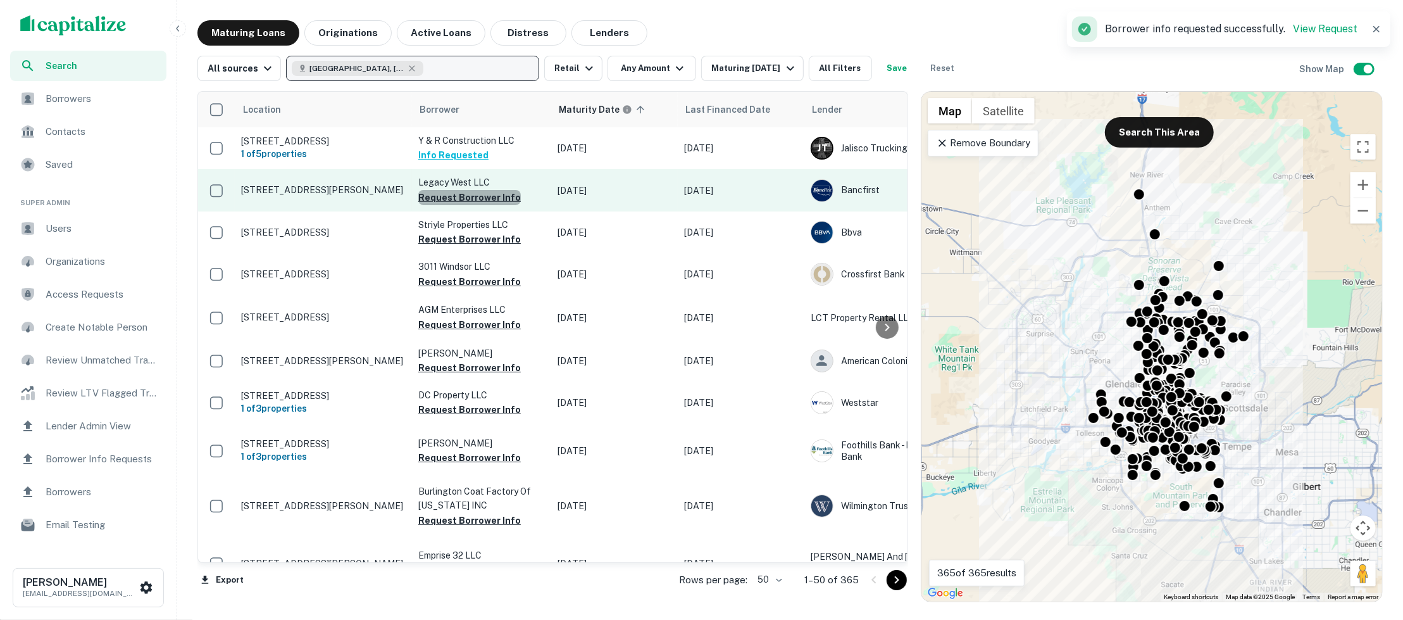
click at [470, 198] on button "Request Borrower Info" at bounding box center [469, 197] width 103 height 15
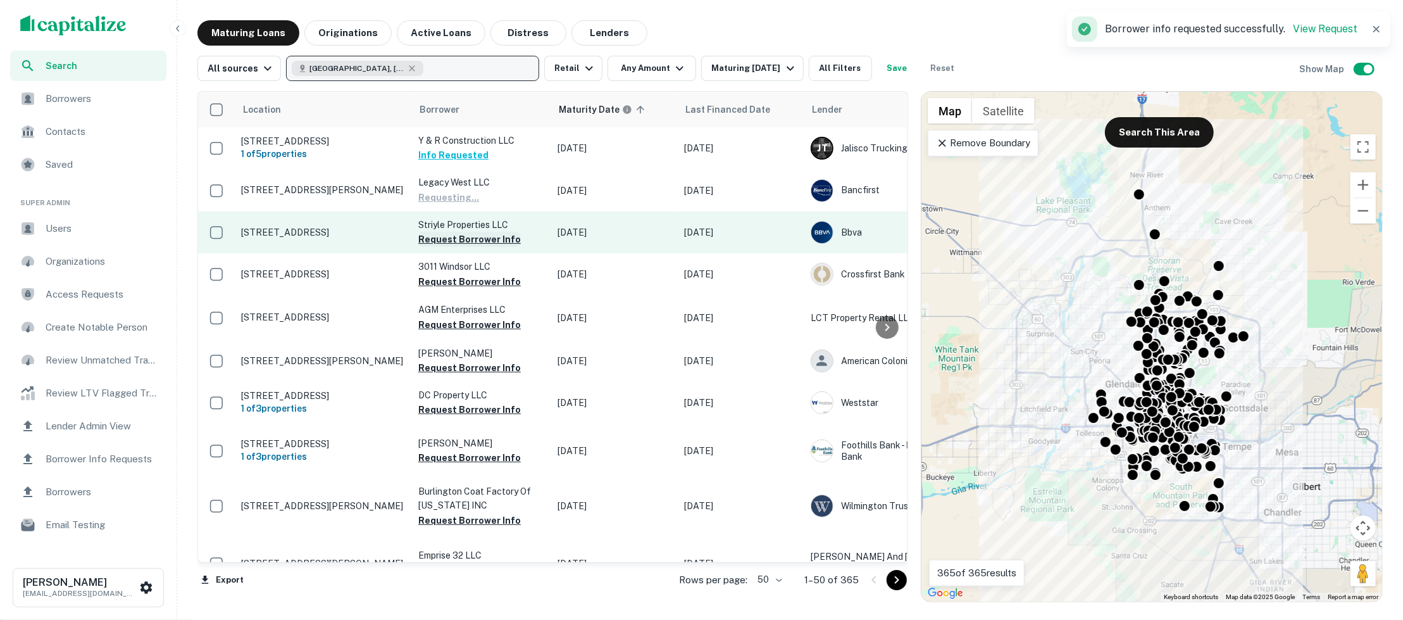
click at [470, 237] on button "Request Borrower Info" at bounding box center [469, 239] width 103 height 15
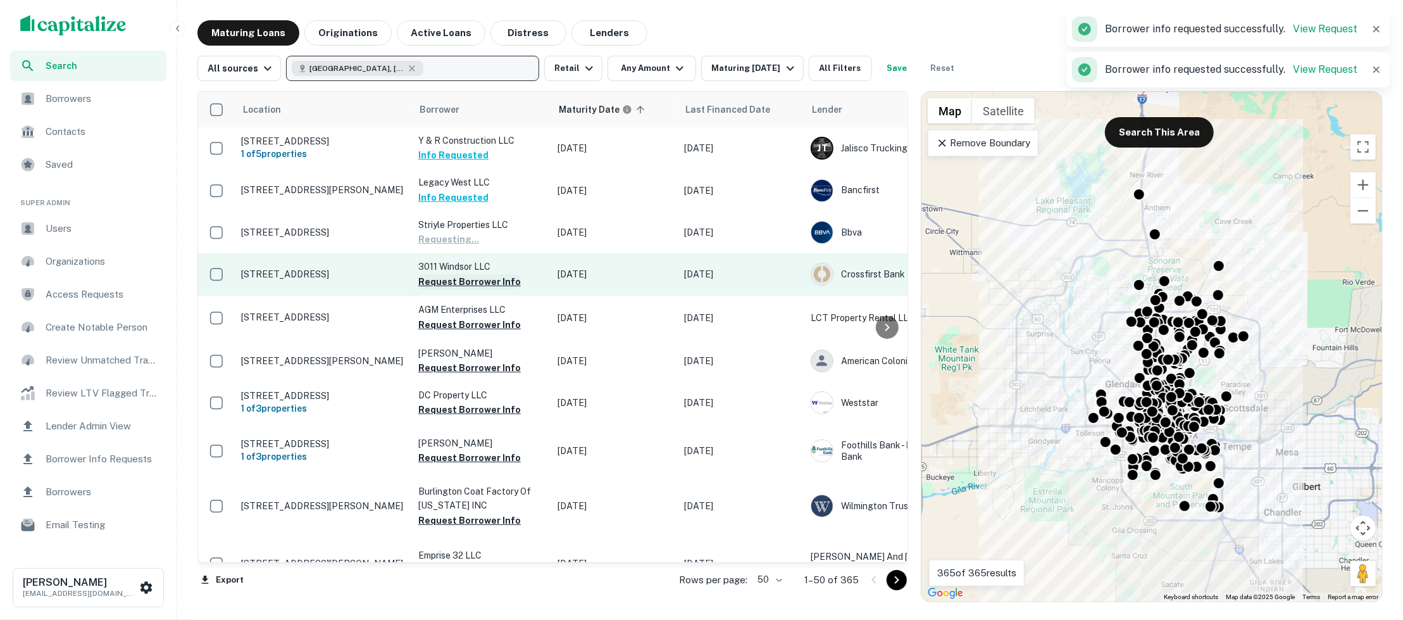
click at [468, 276] on button "Request Borrower Info" at bounding box center [469, 281] width 103 height 15
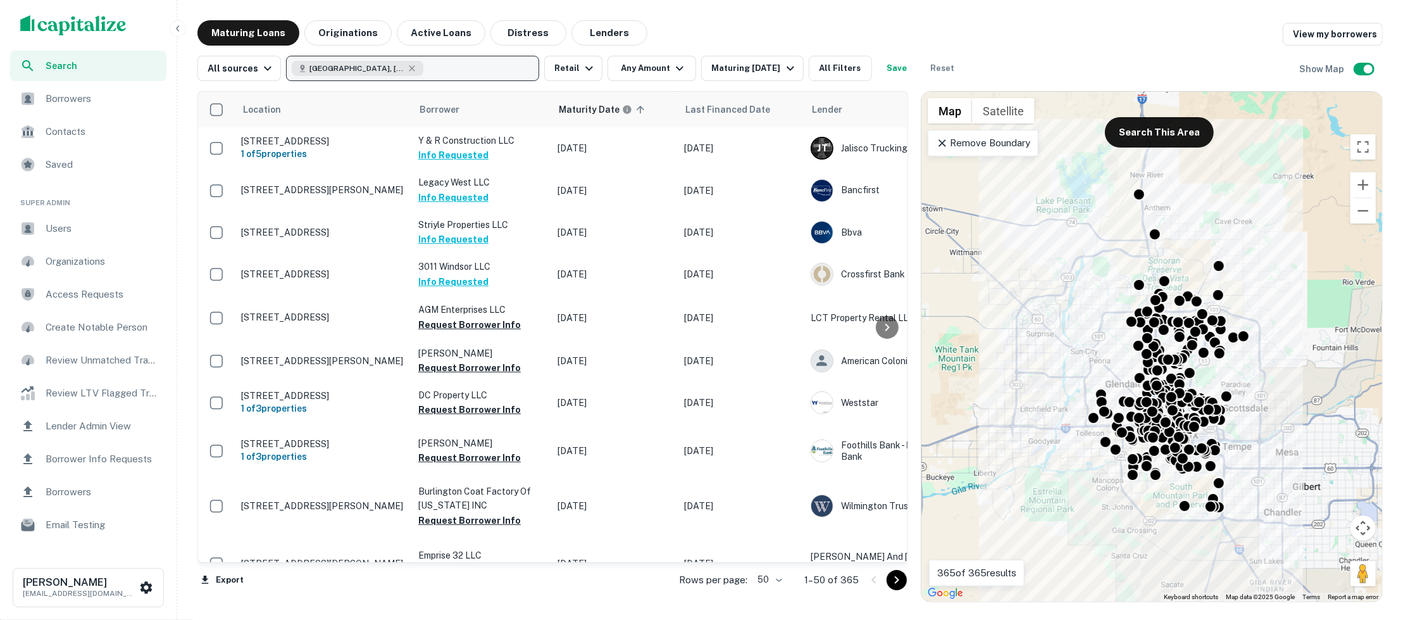
click at [108, 96] on span "Borrowers" at bounding box center [102, 98] width 113 height 15
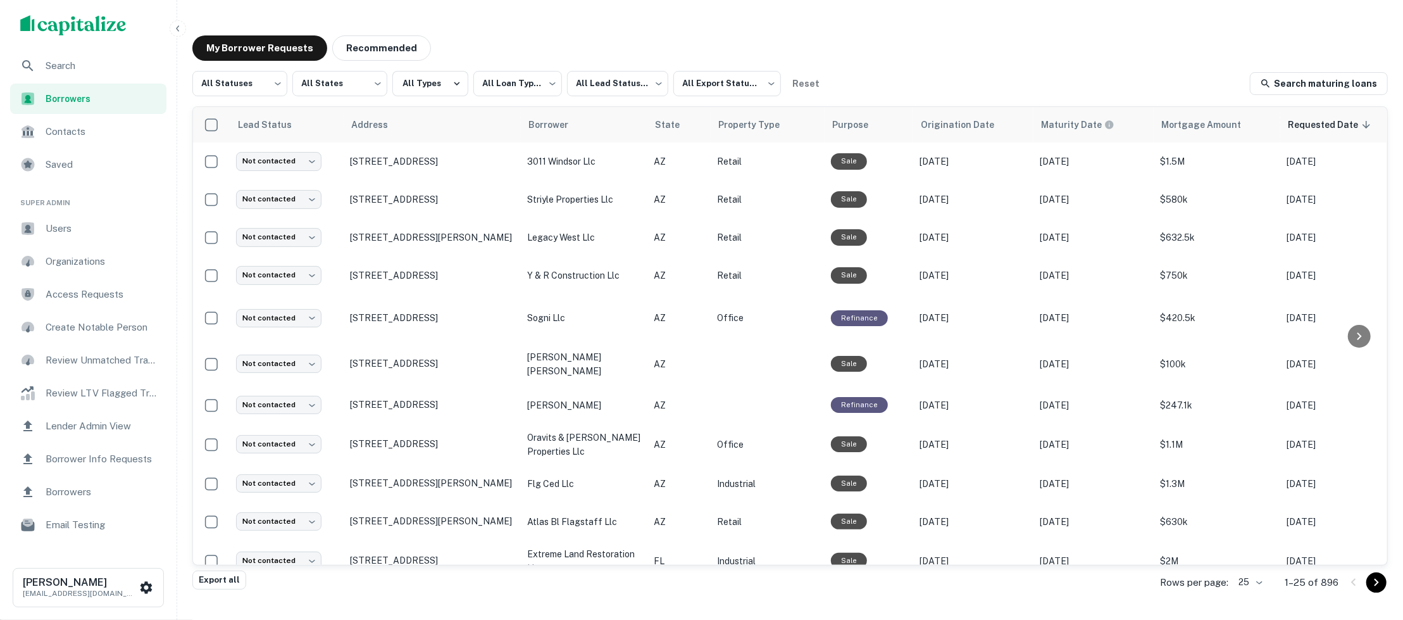
click at [84, 104] on span "Borrowers" at bounding box center [102, 99] width 113 height 14
click at [95, 63] on span "Search" at bounding box center [102, 65] width 113 height 15
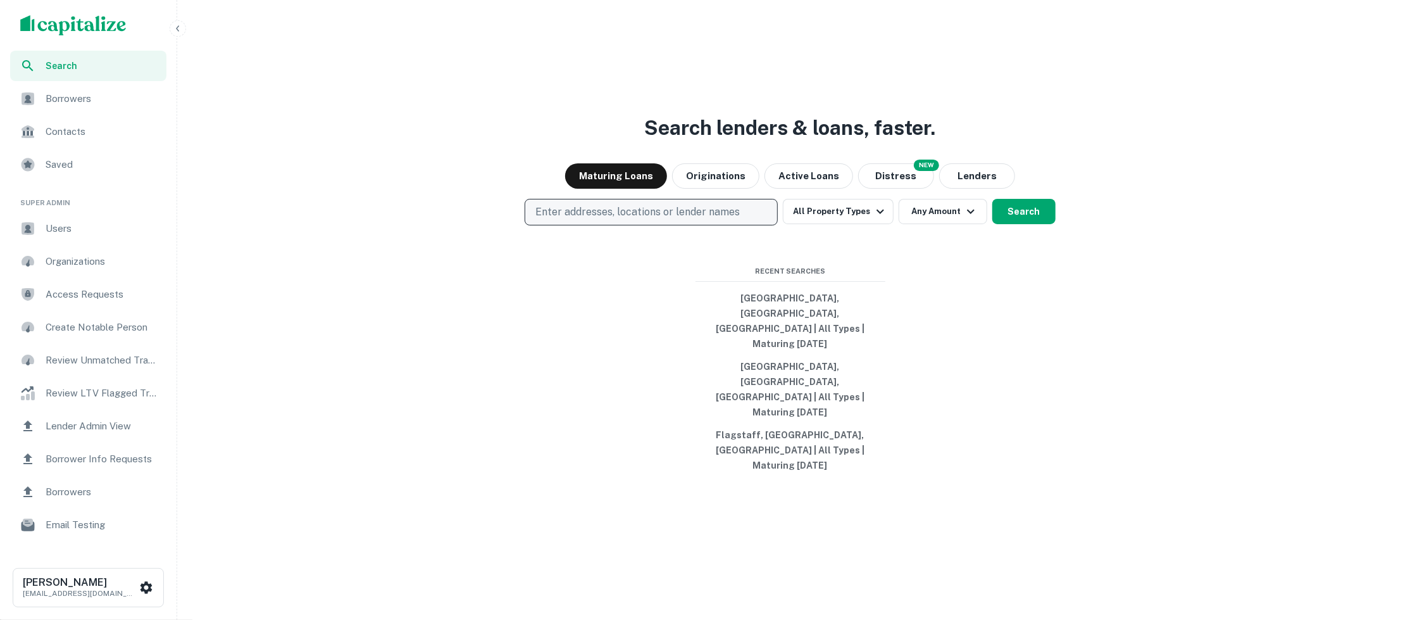
click at [743, 225] on button "Enter addresses, locations or lender names" at bounding box center [651, 212] width 253 height 27
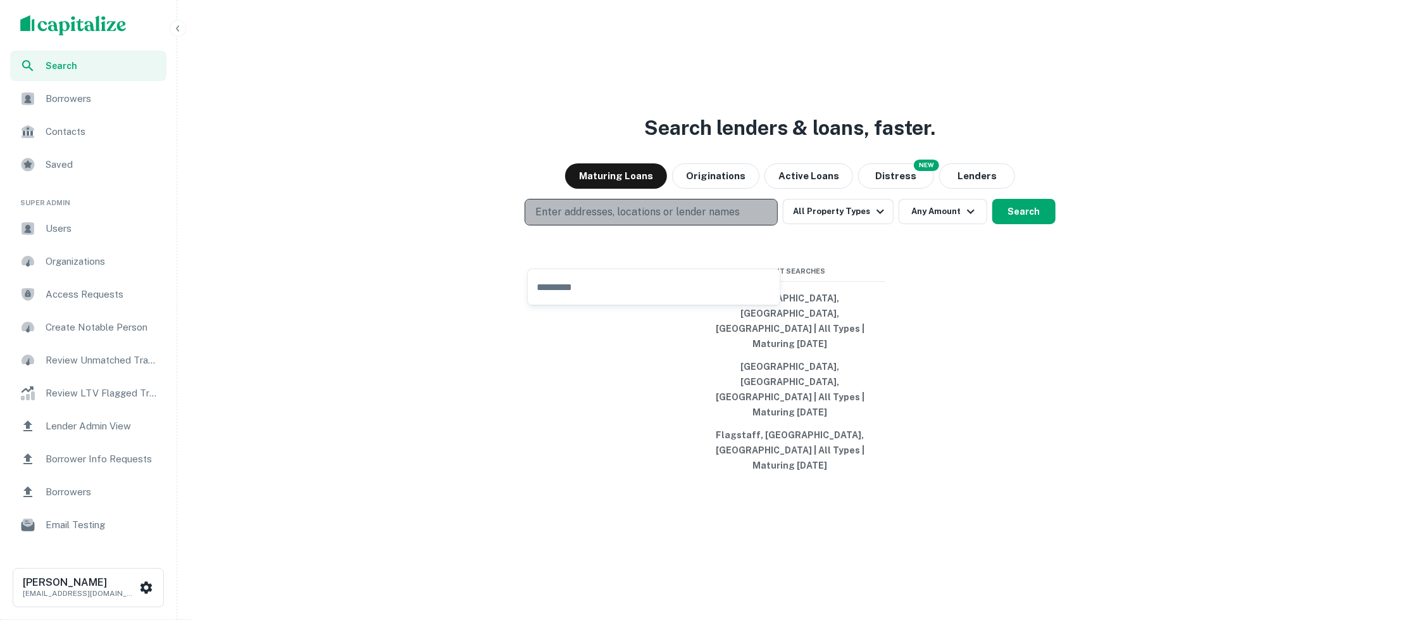
click at [743, 225] on button "Enter addresses, locations or lender names" at bounding box center [651, 212] width 253 height 27
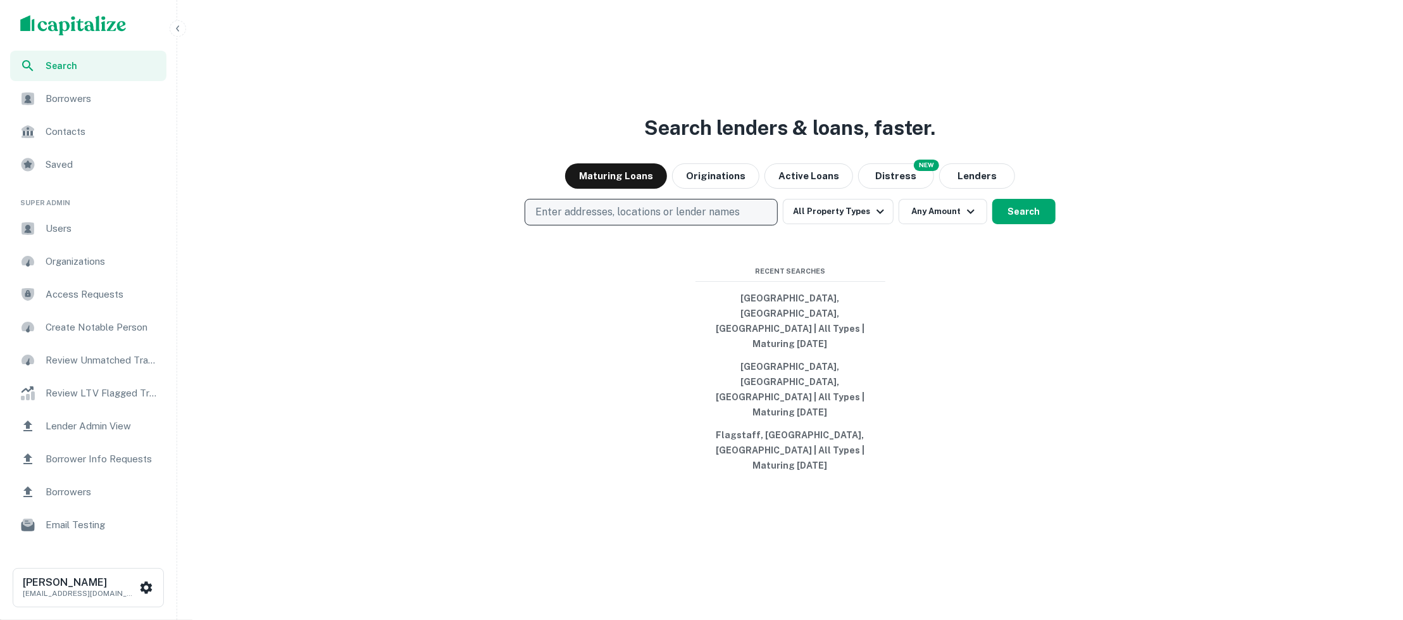
click at [724, 220] on p "Enter addresses, locations or lender names" at bounding box center [638, 211] width 204 height 15
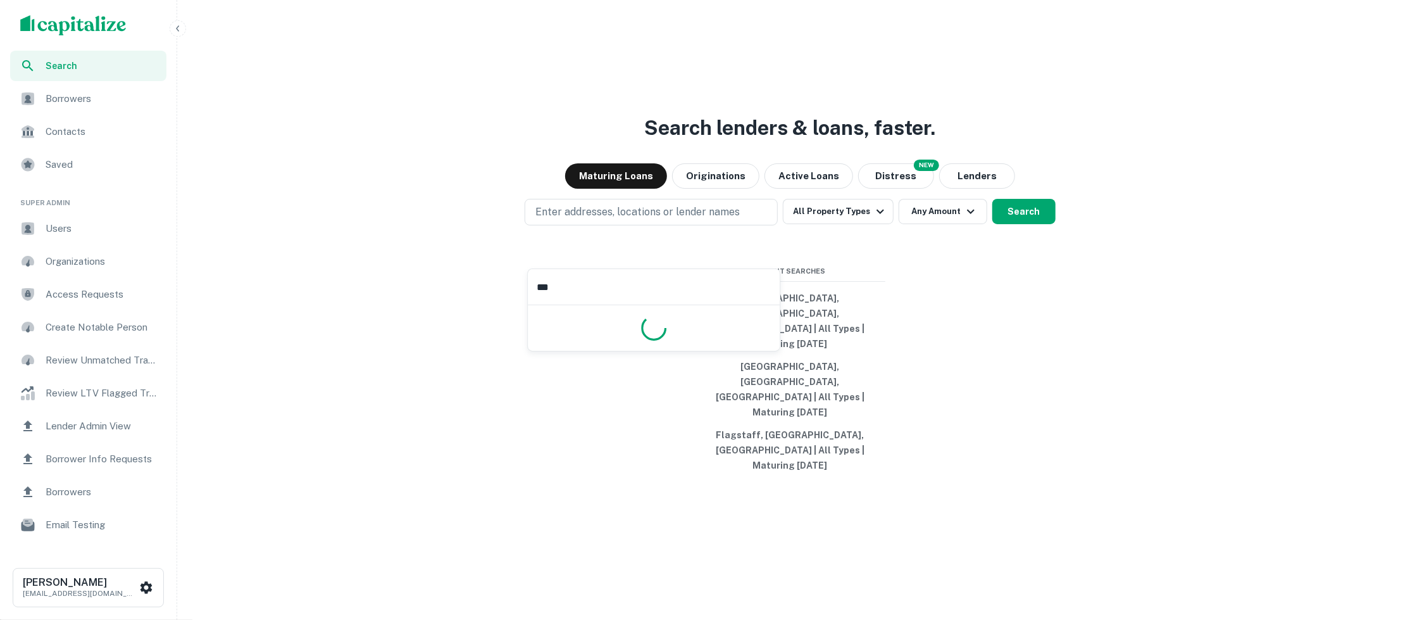
type input "****"
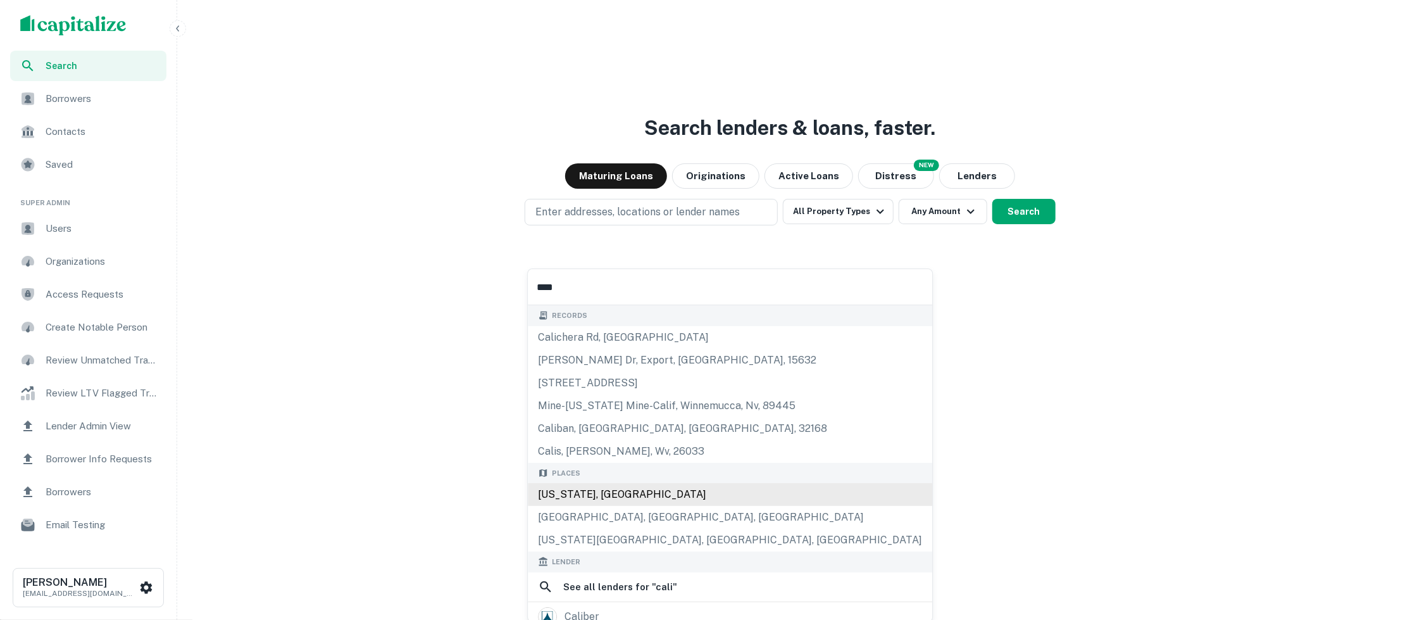
click at [620, 487] on div "[US_STATE], [GEOGRAPHIC_DATA]" at bounding box center [730, 494] width 405 height 23
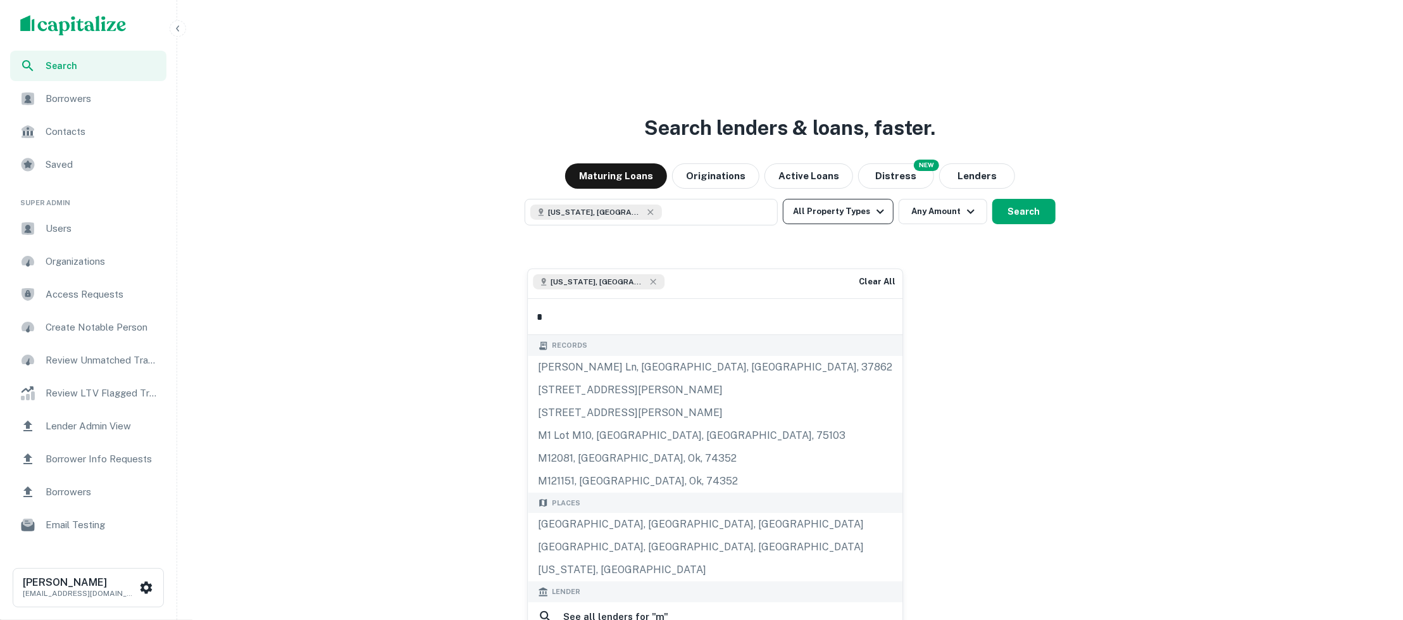
type input "*"
click at [886, 224] on button "All Property Types" at bounding box center [838, 211] width 110 height 25
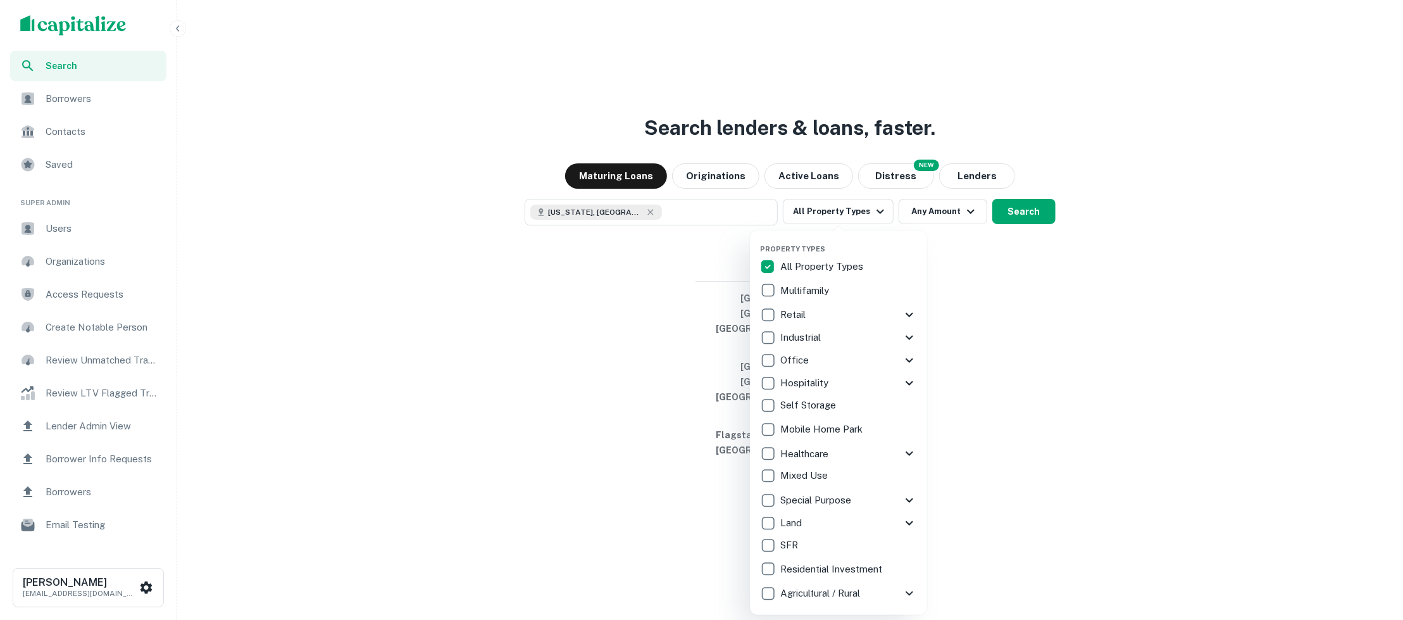
click at [910, 458] on icon at bounding box center [909, 453] width 15 height 15
click at [907, 287] on icon at bounding box center [910, 288] width 8 height 4
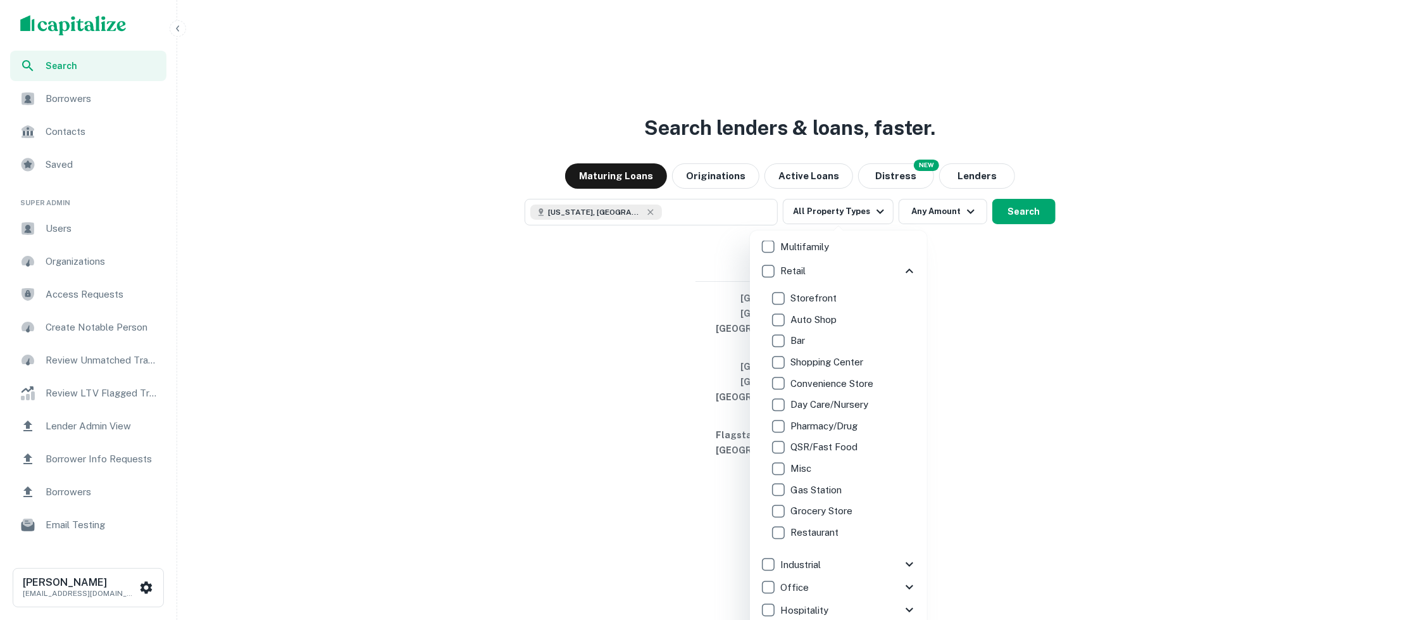
scroll to position [184, 0]
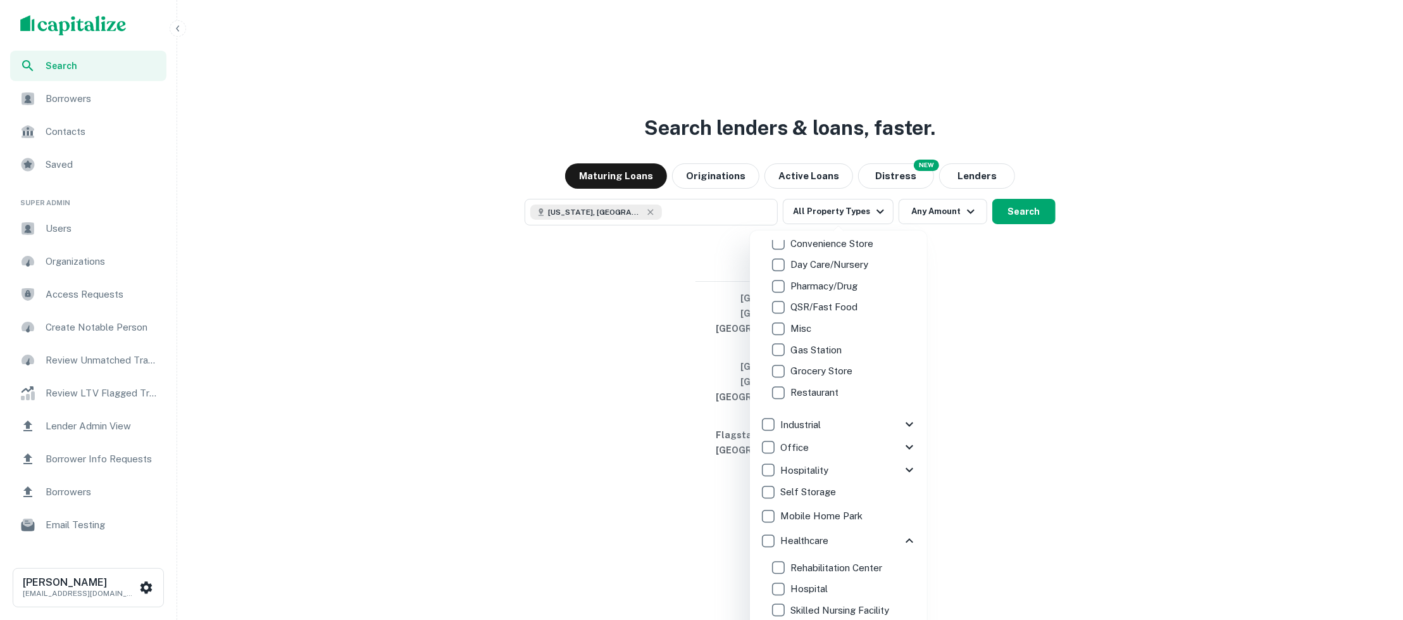
click at [903, 425] on icon at bounding box center [909, 424] width 15 height 15
click at [903, 274] on icon at bounding box center [909, 280] width 15 height 15
click at [908, 480] on icon at bounding box center [909, 477] width 15 height 15
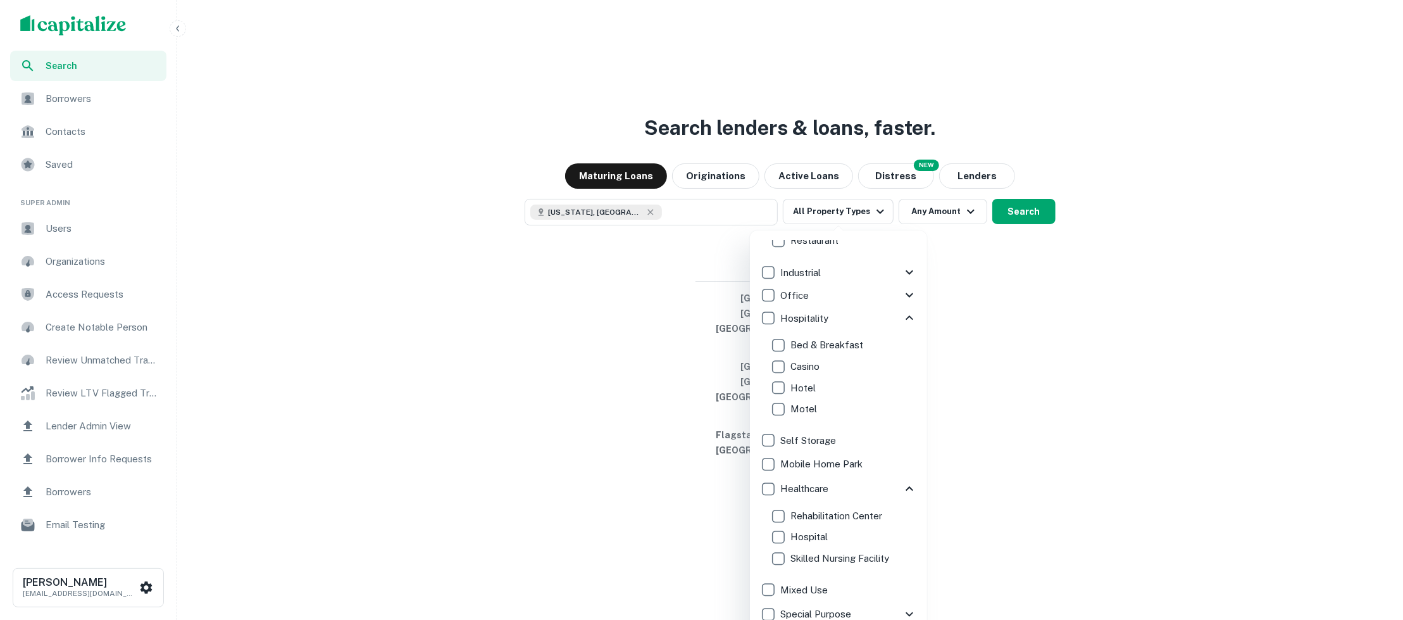
scroll to position [408, 0]
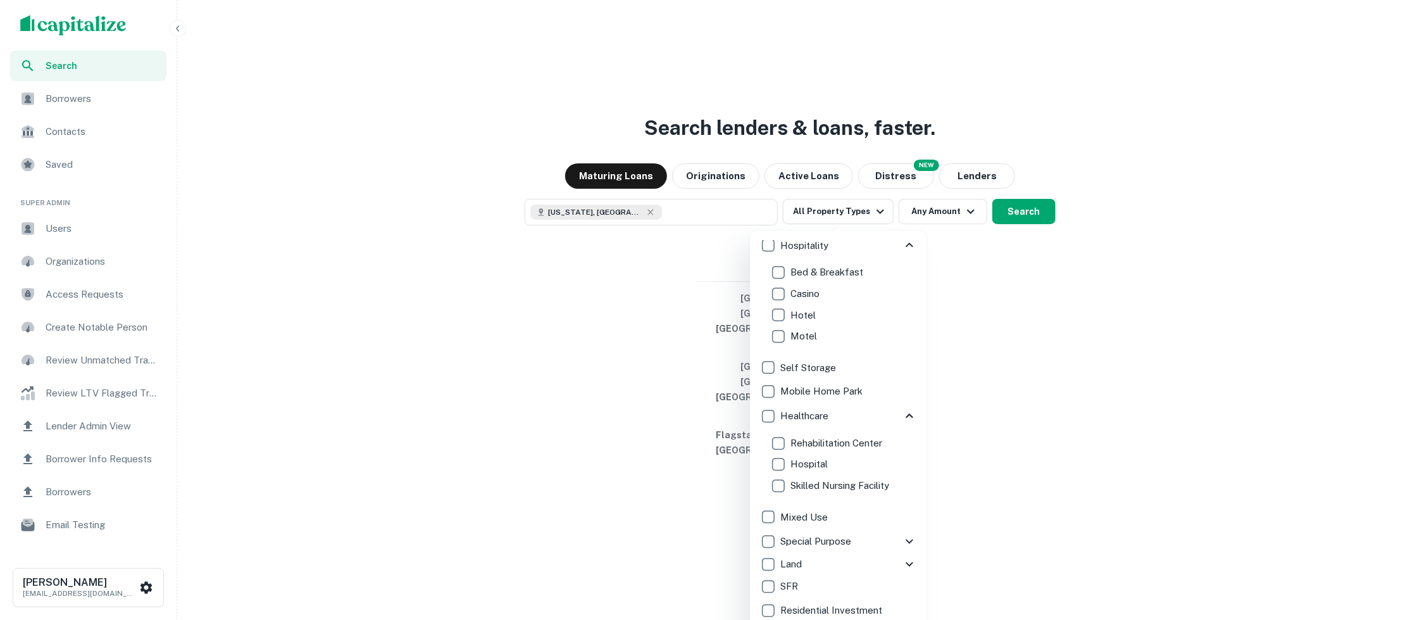
click at [959, 287] on div at bounding box center [701, 310] width 1403 height 620
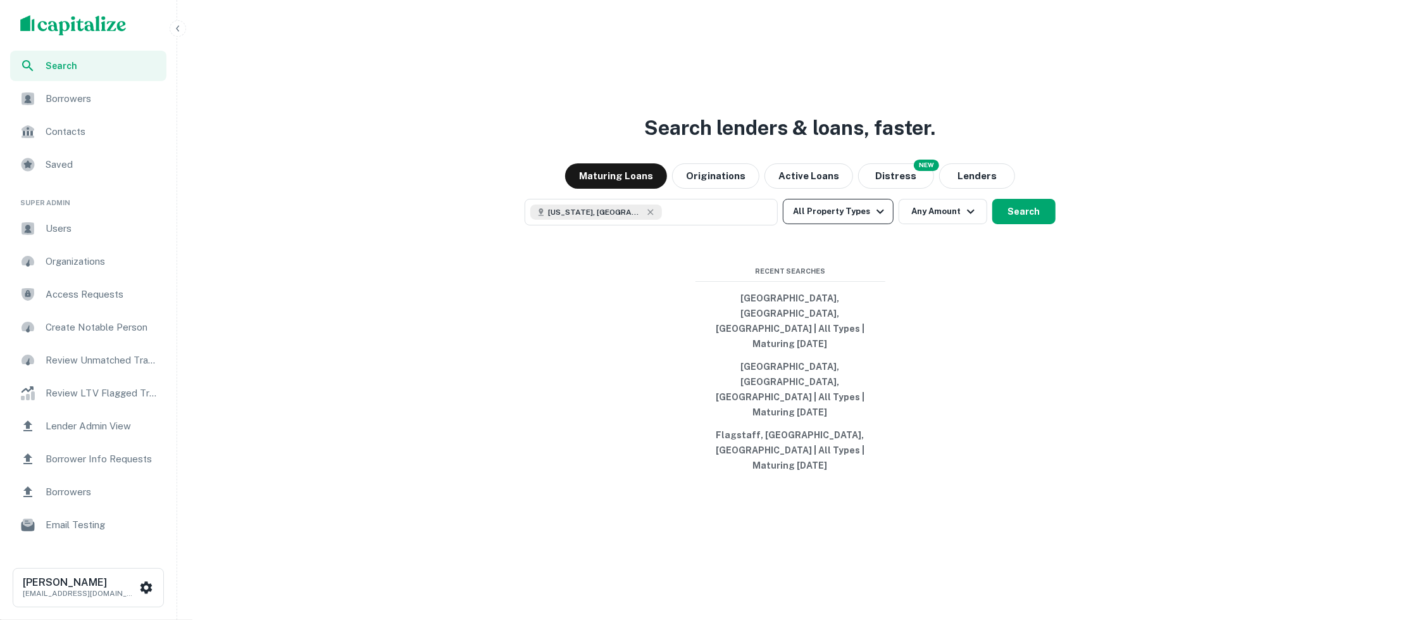
click at [879, 224] on button "All Property Types" at bounding box center [838, 211] width 110 height 25
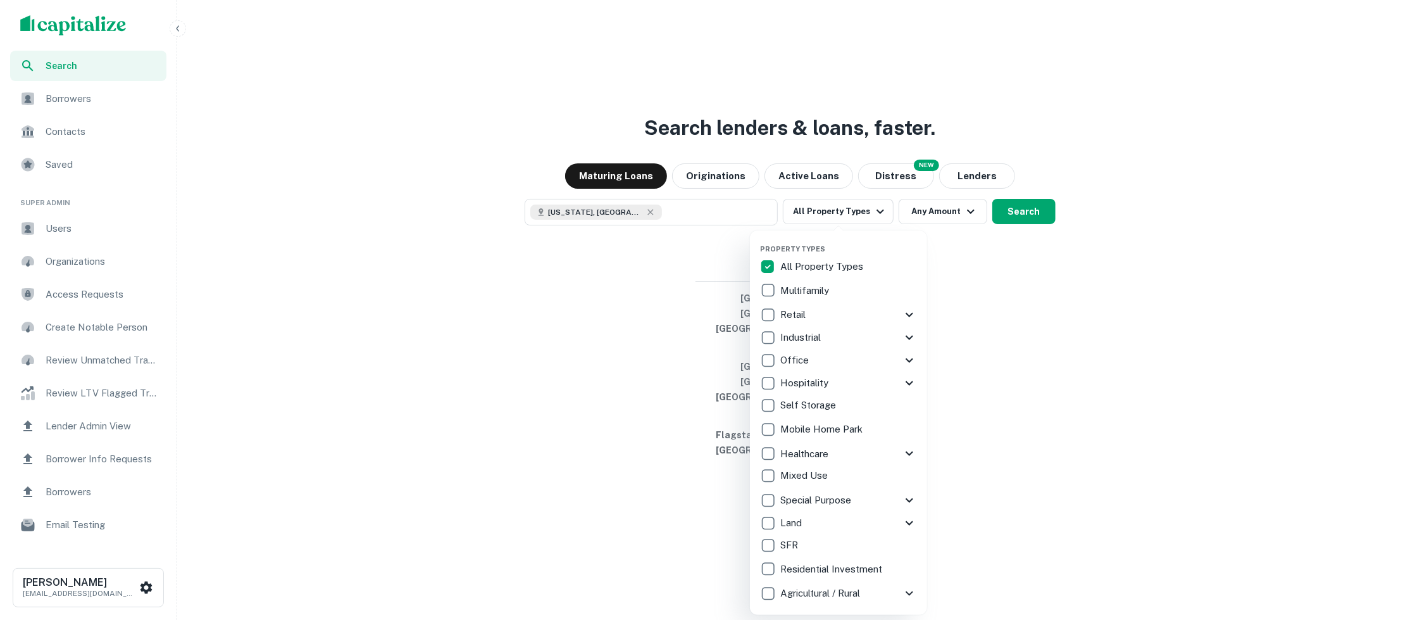
click at [910, 337] on icon at bounding box center [909, 337] width 15 height 15
click at [909, 336] on icon at bounding box center [910, 337] width 8 height 4
click at [617, 465] on div at bounding box center [701, 310] width 1403 height 620
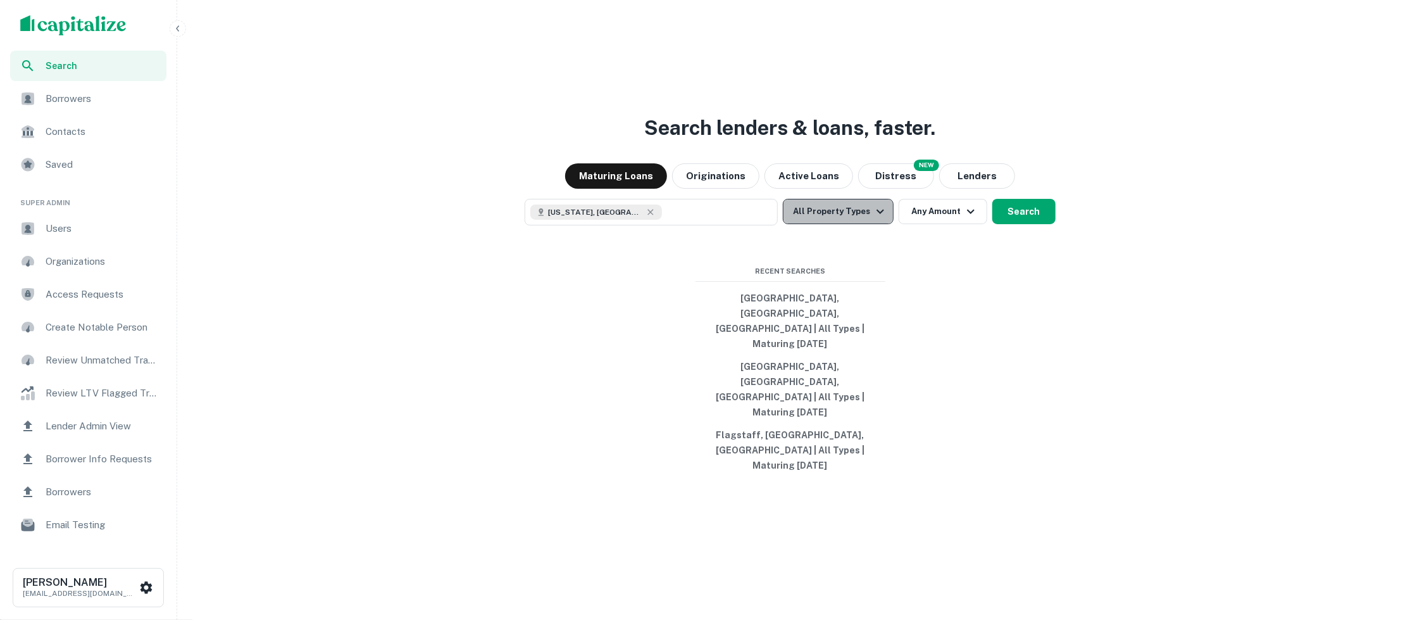
click at [882, 224] on button "All Property Types" at bounding box center [838, 211] width 110 height 25
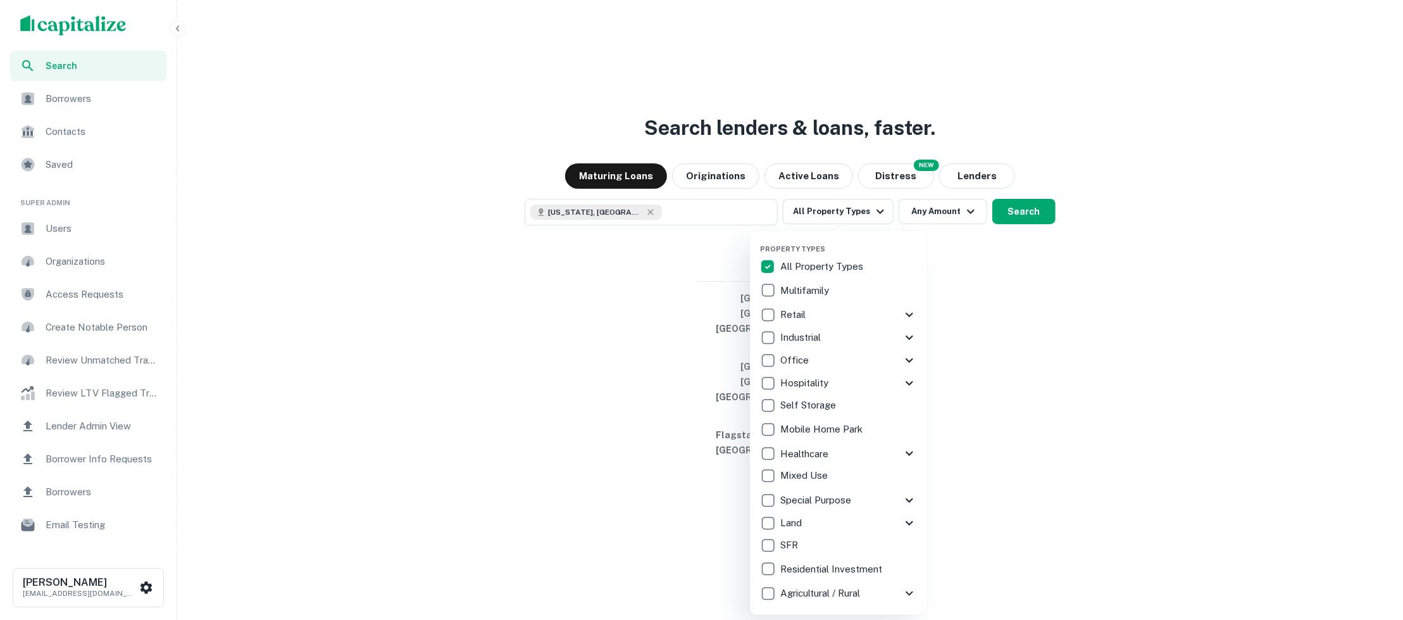
click at [905, 360] on icon at bounding box center [909, 360] width 15 height 15
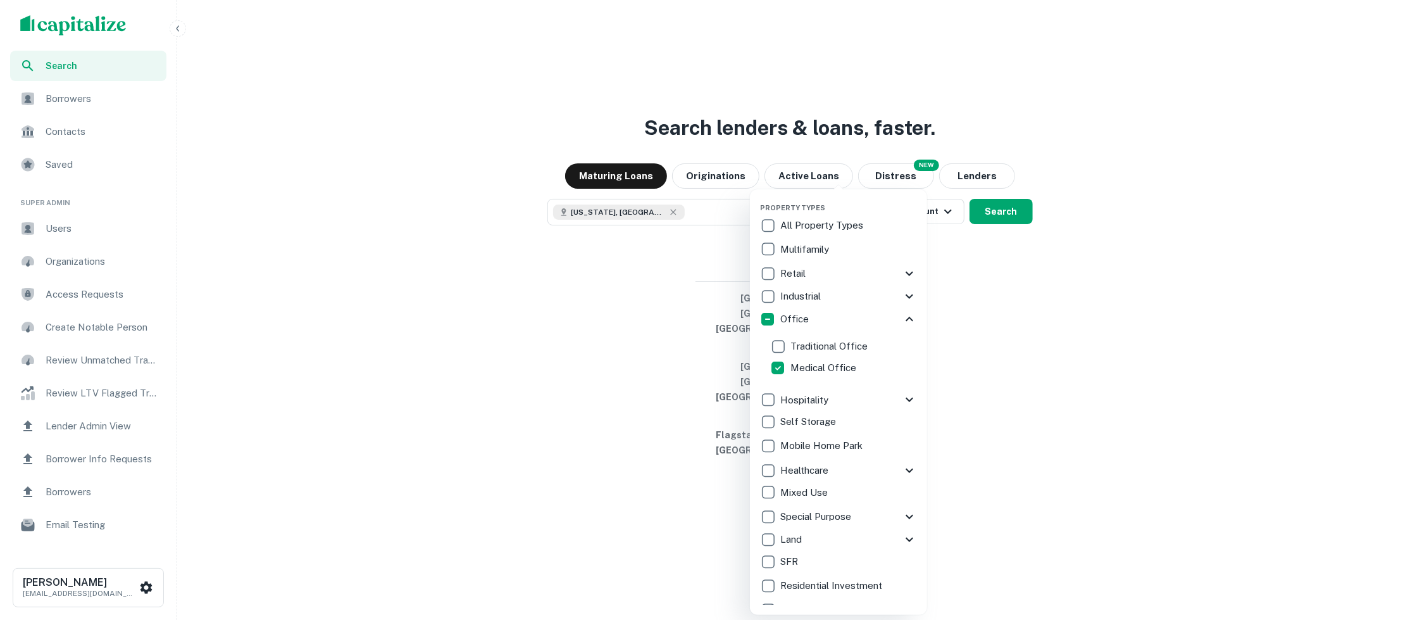
click at [620, 446] on div at bounding box center [701, 310] width 1403 height 620
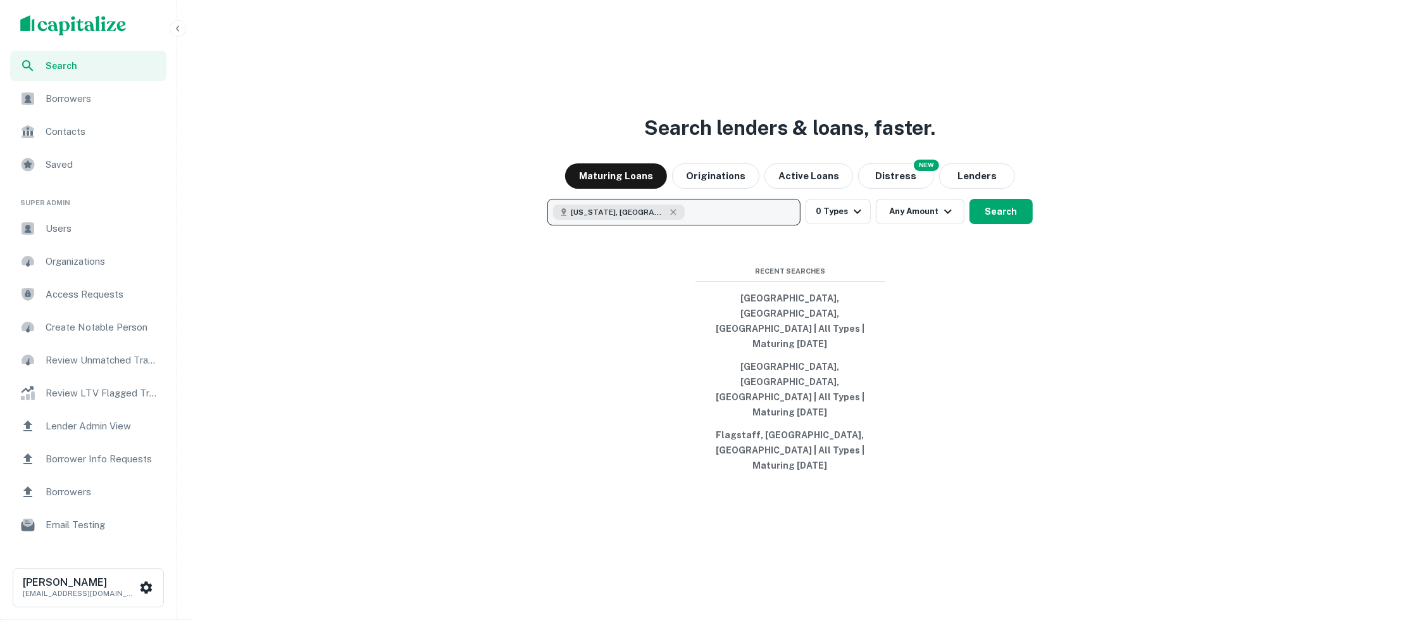
click at [750, 225] on button "[US_STATE], [GEOGRAPHIC_DATA]" at bounding box center [674, 212] width 253 height 27
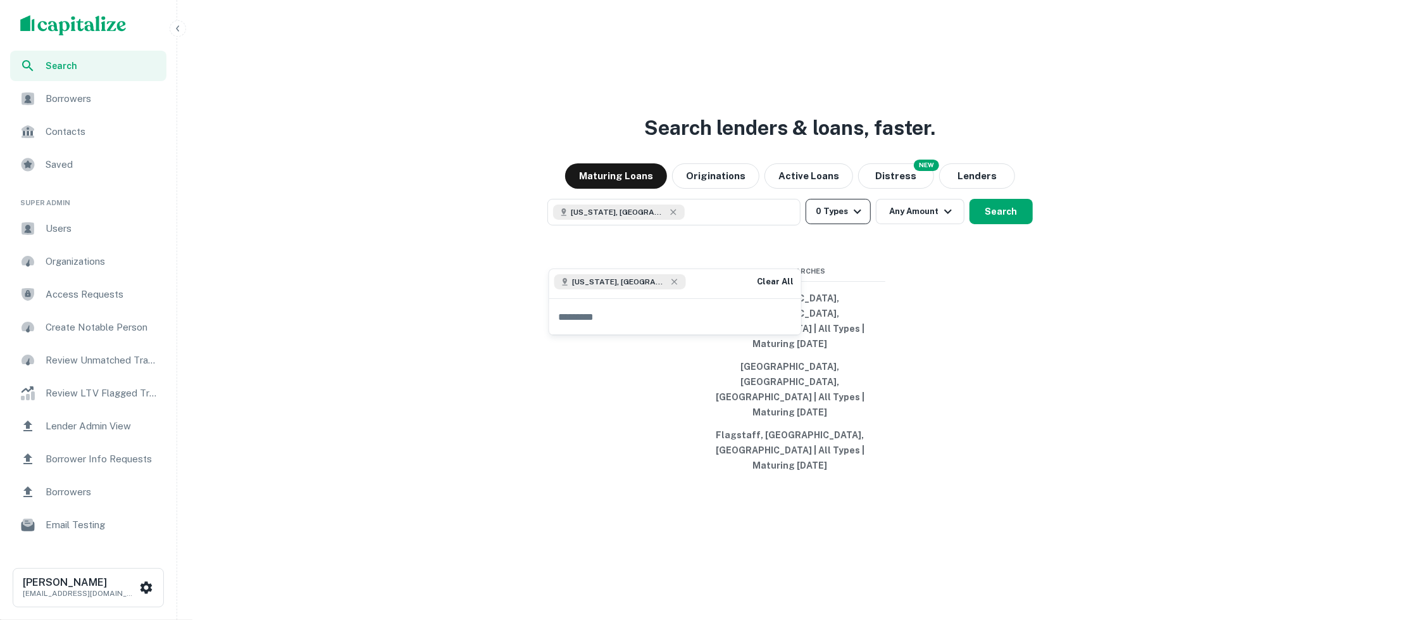
click at [860, 219] on icon "button" at bounding box center [857, 211] width 15 height 15
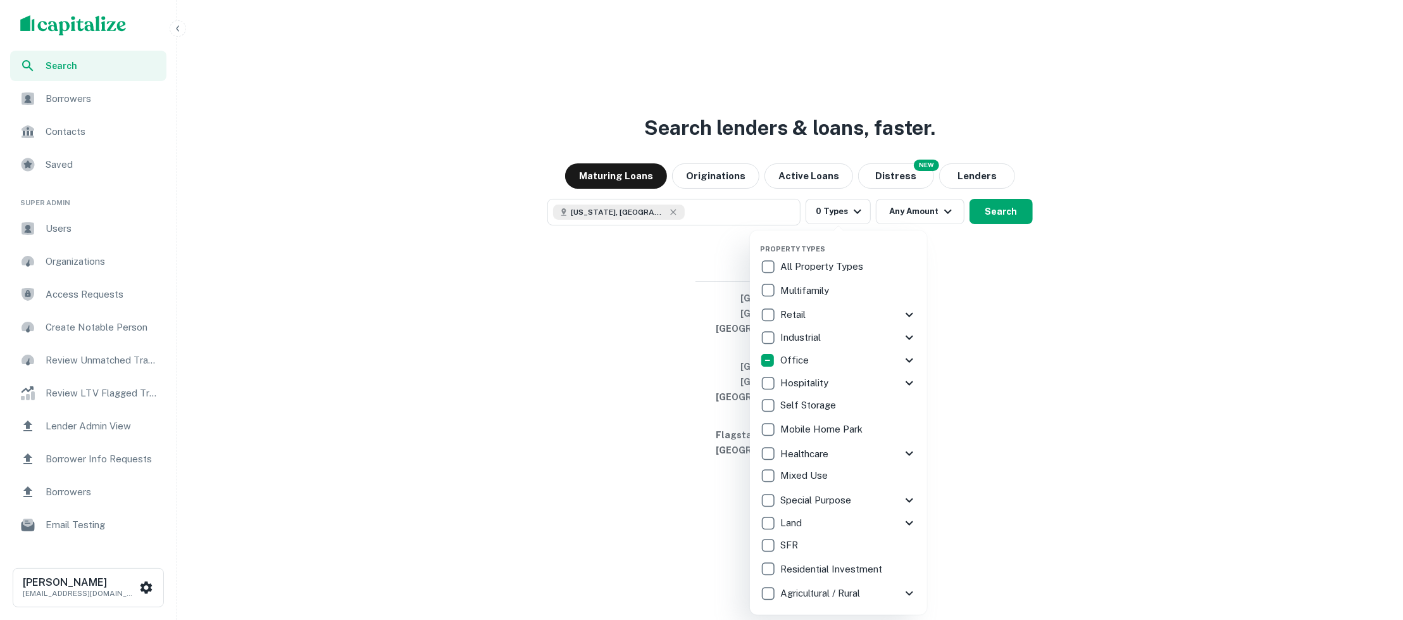
click at [907, 311] on icon at bounding box center [909, 314] width 15 height 15
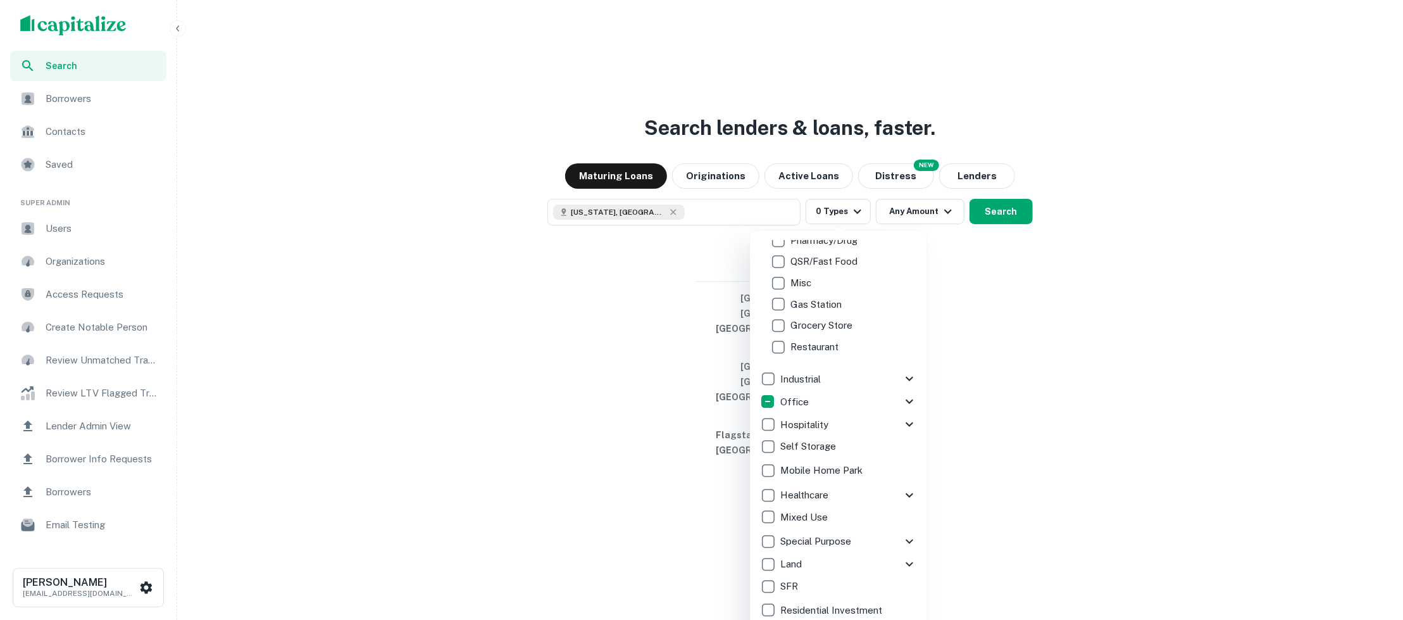
scroll to position [228, 0]
click at [910, 492] on icon at bounding box center [909, 496] width 15 height 15
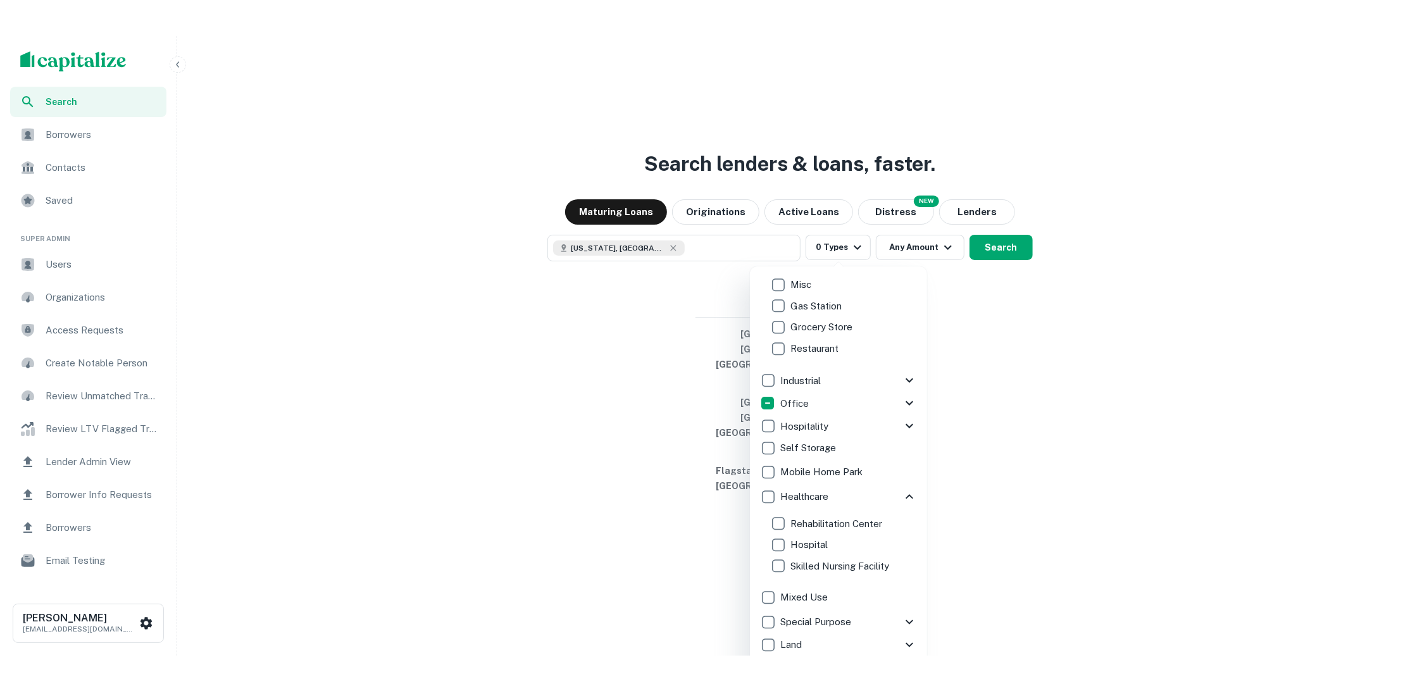
scroll to position [308, 0]
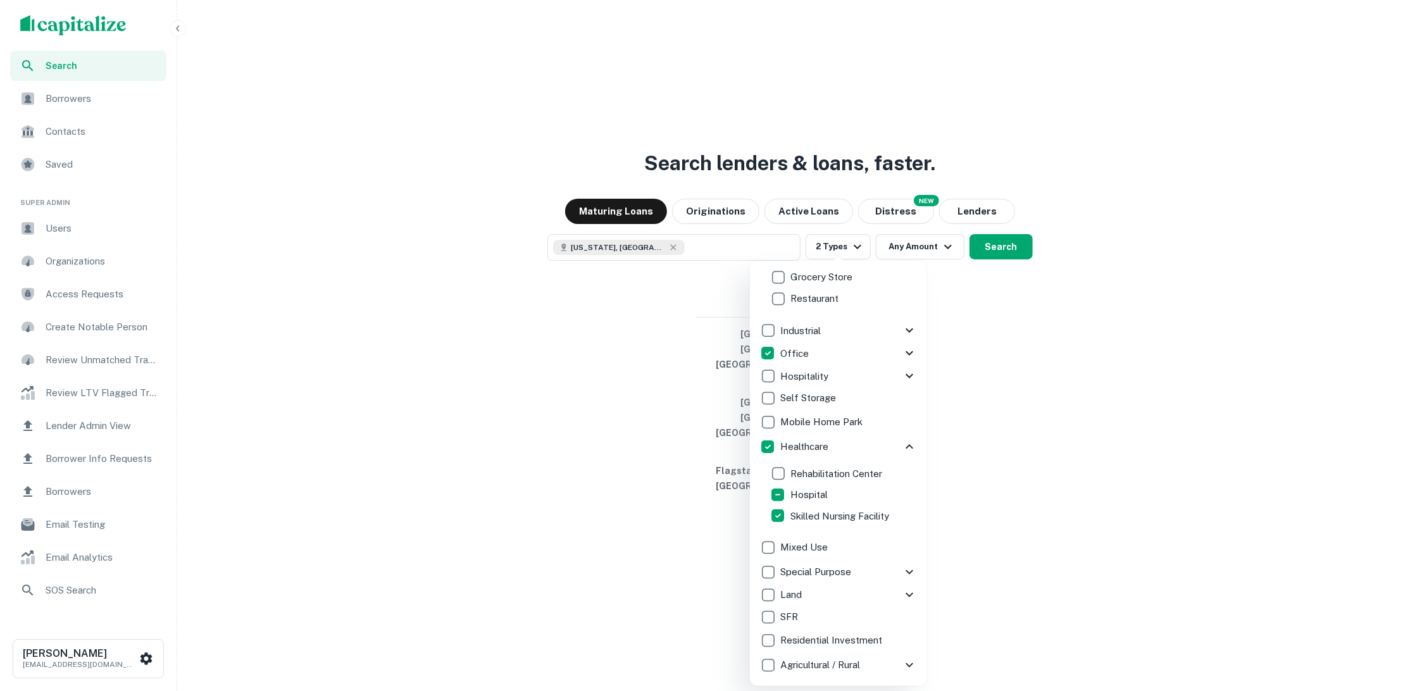
click at [788, 351] on p "Office" at bounding box center [796, 353] width 31 height 15
click at [1003, 281] on div at bounding box center [701, 345] width 1403 height 691
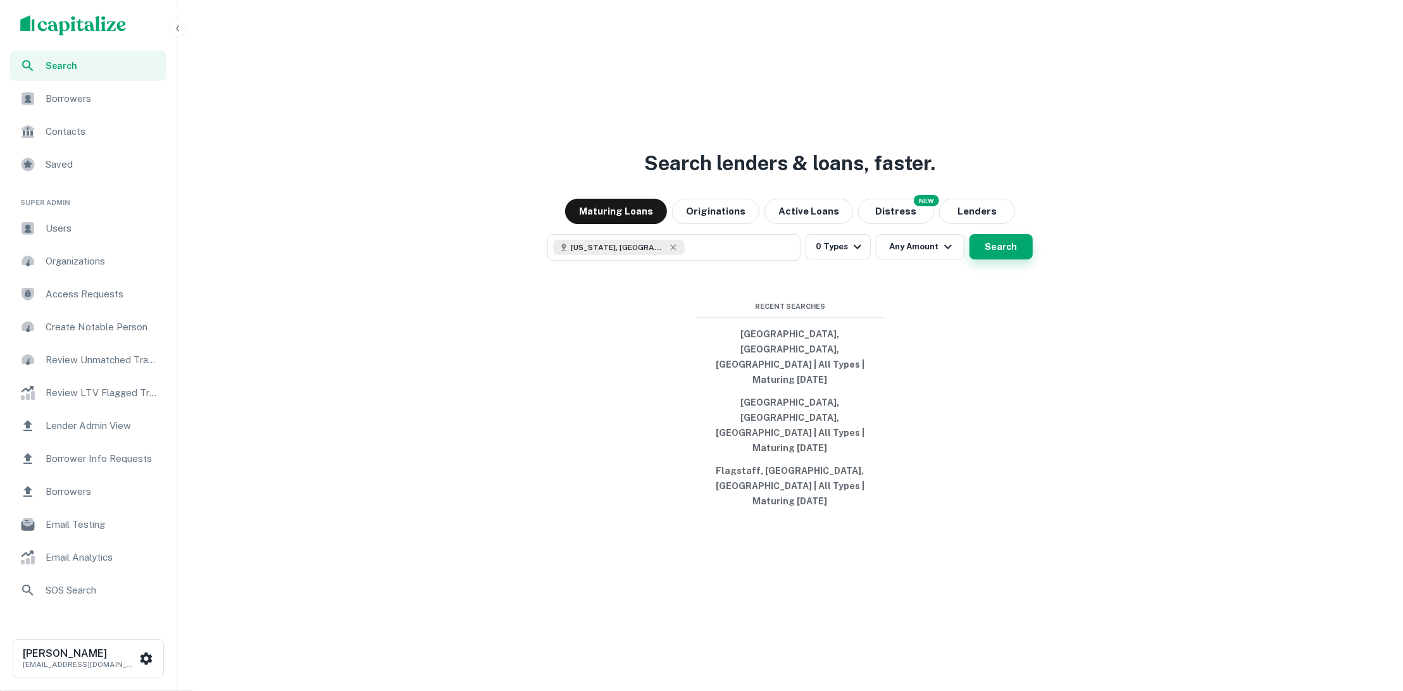
click at [1000, 260] on button "Search" at bounding box center [1001, 246] width 63 height 25
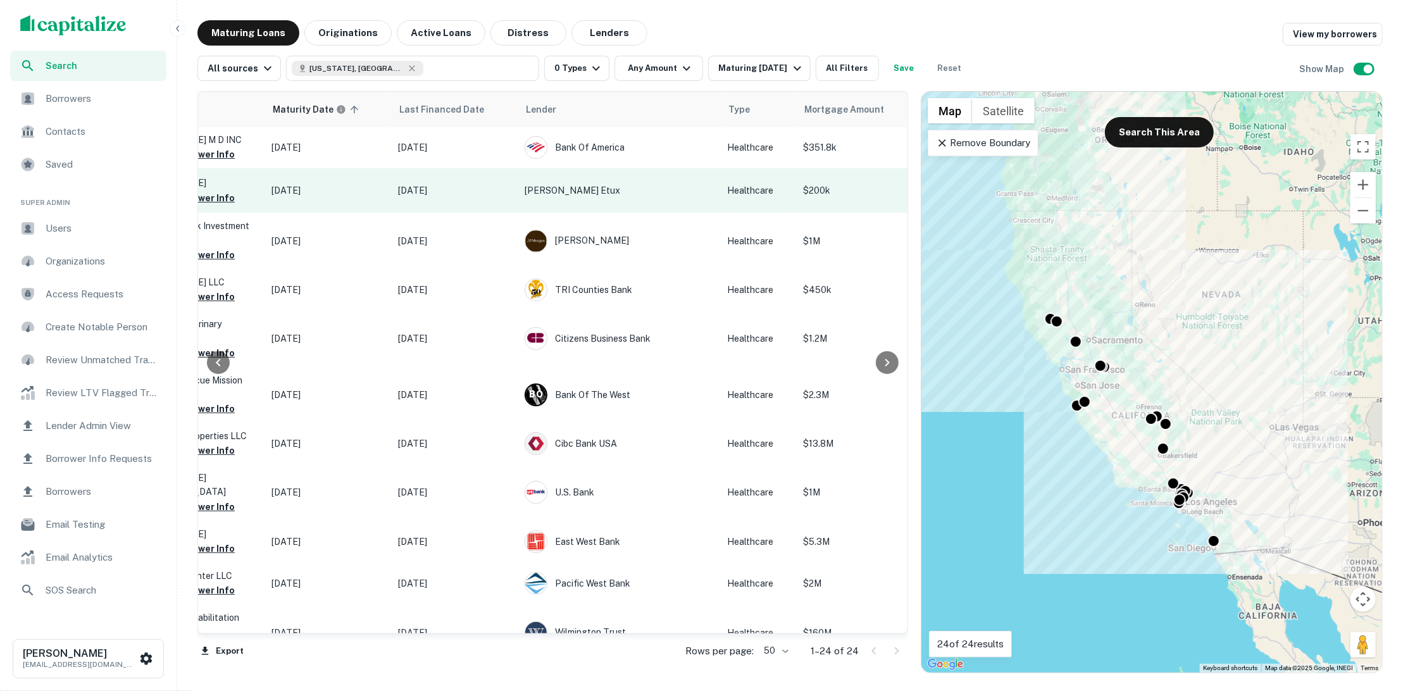
scroll to position [1, 0]
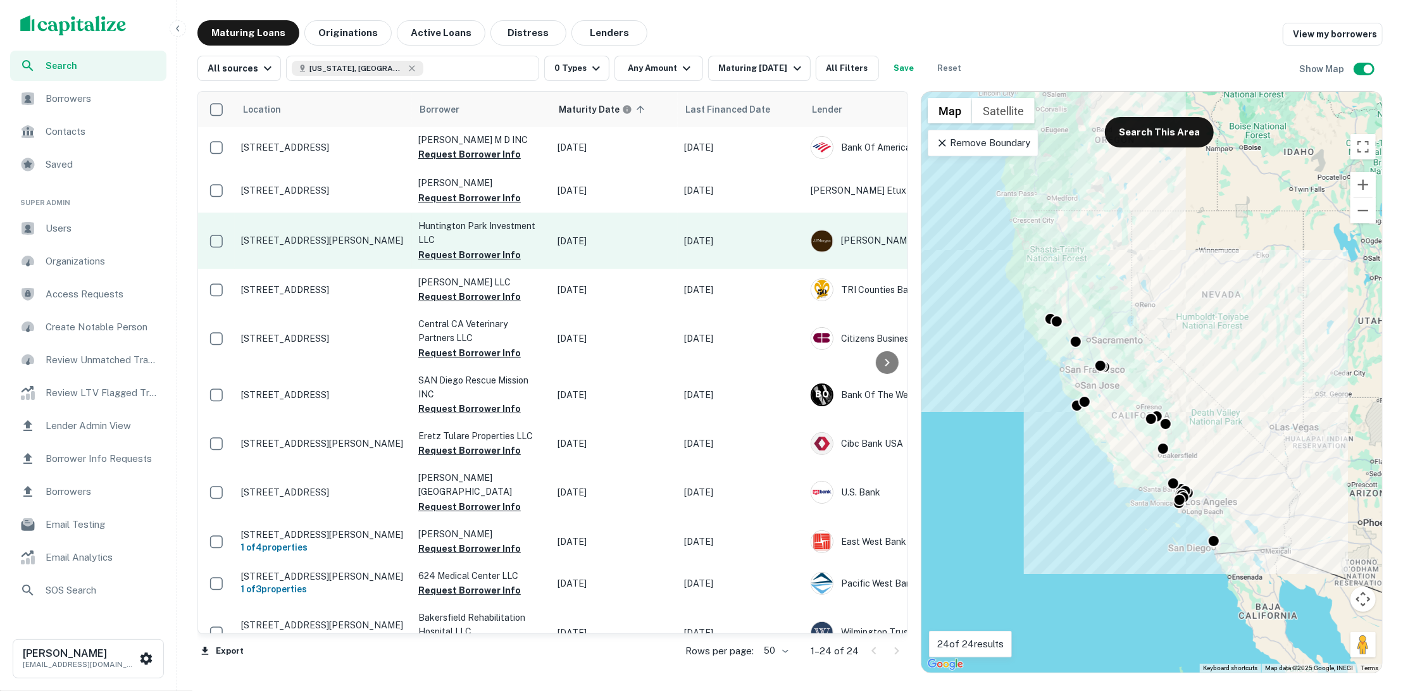
click at [333, 235] on p "[STREET_ADDRESS][PERSON_NAME]" at bounding box center [323, 240] width 165 height 11
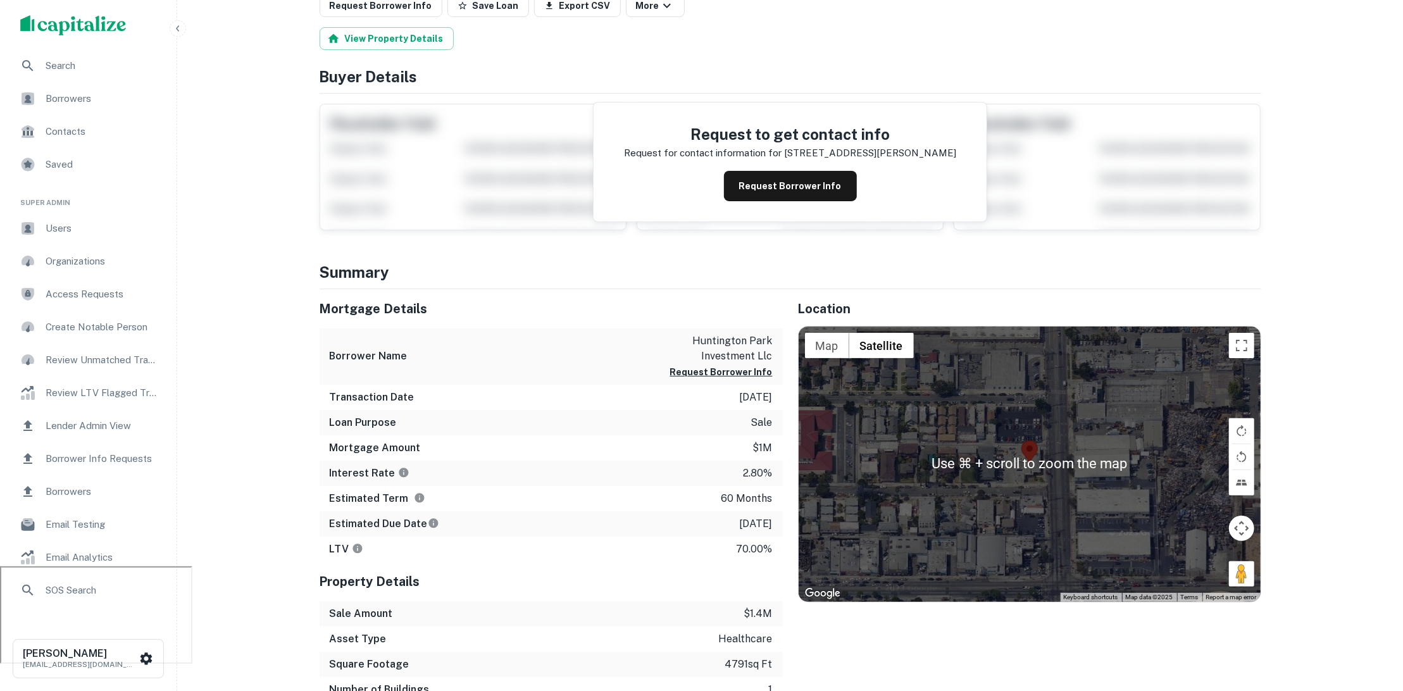
scroll to position [133, 0]
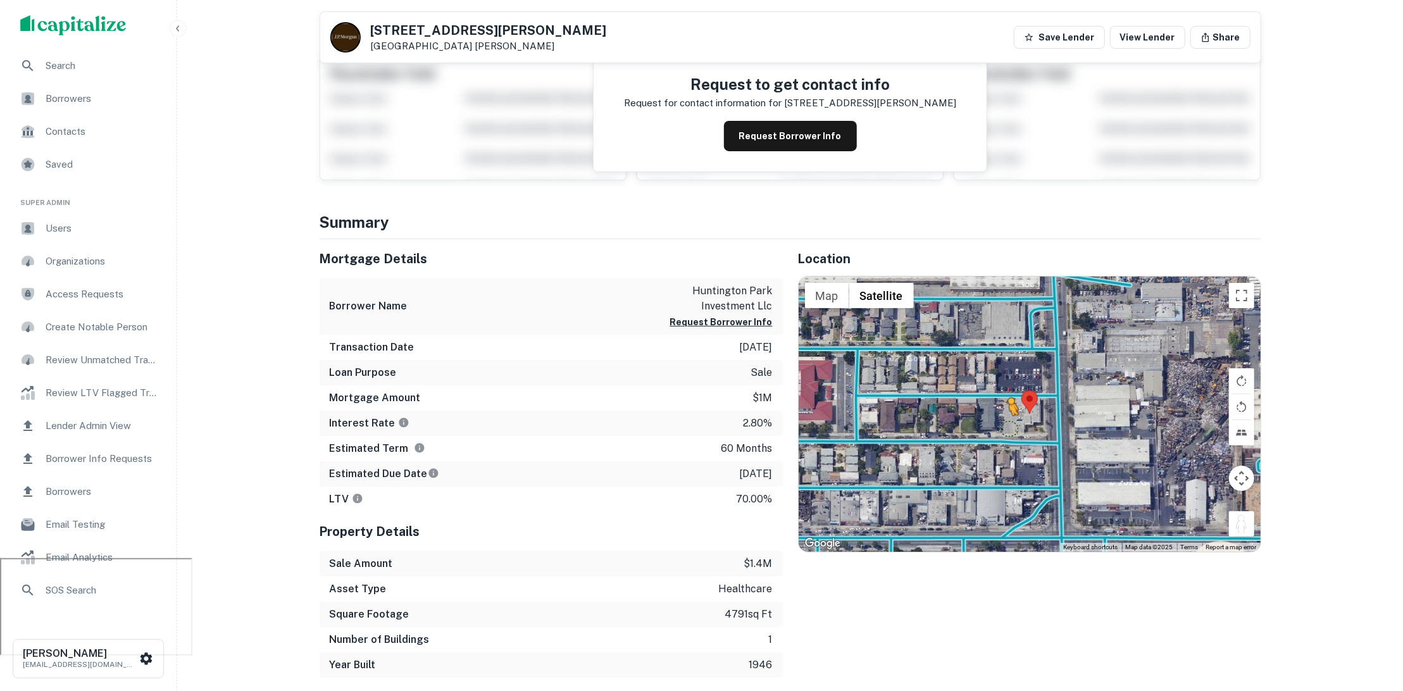
drag, startPoint x: 1245, startPoint y: 525, endPoint x: 1008, endPoint y: 427, distance: 255.9
click at [1008, 427] on div "To activate drag with keyboard, press Alt + Enter. Once in keyboard drag state,…" at bounding box center [1030, 414] width 462 height 275
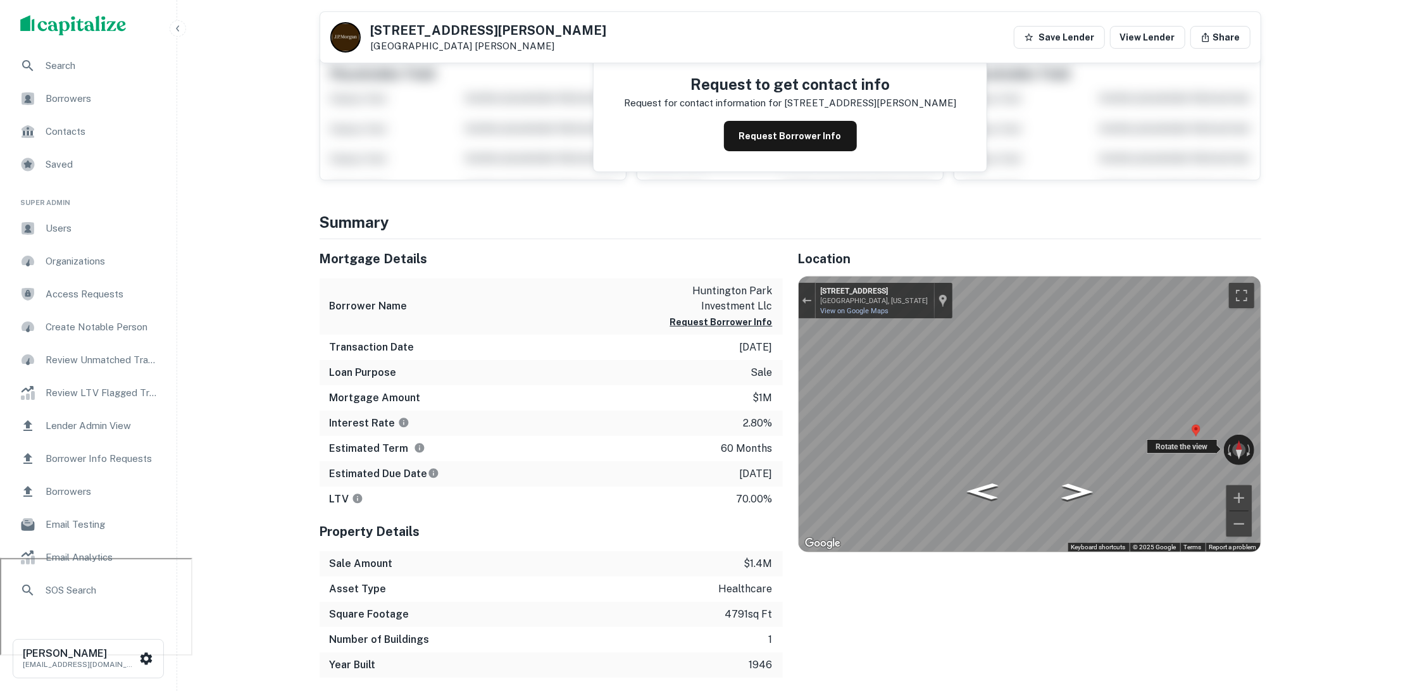
click at [922, 441] on div "← Move left → Move right ↑ Move up ↓ Move down + Zoom in - Zoom out [STREET_ADD…" at bounding box center [1030, 414] width 462 height 275
